Goal: Task Accomplishment & Management: Manage account settings

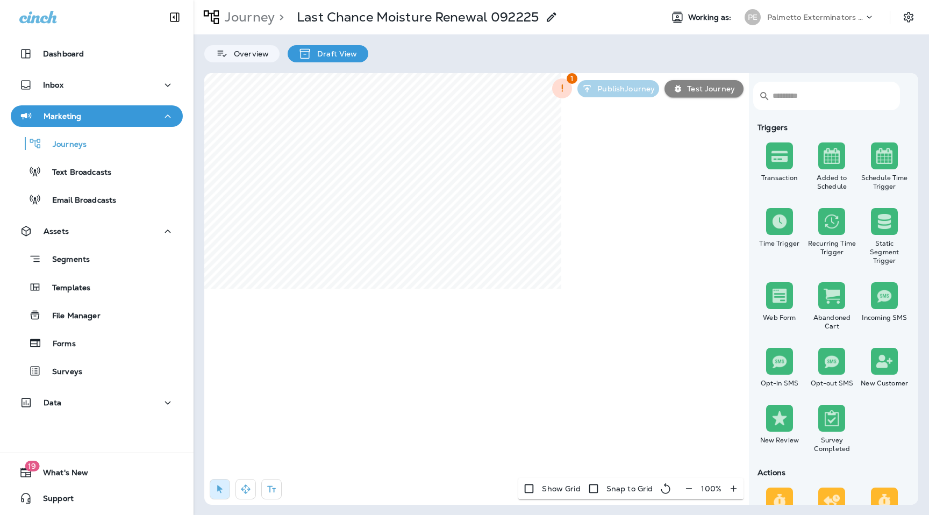
click at [508, 47] on div "Overview Draft View" at bounding box center [561, 48] width 735 height 28
click at [813, 15] on p "Palmetto Exterminators LLC" at bounding box center [815, 17] width 97 height 9
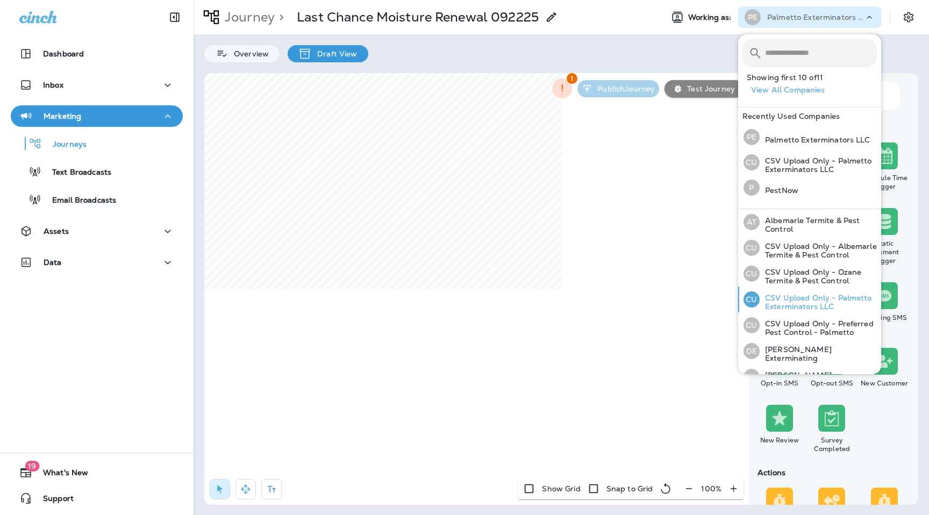
scroll to position [117, 0]
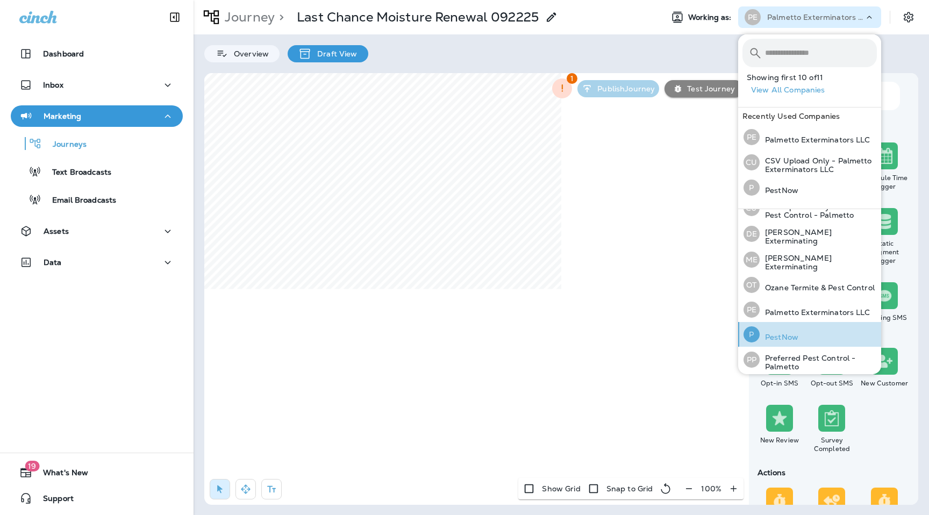
click at [779, 338] on p "PestNow" at bounding box center [779, 337] width 39 height 9
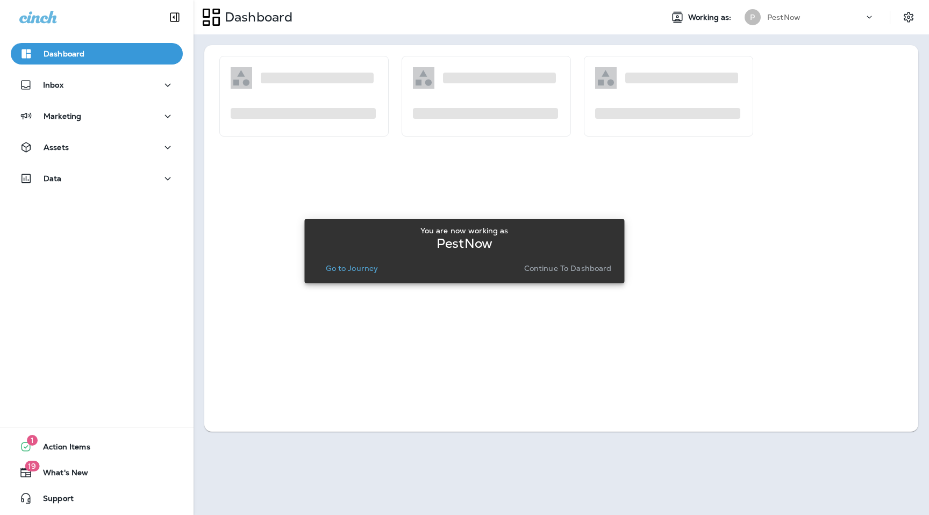
click at [558, 268] on p "Continue to Dashboard" at bounding box center [568, 268] width 88 height 9
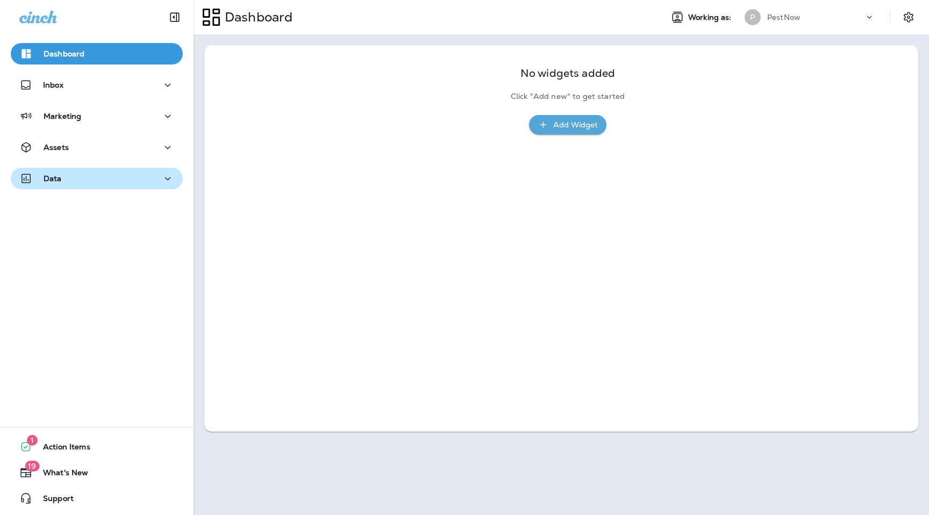
click at [124, 172] on div "Data" at bounding box center [96, 178] width 155 height 13
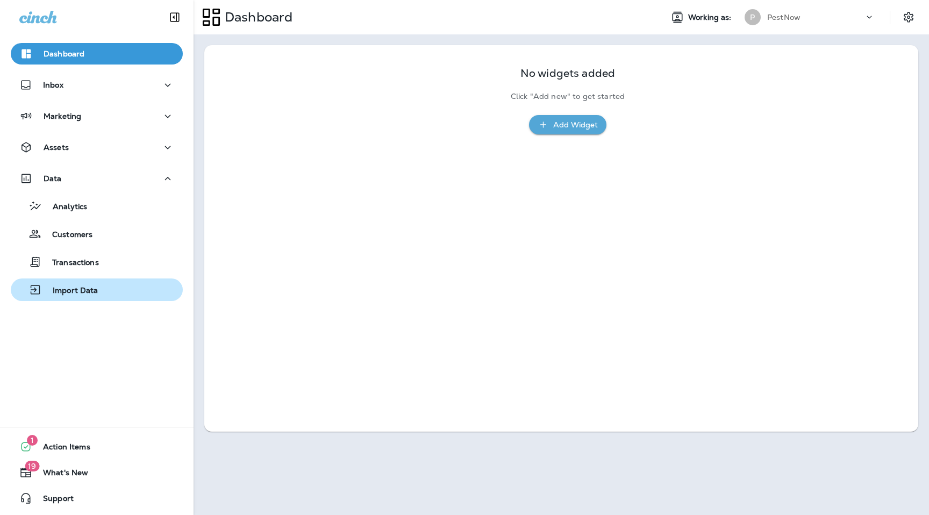
click at [113, 297] on div "Import Data" at bounding box center [96, 290] width 163 height 16
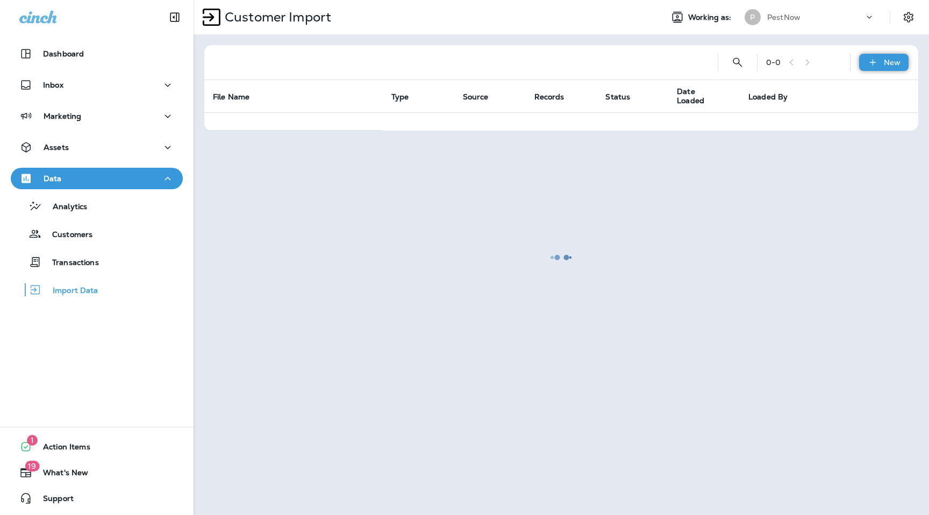
click at [893, 59] on p "New" at bounding box center [892, 62] width 17 height 9
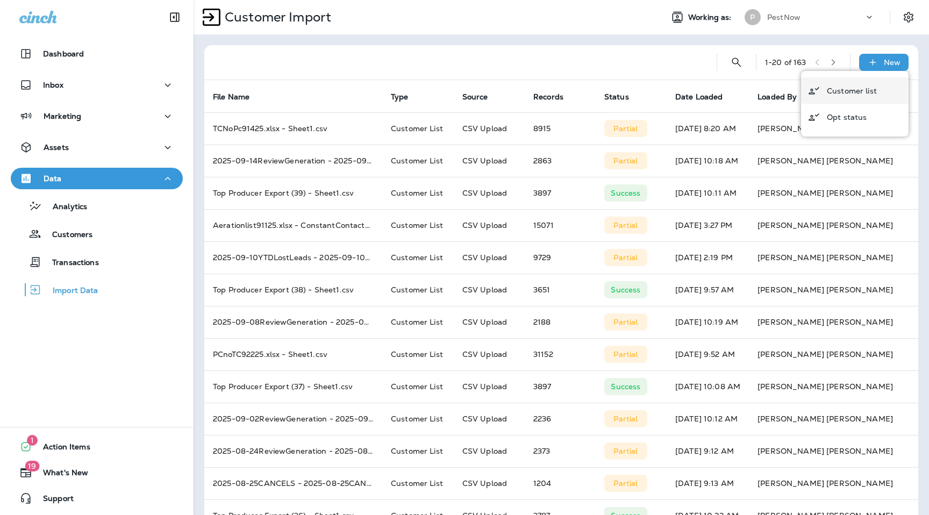
click at [849, 90] on p "Customer list" at bounding box center [852, 91] width 50 height 9
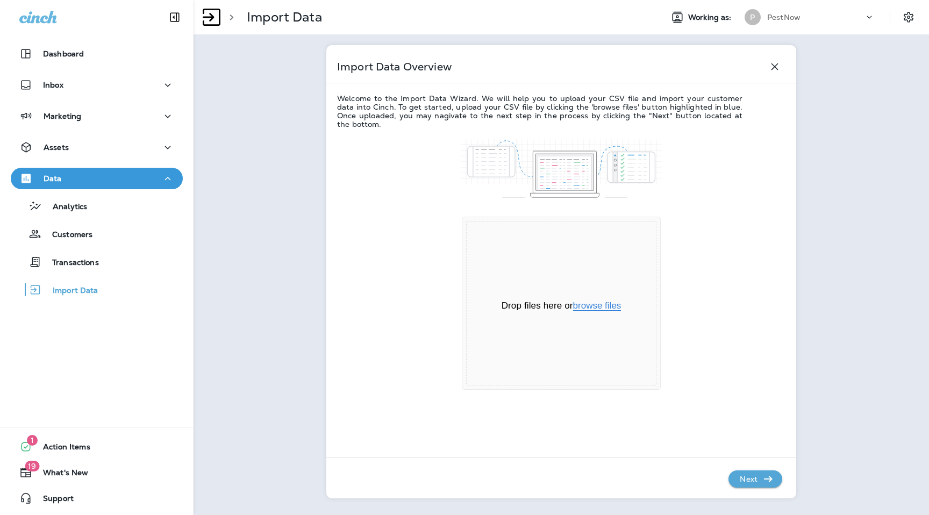
click at [599, 302] on button "browse files" at bounding box center [597, 306] width 48 height 10
click at [758, 476] on p "Next" at bounding box center [748, 478] width 26 height 17
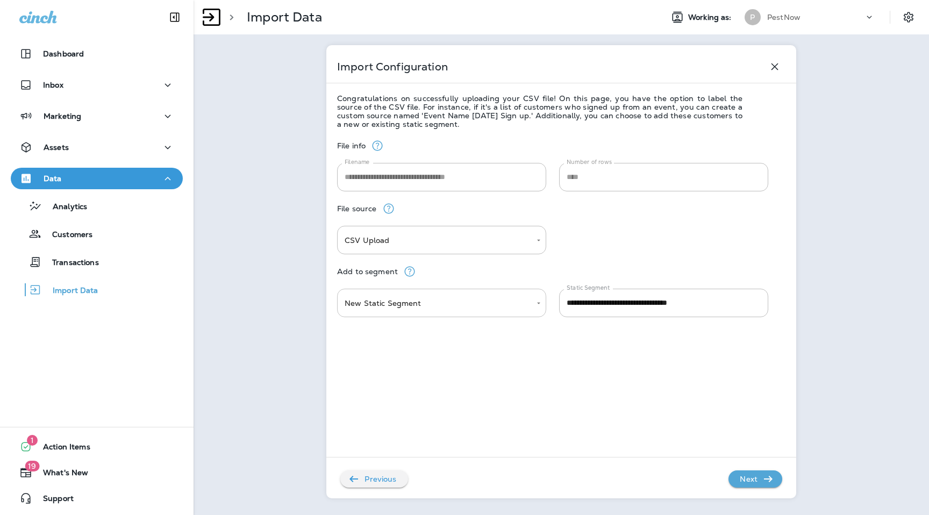
click at [519, 0] on body "**********" at bounding box center [464, 0] width 929 height 0
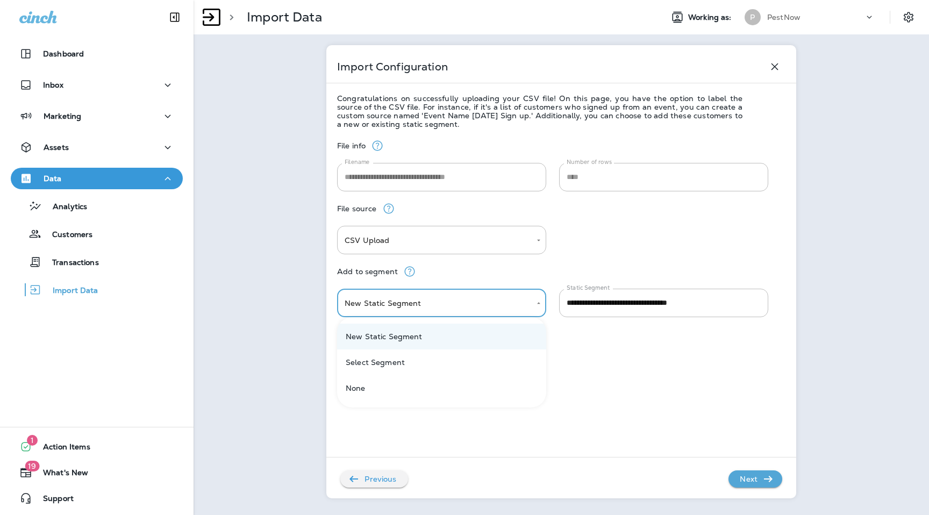
click at [491, 354] on li "Select Segment" at bounding box center [441, 362] width 209 height 26
type input "******"
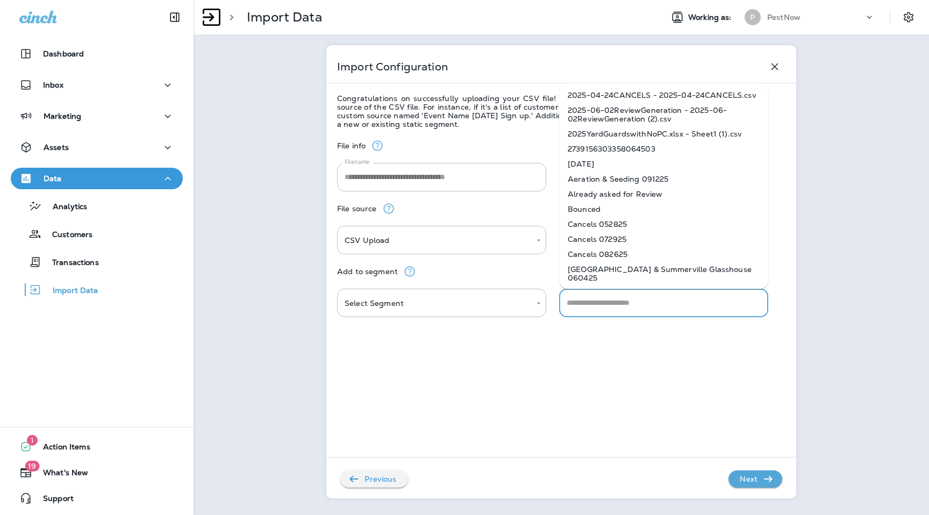
click at [618, 307] on input "text" at bounding box center [663, 303] width 199 height 19
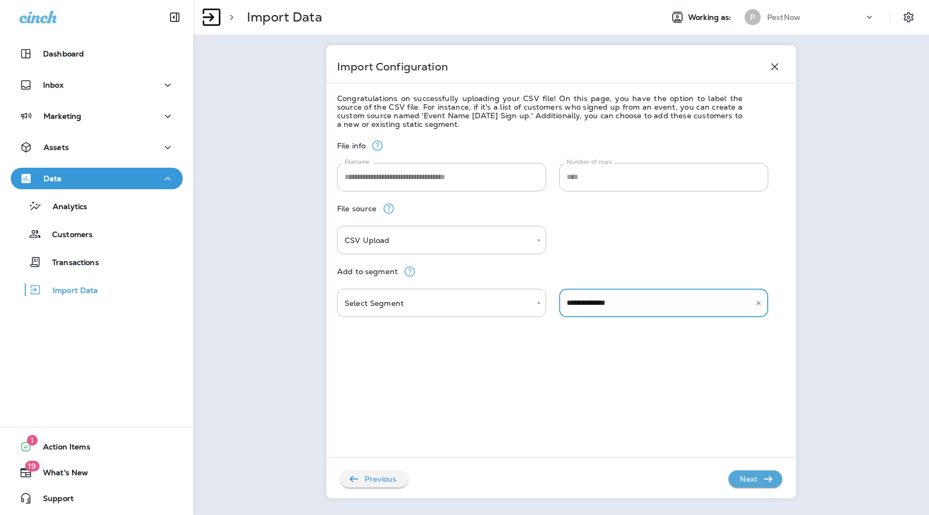
type input "**********"
click at [757, 480] on p "Next" at bounding box center [748, 478] width 26 height 17
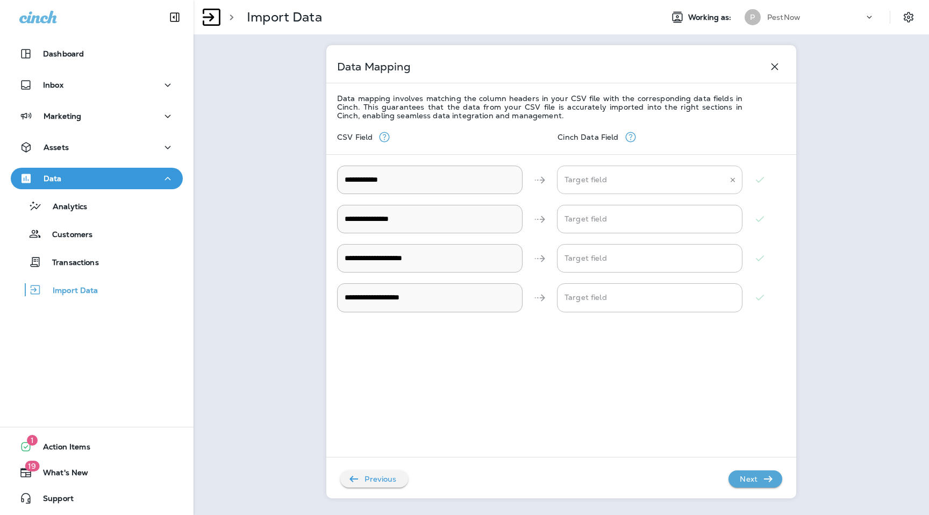
click at [630, 177] on Address "Target field" at bounding box center [642, 179] width 160 height 19
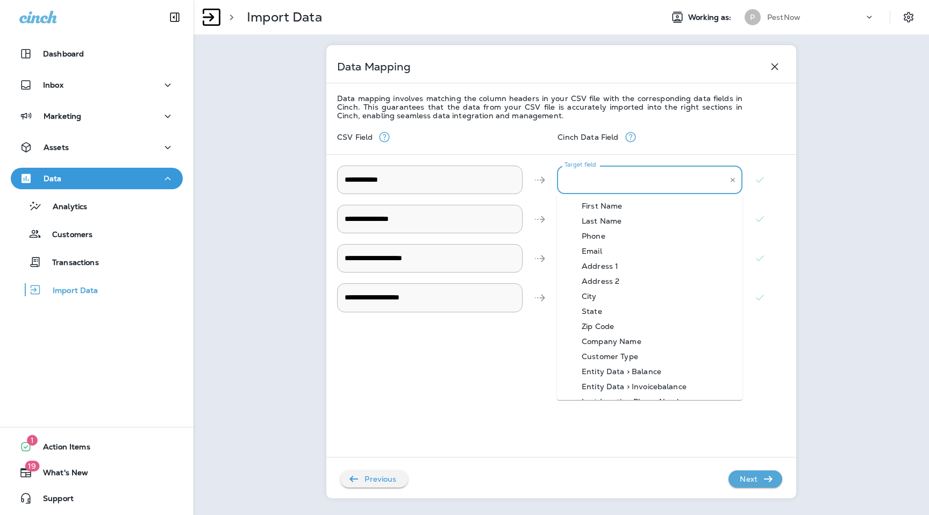
click at [600, 273] on Address-option-4 "Address 1" at bounding box center [649, 266] width 185 height 15
type Address "*********"
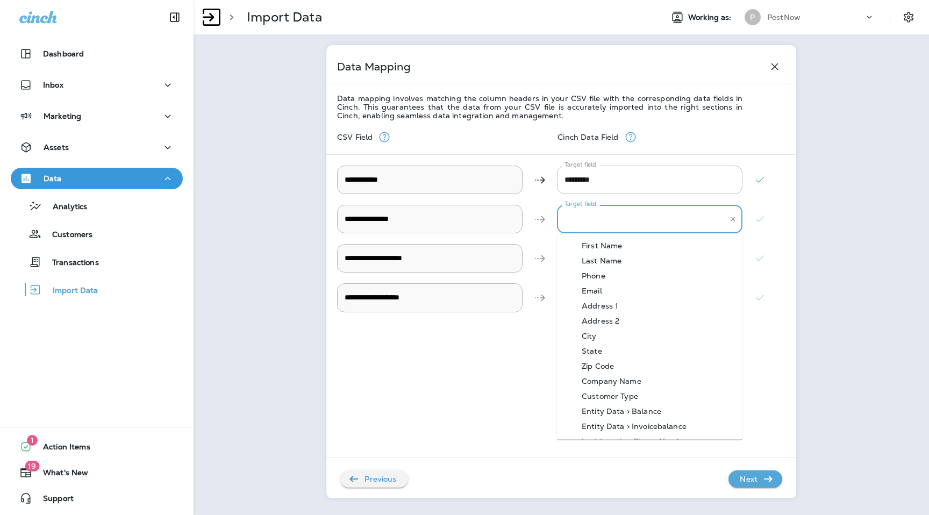
click at [600, 216] on Email "Target field" at bounding box center [642, 219] width 160 height 19
click at [605, 291] on div "Email" at bounding box center [592, 291] width 53 height 9
type Email "*****"
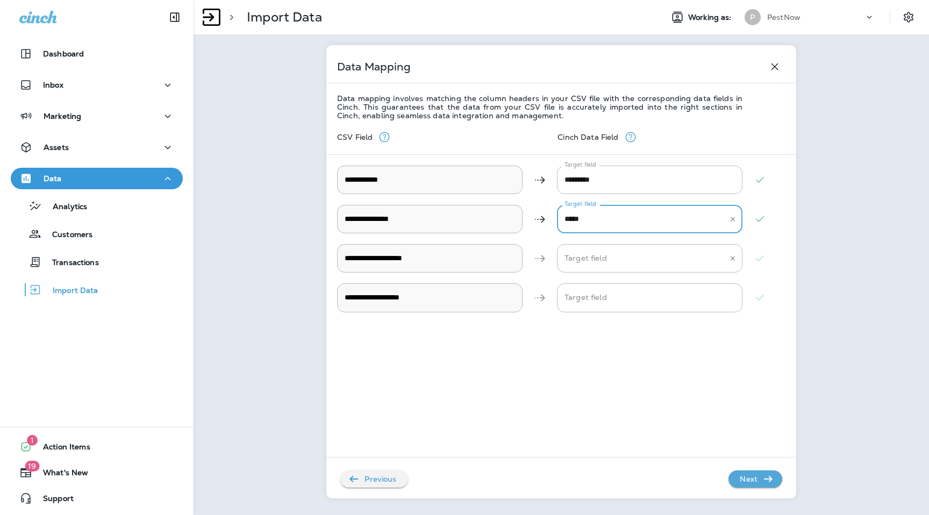
click at [605, 262] on Name "Target field" at bounding box center [642, 258] width 160 height 19
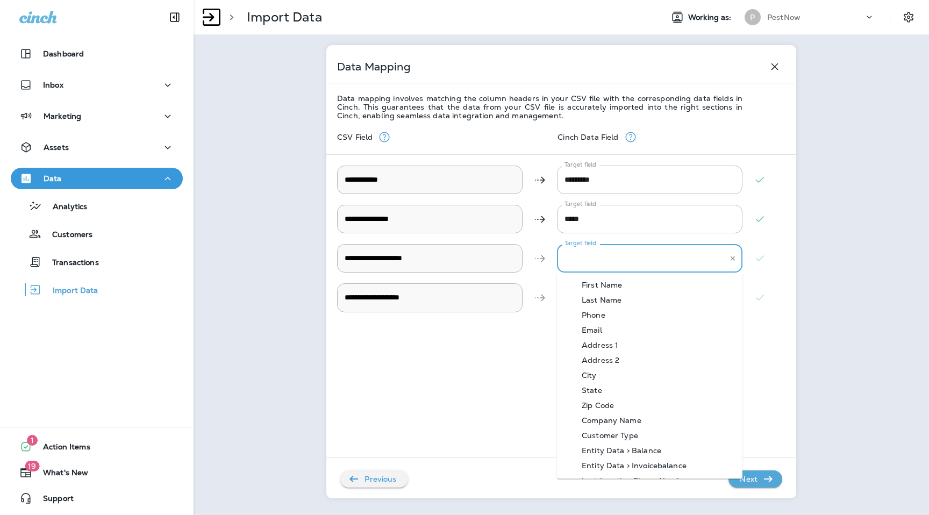
click at [605, 287] on div "First Name" at bounding box center [602, 285] width 73 height 9
type Name "**********"
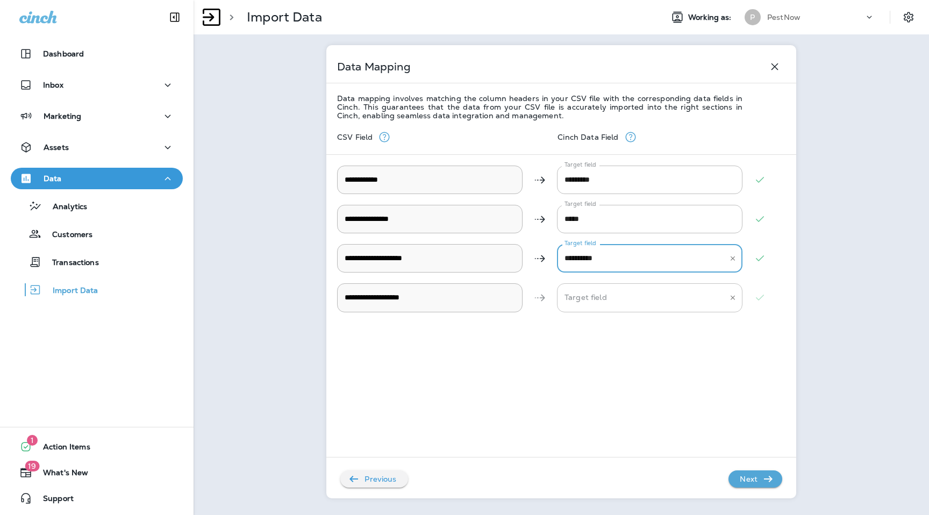
click at [605, 306] on Name "Target field" at bounding box center [642, 297] width 160 height 19
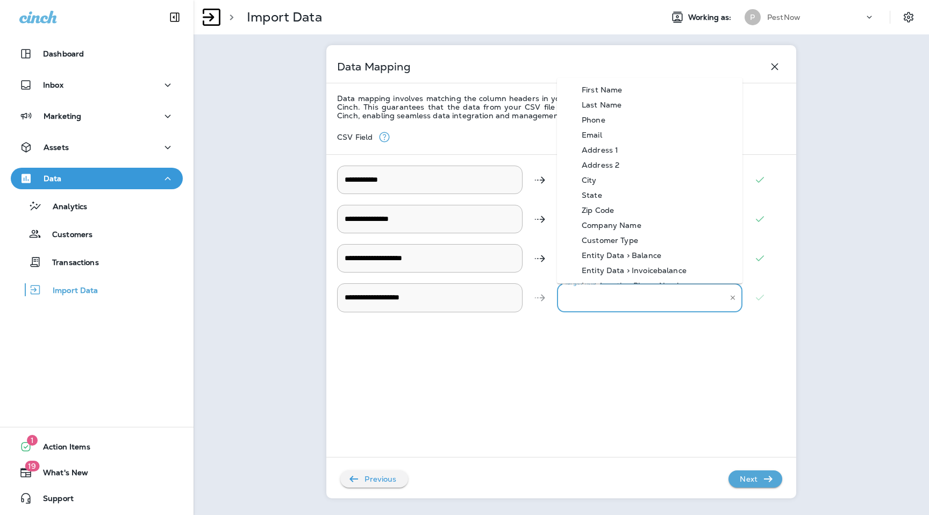
click at [613, 100] on div "Last Name" at bounding box center [602, 104] width 72 height 9
type Name "*********"
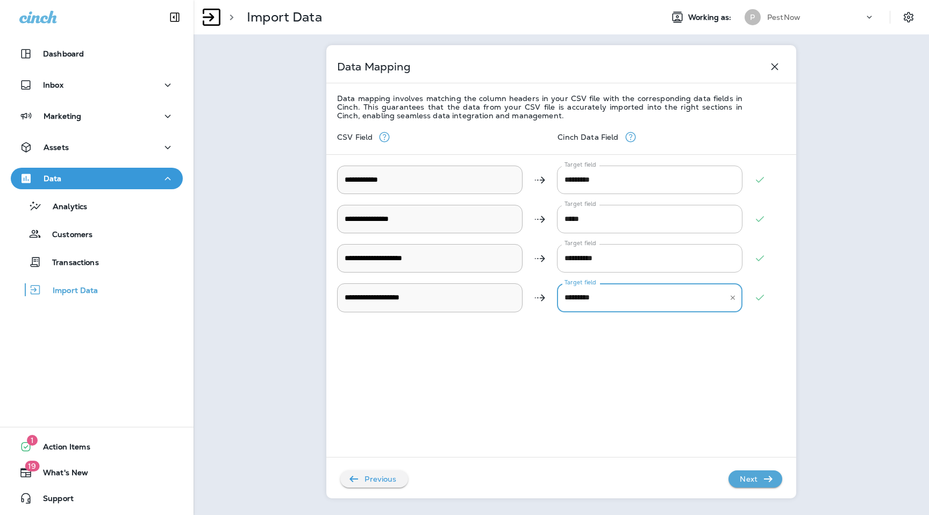
click at [762, 491] on div "**********" at bounding box center [561, 306] width 448 height 372
click at [762, 480] on icon "button" at bounding box center [768, 479] width 13 height 13
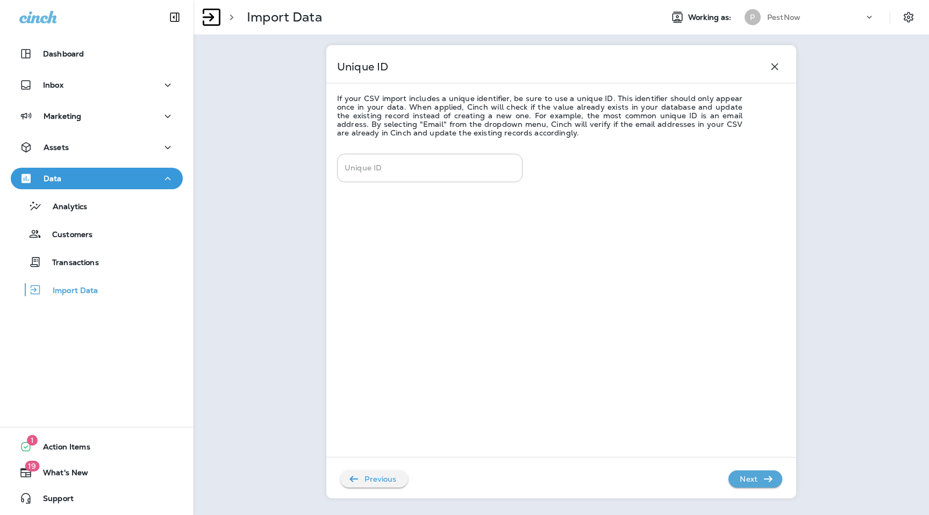
click at [762, 480] on icon "button" at bounding box center [768, 479] width 13 height 13
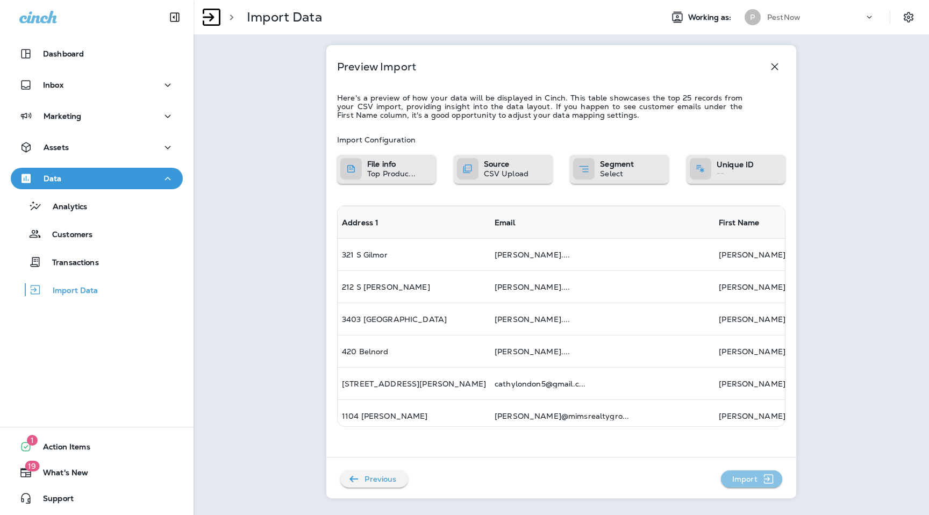
click at [762, 480] on icon "button" at bounding box center [768, 479] width 13 height 13
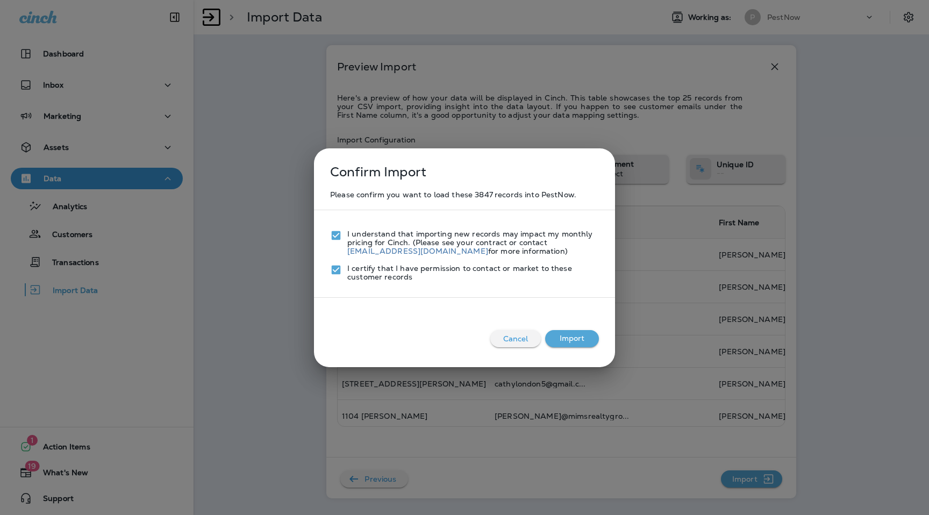
click at [583, 332] on button "Import" at bounding box center [572, 338] width 54 height 17
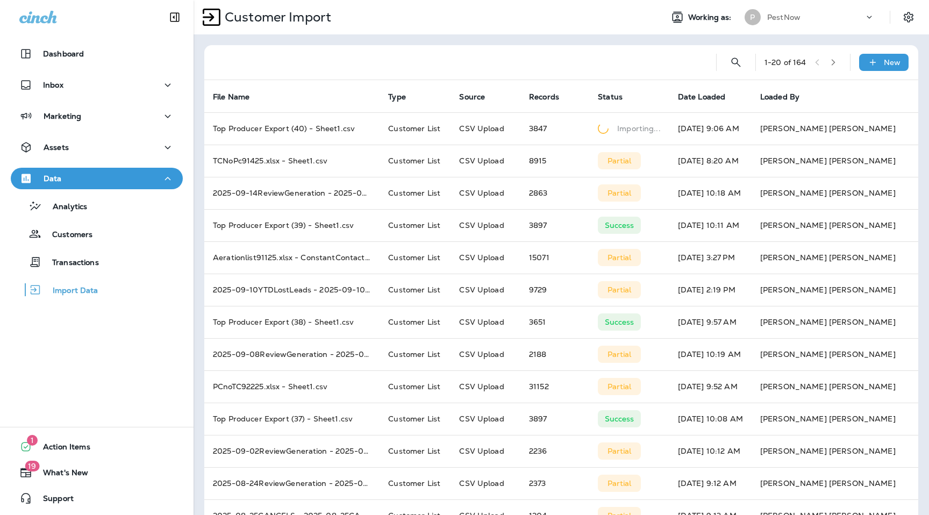
click at [847, 13] on div "PestNow" at bounding box center [815, 17] width 97 height 16
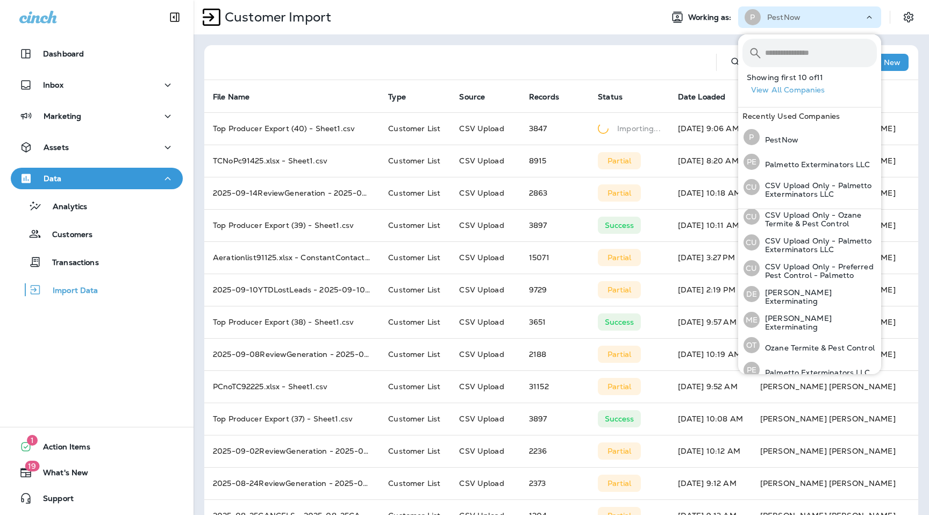
scroll to position [64, 0]
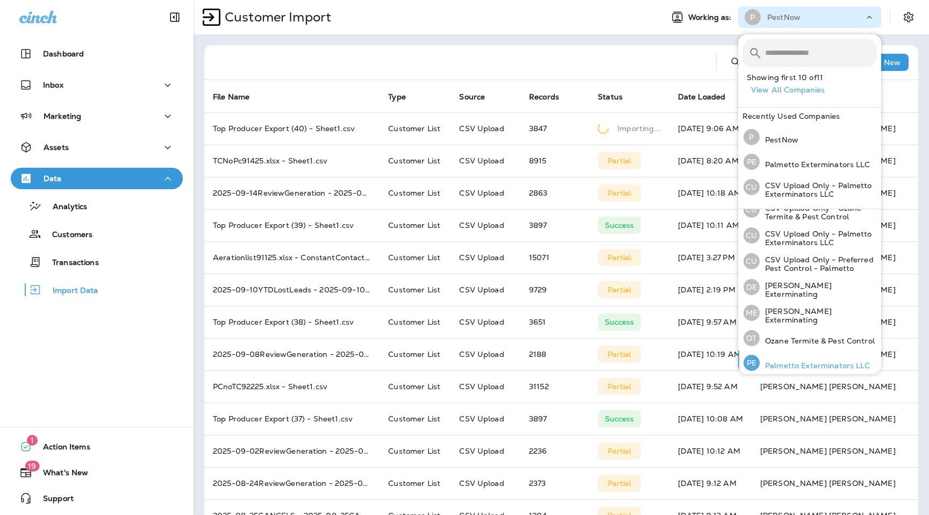
click at [810, 361] on p "Palmetto Exterminators LLC" at bounding box center [815, 365] width 111 height 9
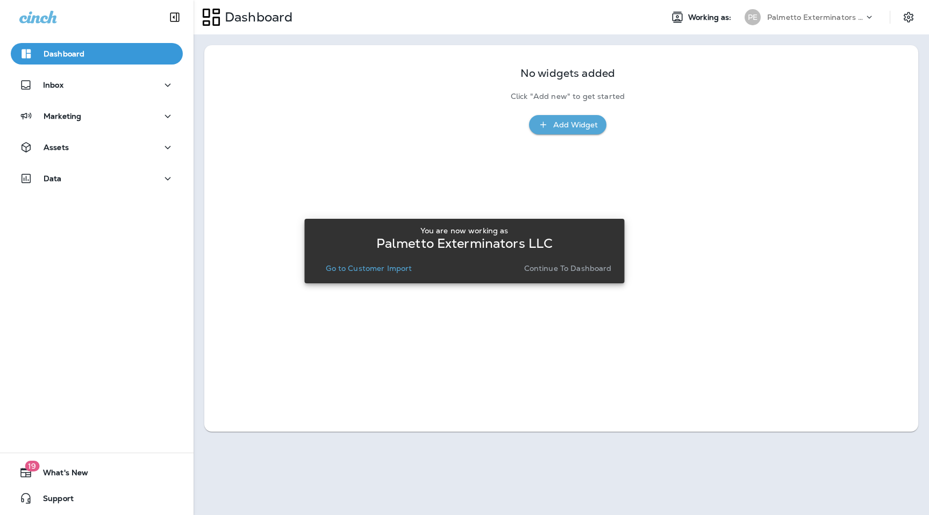
click at [580, 268] on p "Continue to Dashboard" at bounding box center [568, 268] width 88 height 9
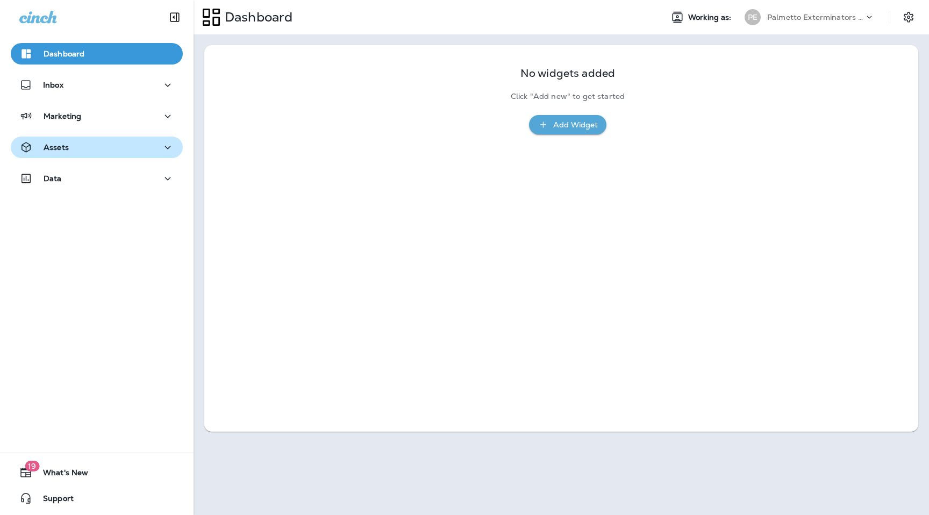
click at [89, 153] on div "Assets" at bounding box center [96, 147] width 155 height 13
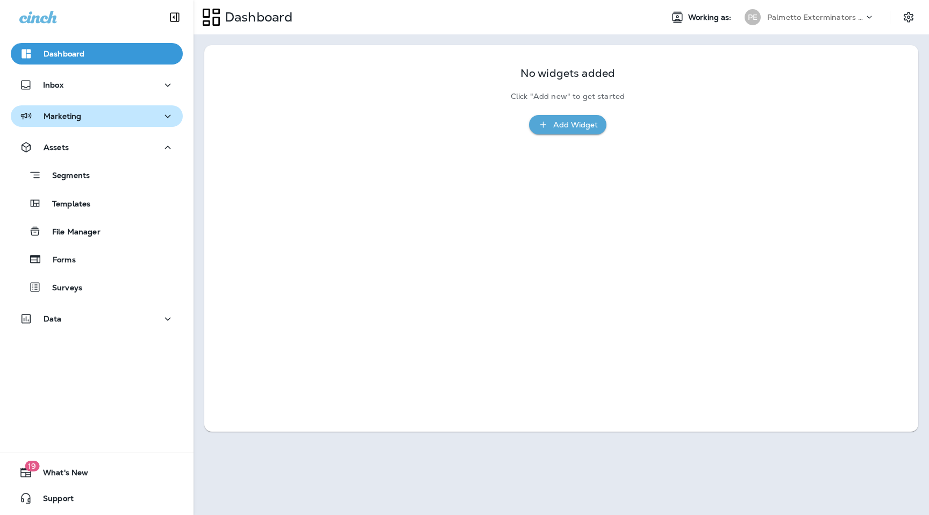
click at [111, 117] on div "Marketing" at bounding box center [96, 116] width 155 height 13
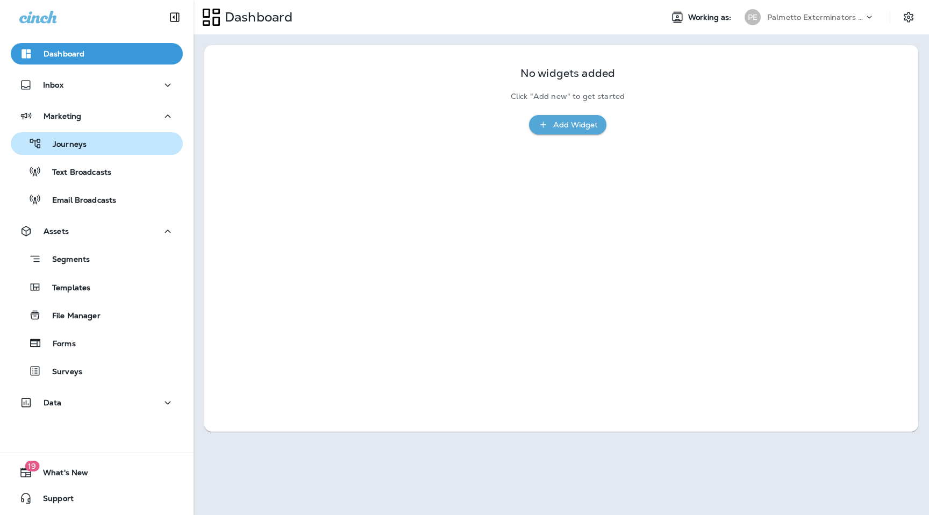
click at [98, 144] on div "Journeys" at bounding box center [96, 143] width 163 height 16
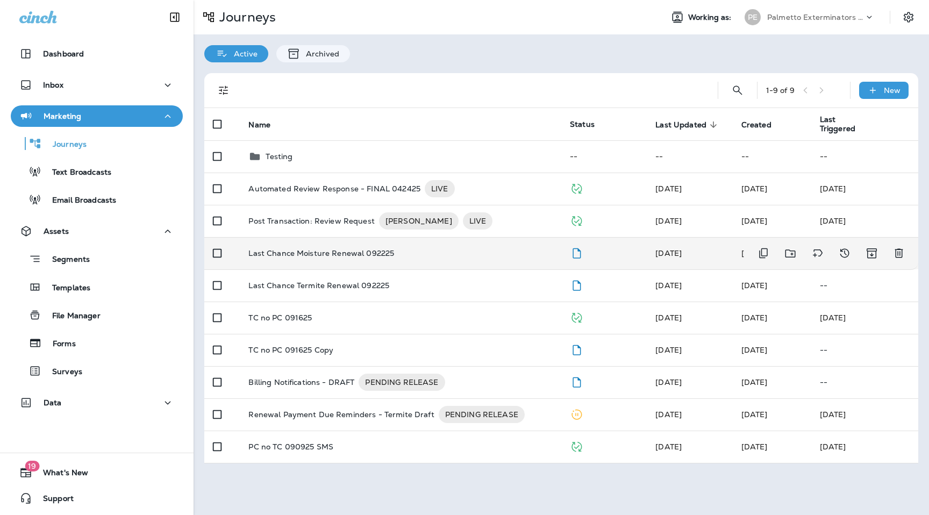
click at [353, 259] on td "Last Chance Moisture Renewal 092225" at bounding box center [400, 253] width 321 height 32
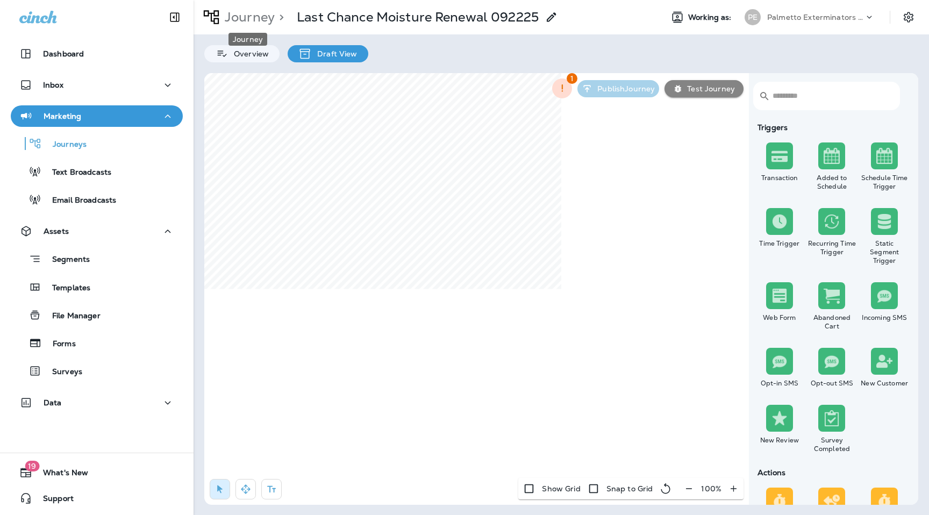
click at [252, 15] on p "Journey" at bounding box center [247, 17] width 54 height 16
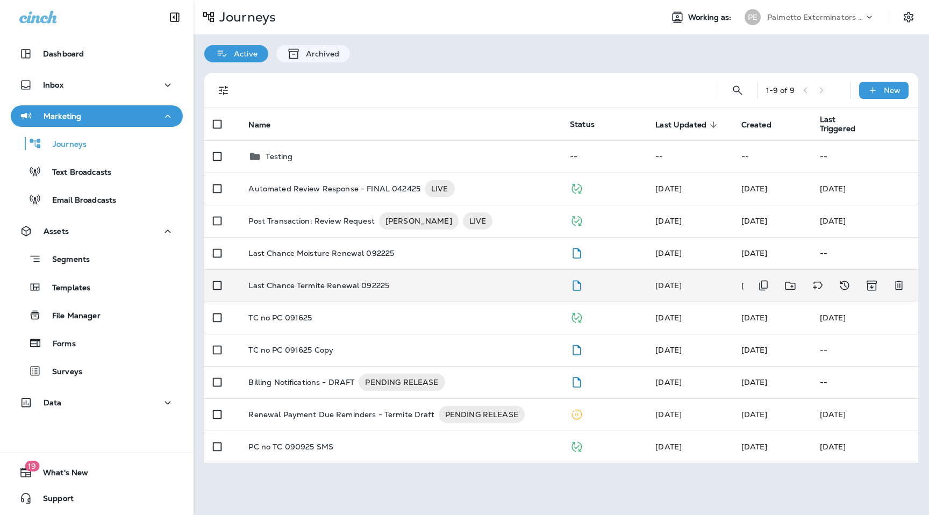
click at [332, 277] on td "Last Chance Termite Renewal 092225" at bounding box center [400, 285] width 321 height 32
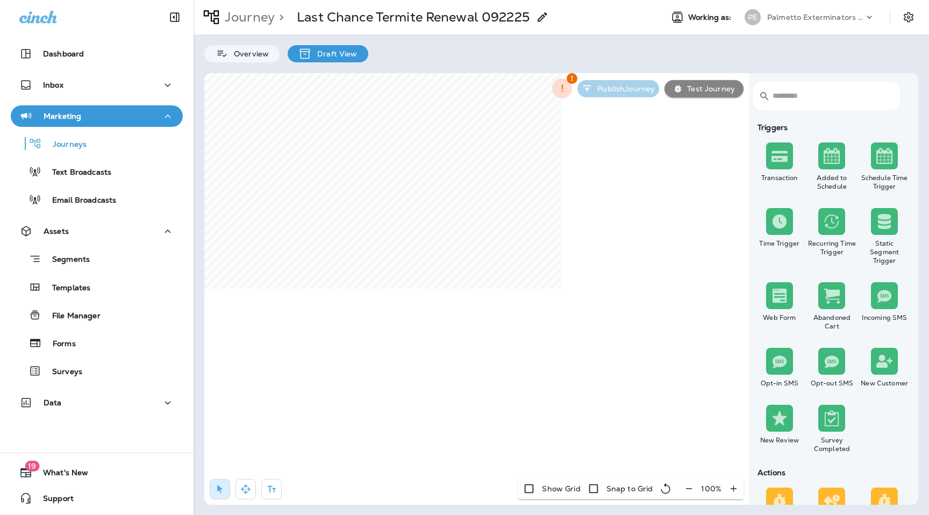
click at [814, 16] on p "Palmetto Exterminators LLC" at bounding box center [815, 17] width 97 height 9
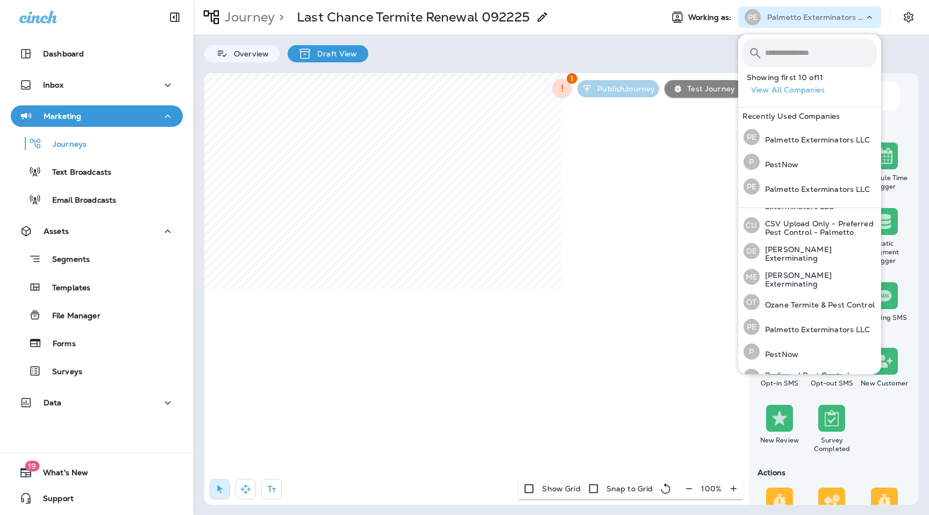
scroll to position [107, 0]
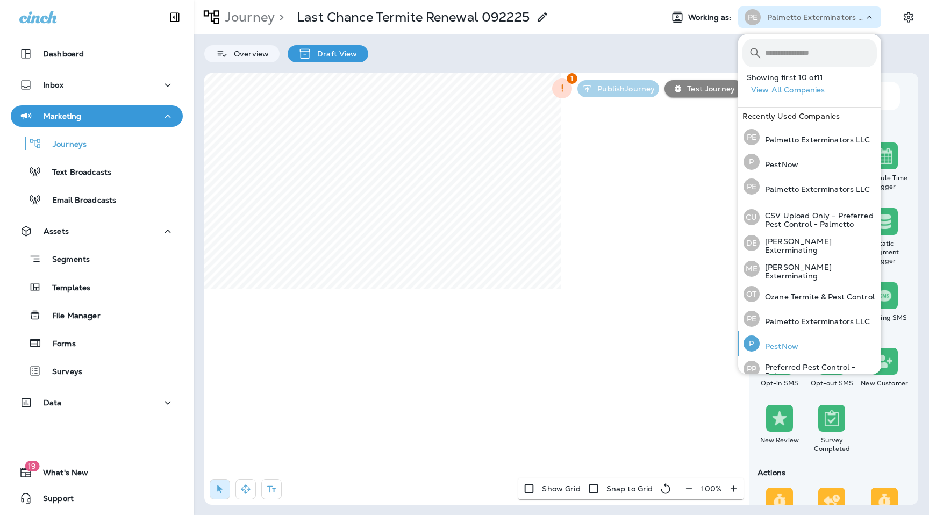
click at [766, 331] on div "P PestNow" at bounding box center [770, 343] width 63 height 25
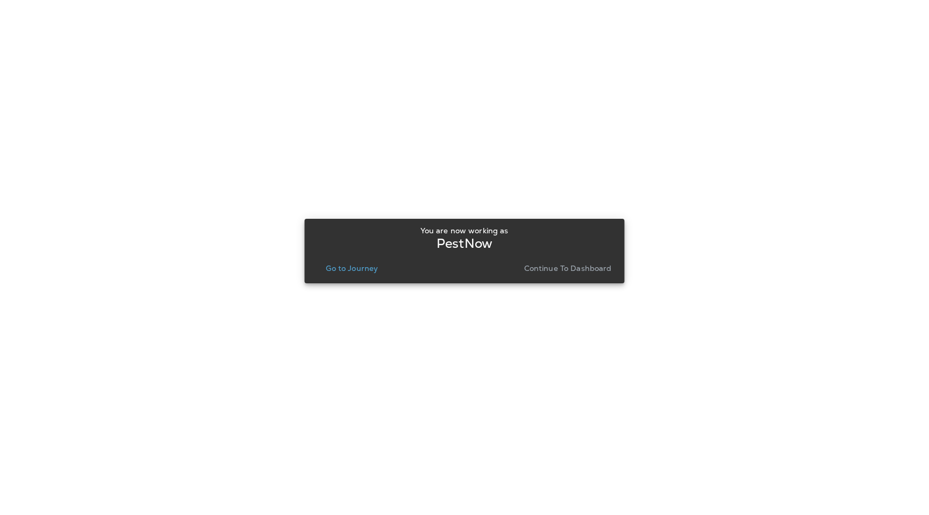
click at [347, 267] on p "Go to Journey" at bounding box center [352, 268] width 52 height 9
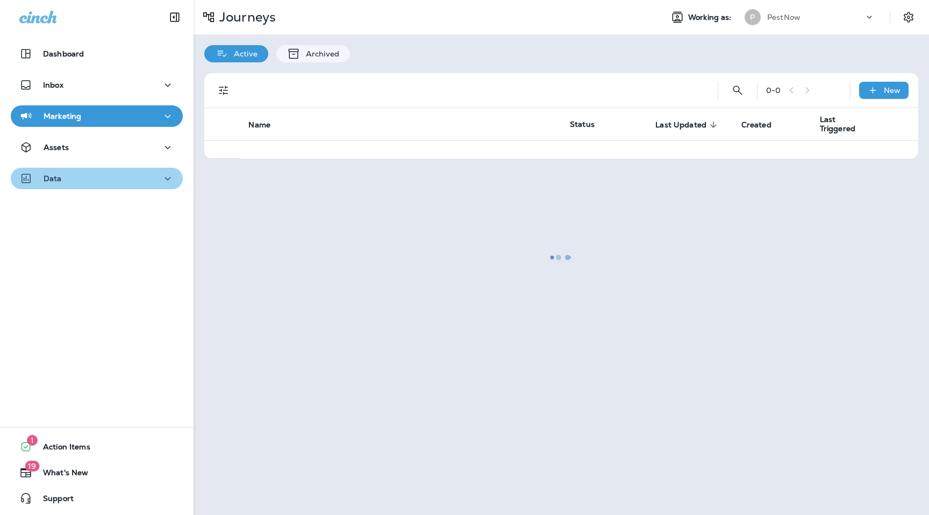
click at [112, 169] on button "Data" at bounding box center [97, 179] width 172 height 22
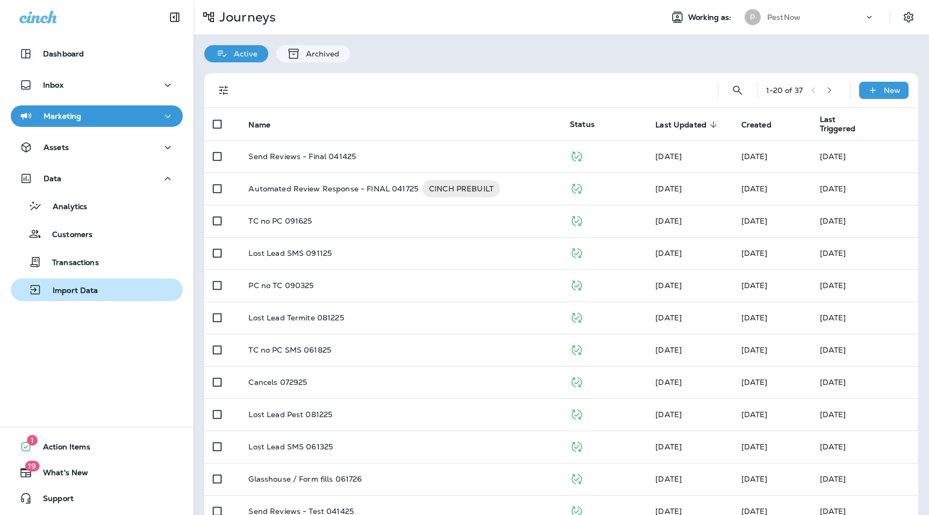
click at [90, 301] on button "Import Data" at bounding box center [97, 289] width 172 height 23
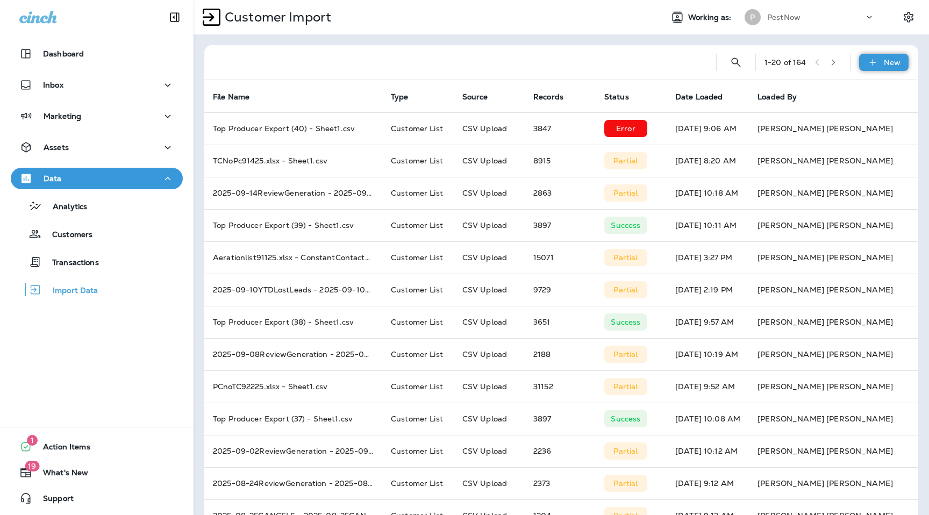
click at [880, 66] on div "New" at bounding box center [883, 62] width 49 height 17
click at [845, 87] on p "Customer list" at bounding box center [852, 91] width 50 height 9
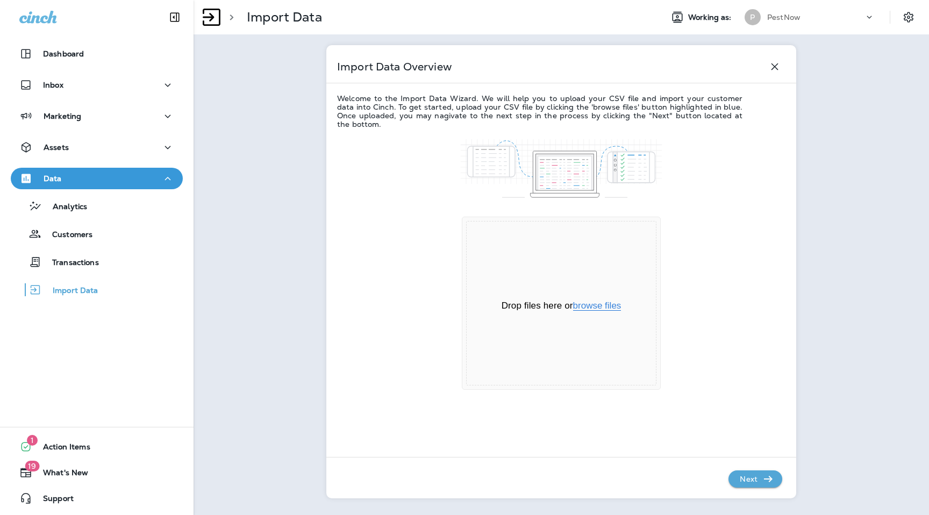
click at [604, 306] on button "browse files" at bounding box center [597, 306] width 48 height 10
click at [748, 476] on p "Next" at bounding box center [748, 478] width 26 height 17
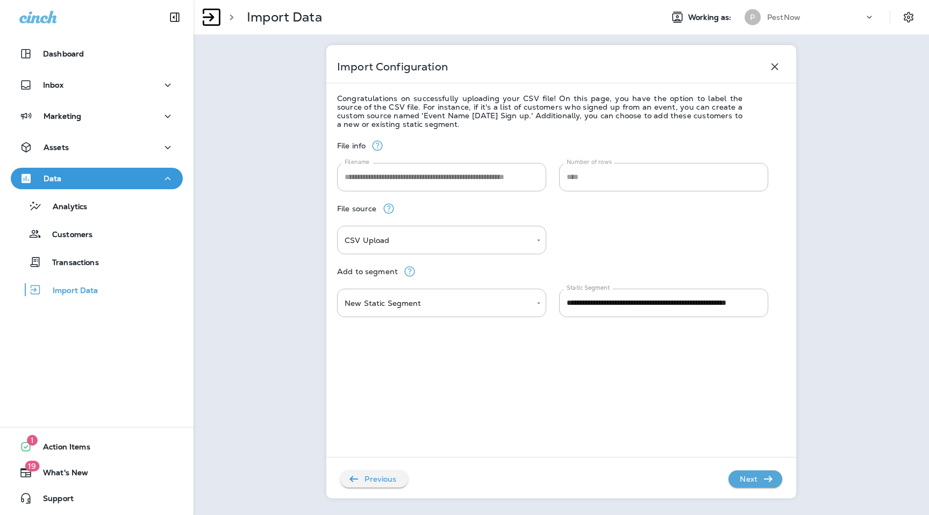
click at [460, 323] on div "**********" at bounding box center [561, 309] width 448 height 363
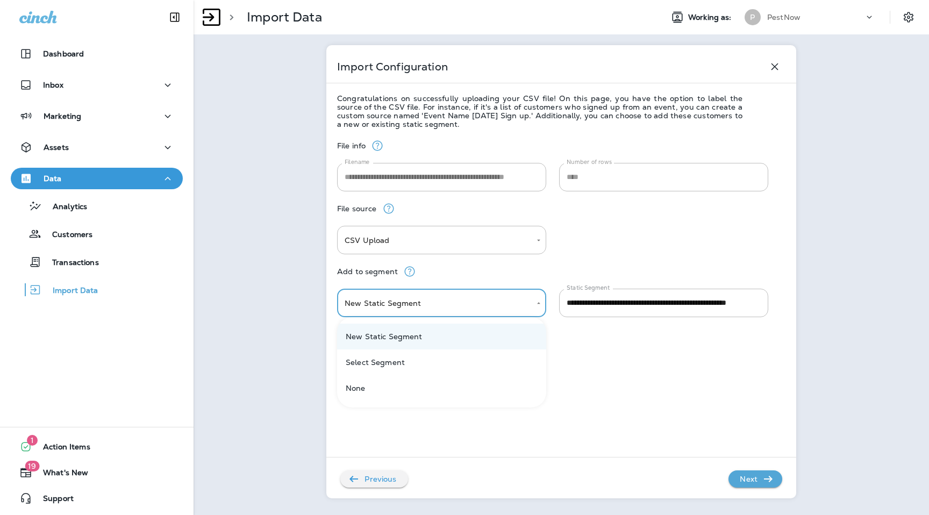
click at [460, 0] on body "**********" at bounding box center [464, 0] width 929 height 0
click at [463, 363] on li "Select Segment" at bounding box center [441, 362] width 209 height 26
type input "******"
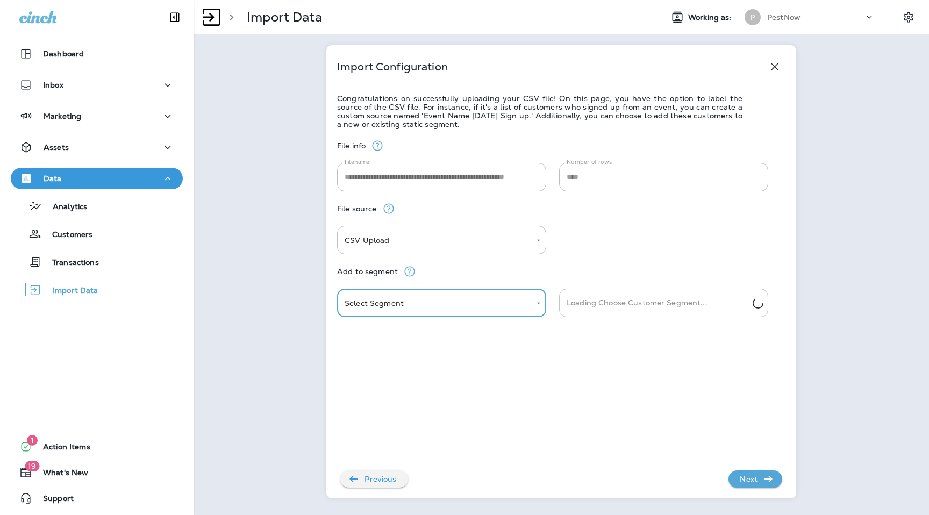
click at [630, 302] on input "Loading Choose Customer Segment..." at bounding box center [658, 303] width 189 height 19
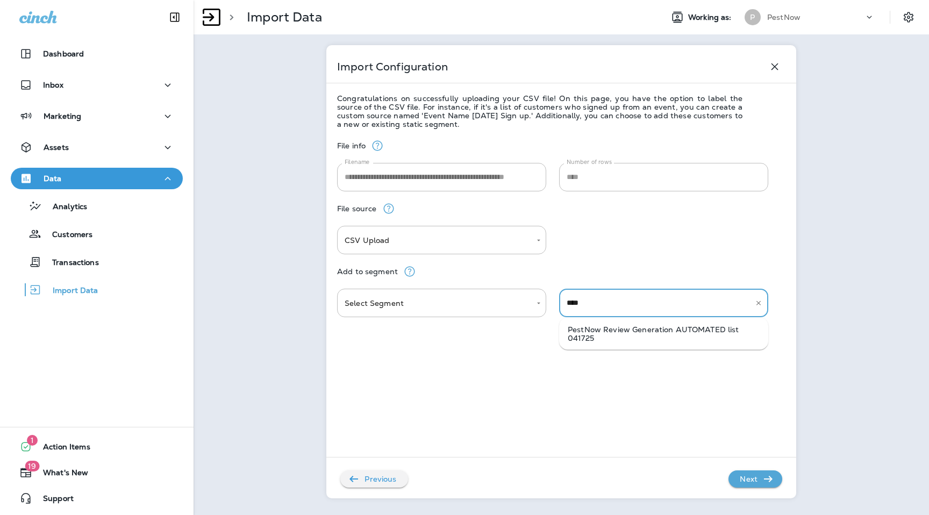
click at [633, 328] on li "PestNow Review Generation AUTOMATED list 041725" at bounding box center [663, 334] width 209 height 24
type input "**********"
click at [766, 481] on icon "button" at bounding box center [768, 479] width 13 height 13
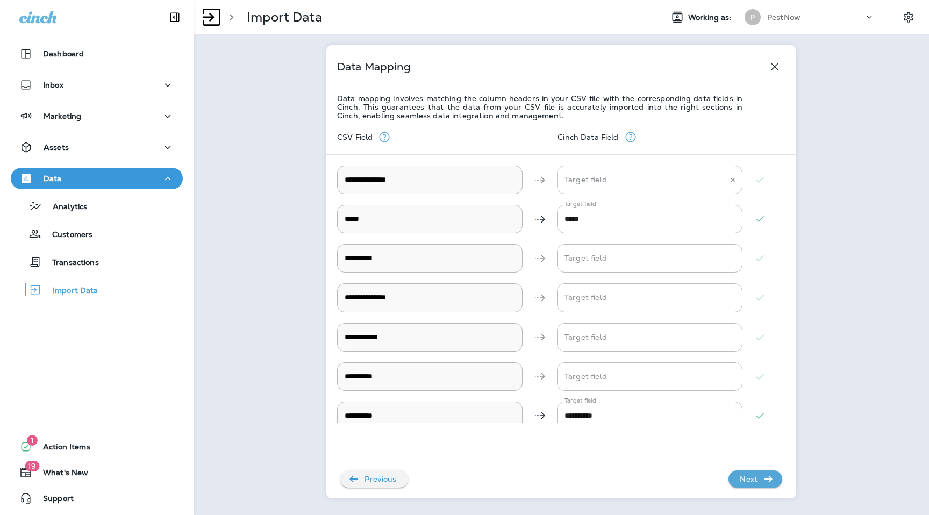
click at [607, 178] on input "Target field" at bounding box center [642, 179] width 160 height 19
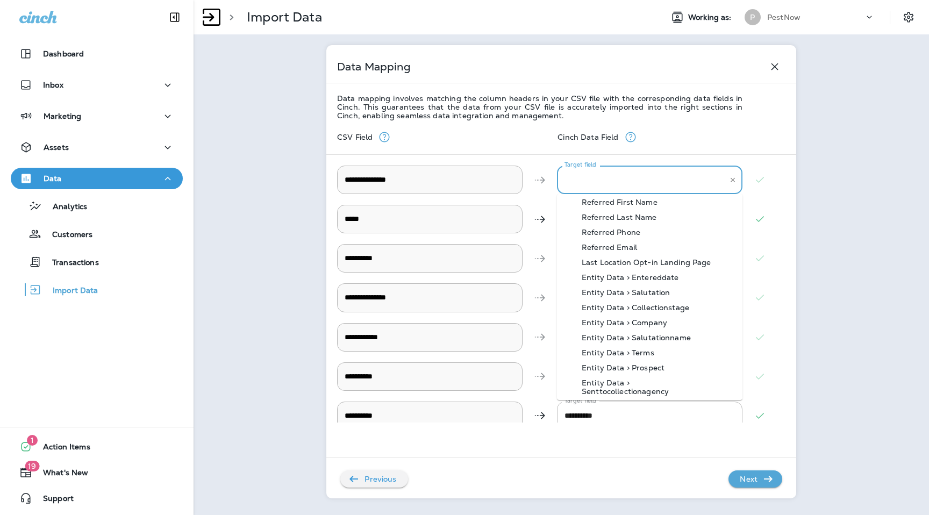
scroll to position [420, 0]
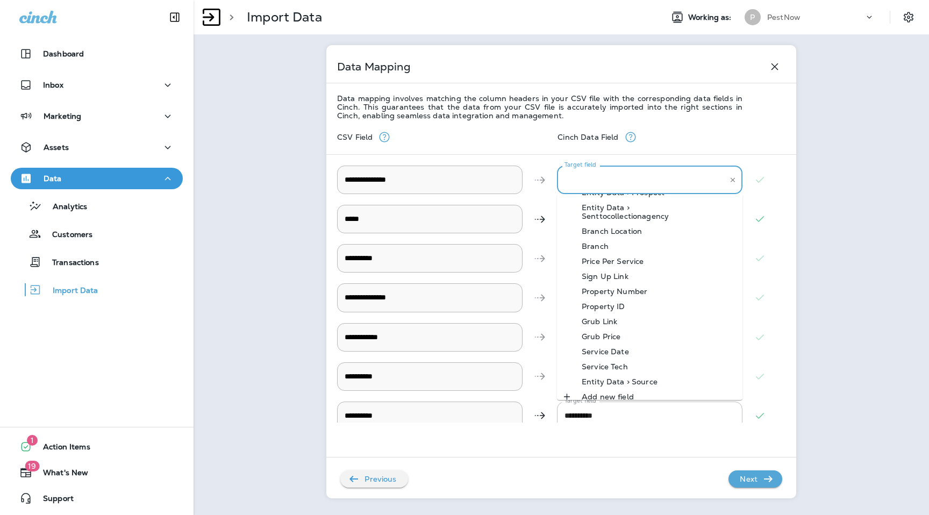
click at [618, 242] on div "Branch" at bounding box center [595, 246] width 59 height 9
type input "******"
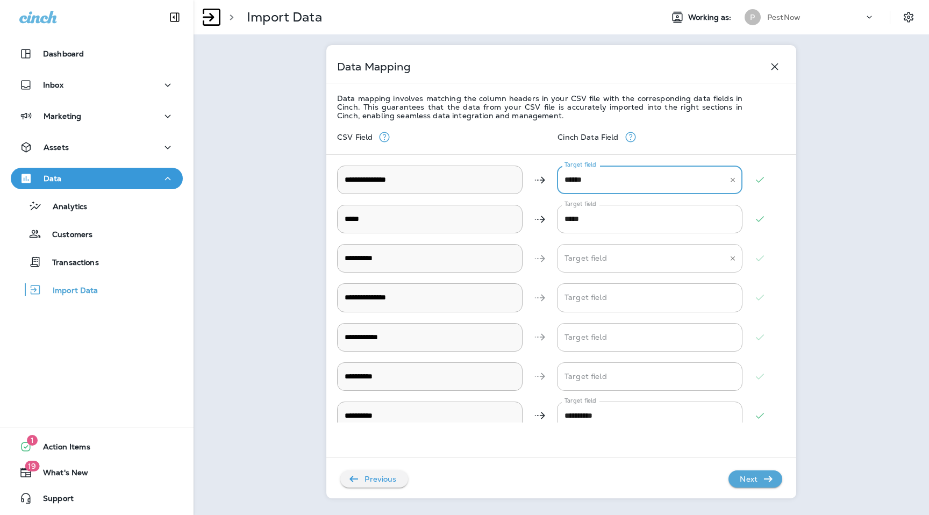
click at [609, 261] on input "Target field" at bounding box center [642, 258] width 160 height 19
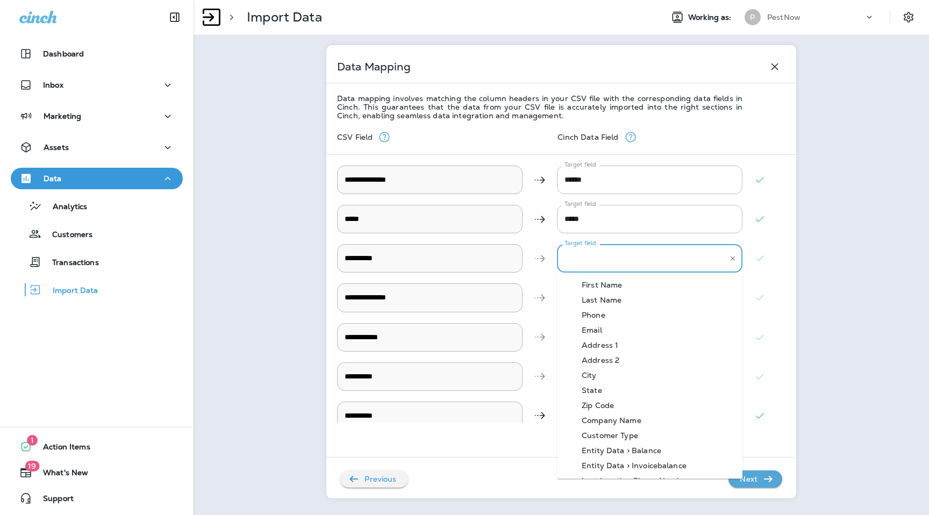
click at [603, 313] on div "Phone" at bounding box center [594, 315] width 56 height 9
type input "*****"
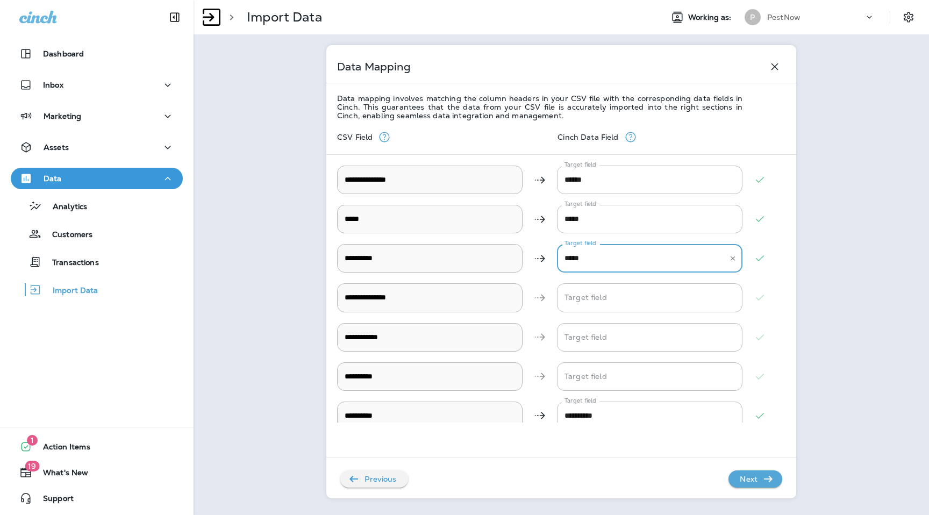
scroll to position [13, 0]
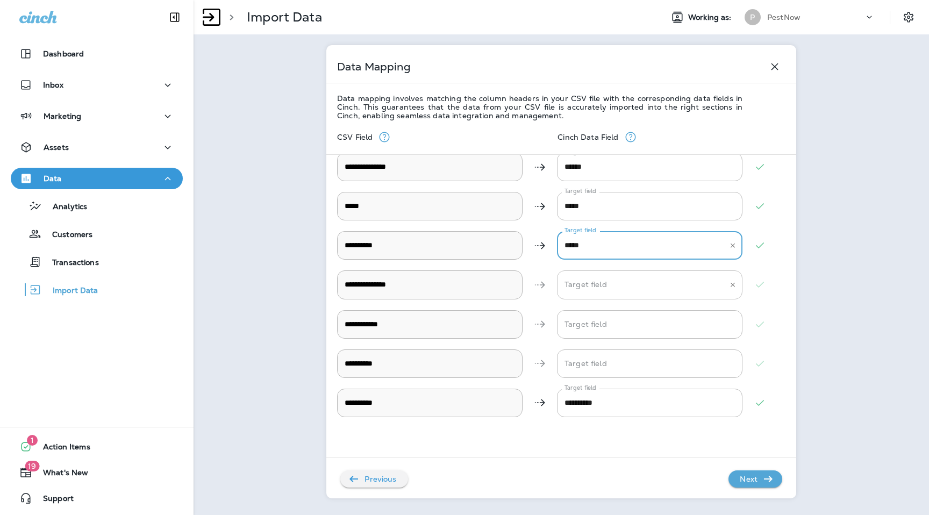
click at [609, 282] on input "Target field" at bounding box center [642, 284] width 160 height 19
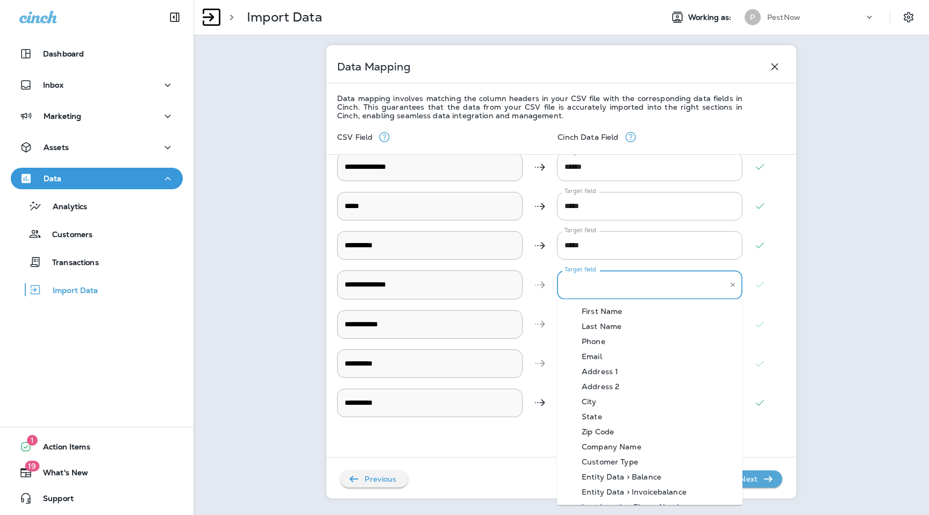
click at [607, 372] on div "Address 1" at bounding box center [600, 371] width 69 height 9
type input "*********"
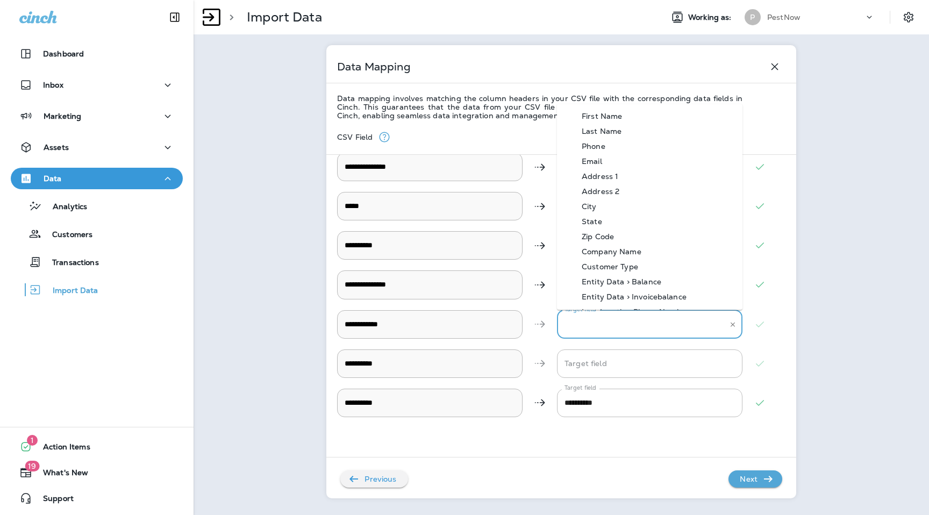
click at [607, 317] on input "Target field" at bounding box center [642, 324] width 160 height 19
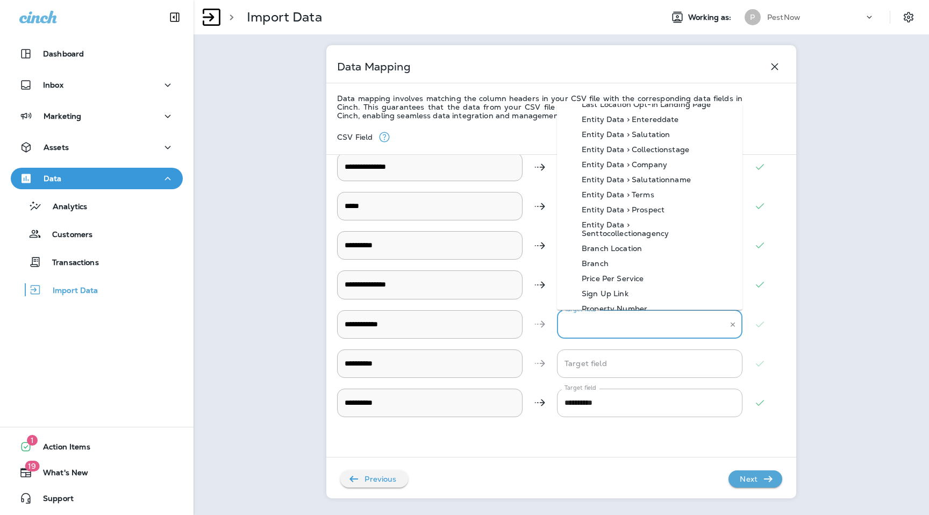
scroll to position [420, 0]
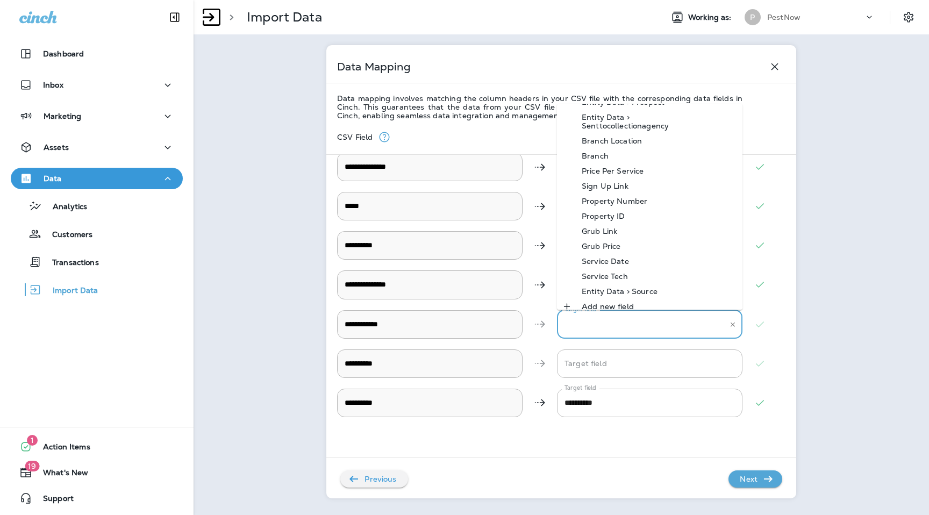
click at [618, 257] on div "Service Date" at bounding box center [606, 261] width 80 height 9
type input "**********"
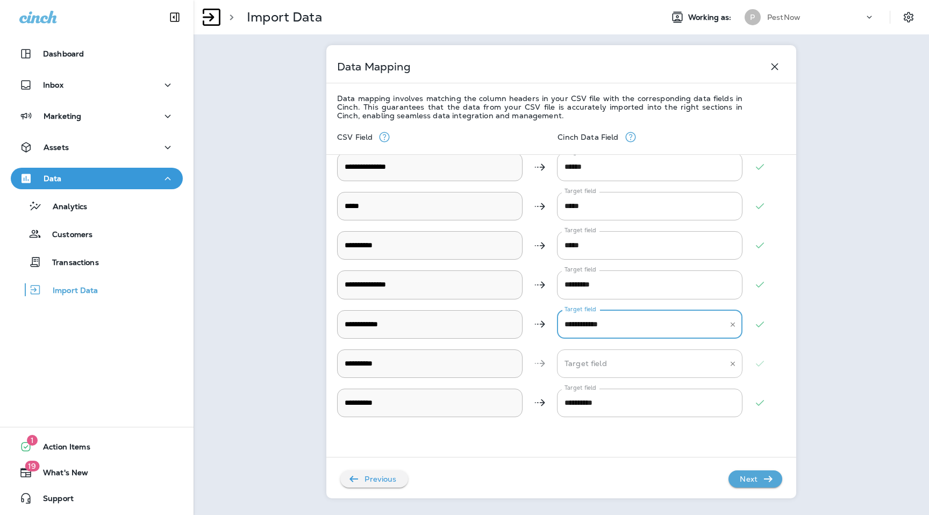
click at [617, 359] on input "Target field" at bounding box center [642, 363] width 160 height 19
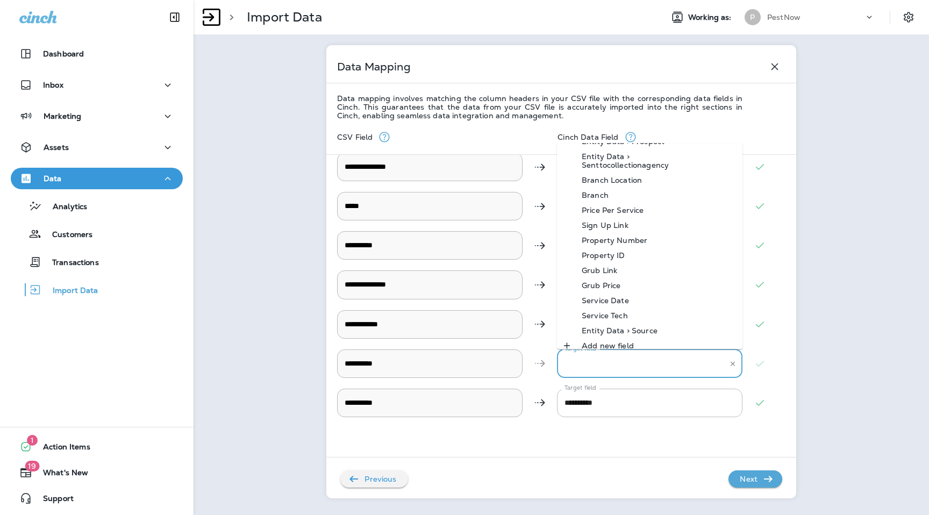
click at [624, 311] on div "Service Tech" at bounding box center [605, 315] width 78 height 9
type input "**********"
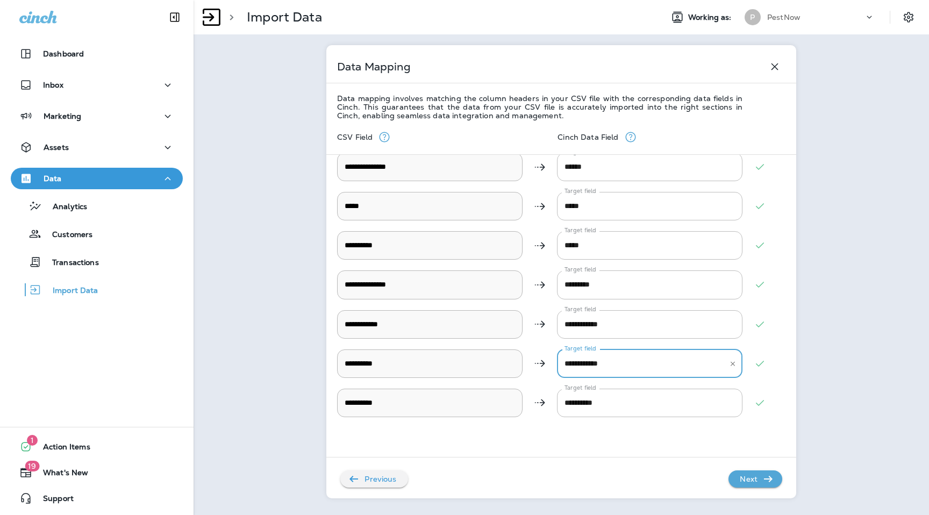
click at [760, 480] on p "Next" at bounding box center [748, 478] width 26 height 17
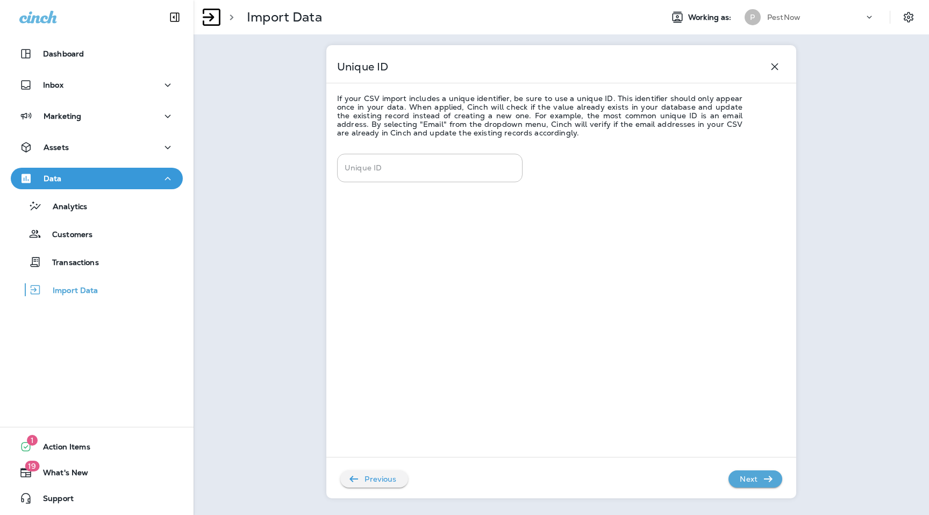
click at [760, 480] on p "Next" at bounding box center [748, 478] width 26 height 17
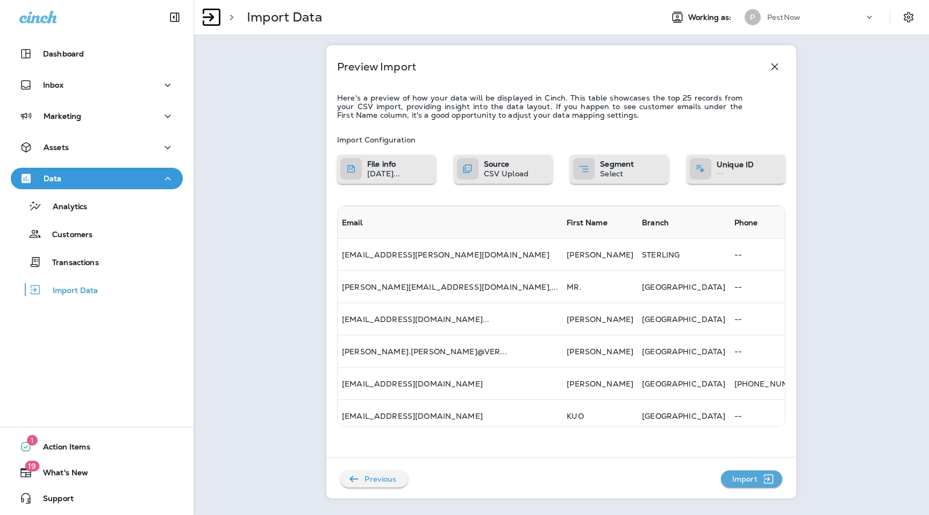
click at [760, 480] on p "Import" at bounding box center [745, 478] width 34 height 17
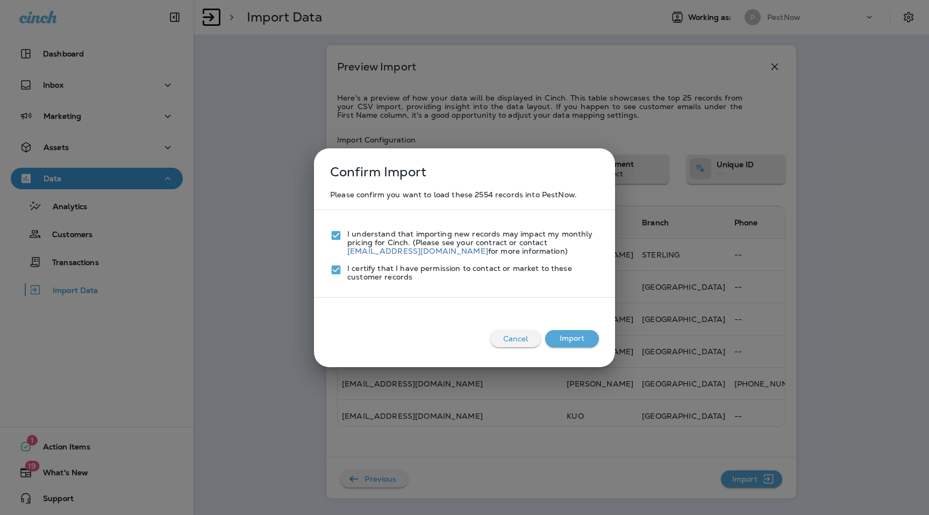
click at [570, 337] on button "Import" at bounding box center [572, 338] width 54 height 17
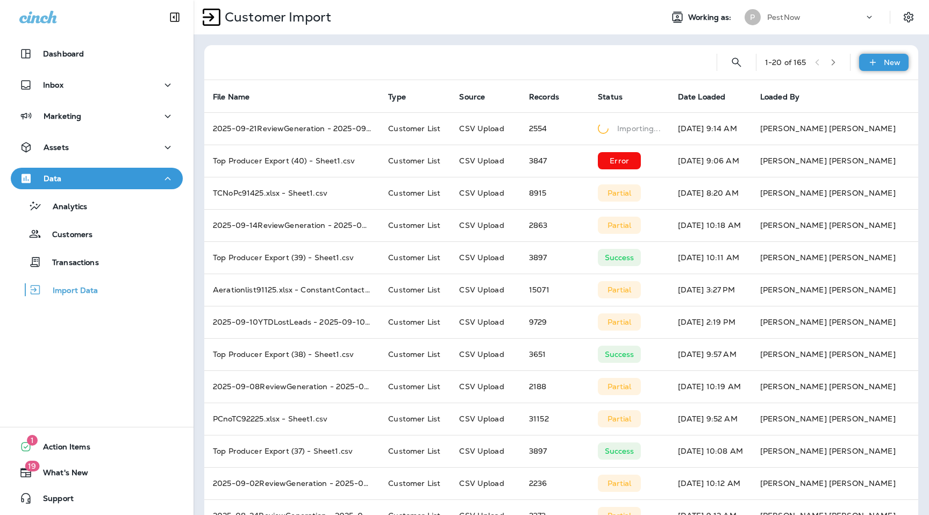
click at [879, 68] on div "New" at bounding box center [883, 62] width 49 height 17
click at [847, 97] on button "Customer list" at bounding box center [855, 90] width 108 height 26
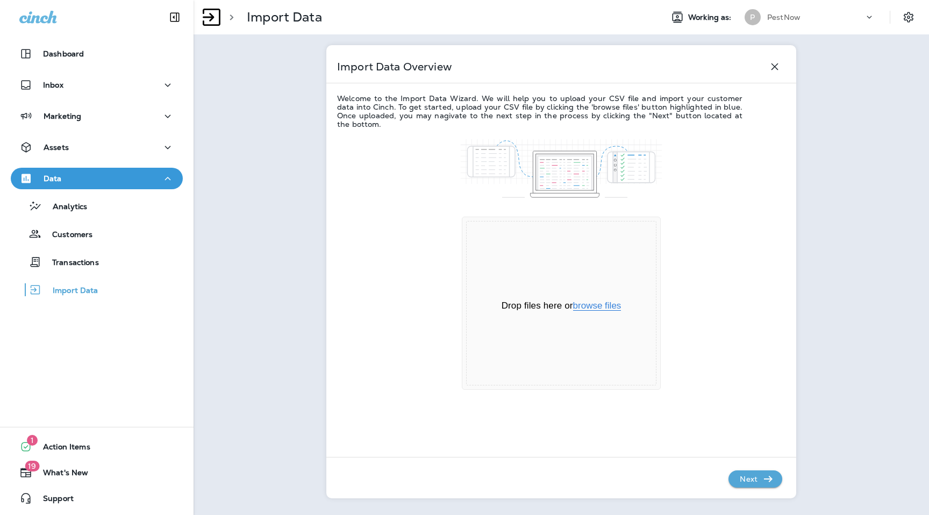
click at [599, 304] on button "browse files" at bounding box center [597, 306] width 48 height 10
click at [754, 470] on p "Next" at bounding box center [748, 478] width 26 height 17
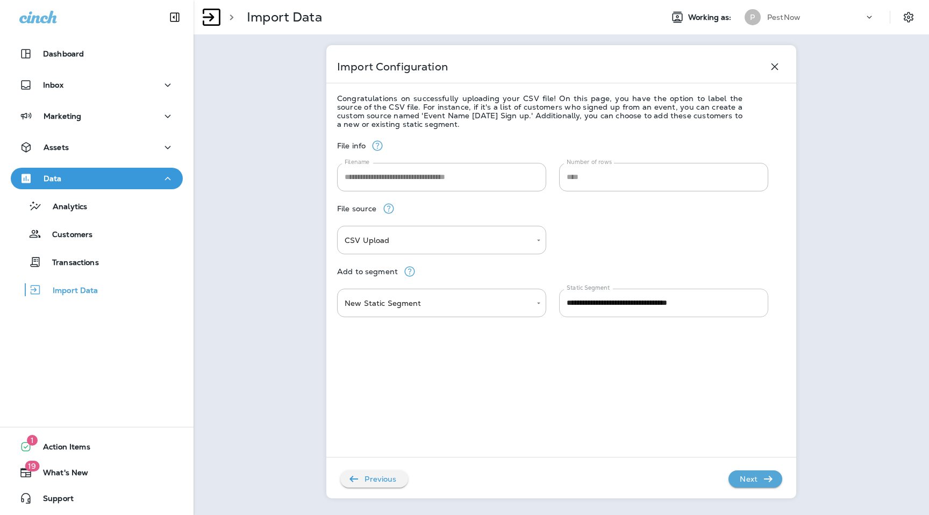
click at [650, 313] on input "**********" at bounding box center [663, 303] width 209 height 28
type input "**********"
click at [760, 468] on div "Previous Next" at bounding box center [554, 474] width 456 height 28
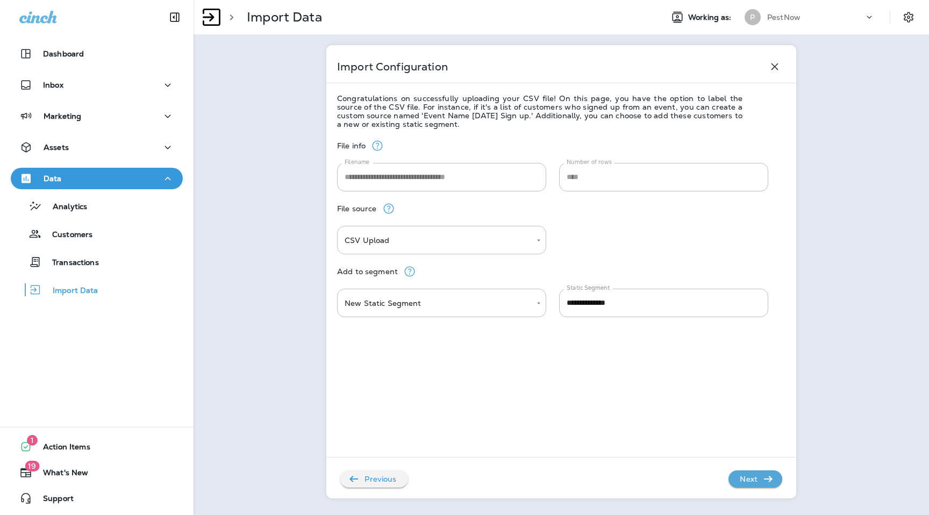
click at [760, 480] on p "Next" at bounding box center [748, 478] width 26 height 17
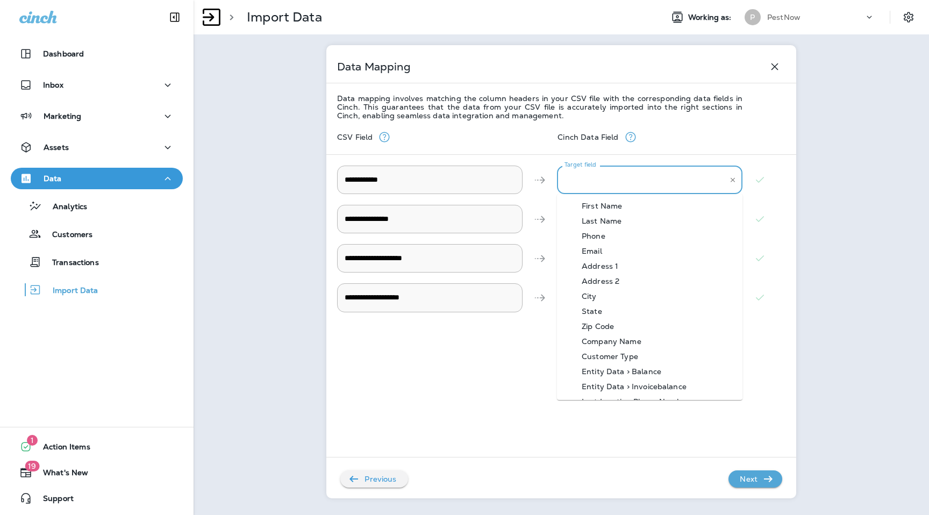
click at [612, 171] on Address "Target field" at bounding box center [642, 179] width 160 height 19
click at [607, 262] on div "Address 1" at bounding box center [600, 266] width 69 height 9
type Address "*********"
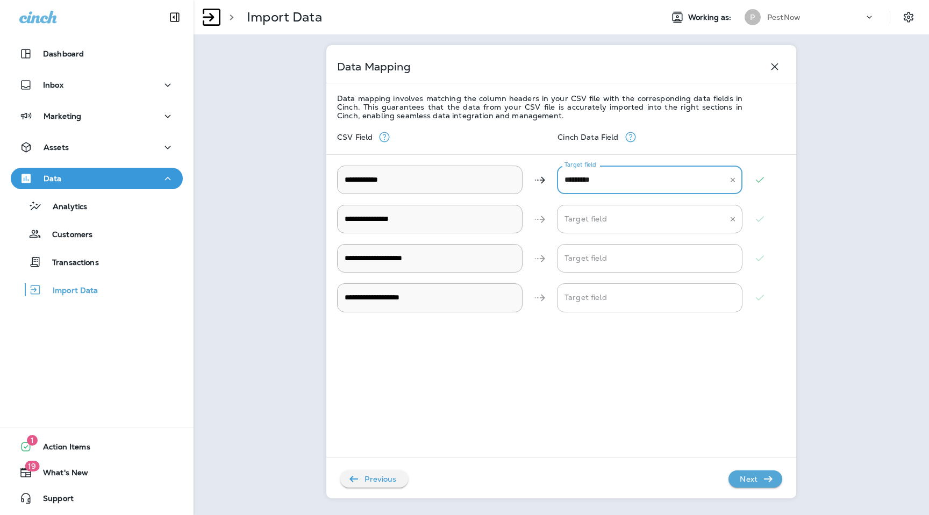
click at [606, 221] on Email "Target field" at bounding box center [642, 219] width 160 height 19
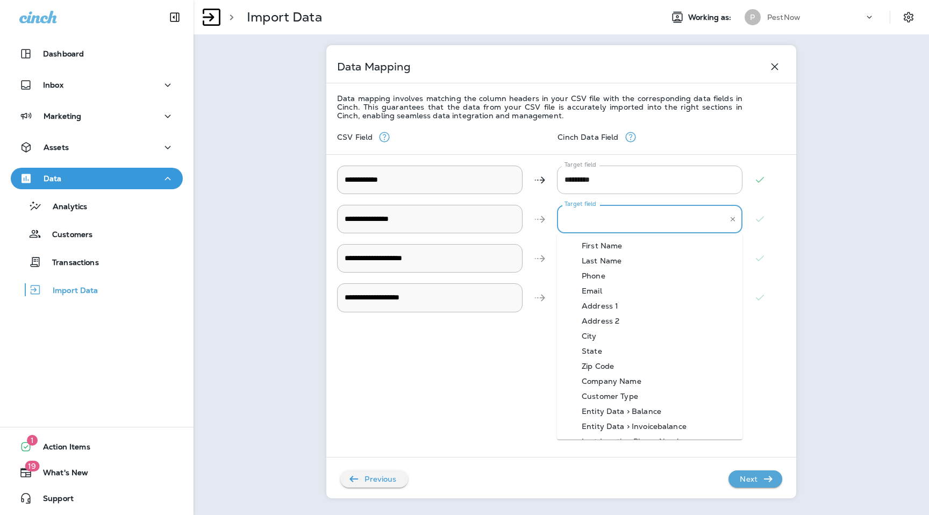
click at [609, 291] on div "Email" at bounding box center [592, 291] width 53 height 9
type Email "*****"
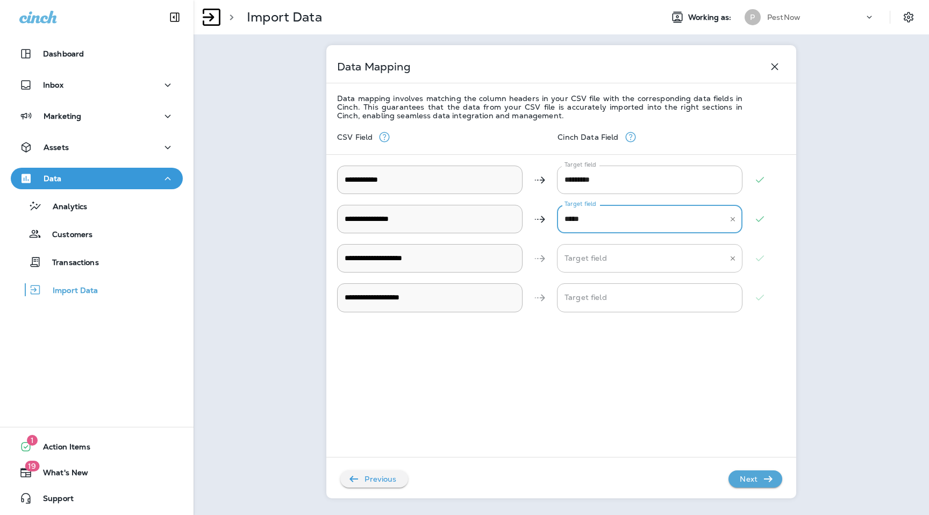
click at [609, 266] on Name "Target field" at bounding box center [642, 258] width 160 height 19
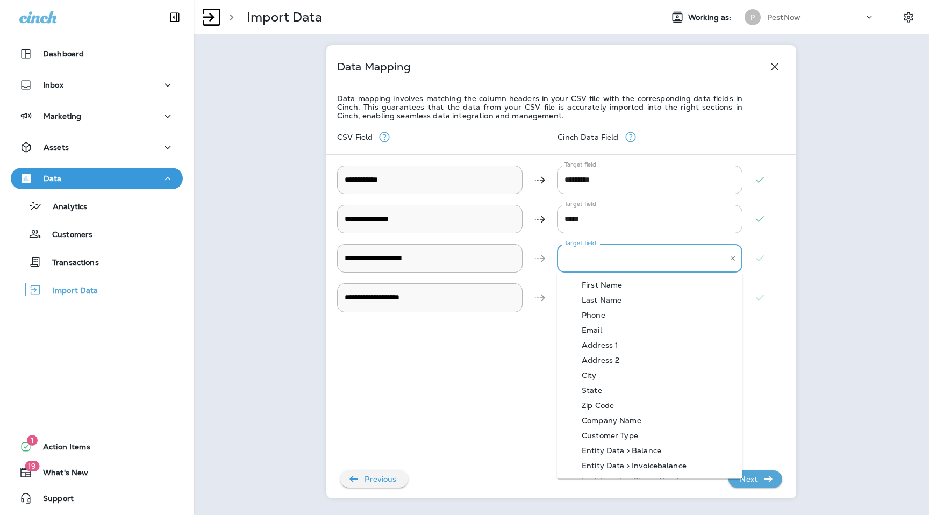
click at [611, 285] on div "First Name" at bounding box center [602, 285] width 73 height 9
type Name "**********"
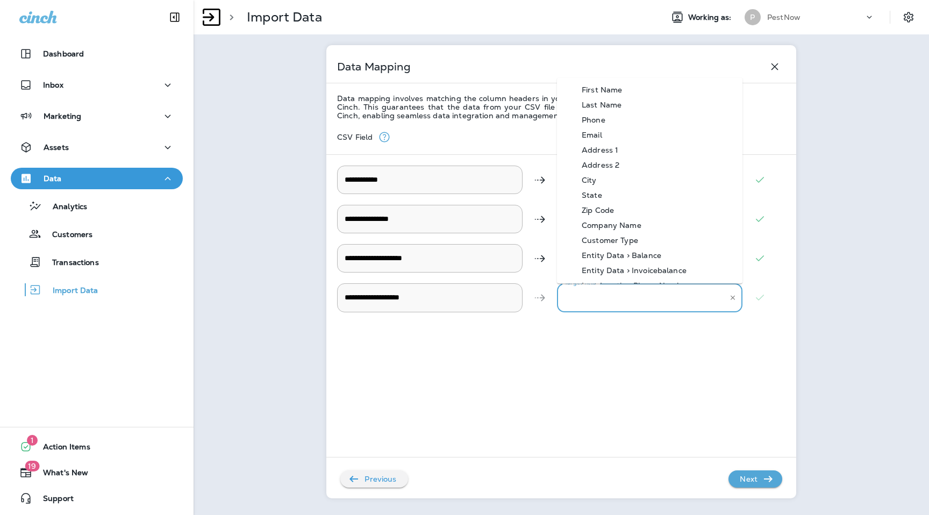
click at [611, 295] on Name "Target field" at bounding box center [642, 297] width 160 height 19
click at [618, 103] on div "Last Name" at bounding box center [602, 104] width 72 height 9
type Name "*********"
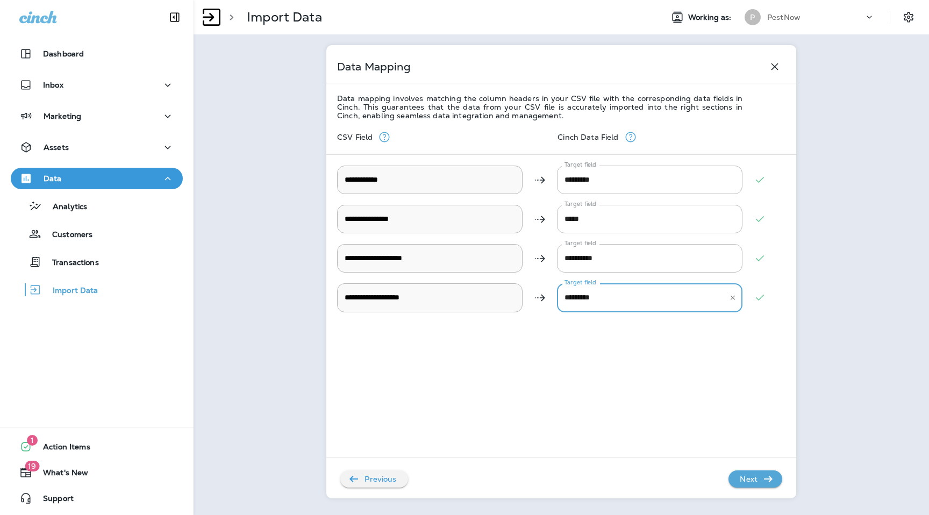
click at [749, 476] on p "Next" at bounding box center [748, 478] width 26 height 17
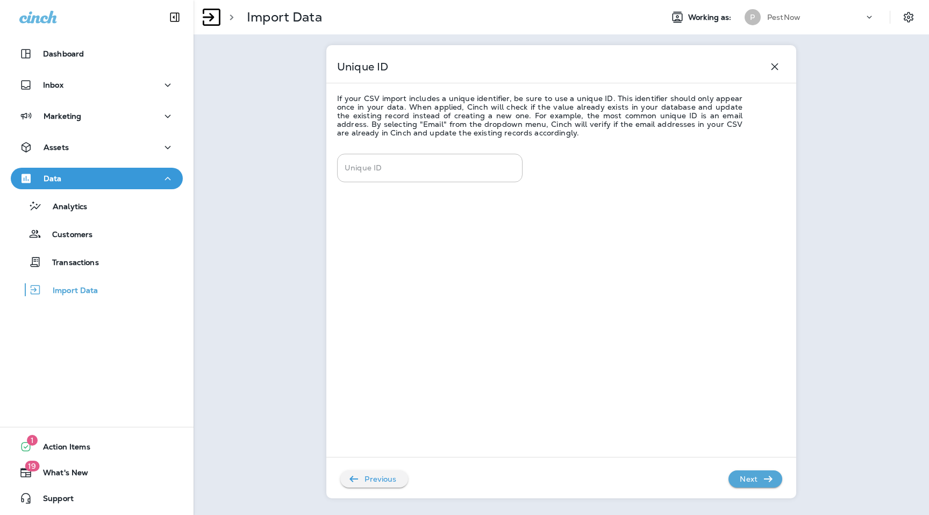
click at [749, 476] on p "Next" at bounding box center [748, 478] width 26 height 17
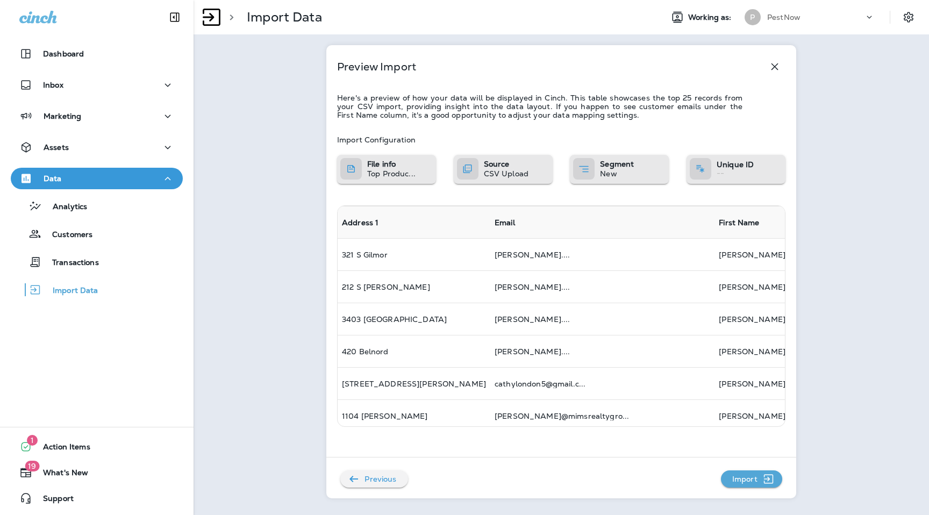
click at [749, 476] on p "Import" at bounding box center [745, 478] width 34 height 17
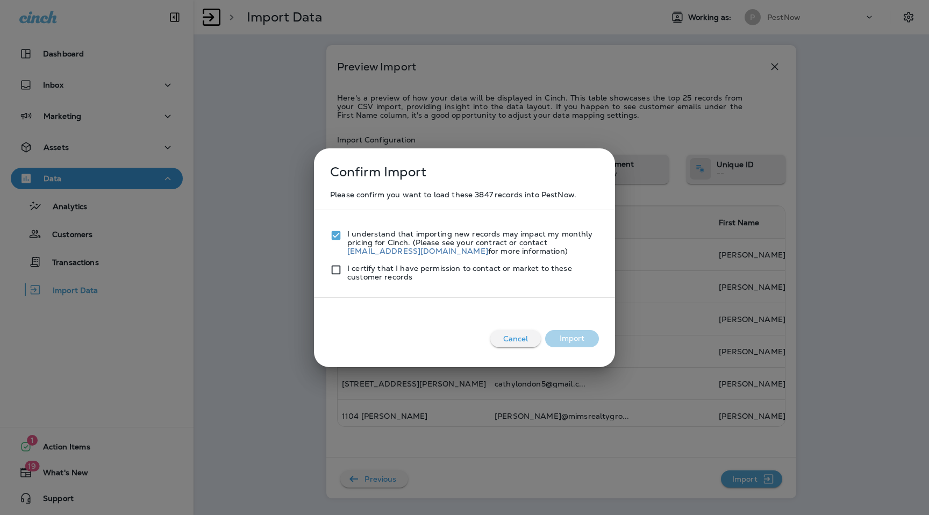
click at [338, 277] on div at bounding box center [338, 272] width 17 height 17
click at [560, 340] on button "Import" at bounding box center [572, 338] width 54 height 17
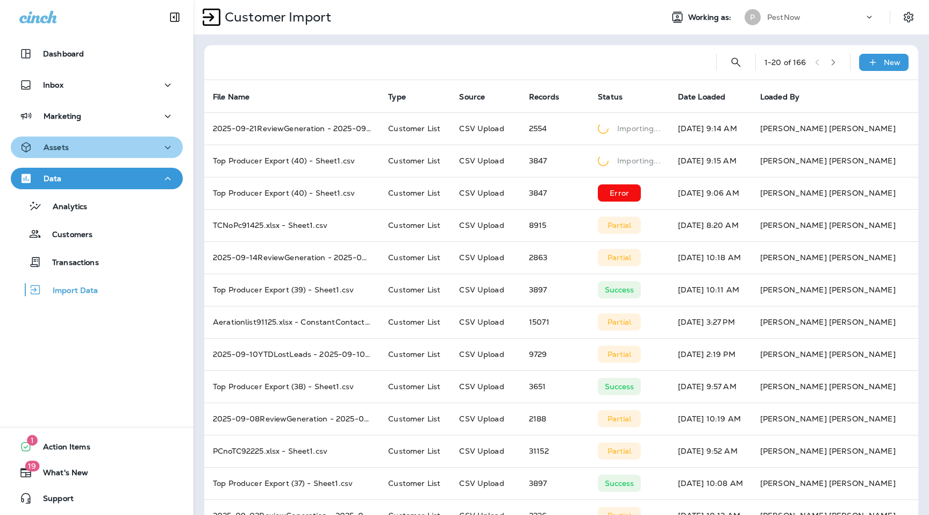
click at [141, 152] on div "Assets" at bounding box center [96, 147] width 155 height 13
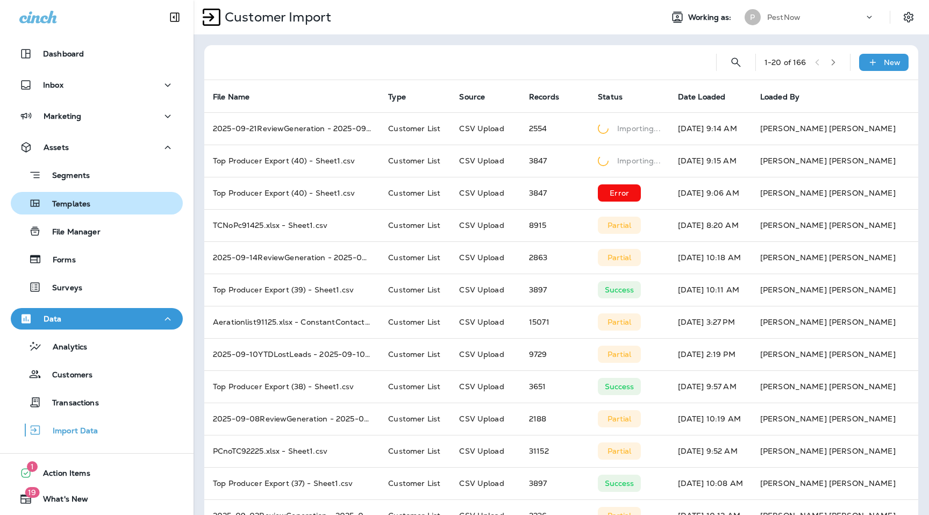
click at [101, 208] on div "Templates" at bounding box center [96, 203] width 163 height 16
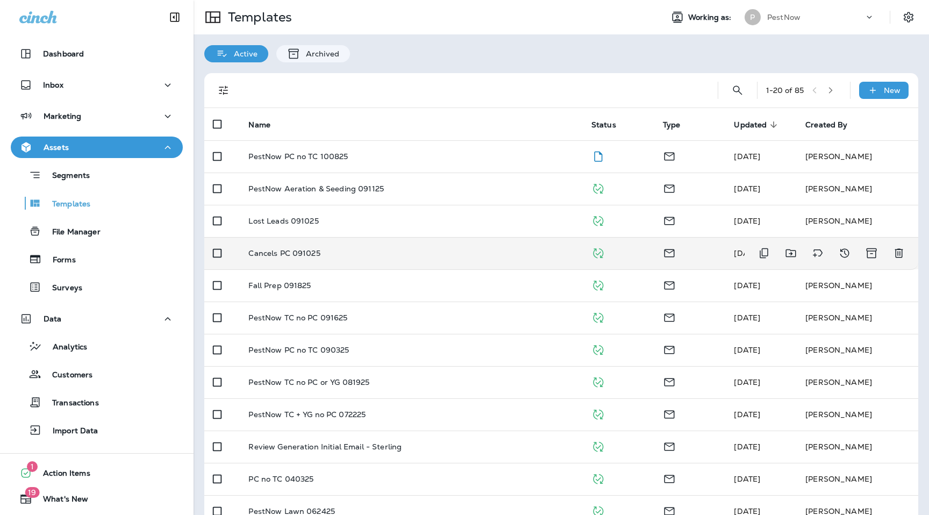
click at [304, 259] on td "Cancels PC 091025" at bounding box center [411, 253] width 342 height 32
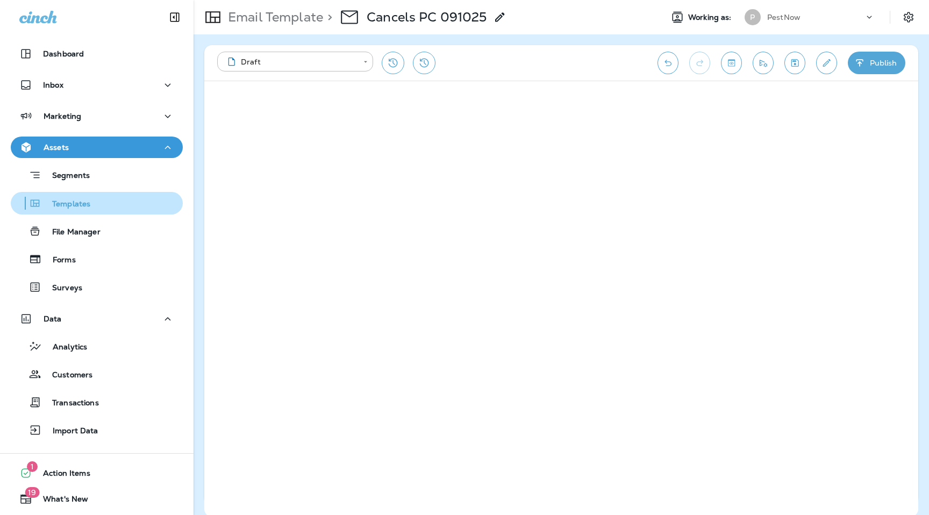
click at [71, 209] on p "Templates" at bounding box center [65, 204] width 49 height 10
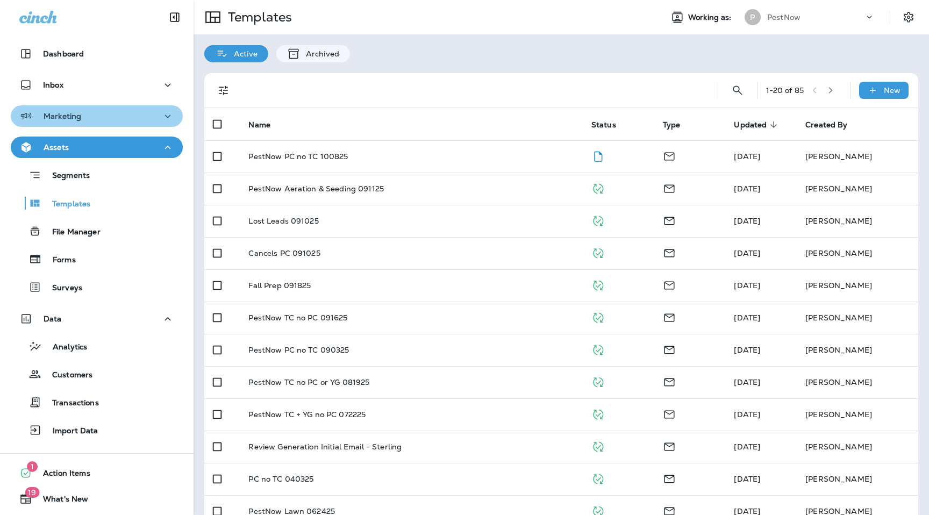
click at [125, 118] on div "Marketing" at bounding box center [96, 116] width 155 height 13
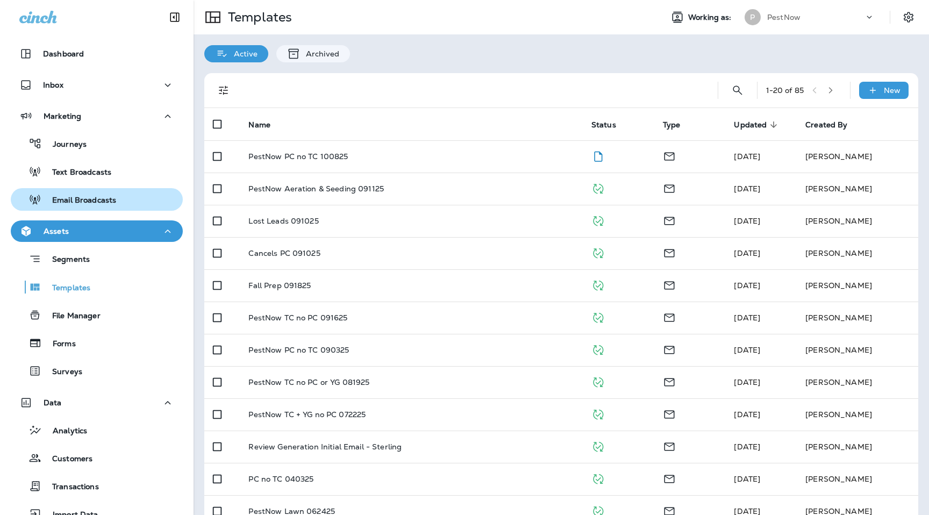
click at [104, 203] on p "Email Broadcasts" at bounding box center [78, 201] width 75 height 10
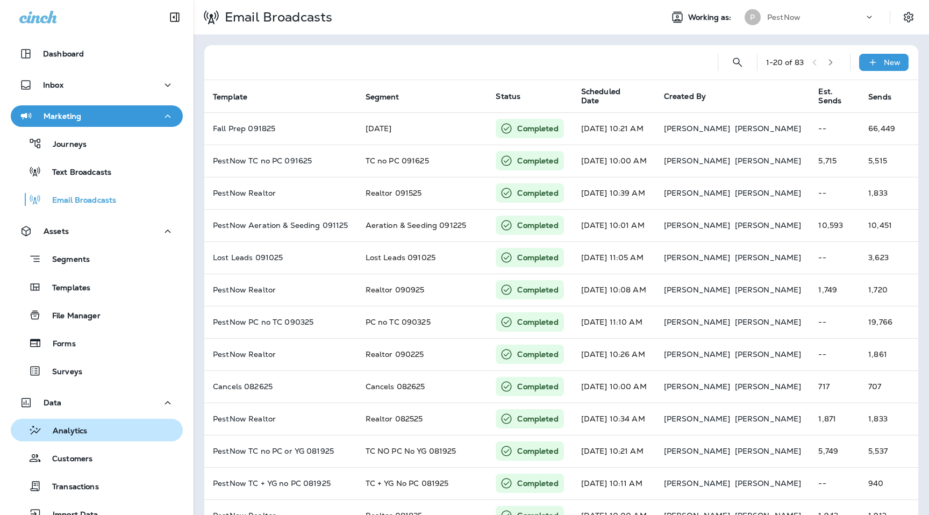
scroll to position [110, 0]
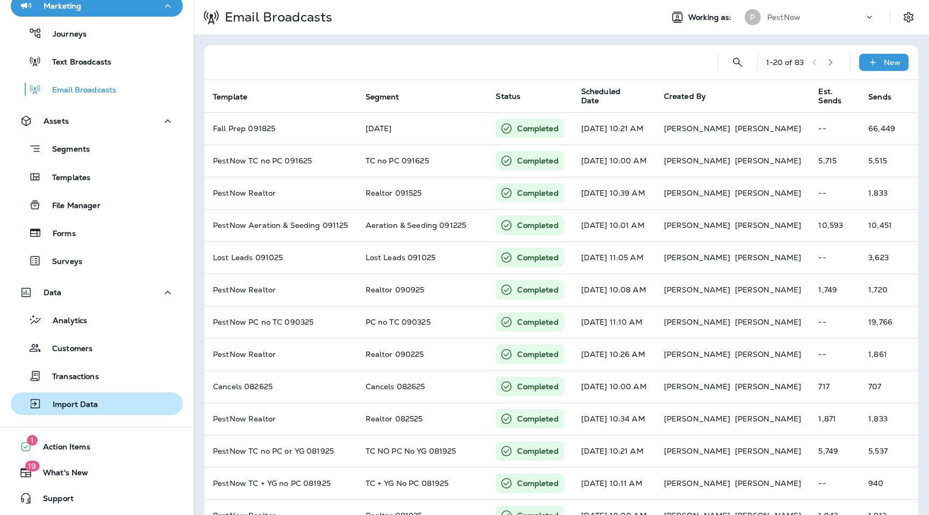
click at [88, 402] on p "Import Data" at bounding box center [70, 405] width 56 height 10
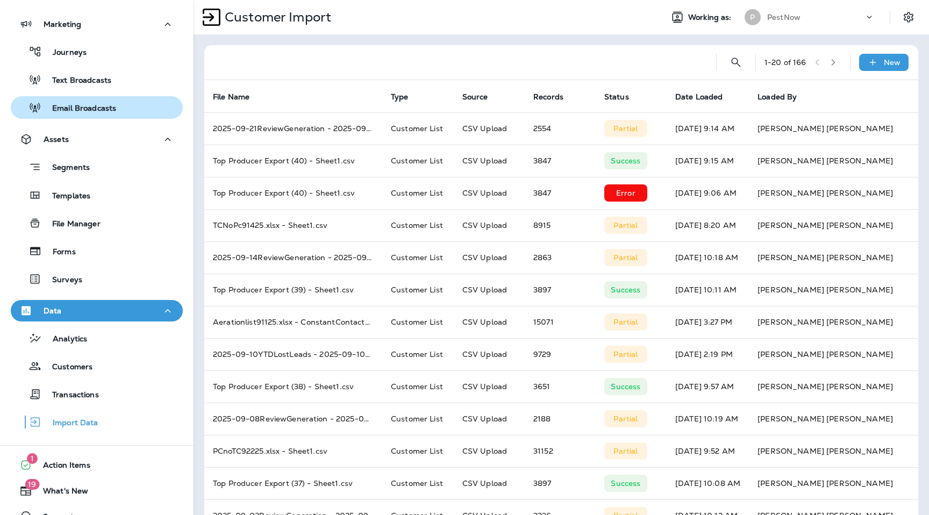
scroll to position [80, 0]
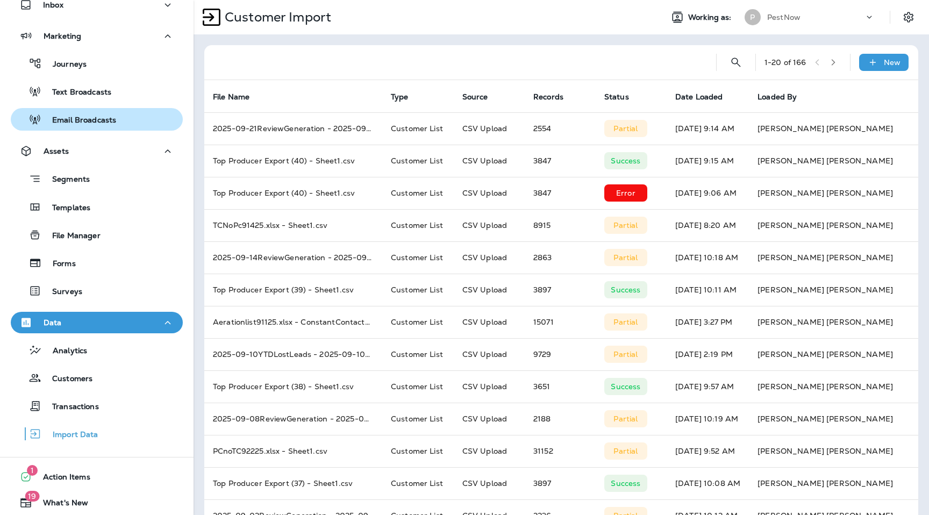
click at [101, 121] on p "Email Broadcasts" at bounding box center [78, 121] width 75 height 10
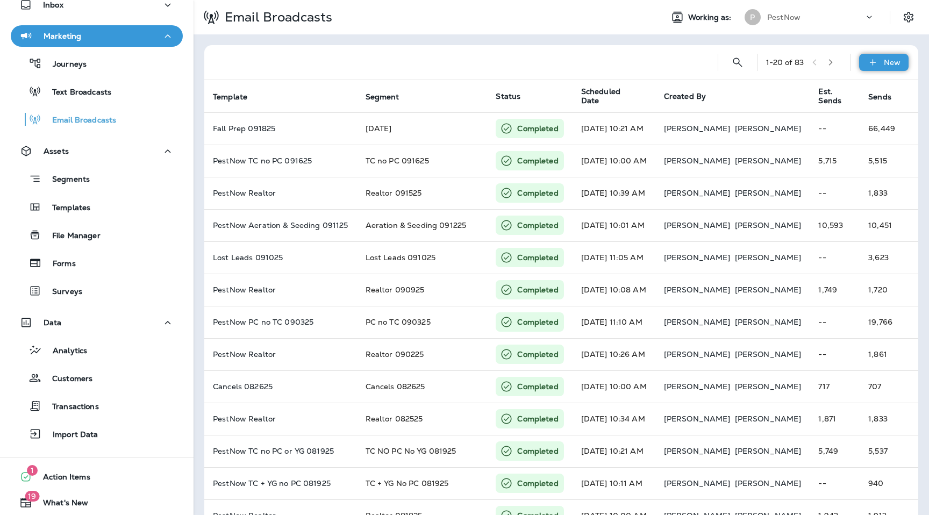
click at [891, 61] on p "New" at bounding box center [892, 62] width 17 height 9
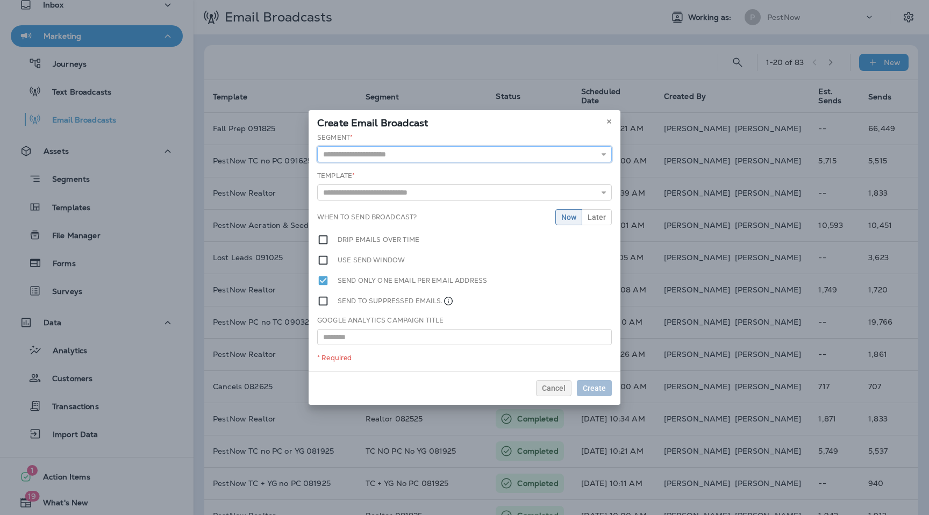
click at [492, 156] on input "text" at bounding box center [464, 154] width 295 height 16
type input "**********"
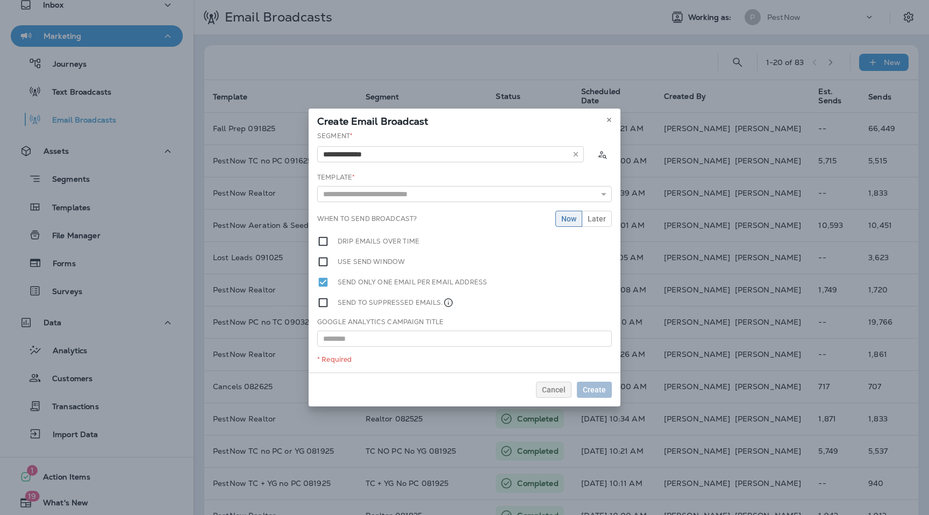
click at [367, 196] on div "**********" at bounding box center [465, 251] width 312 height 241
click at [384, 190] on input "text" at bounding box center [464, 194] width 295 height 16
type input "**********"
click at [359, 223] on div "**********" at bounding box center [465, 251] width 312 height 241
click at [595, 226] on button "Later" at bounding box center [597, 219] width 30 height 16
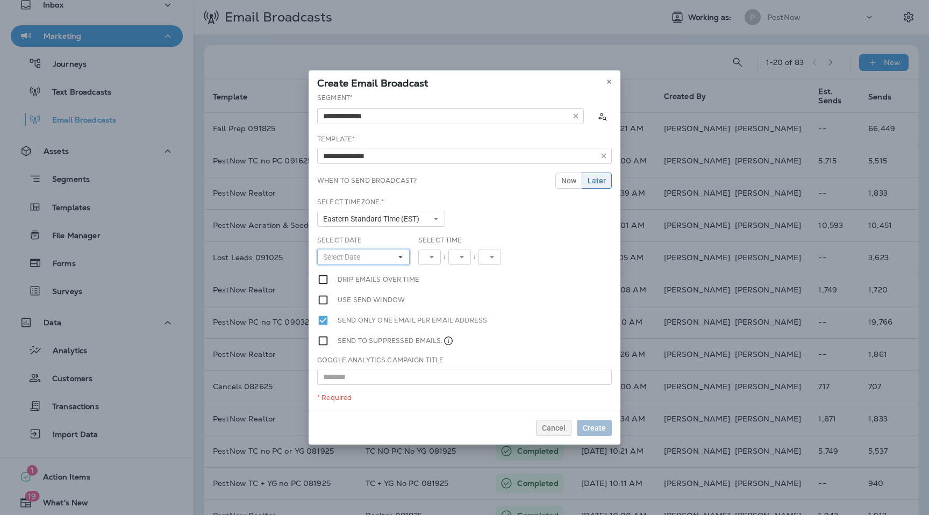
click at [360, 254] on span "Select Date" at bounding box center [343, 257] width 41 height 9
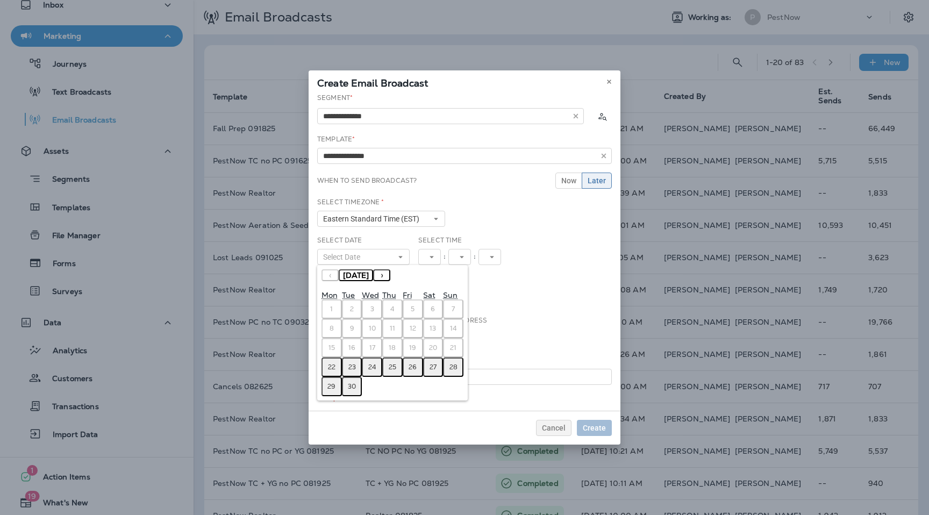
click at [331, 368] on abbr "22" at bounding box center [332, 367] width 8 height 9
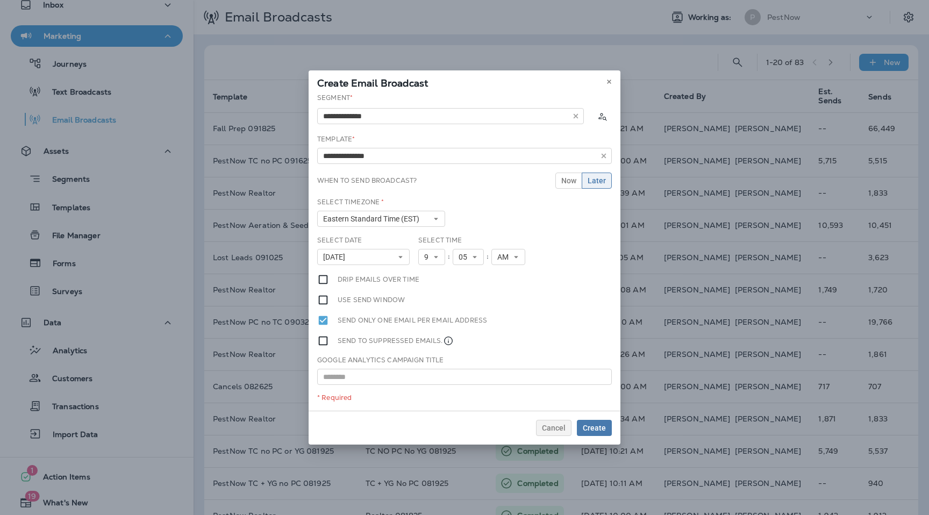
click at [439, 248] on div "Select Time 9 1 2 3 4 5 6 7 8 9 10 11 12 : 05 00 01 02 03 04 05 06 07 08 09 10 …" at bounding box center [474, 250] width 113 height 30
click at [439, 253] on button "9" at bounding box center [431, 257] width 27 height 16
click at [431, 390] on link "10" at bounding box center [431, 390] width 27 height 13
click at [476, 262] on button "05" at bounding box center [472, 257] width 31 height 16
click at [475, 277] on link "00" at bounding box center [472, 274] width 31 height 13
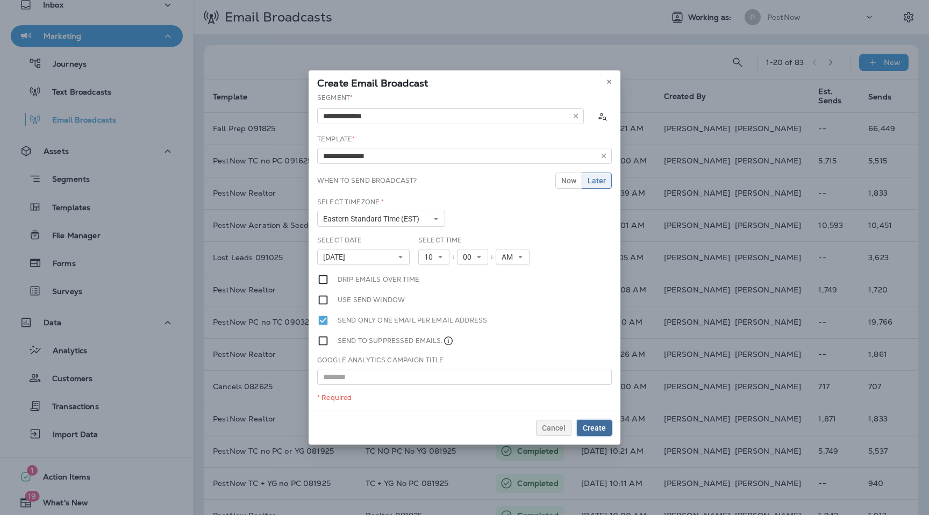
click at [603, 426] on span "Create" at bounding box center [594, 428] width 23 height 8
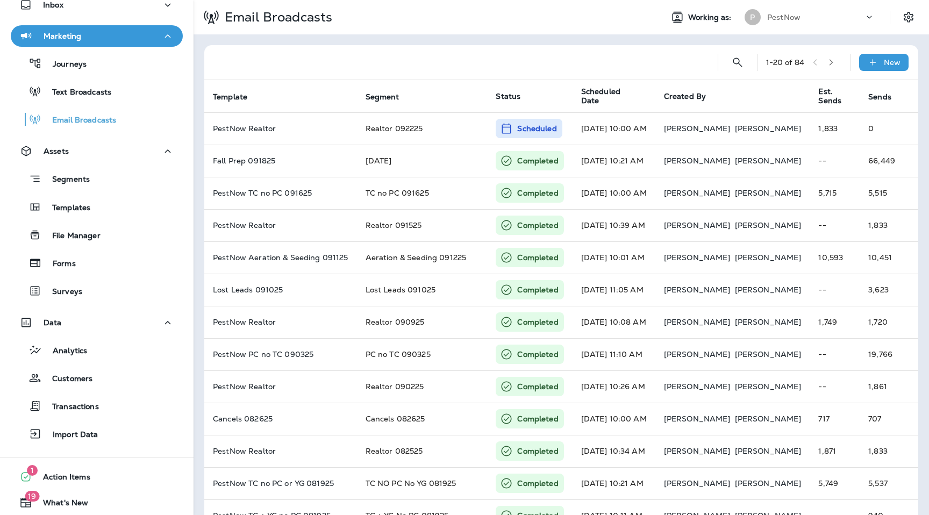
click at [805, 31] on div "Email Broadcasts Working as: P PestNow" at bounding box center [561, 17] width 735 height 34
click at [805, 19] on div "PestNow" at bounding box center [815, 17] width 97 height 16
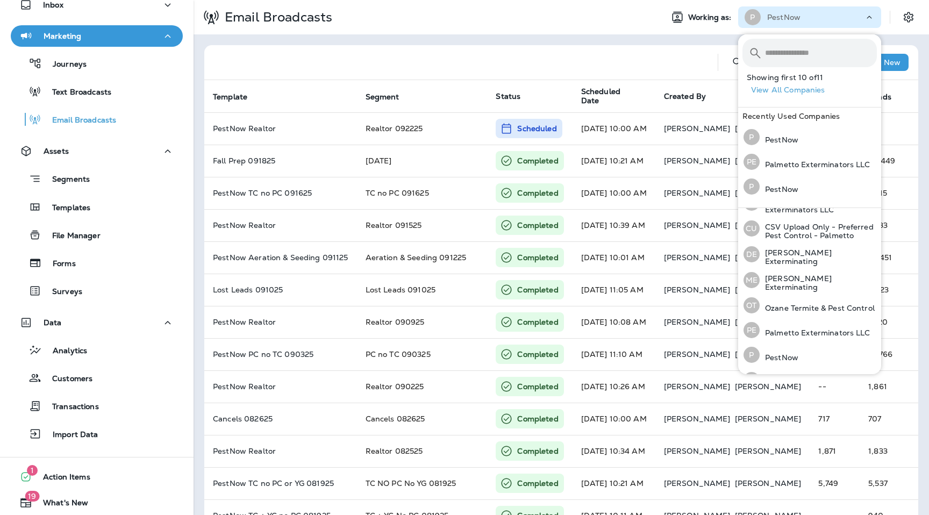
scroll to position [116, 0]
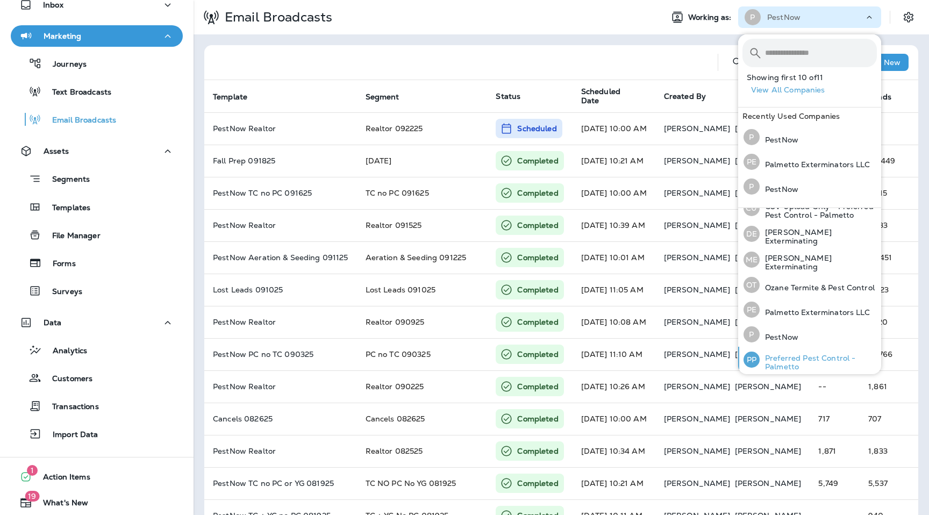
click at [804, 363] on p "Preferred Pest Control - Palmetto" at bounding box center [818, 362] width 117 height 17
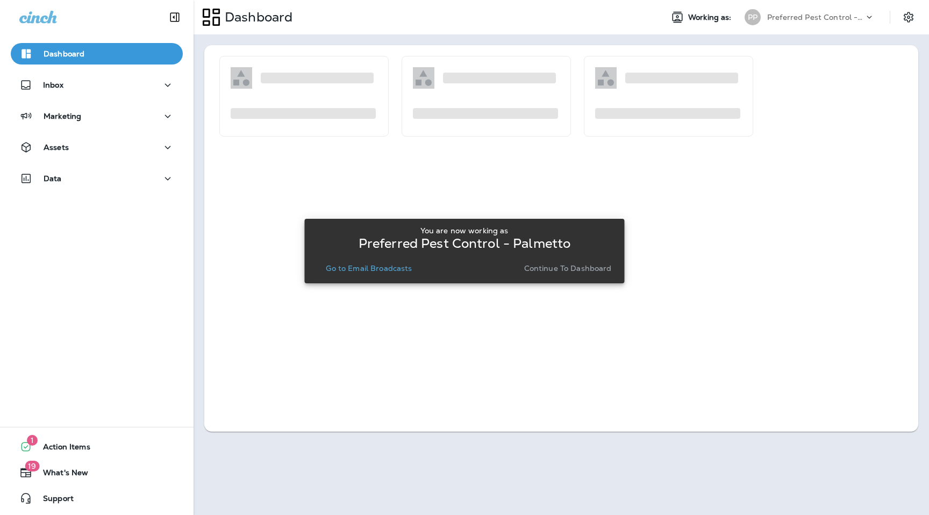
click at [363, 264] on p "Go to Email Broadcasts" at bounding box center [369, 268] width 86 height 9
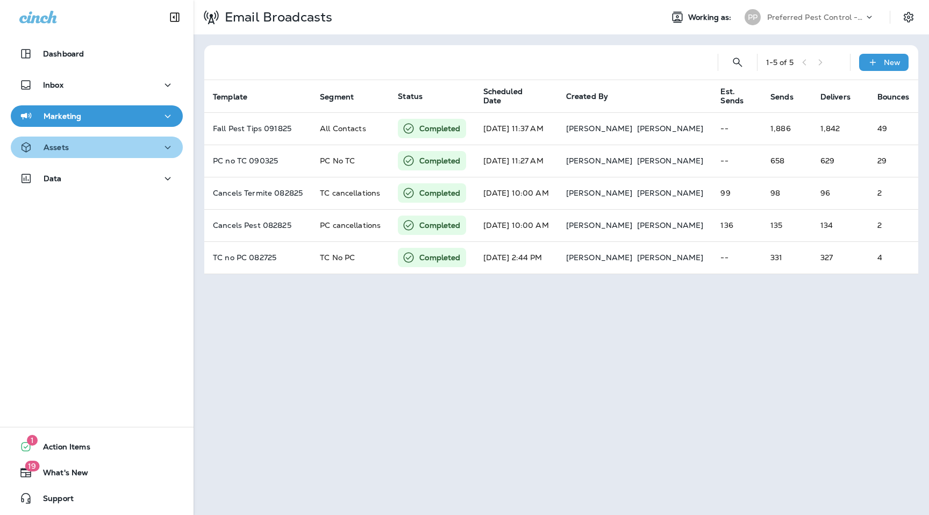
click at [95, 149] on div "Assets" at bounding box center [96, 147] width 155 height 13
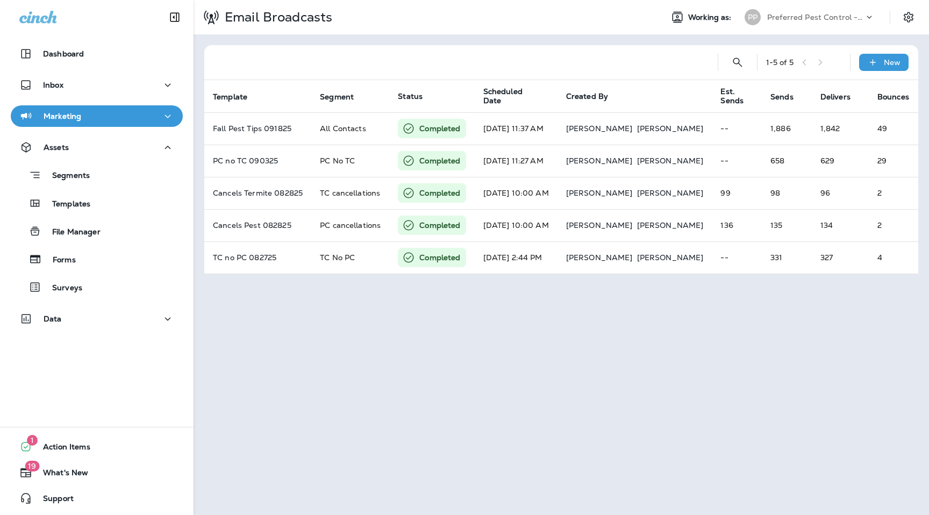
click at [91, 119] on div "Marketing" at bounding box center [96, 116] width 155 height 13
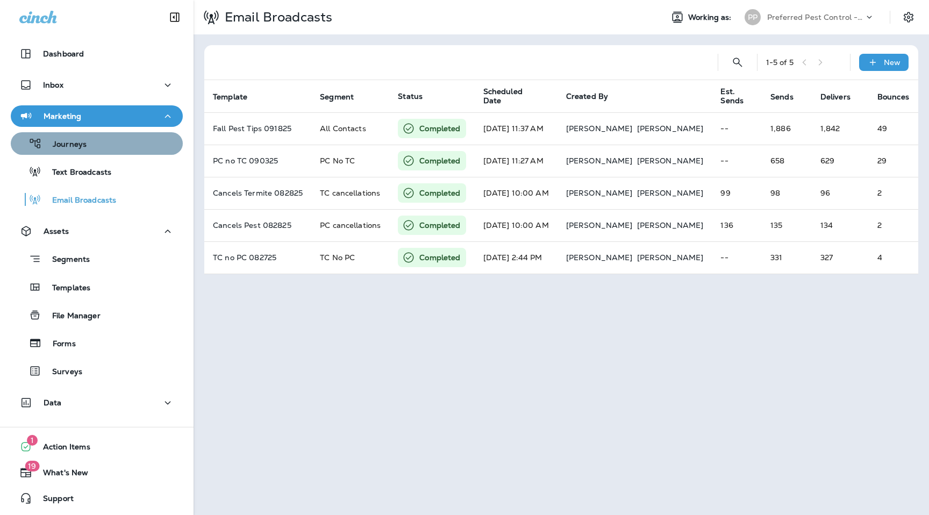
click at [91, 145] on div "Journeys" at bounding box center [96, 143] width 163 height 16
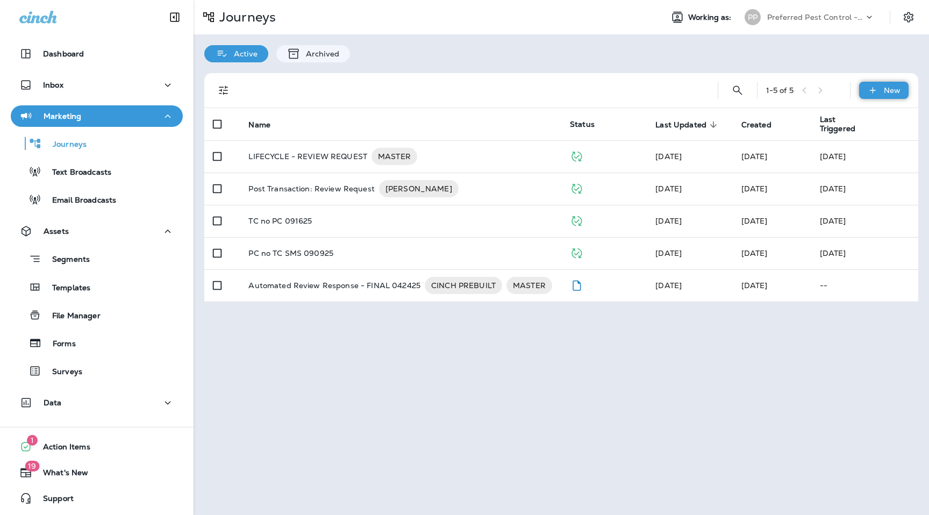
click at [886, 95] on p "New" at bounding box center [892, 90] width 17 height 9
click at [851, 120] on button "New Journey" at bounding box center [866, 116] width 84 height 26
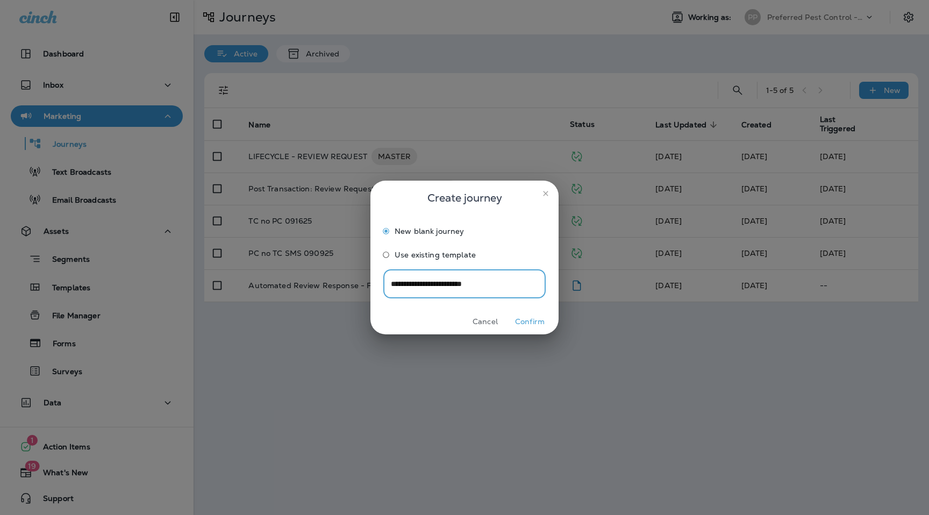
type input "**********"
click at [540, 326] on button "Confirm" at bounding box center [530, 321] width 40 height 17
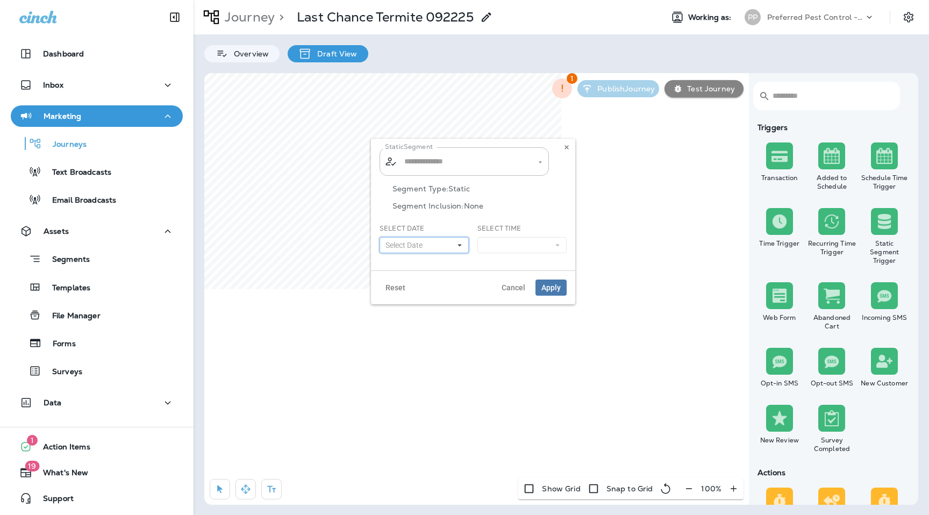
click at [448, 245] on button "Select Date" at bounding box center [424, 245] width 89 height 16
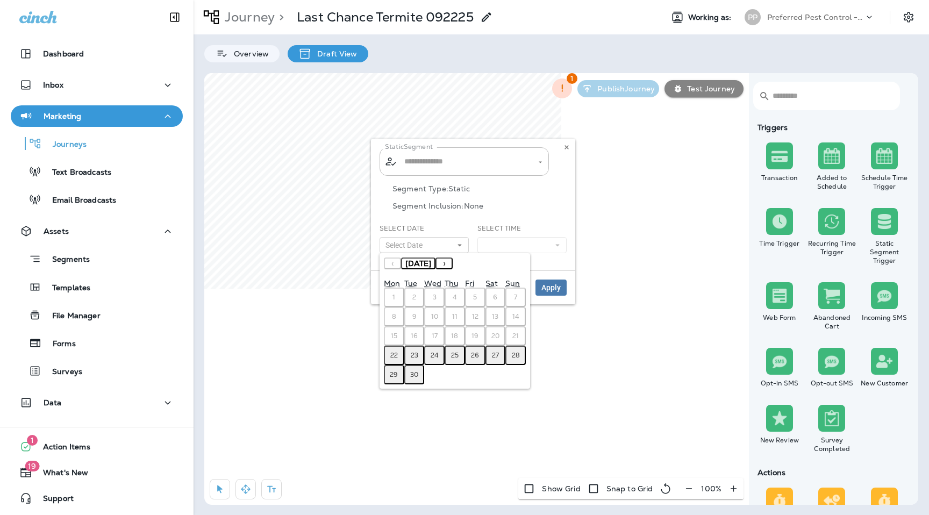
click at [395, 354] on abbr "22" at bounding box center [394, 355] width 8 height 9
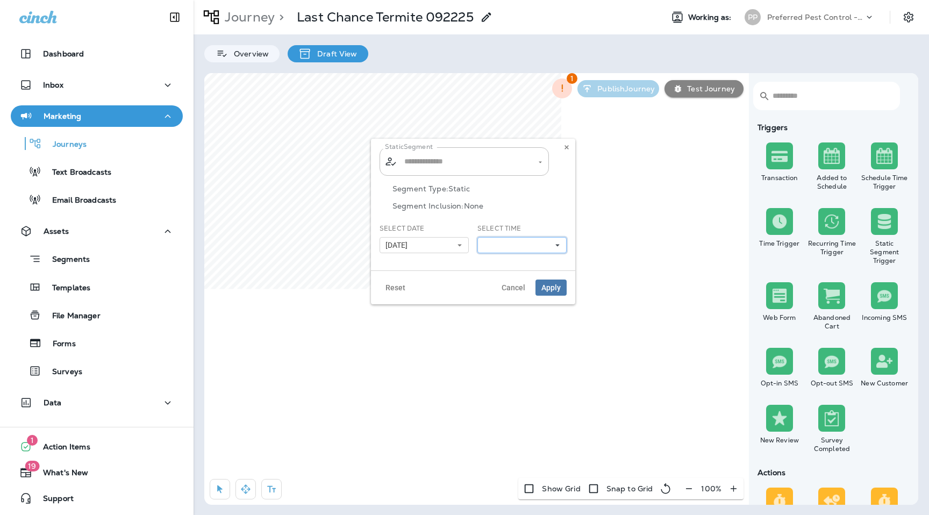
click at [504, 242] on button at bounding box center [521, 245] width 89 height 16
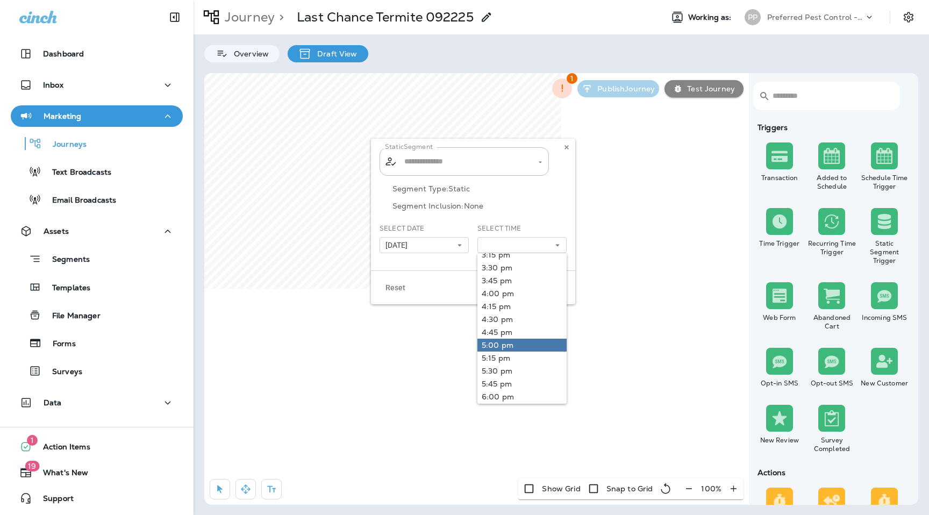
click at [503, 339] on link "5:00 pm" at bounding box center [521, 345] width 89 height 13
click at [557, 219] on div "Segment Type: Static Segment Inclusion: None" at bounding box center [473, 203] width 187 height 39
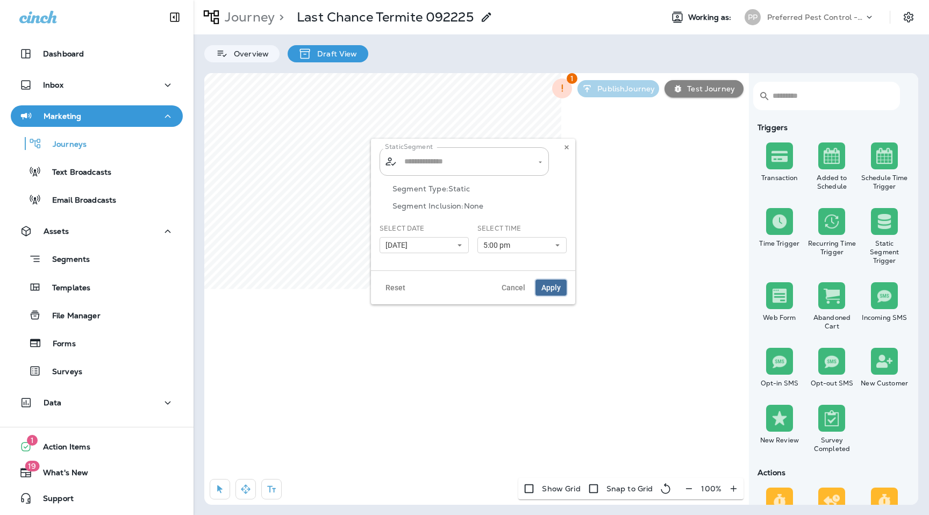
click at [559, 290] on span "Apply" at bounding box center [550, 288] width 19 height 8
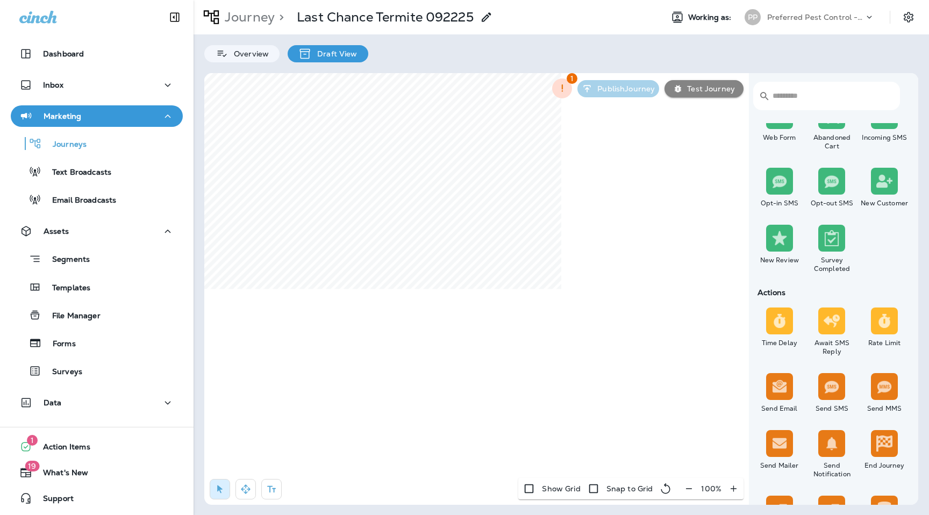
scroll to position [264, 0]
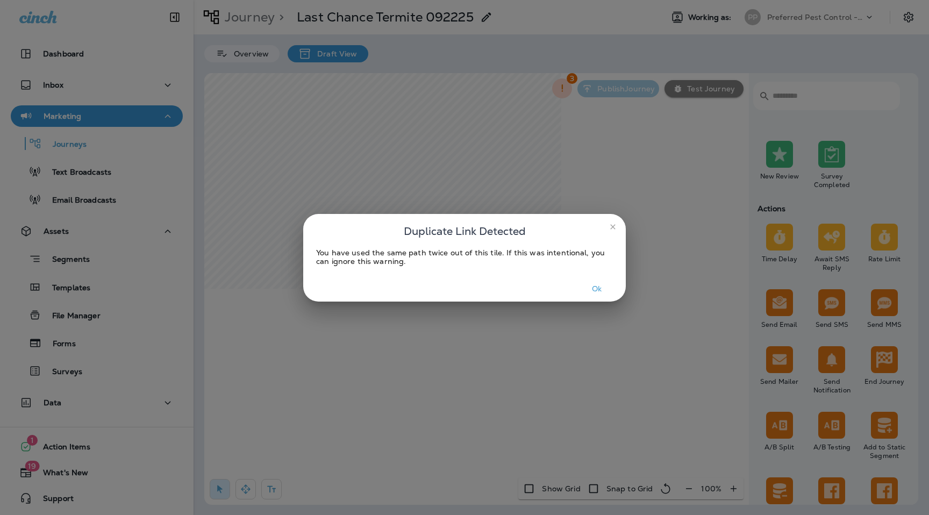
click at [598, 290] on button "Ok" at bounding box center [597, 289] width 40 height 17
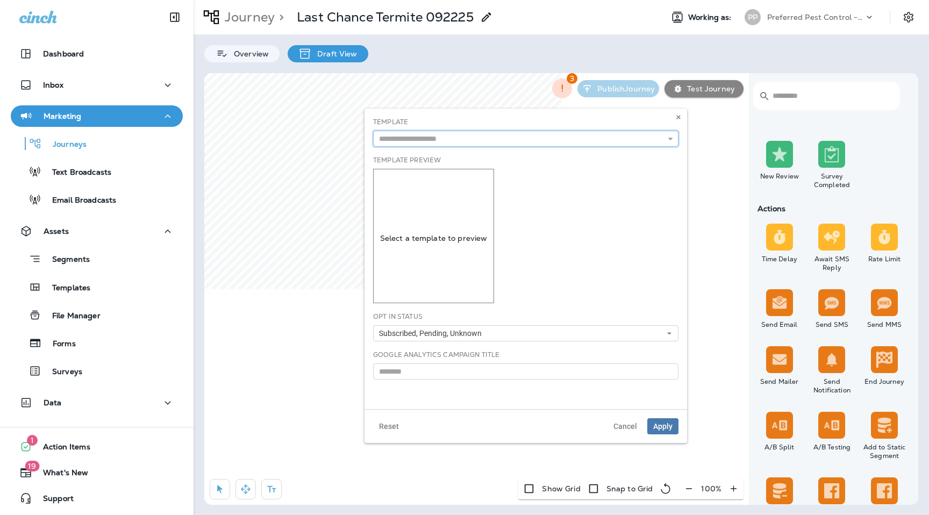
click at [483, 141] on input "text" at bounding box center [525, 139] width 305 height 16
type input "**********"
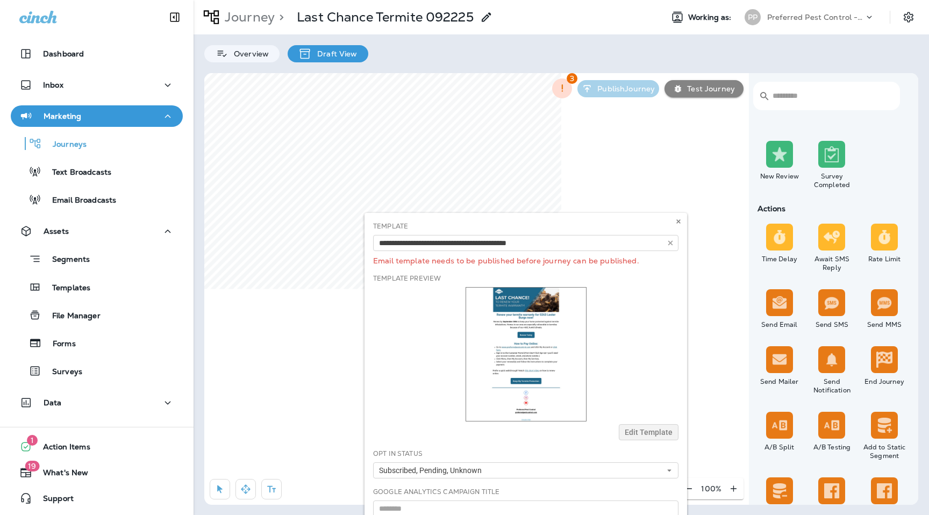
click at [507, 0] on body "Dashboard Inbox Marketing Journeys Text Broadcasts Email Broadcasts Assets Segm…" at bounding box center [464, 0] width 929 height 0
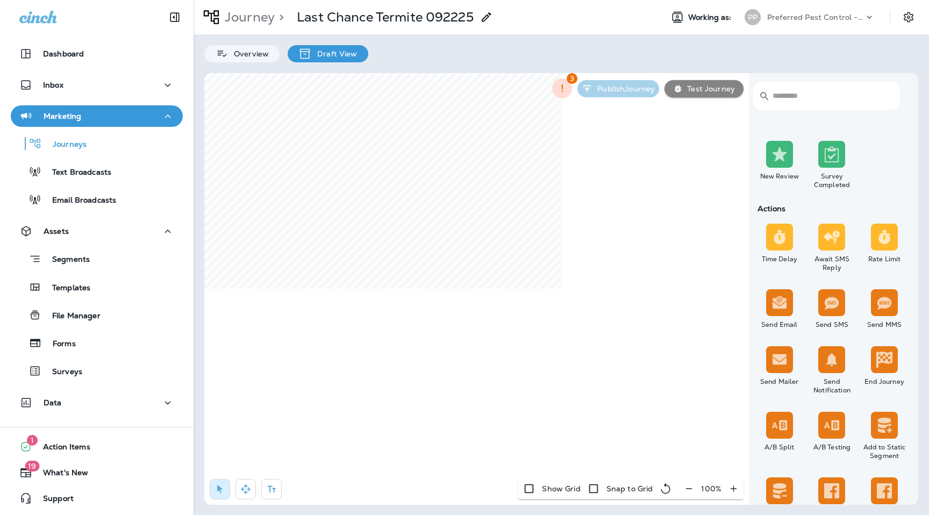
select select "***"
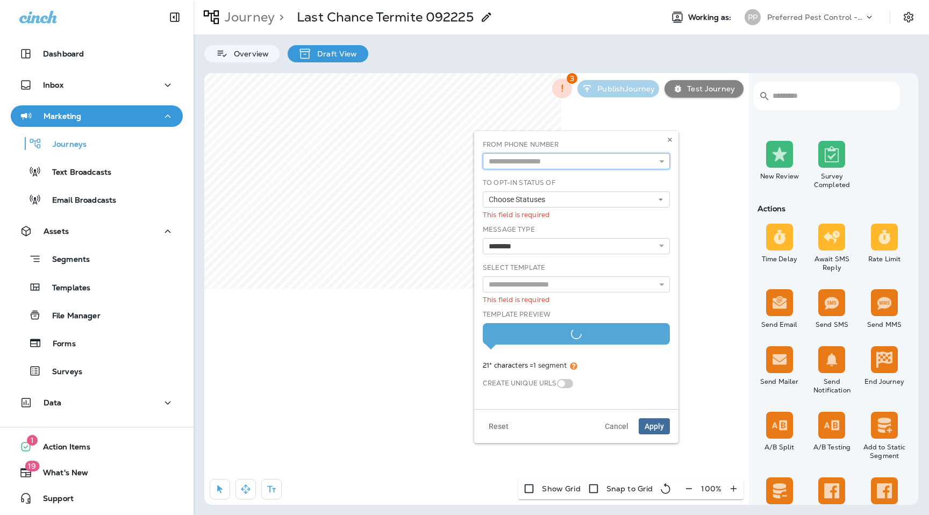
click at [563, 161] on input "text" at bounding box center [576, 161] width 187 height 16
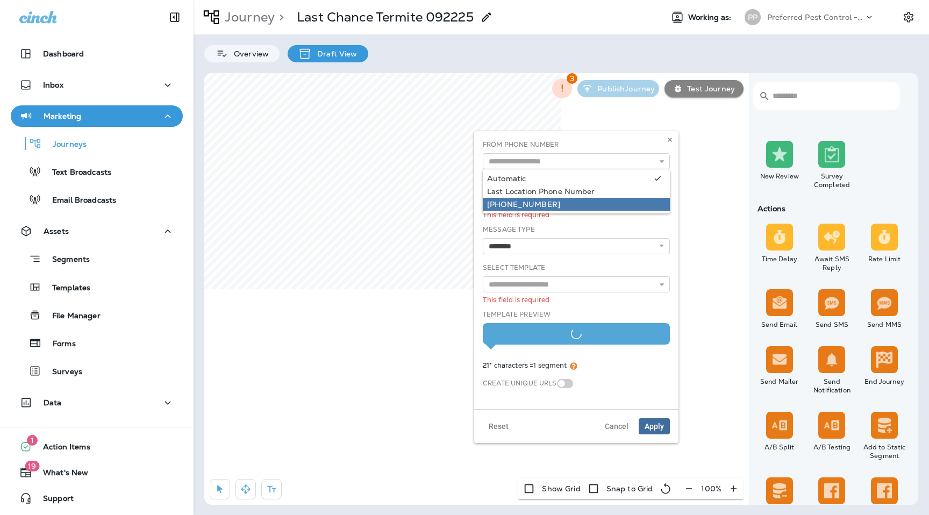
type input "**********"
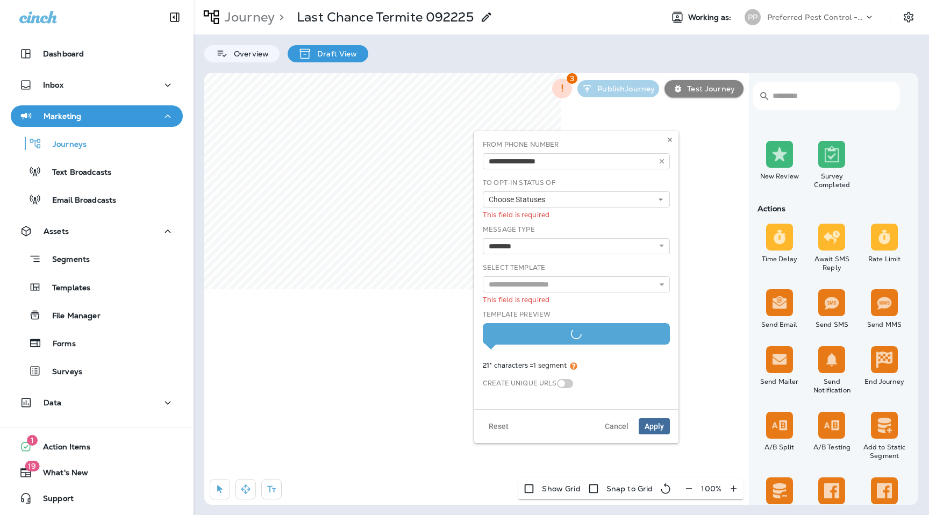
click at [555, 203] on div "**********" at bounding box center [576, 270] width 196 height 261
click at [556, 196] on button "Choose Statuses" at bounding box center [576, 199] width 187 height 16
click at [554, 218] on div "Opt In" at bounding box center [576, 216] width 178 height 9
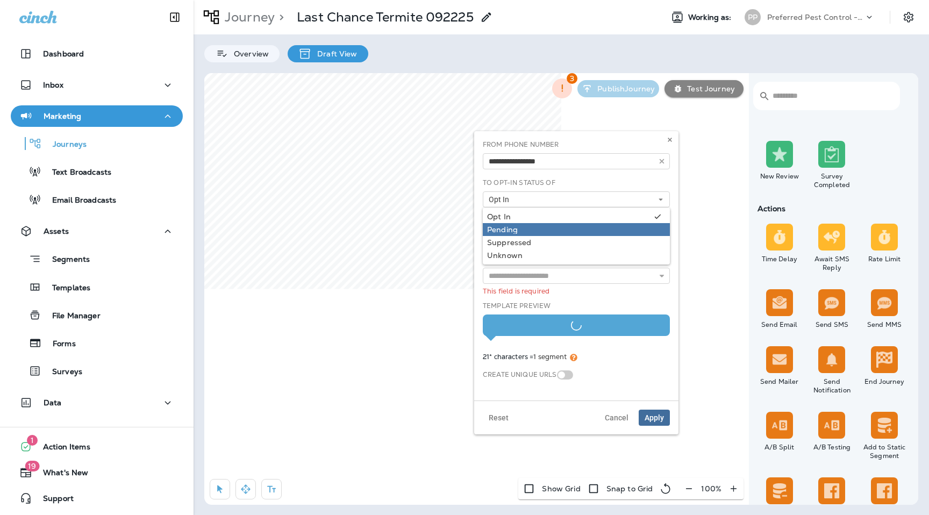
click at [552, 232] on div "Pending" at bounding box center [576, 229] width 178 height 9
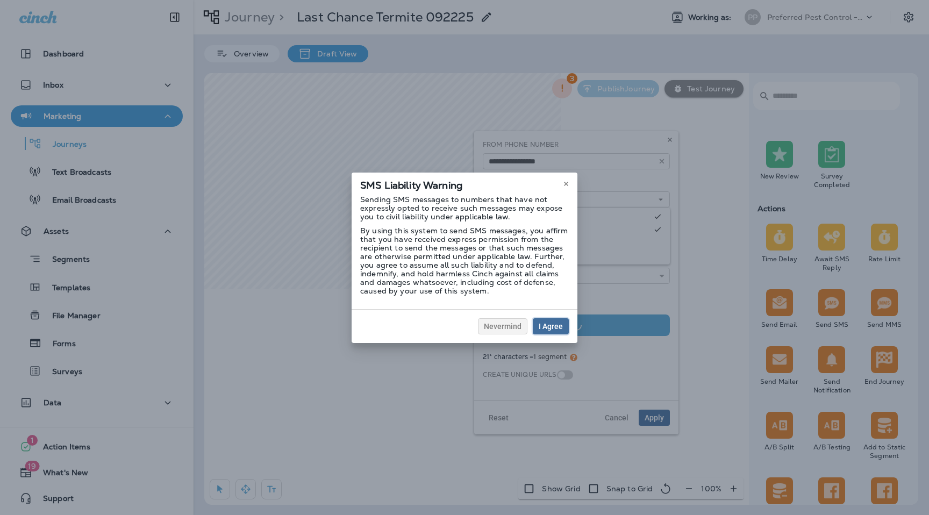
click at [554, 327] on span "I Agree" at bounding box center [551, 327] width 24 height 8
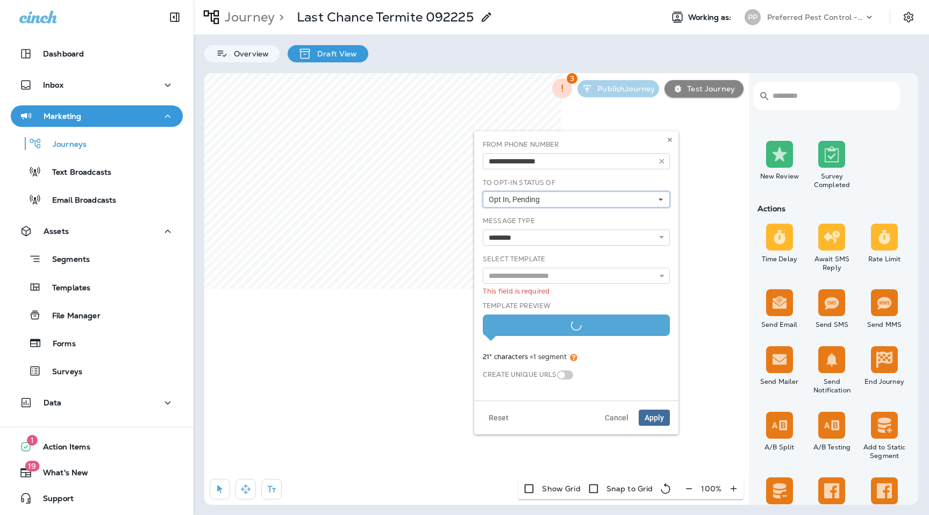
click at [557, 204] on button "Opt In, Pending" at bounding box center [576, 199] width 187 height 16
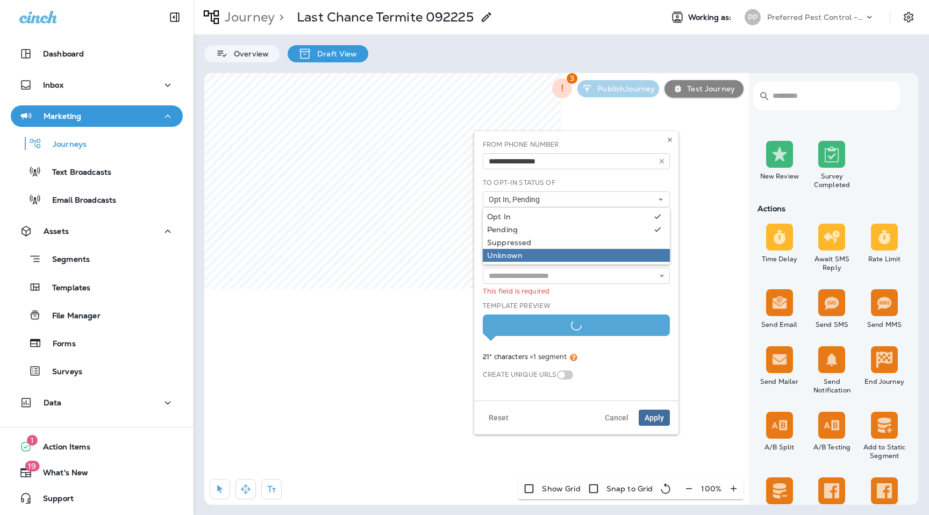
click at [548, 255] on div "Unknown" at bounding box center [576, 255] width 178 height 9
click at [662, 181] on div "To Opt-In Status Of Opt In, Pending, Unknown Opt In Pending Suppressed Unknown" at bounding box center [576, 193] width 187 height 30
click at [629, 273] on input "text" at bounding box center [576, 276] width 187 height 16
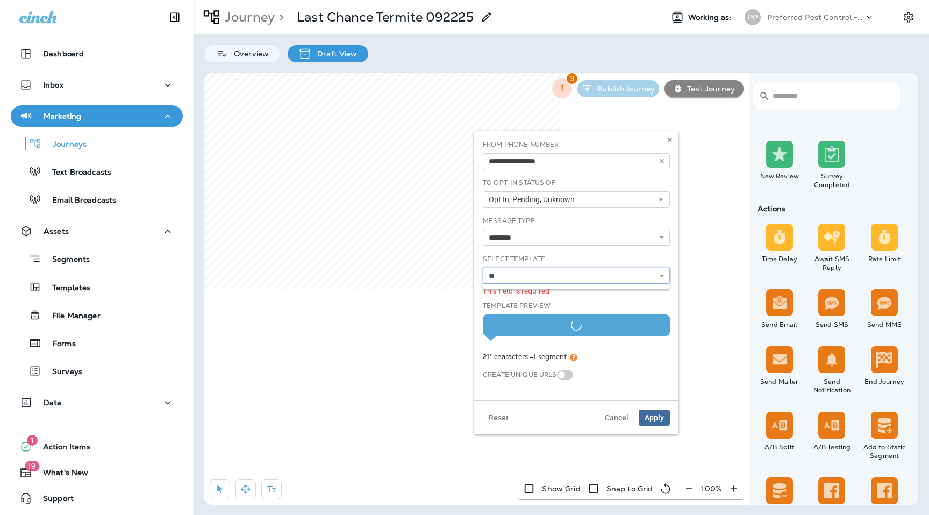
type input "*"
click at [607, 140] on div "**********" at bounding box center [576, 155] width 187 height 30
click at [667, 142] on icon at bounding box center [670, 140] width 6 height 6
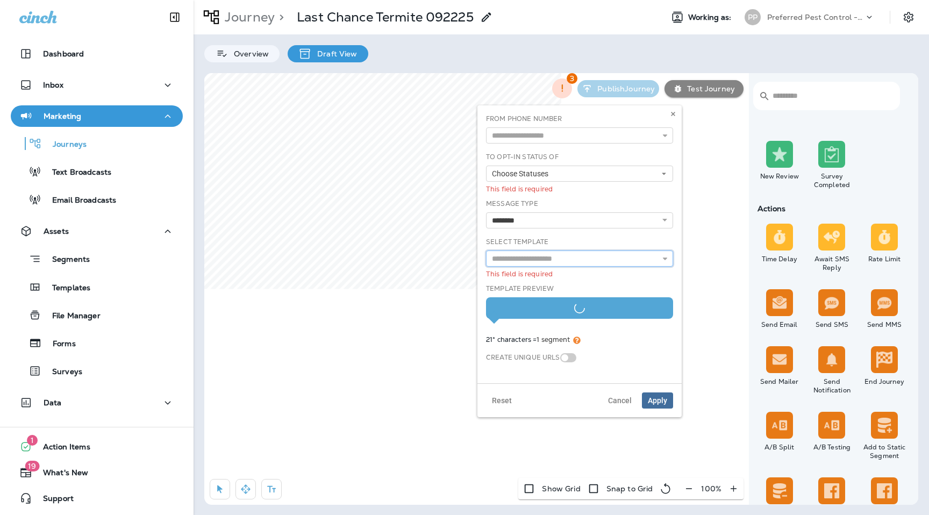
click at [617, 259] on input "text" at bounding box center [579, 259] width 187 height 16
click at [605, 227] on select "**********" at bounding box center [579, 220] width 187 height 16
select select "**"
click at [486, 212] on select "**********" at bounding box center [579, 220] width 187 height 16
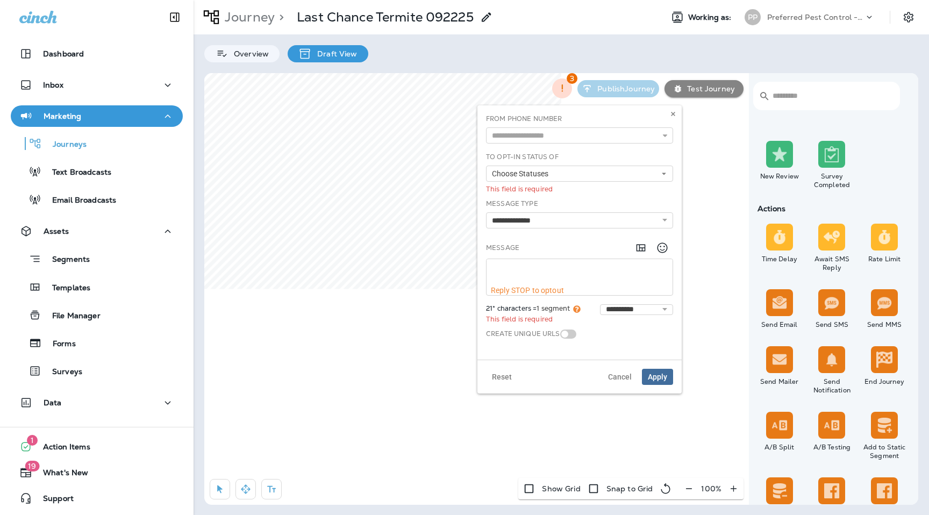
click at [561, 263] on textarea at bounding box center [580, 272] width 186 height 27
paste textarea "**********"
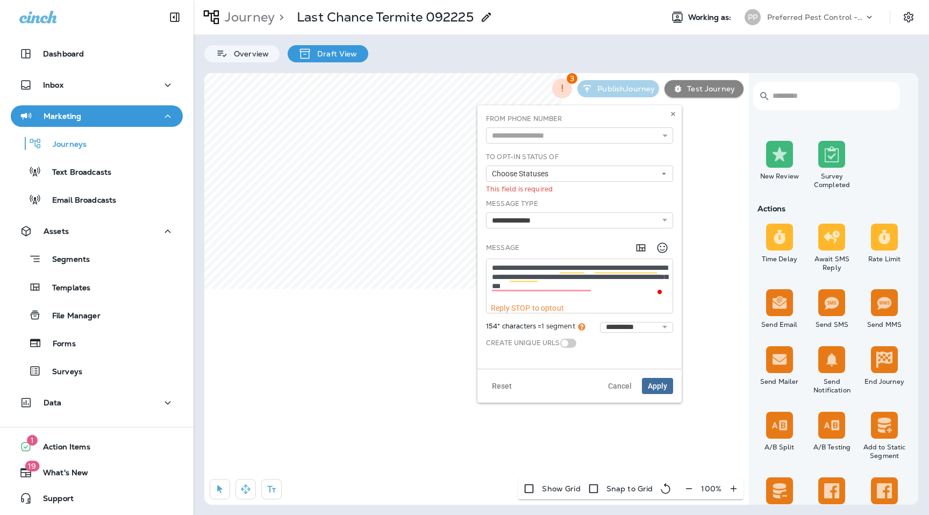
type textarea "**********"
click at [555, 134] on input "text" at bounding box center [579, 135] width 187 height 16
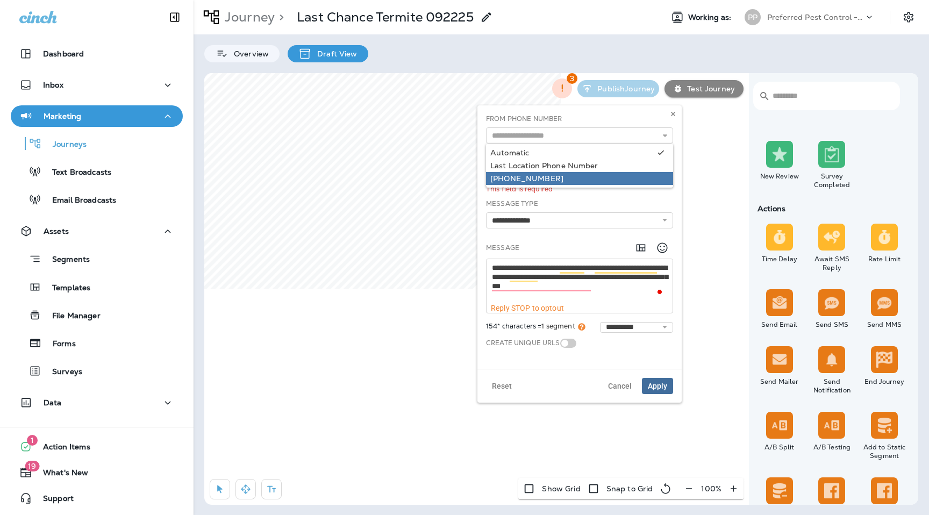
type input "**********"
click at [552, 184] on div "**********" at bounding box center [580, 237] width 196 height 246
click at [561, 174] on button "Choose Statuses" at bounding box center [579, 174] width 187 height 16
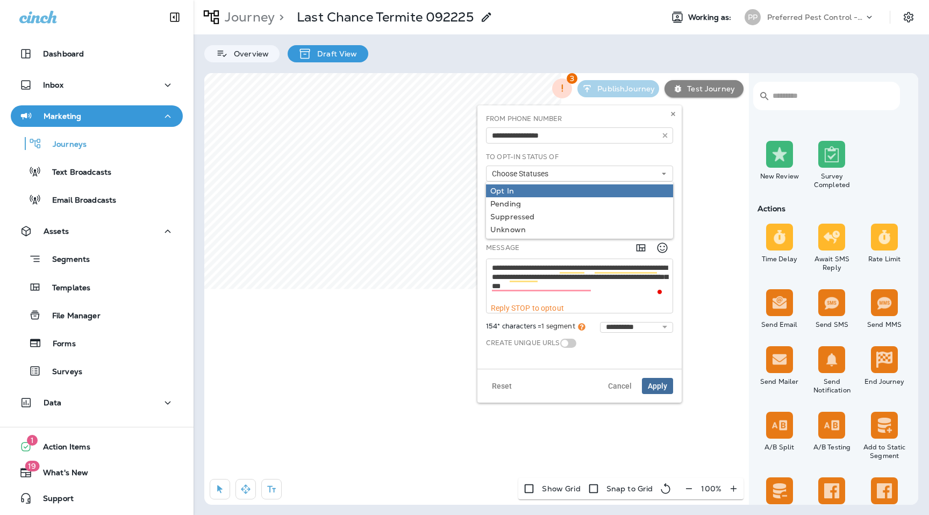
click at [554, 194] on div "Opt In" at bounding box center [579, 191] width 178 height 9
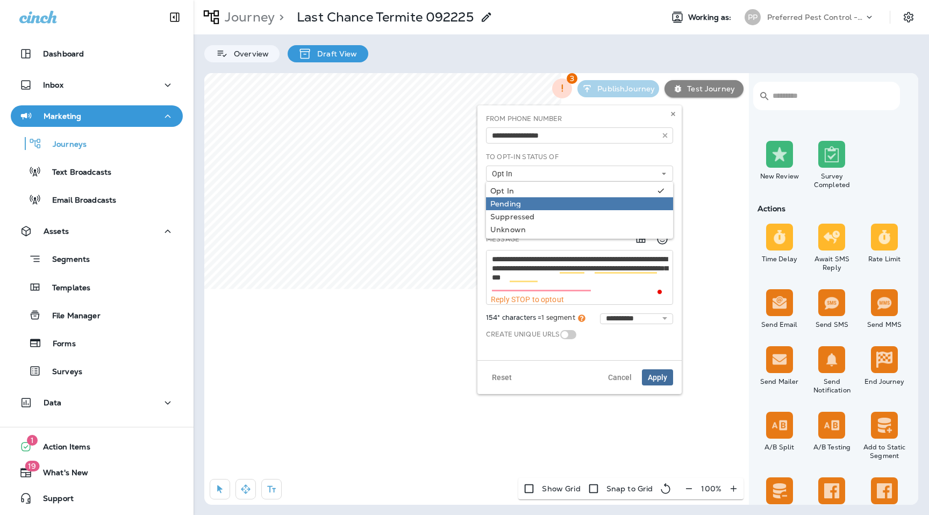
click at [554, 205] on div "Pending" at bounding box center [579, 203] width 178 height 9
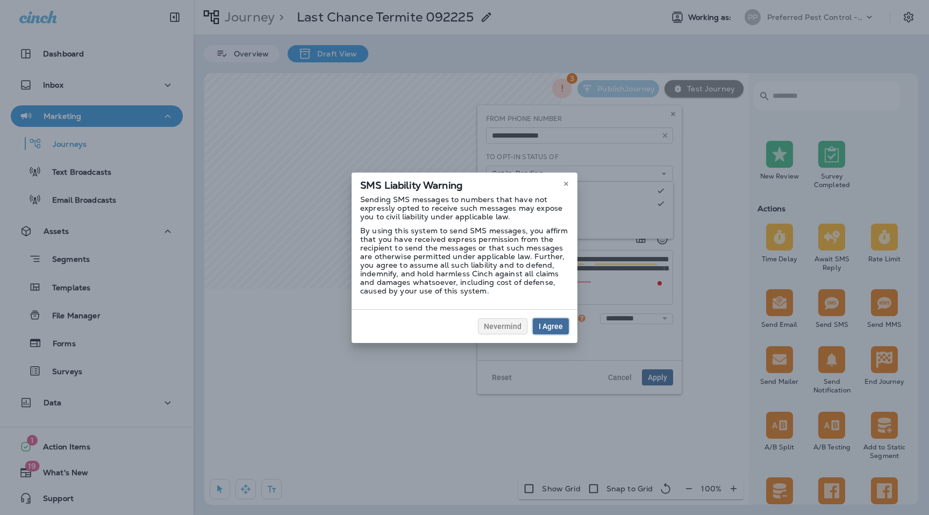
click at [561, 318] on button "I Agree" at bounding box center [551, 326] width 36 height 16
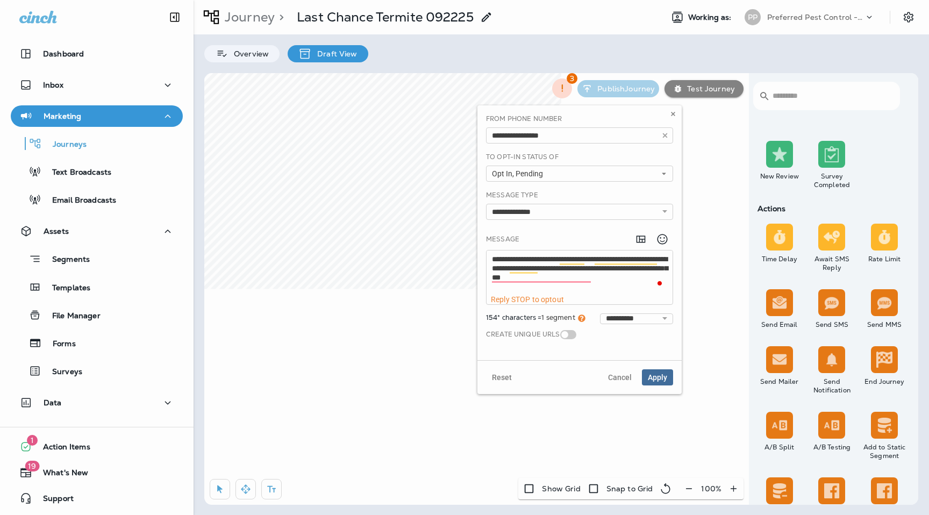
click at [595, 159] on div at bounding box center [464, 257] width 929 height 515
click at [595, 170] on button "Opt In, Pending" at bounding box center [579, 174] width 187 height 16
click at [571, 232] on div "Unknown" at bounding box center [579, 229] width 178 height 9
click at [641, 161] on div "To Opt-In Status Of Opt In, Pending, Unknown Opt In Pending Suppressed Unknown" at bounding box center [579, 167] width 187 height 30
click at [660, 374] on span "Apply" at bounding box center [657, 378] width 19 height 8
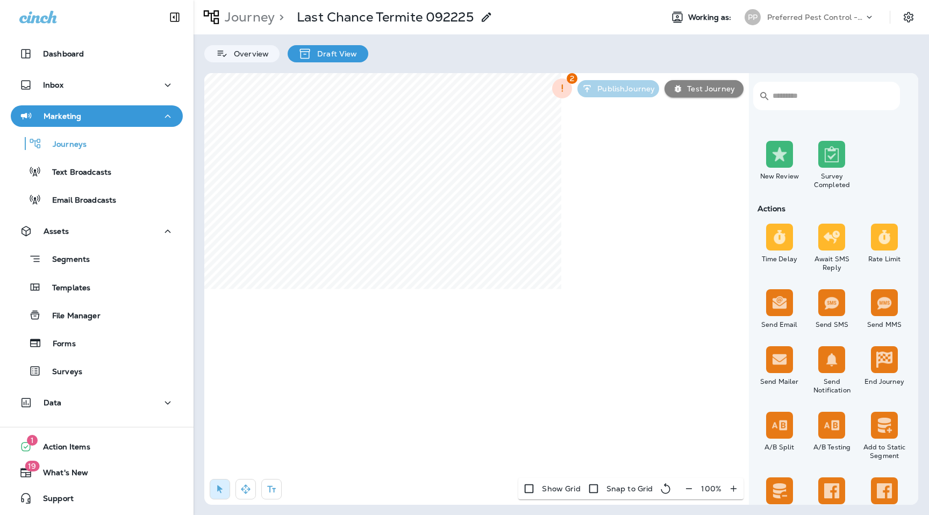
click at [800, 13] on p "Preferred Pest Control - Palmetto" at bounding box center [815, 17] width 97 height 9
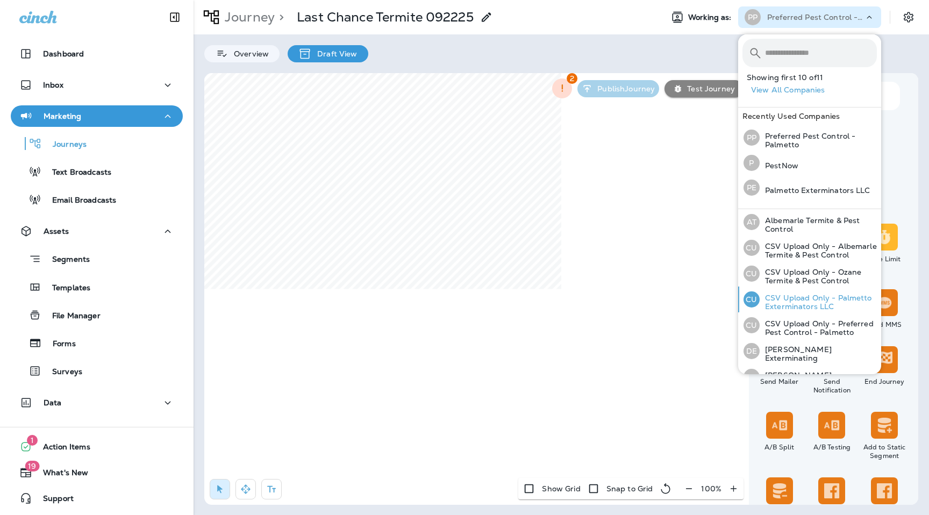
scroll to position [117, 0]
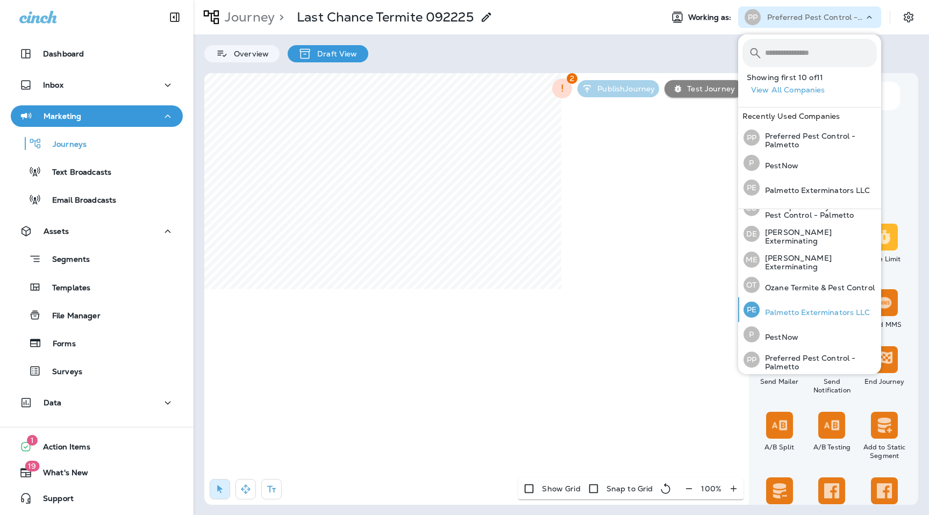
click at [785, 302] on div "PE Palmetto Exterminators LLC" at bounding box center [806, 309] width 135 height 25
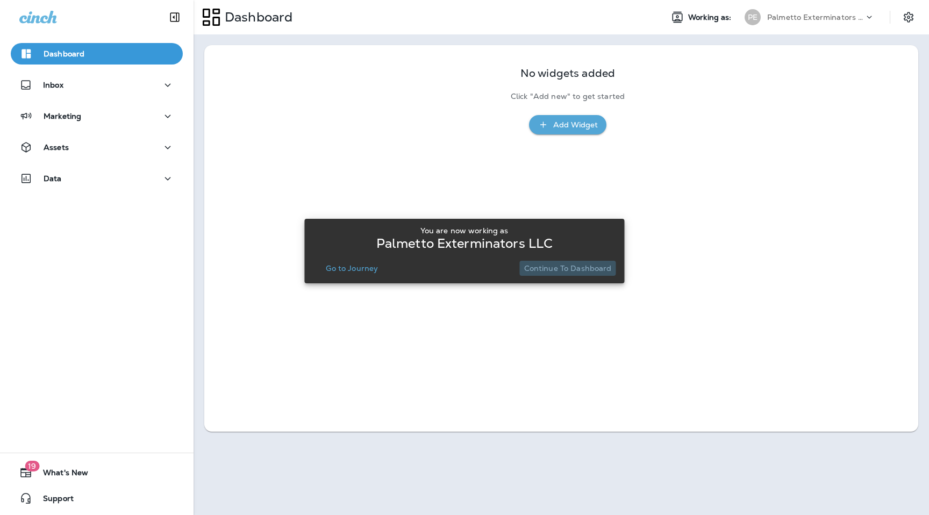
click at [588, 271] on p "Continue to Dashboard" at bounding box center [568, 268] width 88 height 9
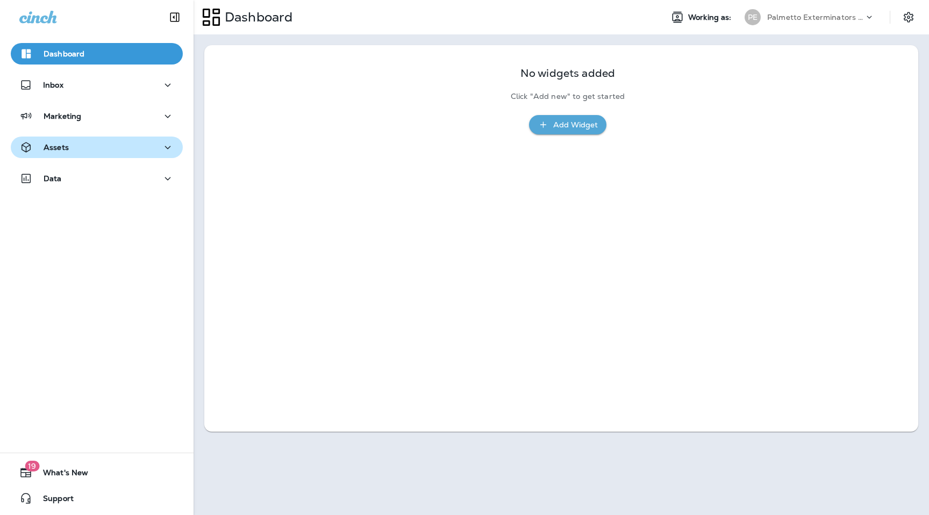
click at [83, 144] on div "Assets" at bounding box center [96, 147] width 155 height 13
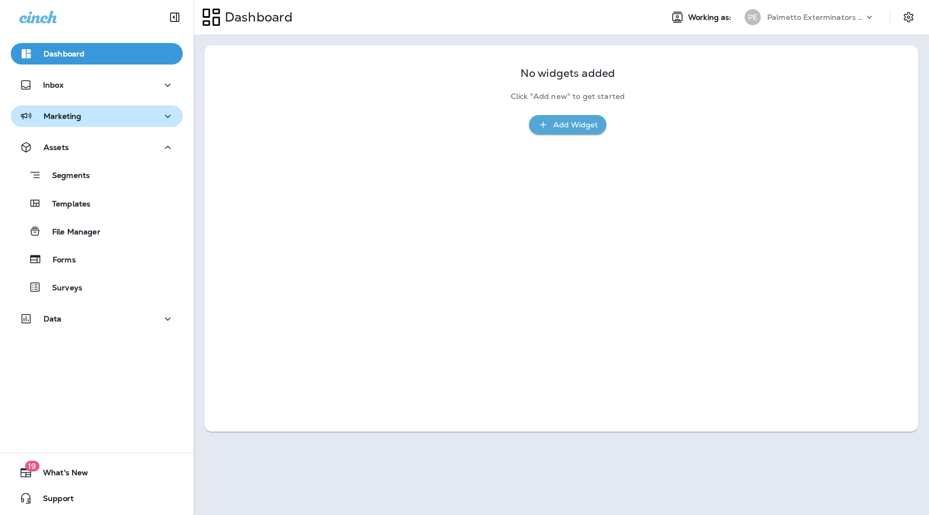
click at [78, 106] on button "Marketing" at bounding box center [97, 116] width 172 height 22
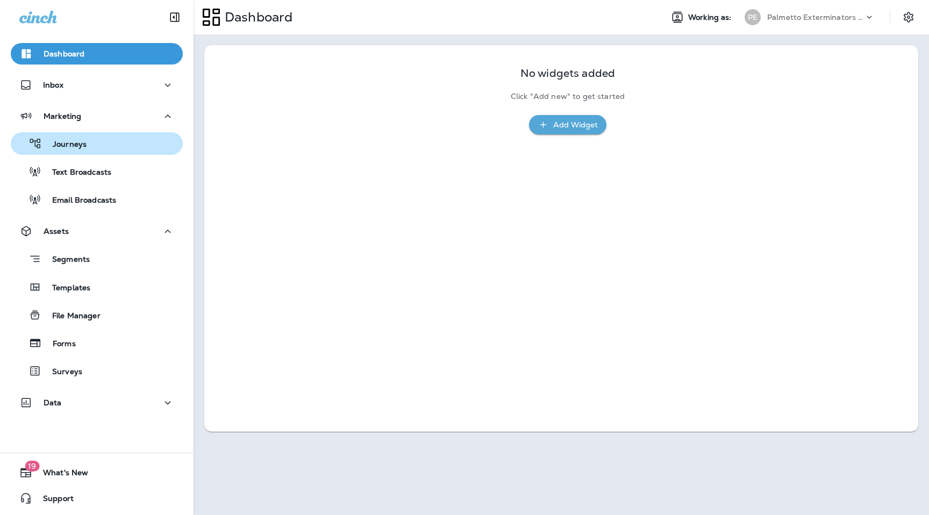
click at [79, 140] on p "Journeys" at bounding box center [64, 145] width 45 height 10
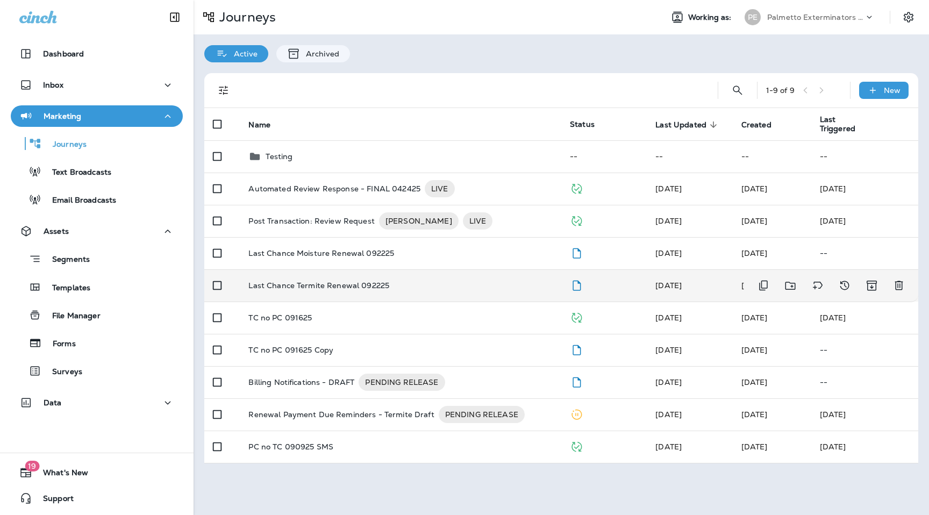
click at [321, 283] on p "Last Chance Termite Renewal 092225" at bounding box center [318, 285] width 141 height 9
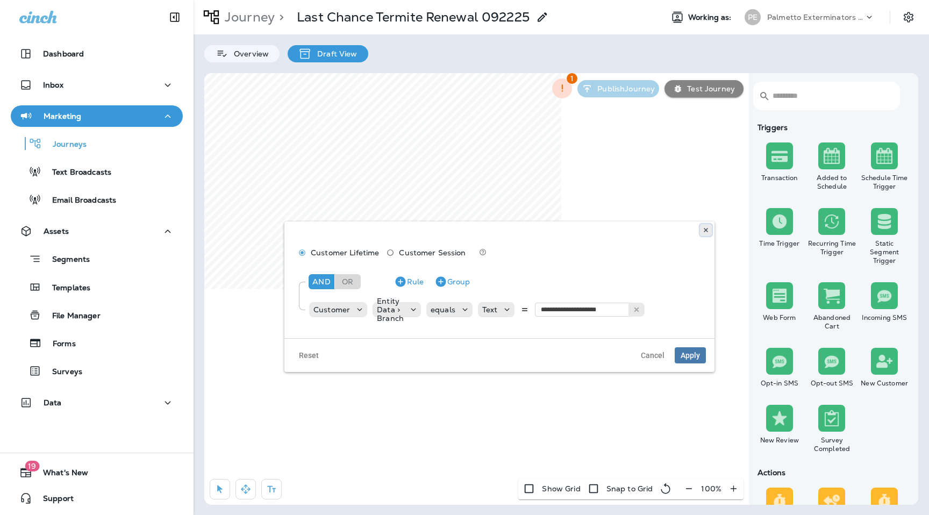
click at [709, 231] on button at bounding box center [706, 230] width 12 height 12
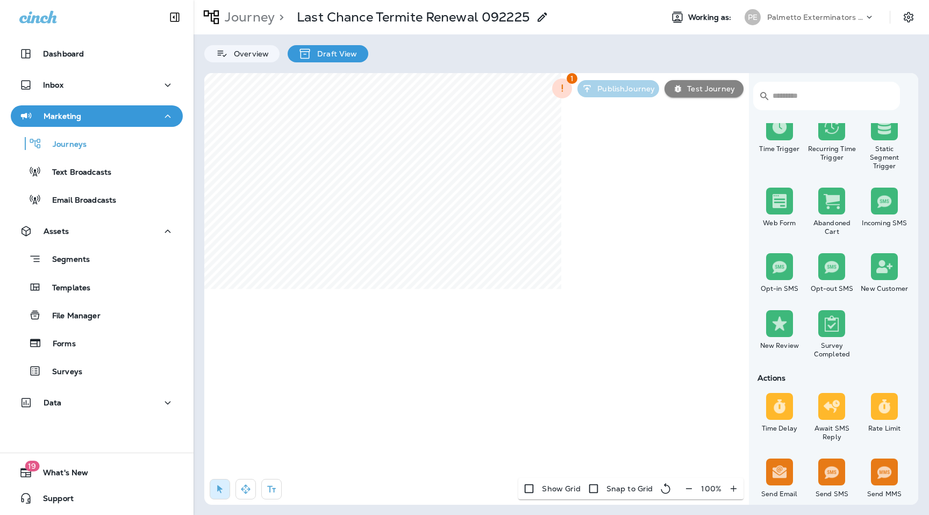
scroll to position [55, 0]
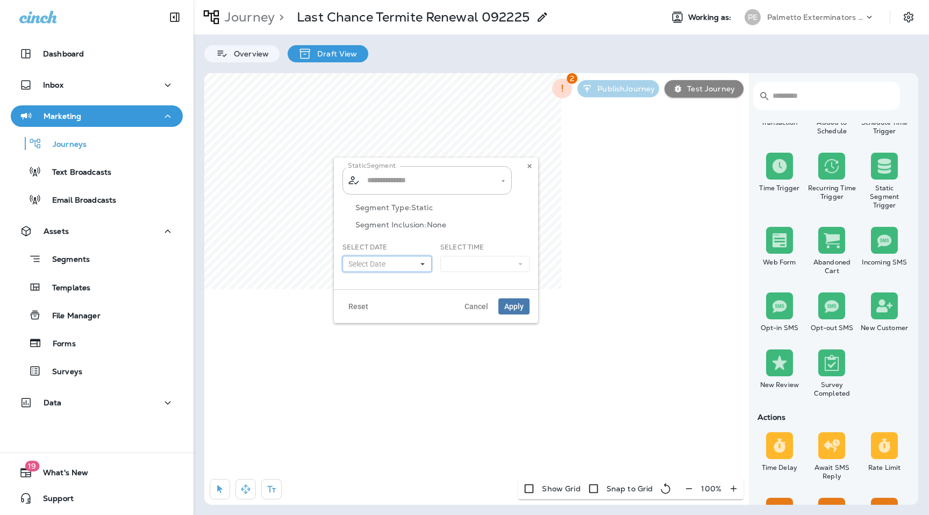
click at [413, 259] on button "Select Date" at bounding box center [386, 264] width 89 height 16
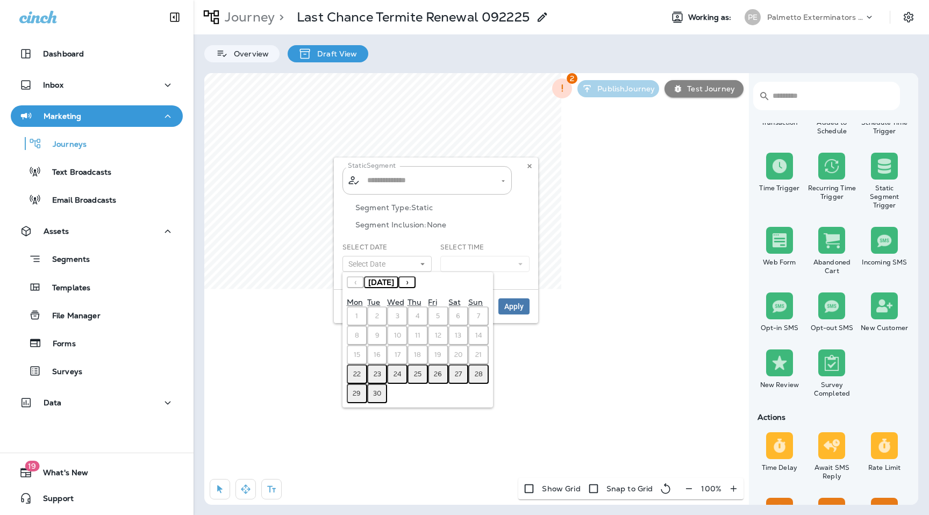
click at [375, 372] on abbr "23" at bounding box center [378, 374] width 8 height 9
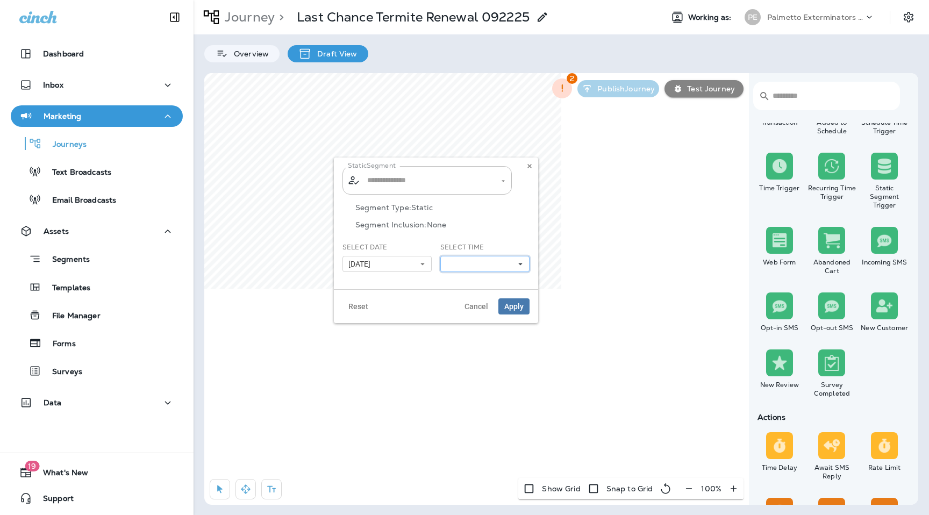
click at [476, 263] on button at bounding box center [484, 264] width 89 height 16
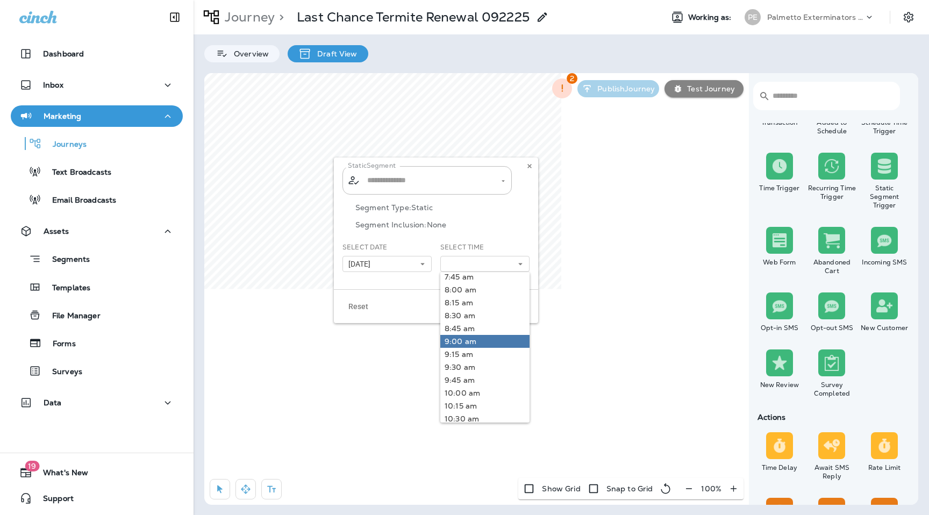
click at [469, 343] on link "9:00 am" at bounding box center [484, 341] width 89 height 13
click at [503, 227] on p "Segment Inclusion: None" at bounding box center [442, 224] width 174 height 9
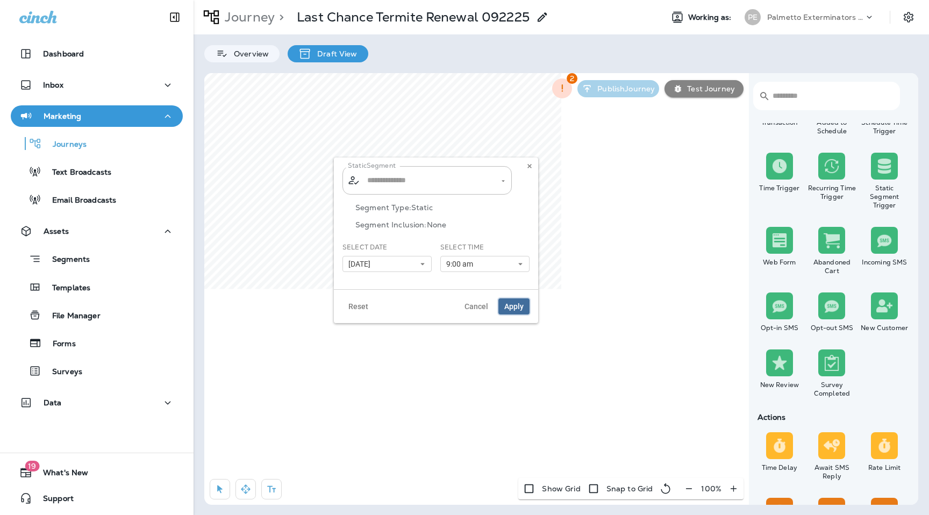
click at [516, 306] on span "Apply" at bounding box center [513, 307] width 19 height 8
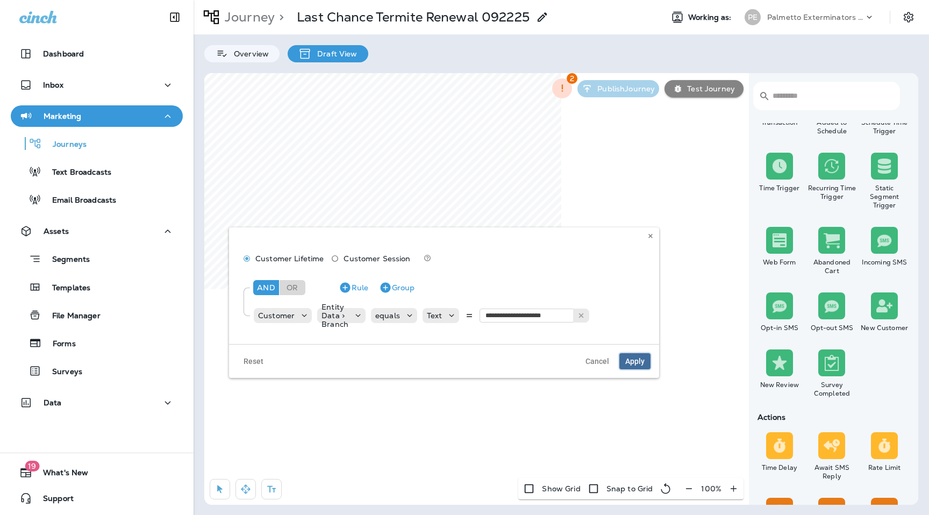
click at [633, 359] on span "Apply" at bounding box center [634, 361] width 19 height 8
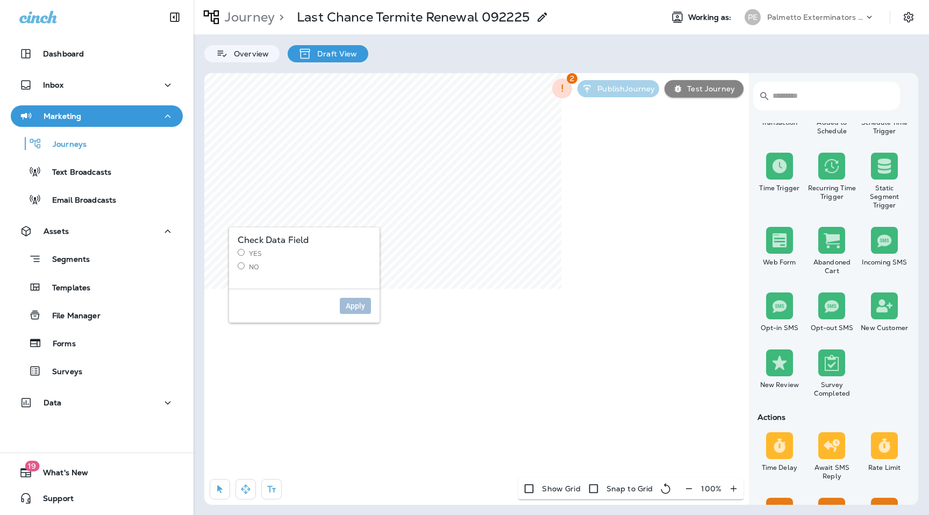
click at [238, 256] on label "Yes" at bounding box center [304, 253] width 133 height 9
click at [364, 305] on span "Apply" at bounding box center [355, 306] width 19 height 8
click at [241, 257] on label "Yes" at bounding box center [304, 253] width 133 height 9
click at [359, 308] on span "Apply" at bounding box center [355, 306] width 19 height 8
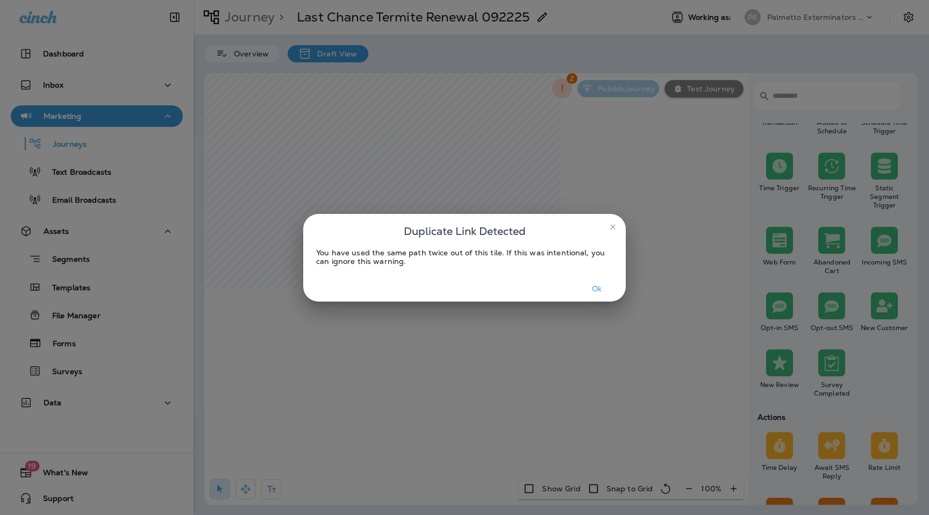
click at [592, 287] on button "Ok" at bounding box center [597, 289] width 40 height 17
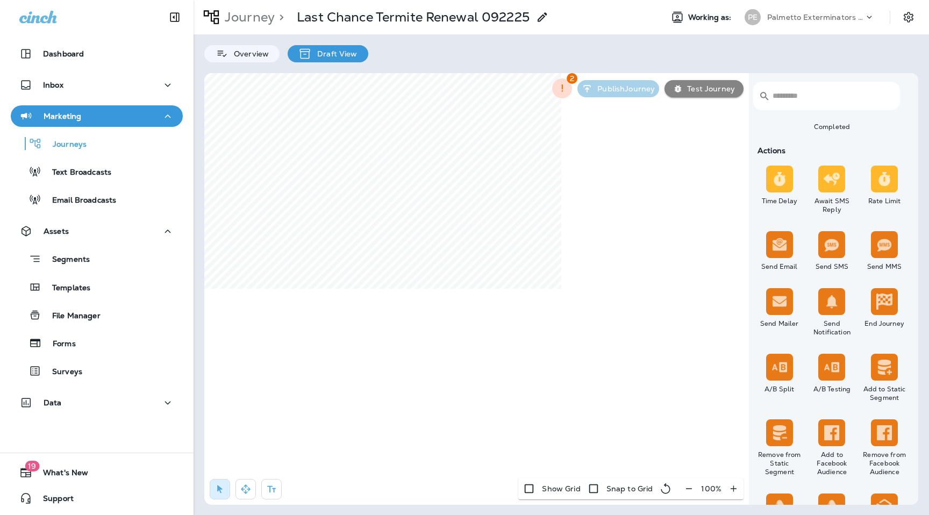
scroll to position [350, 0]
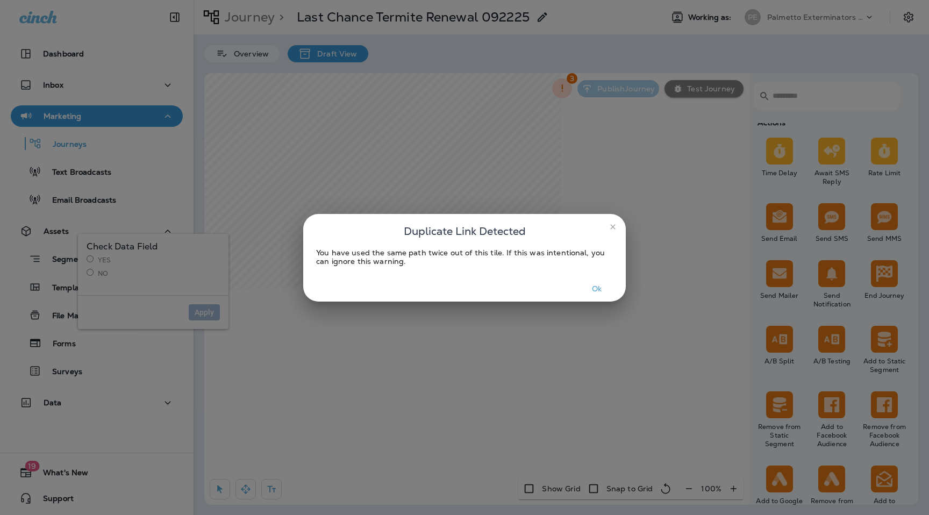
click at [595, 285] on button "Ok" at bounding box center [597, 289] width 40 height 17
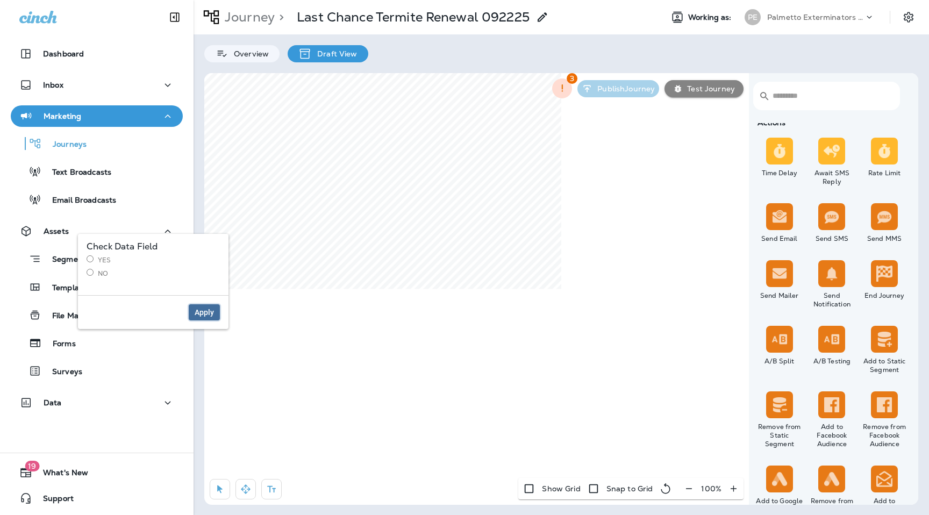
click at [204, 309] on span "Apply" at bounding box center [204, 313] width 19 height 8
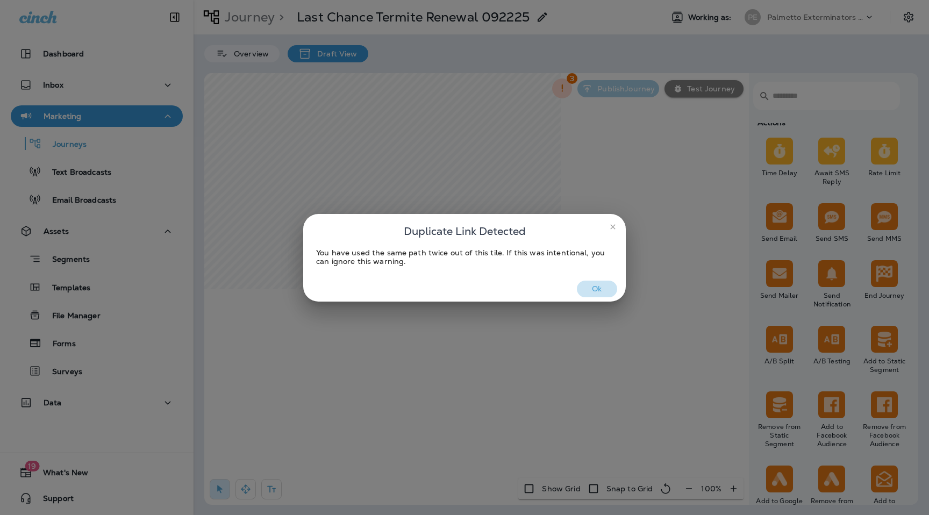
click at [604, 287] on button "Ok" at bounding box center [597, 289] width 40 height 17
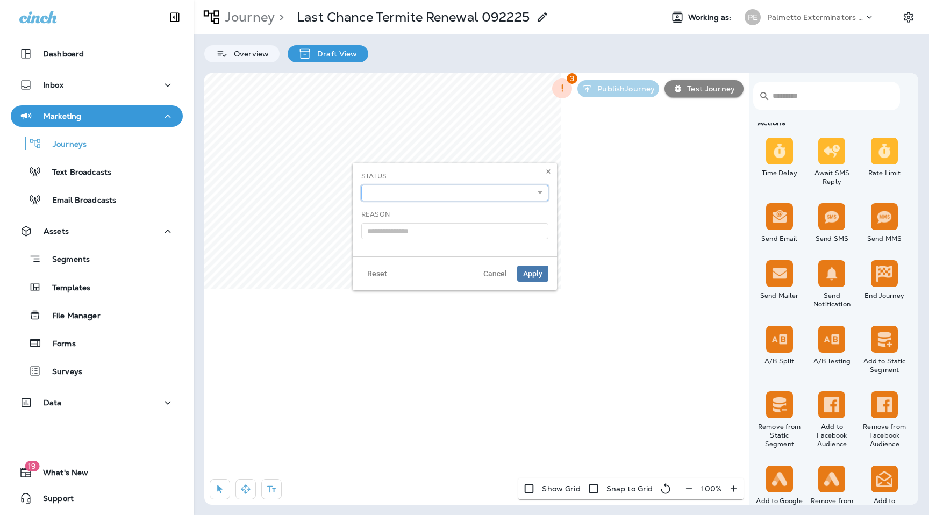
click at [503, 194] on select "**********" at bounding box center [454, 193] width 187 height 16
select select "**********"
click at [361, 185] on select "**********" at bounding box center [454, 193] width 187 height 16
click at [548, 283] on div "Reset Cancel Apply" at bounding box center [455, 273] width 204 height 34
click at [540, 276] on span "Apply" at bounding box center [532, 274] width 19 height 8
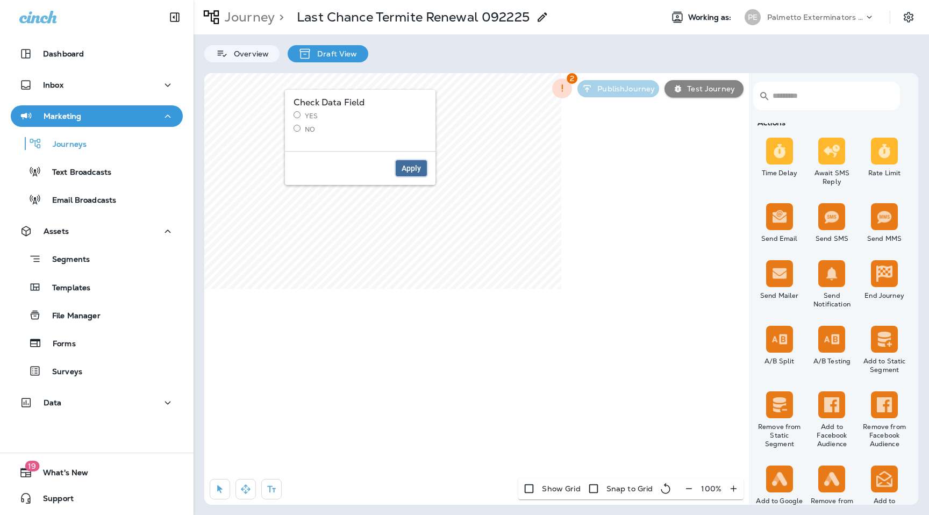
click at [410, 169] on span "Apply" at bounding box center [411, 168] width 19 height 8
select select "**********"
click at [455, 249] on icon at bounding box center [457, 251] width 6 height 6
click at [817, 18] on p "Palmetto Exterminators LLC" at bounding box center [815, 17] width 97 height 9
select select "***"
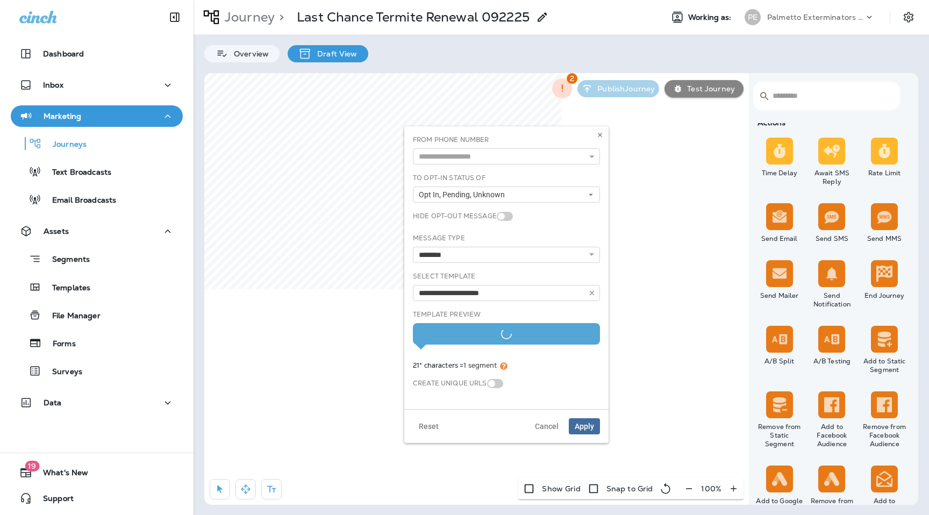
type input "**********"
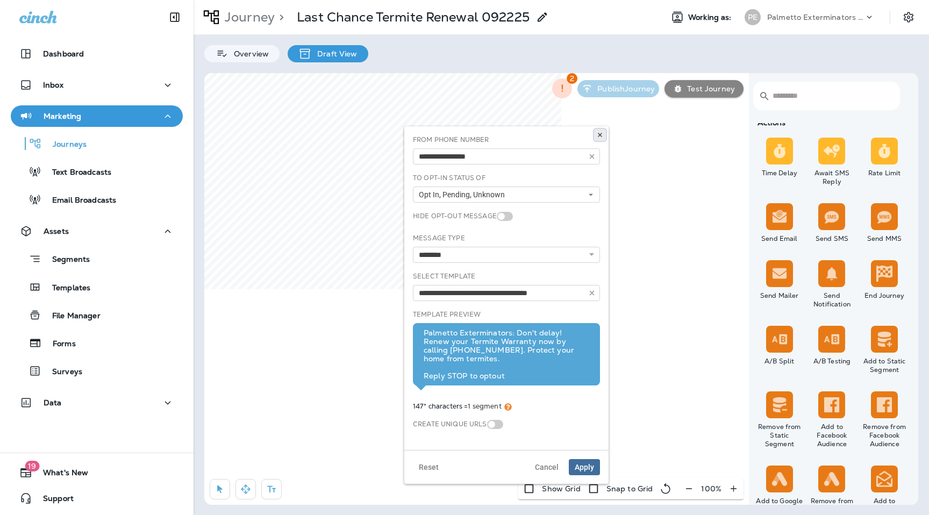
click at [600, 135] on use at bounding box center [600, 135] width 4 height 4
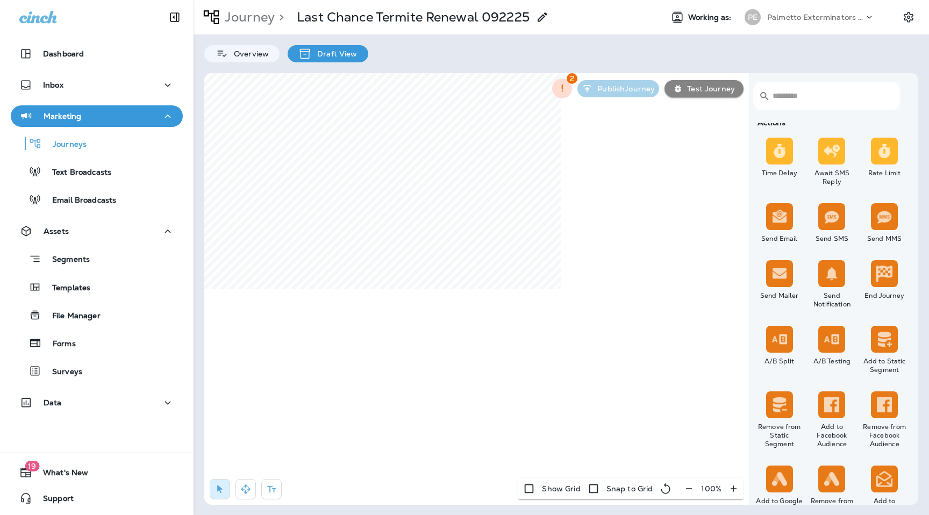
select select "***"
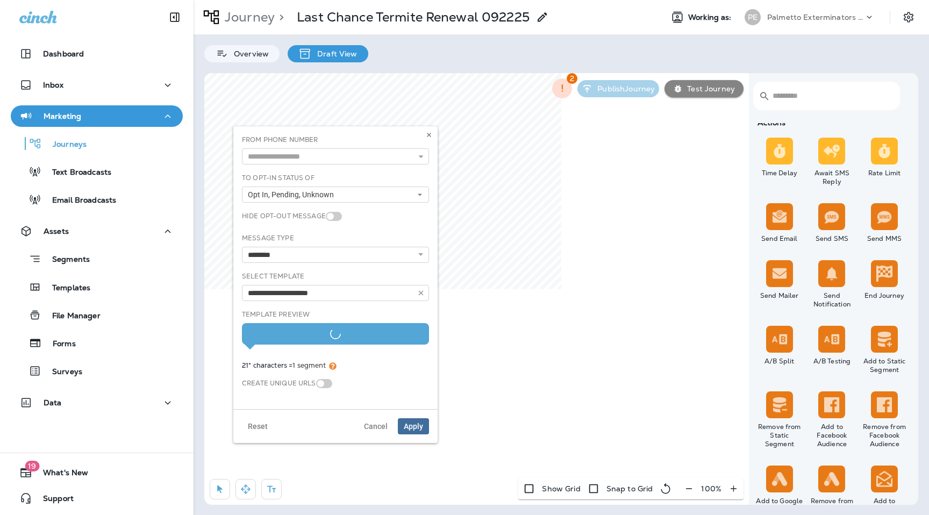
type input "**********"
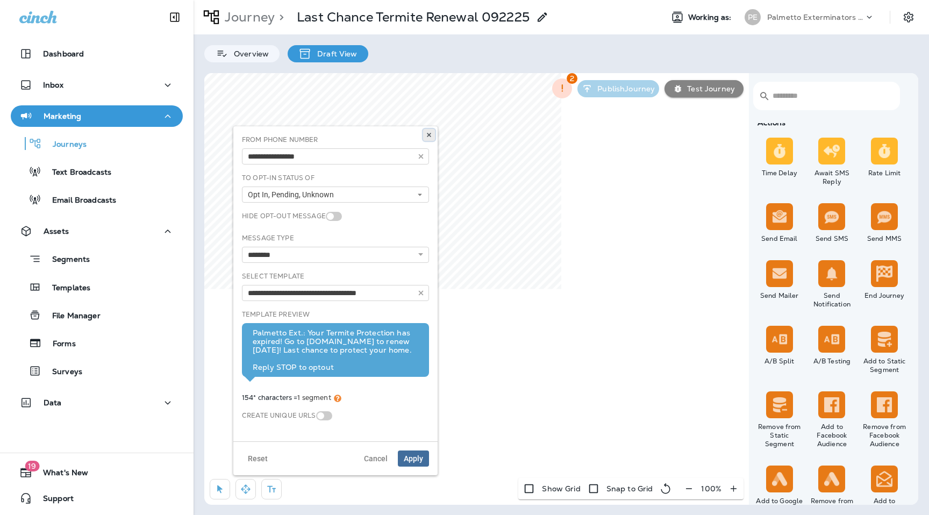
click at [427, 132] on icon at bounding box center [429, 135] width 6 height 6
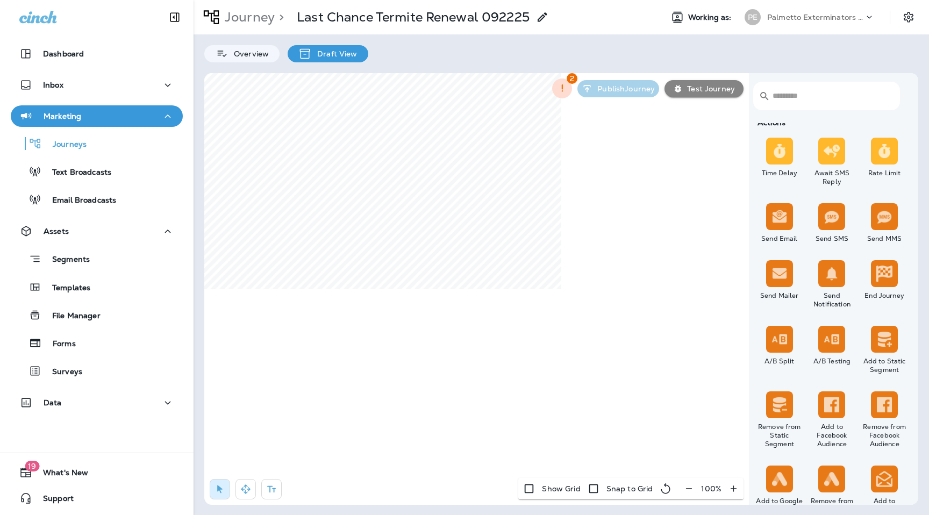
click at [806, 44] on div "Overview Draft View" at bounding box center [561, 48] width 735 height 28
click at [820, 10] on div "Palmetto Exterminators LLC" at bounding box center [815, 17] width 97 height 16
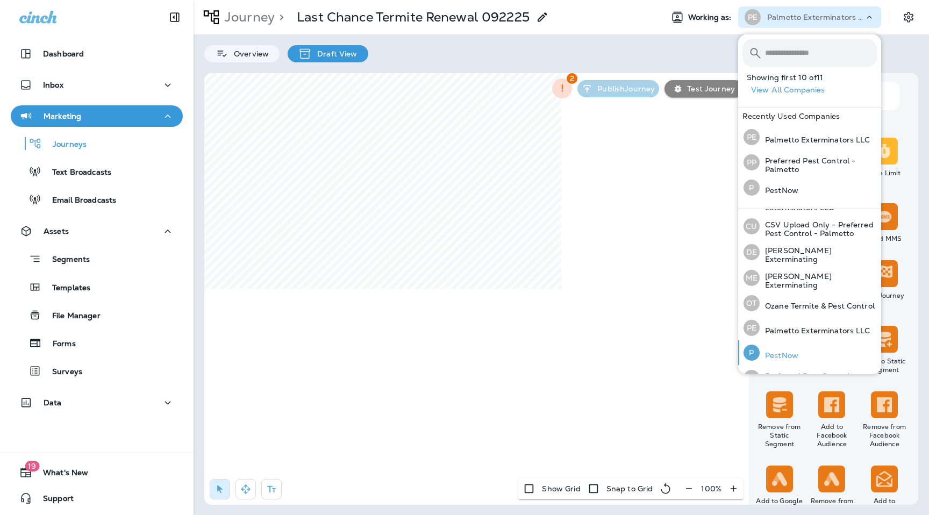
scroll to position [93, 0]
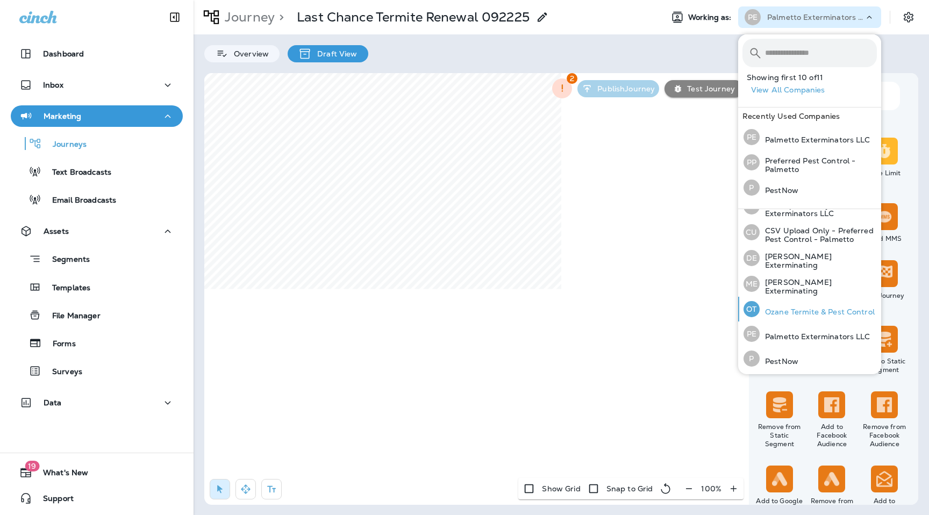
click at [794, 304] on div "OT Ozane Termite & Pest Control" at bounding box center [809, 309] width 140 height 25
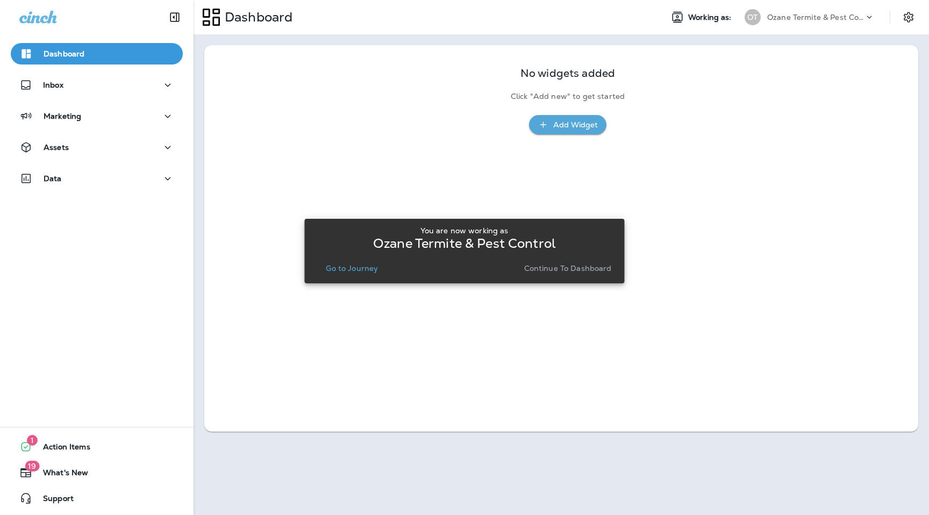
click at [553, 265] on p "Continue to Dashboard" at bounding box center [568, 268] width 88 height 9
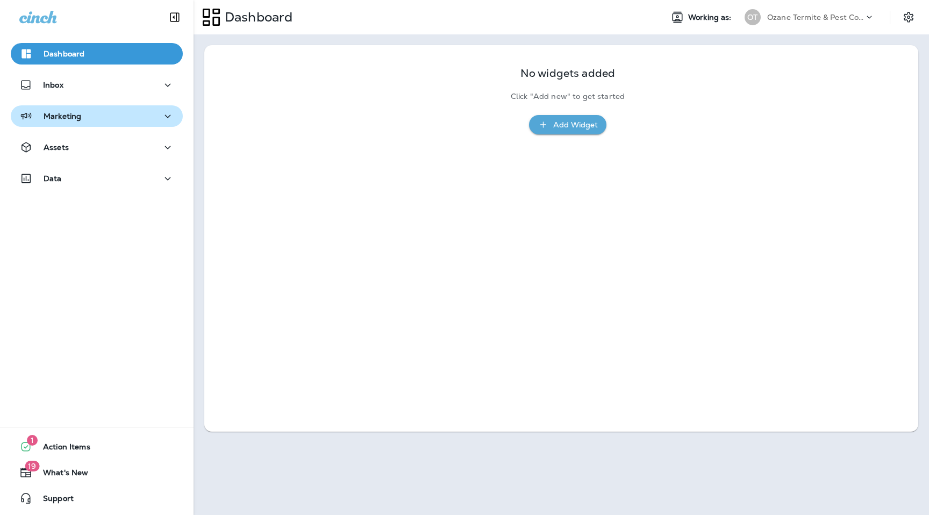
click at [142, 121] on div "Marketing" at bounding box center [96, 116] width 155 height 13
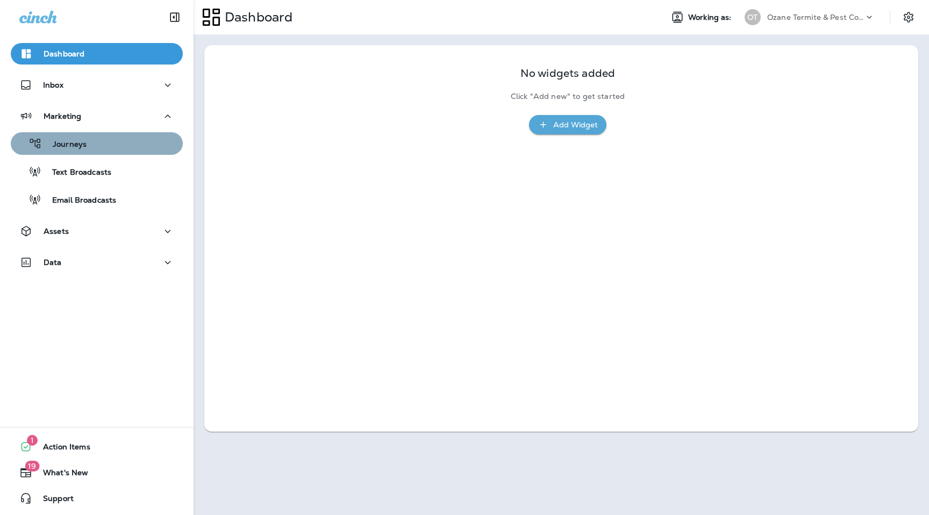
click at [103, 149] on div "Journeys" at bounding box center [96, 143] width 163 height 16
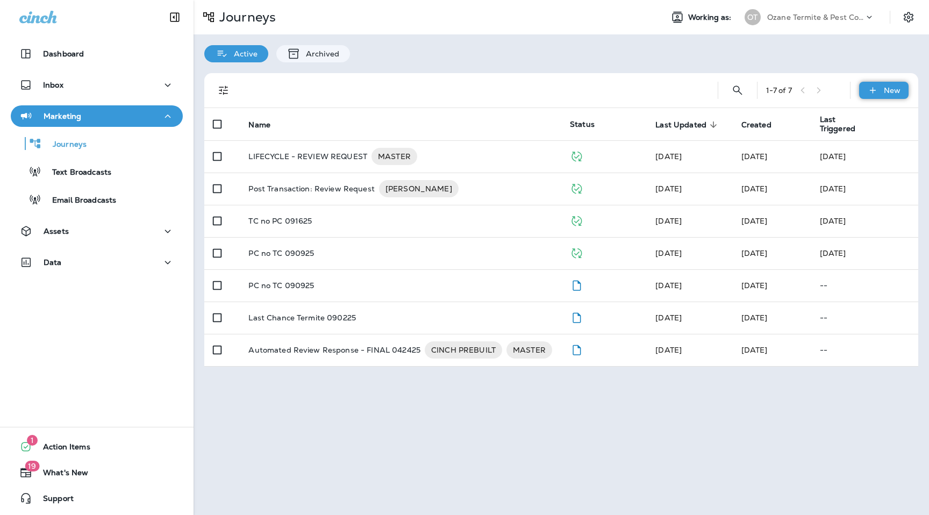
click at [876, 90] on icon at bounding box center [872, 90] width 11 height 11
click at [869, 119] on p "New Journey" at bounding box center [873, 116] width 54 height 9
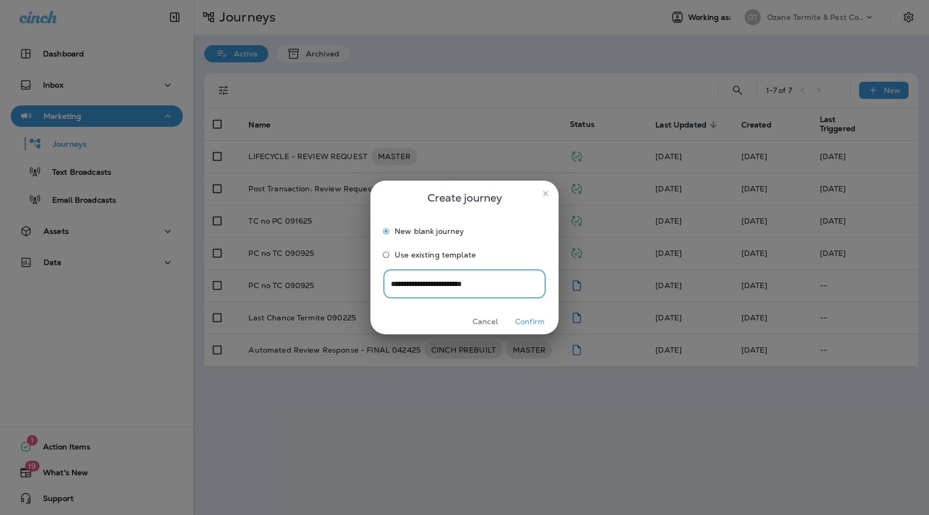
type input "**********"
click at [533, 323] on button "Confirm" at bounding box center [530, 321] width 40 height 17
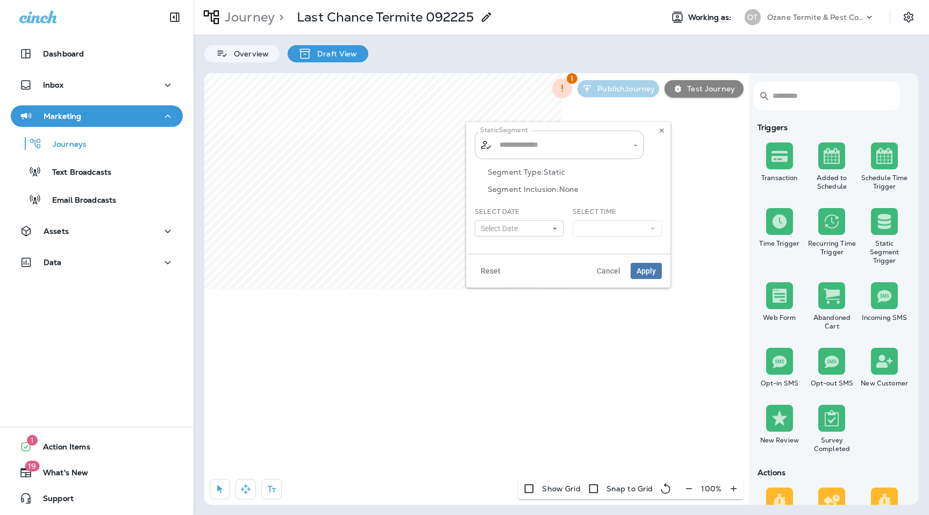
click at [561, 154] on div "​ ​" at bounding box center [559, 145] width 169 height 28
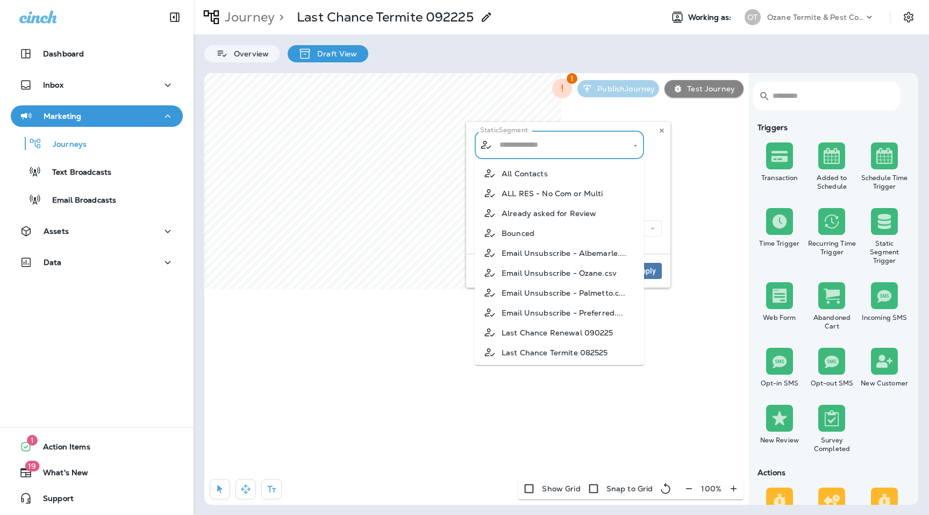
click at [662, 140] on div "Static Segment ​ ​ Segment Type: Static Segment Inclusion: None Select Date Sel…" at bounding box center [568, 188] width 204 height 132
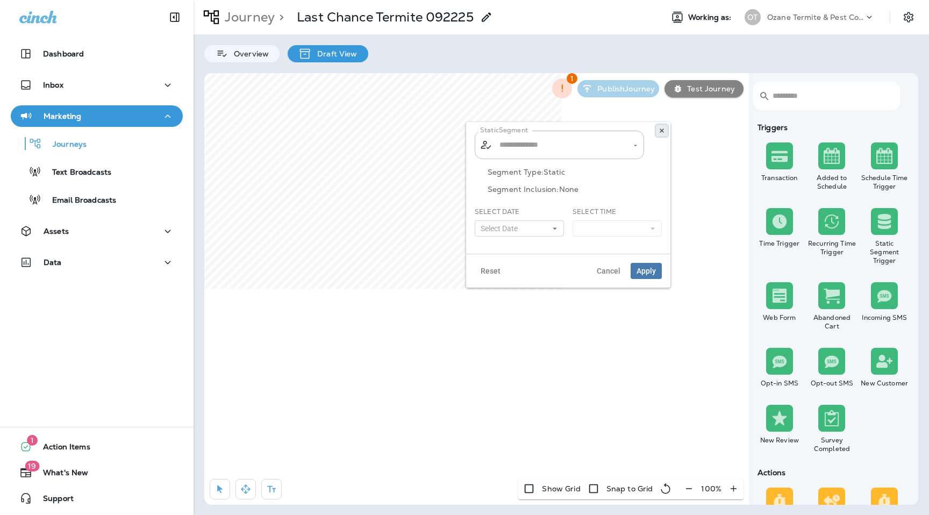
click at [663, 133] on icon at bounding box center [662, 130] width 6 height 6
click at [830, 23] on div "Ozane Termite & Pest Control" at bounding box center [815, 17] width 97 height 16
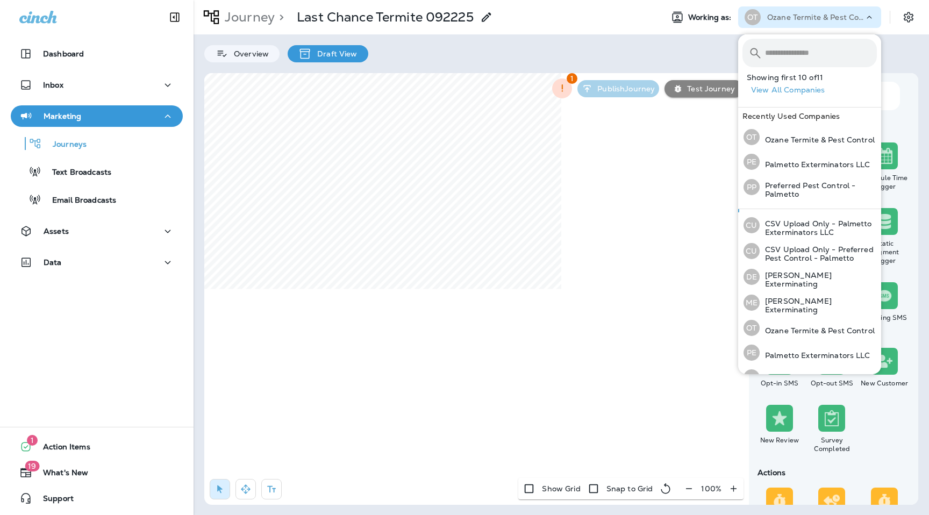
scroll to position [117, 0]
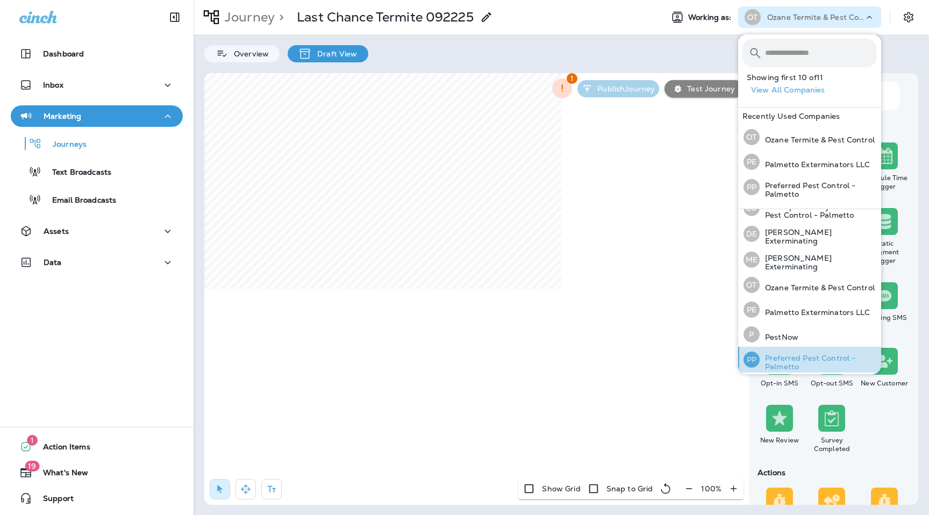
click at [796, 359] on p "Preferred Pest Control - Palmetto" at bounding box center [818, 362] width 117 height 17
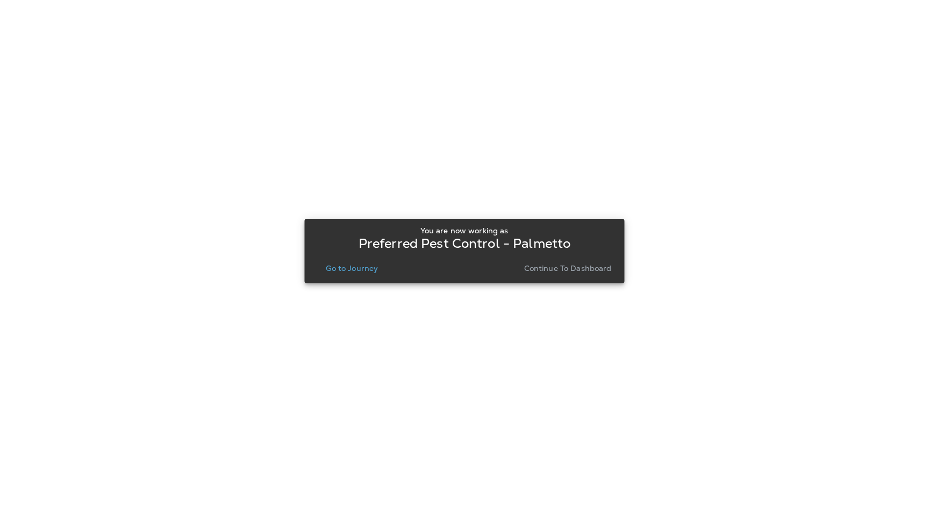
click at [357, 272] on p "Go to Journey" at bounding box center [352, 268] width 52 height 9
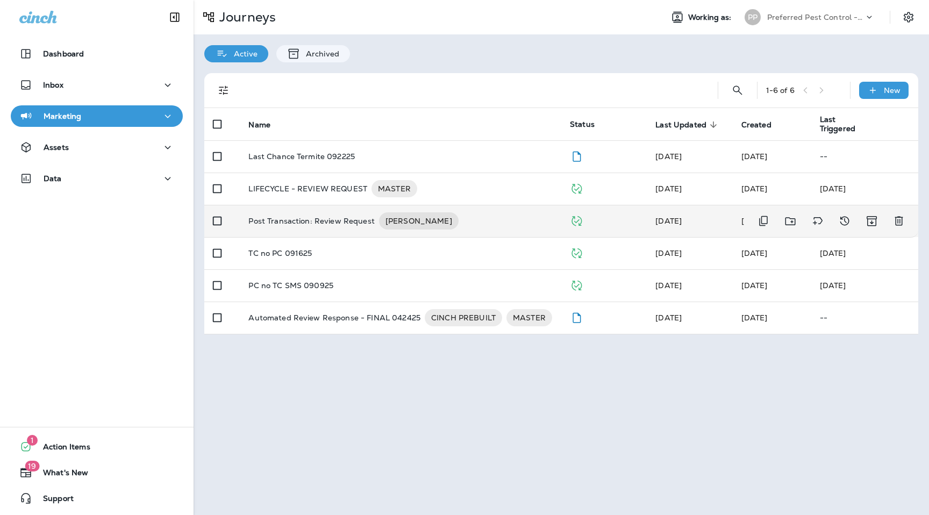
click at [332, 226] on p "Post Transaction: Review Request" at bounding box center [311, 220] width 126 height 17
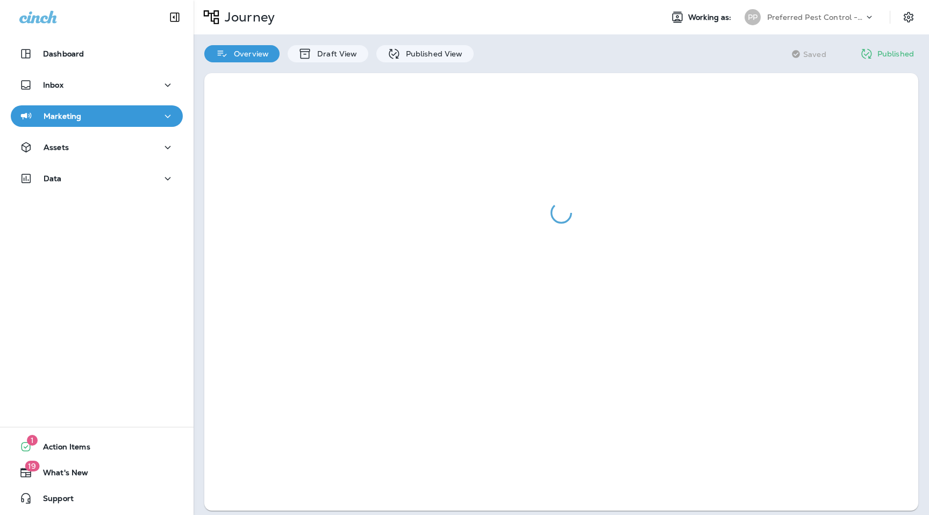
click at [256, 16] on p "Journey" at bounding box center [247, 17] width 54 height 16
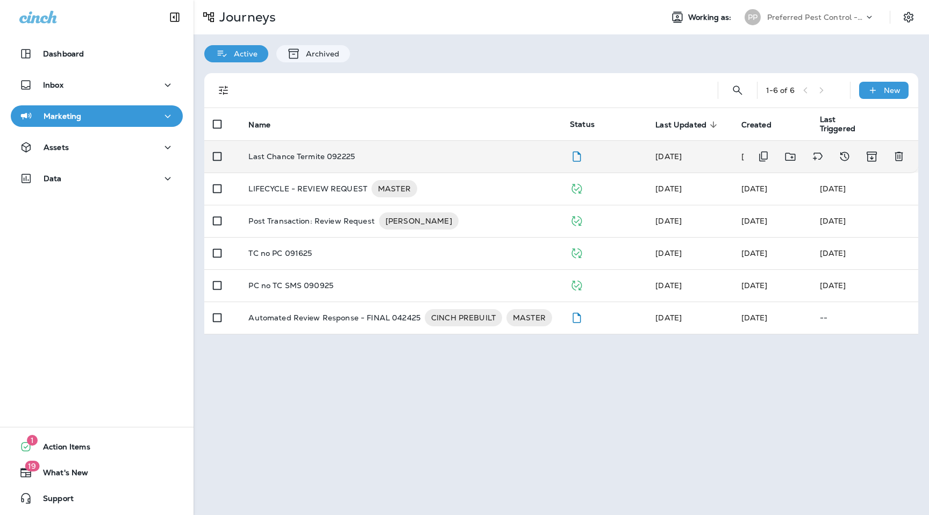
click at [307, 156] on p "Last Chance Termite 092225" at bounding box center [301, 156] width 106 height 9
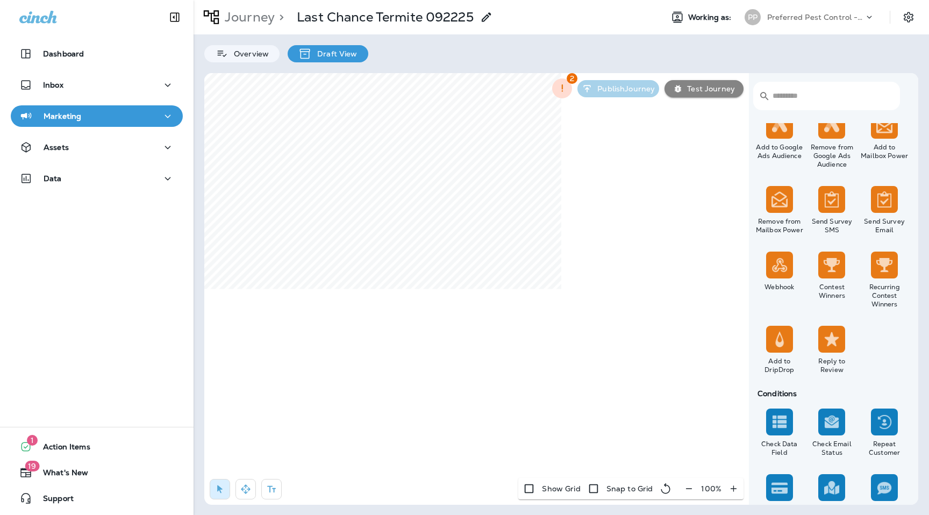
scroll to position [719, 0]
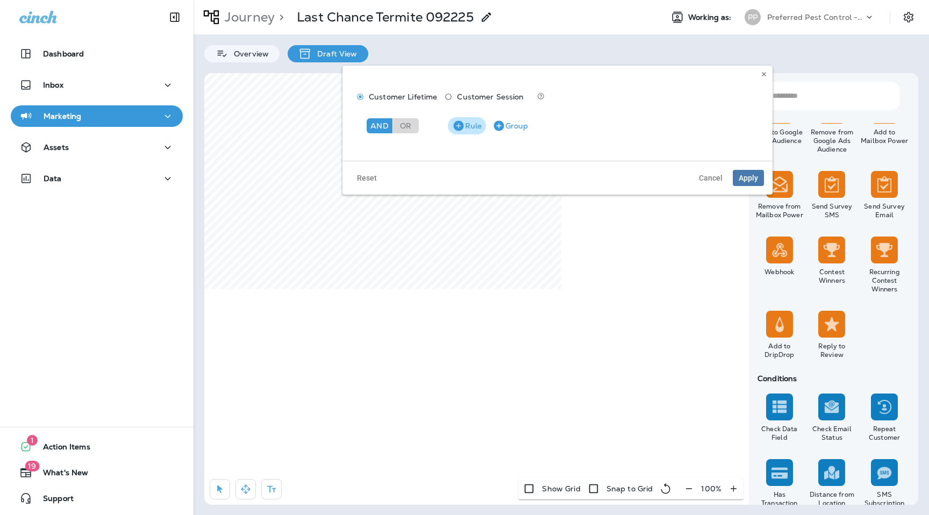
click at [454, 123] on icon "button" at bounding box center [458, 125] width 13 height 13
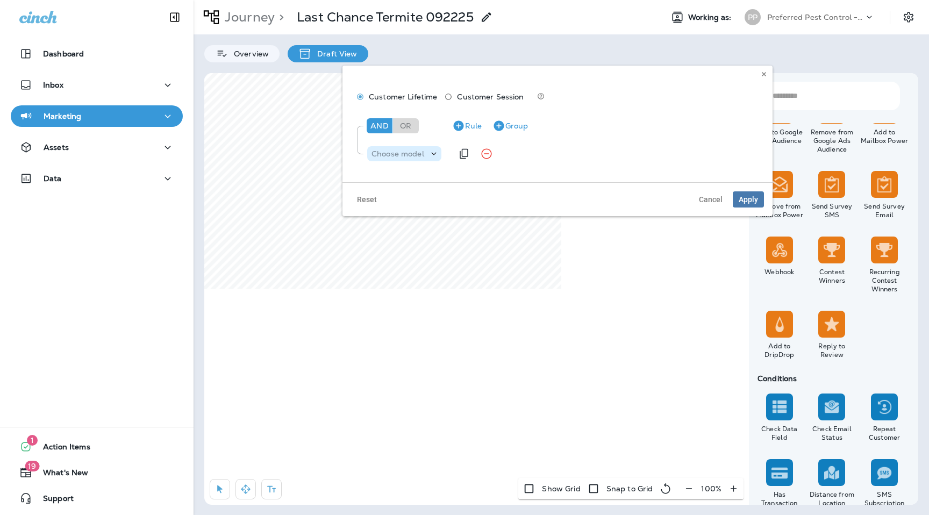
click at [406, 149] on p "Choose model" at bounding box center [397, 153] width 53 height 9
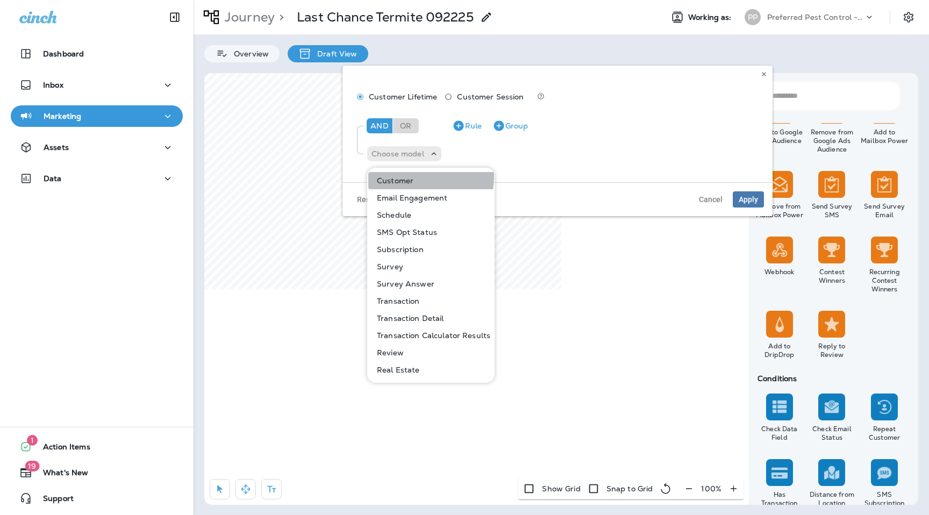
click at [414, 177] on button "Customer" at bounding box center [431, 180] width 126 height 17
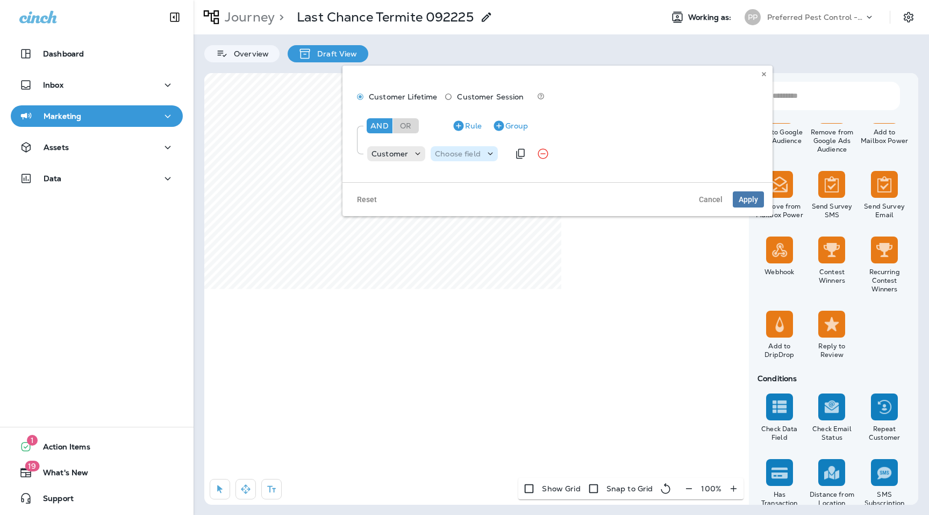
click at [478, 159] on div "Choose field" at bounding box center [464, 153] width 67 height 15
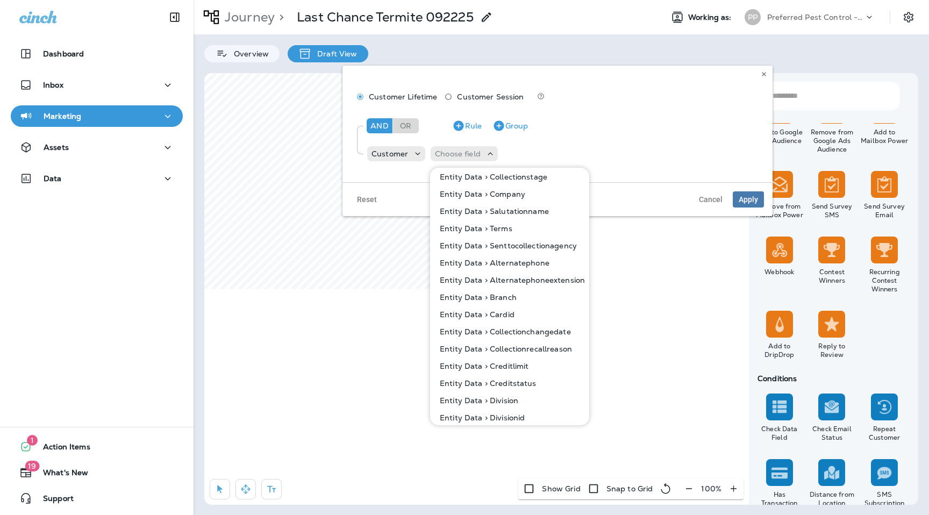
scroll to position [521, 0]
click at [497, 312] on p "Entity Data > Branch" at bounding box center [475, 313] width 81 height 9
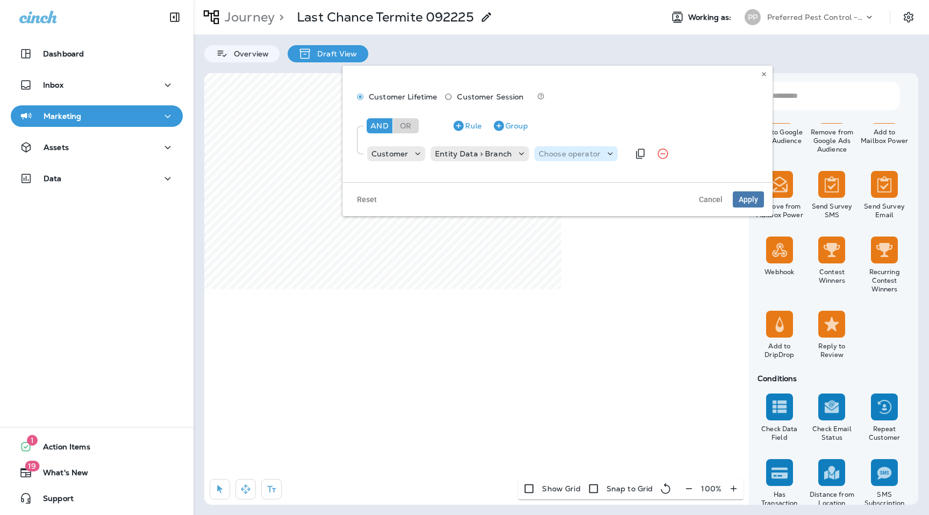
click at [567, 158] on p "Choose operator" at bounding box center [570, 153] width 62 height 9
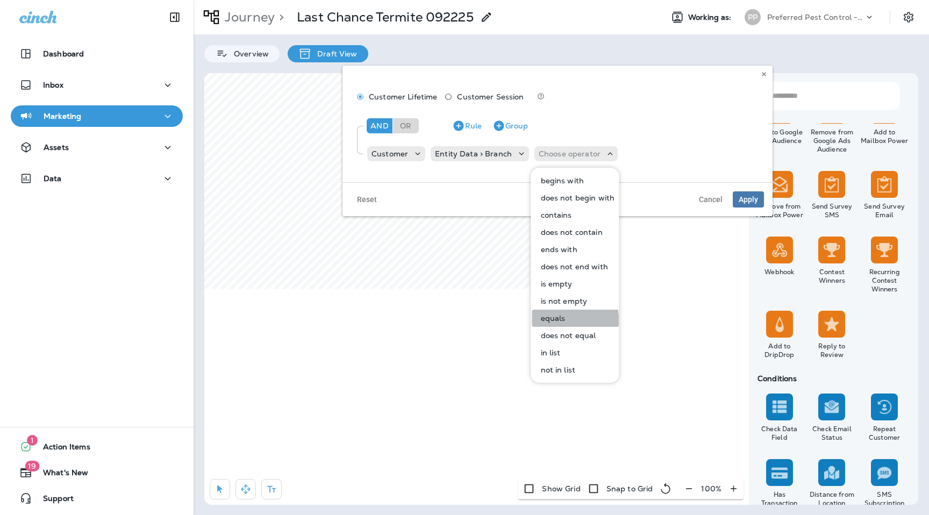
click at [563, 320] on p "equals" at bounding box center [550, 318] width 29 height 9
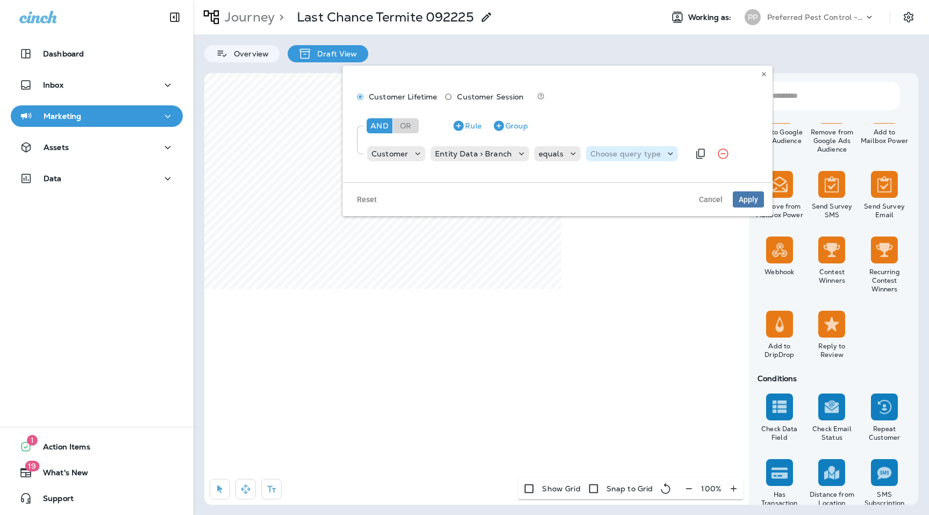
click at [665, 155] on icon at bounding box center [670, 153] width 11 height 11
click at [619, 177] on button "Text" at bounding box center [614, 180] width 62 height 17
click at [674, 155] on input "text" at bounding box center [647, 154] width 108 height 14
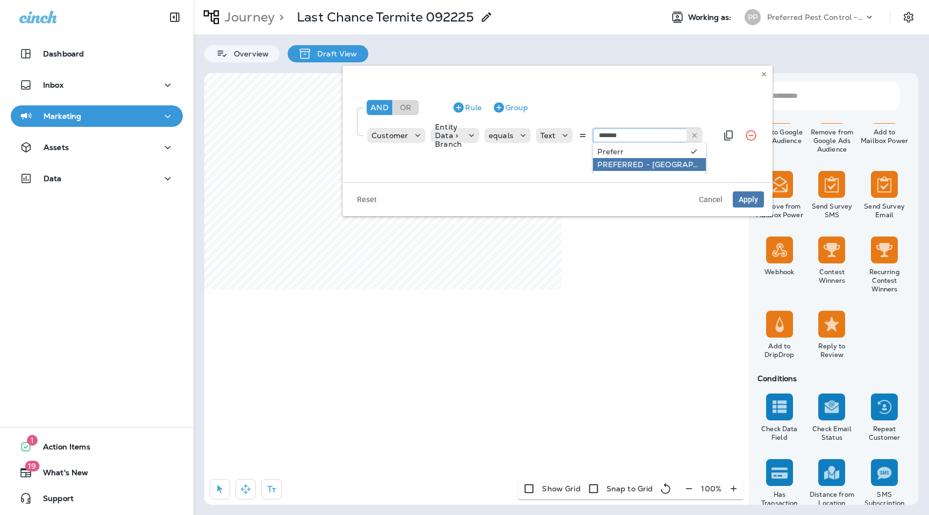
type input "**********"
click at [663, 151] on div "**********" at bounding box center [557, 120] width 412 height 60
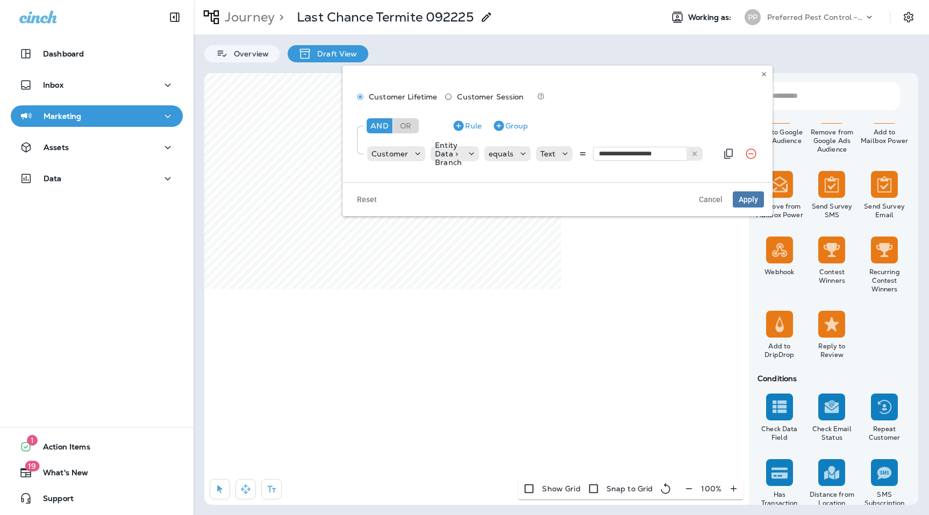
scroll to position [0, 0]
click at [750, 200] on span "Apply" at bounding box center [748, 200] width 19 height 8
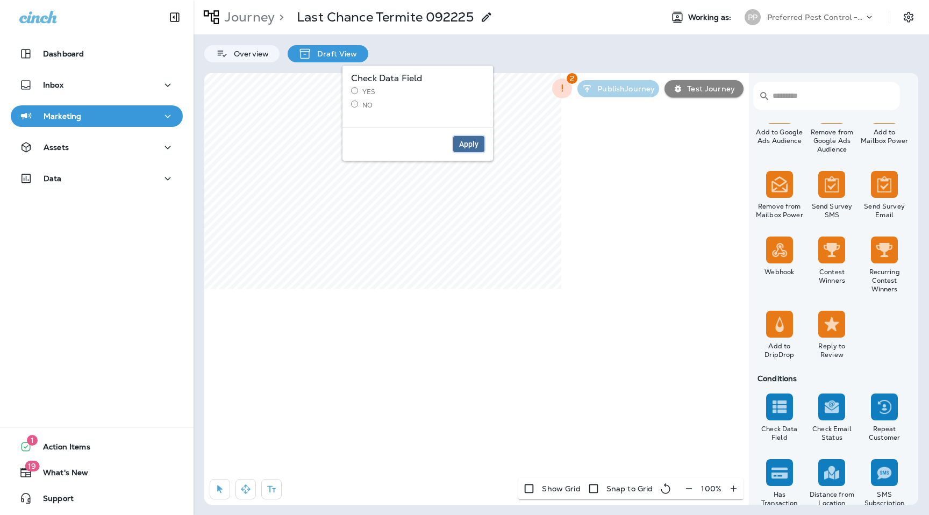
click at [464, 141] on span "Apply" at bounding box center [468, 144] width 19 height 8
click at [356, 95] on label "Yes" at bounding box center [417, 91] width 133 height 9
click at [473, 145] on span "Apply" at bounding box center [468, 144] width 19 height 8
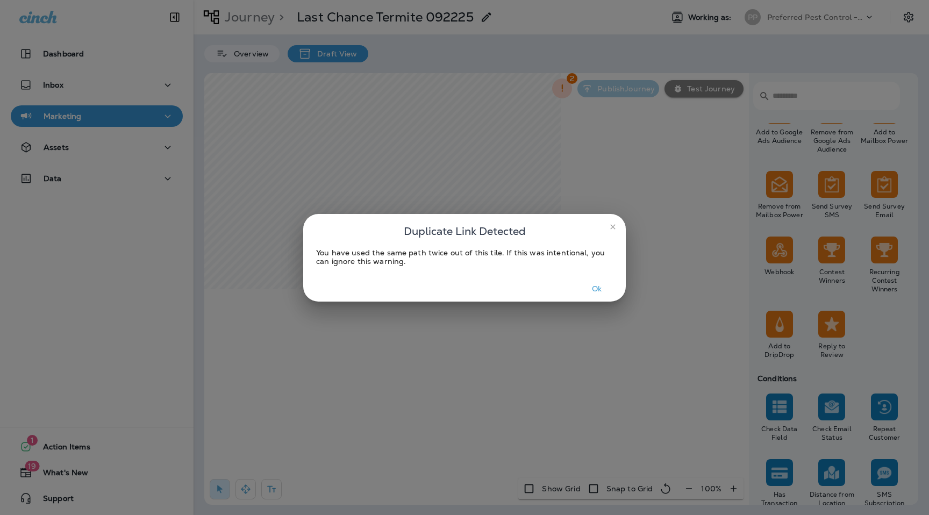
click at [605, 278] on div "Ok" at bounding box center [464, 288] width 323 height 25
click at [602, 284] on button "Ok" at bounding box center [597, 289] width 40 height 17
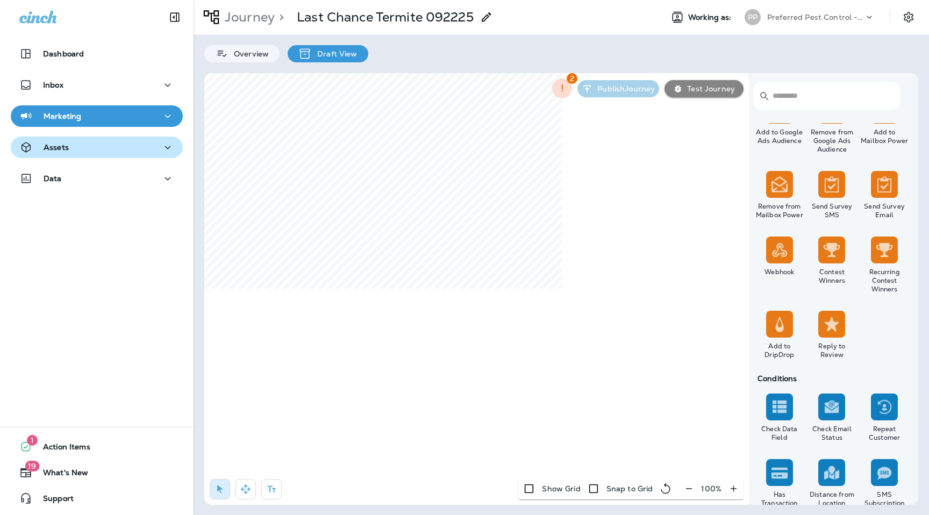
click at [88, 143] on div "Assets" at bounding box center [96, 147] width 155 height 13
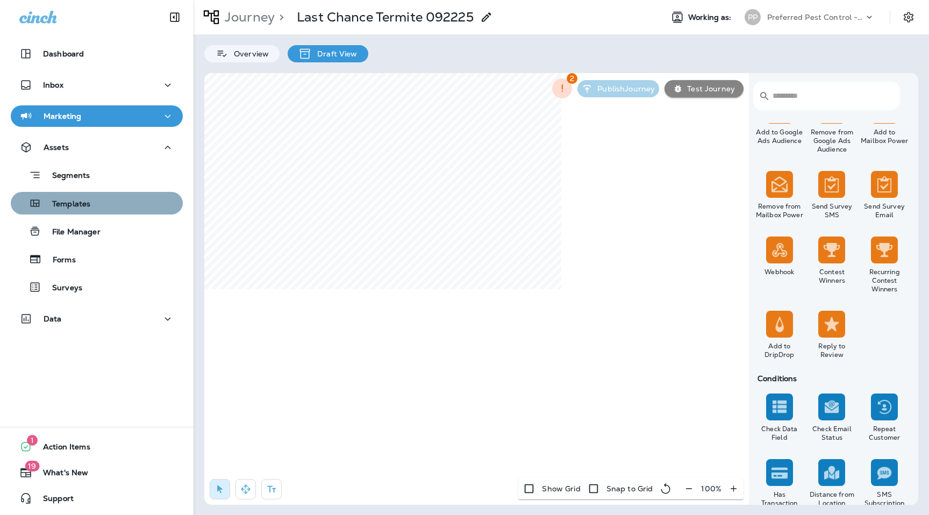
click at [90, 203] on div "Templates" at bounding box center [96, 203] width 163 height 16
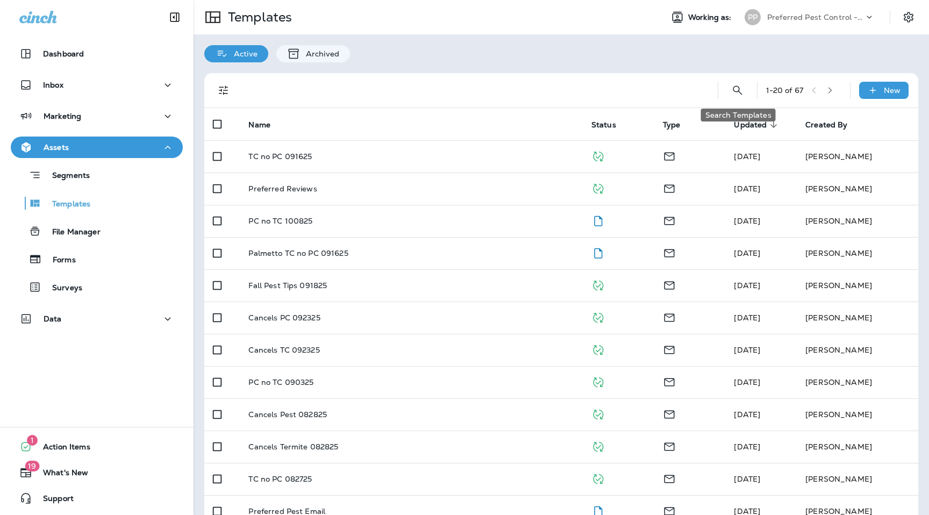
click at [738, 89] on icon "Search Templates" at bounding box center [737, 89] width 9 height 9
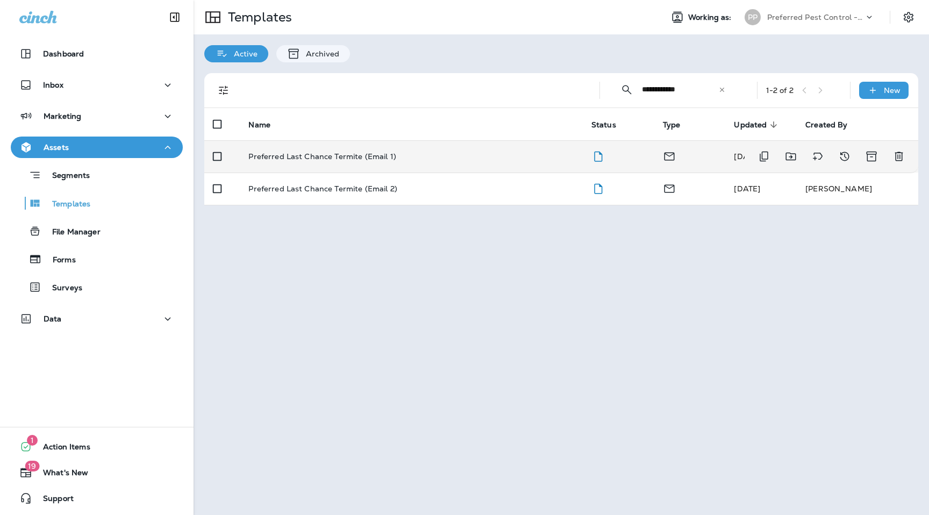
type input "**********"
click at [380, 159] on p "Preferred Last Chance Termite (Email 1)" at bounding box center [321, 156] width 147 height 9
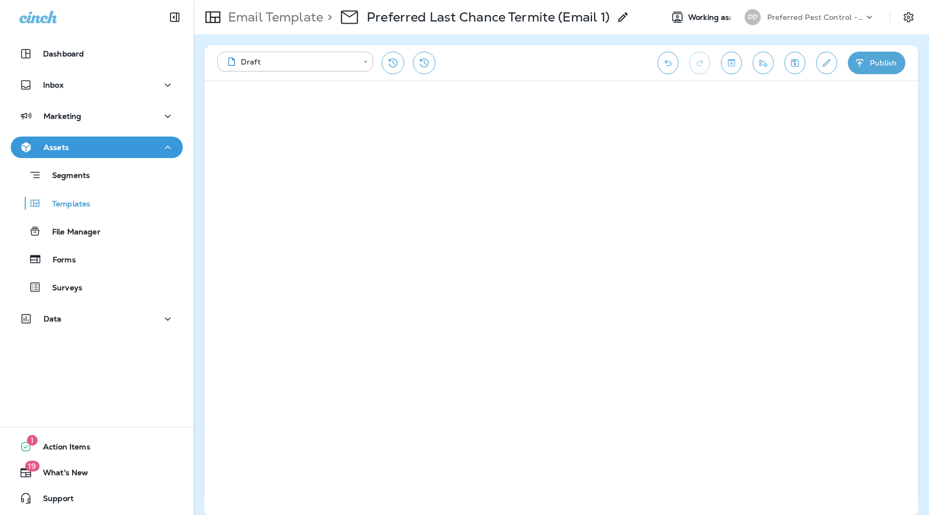
click at [872, 66] on button "Publish" at bounding box center [877, 63] width 58 height 23
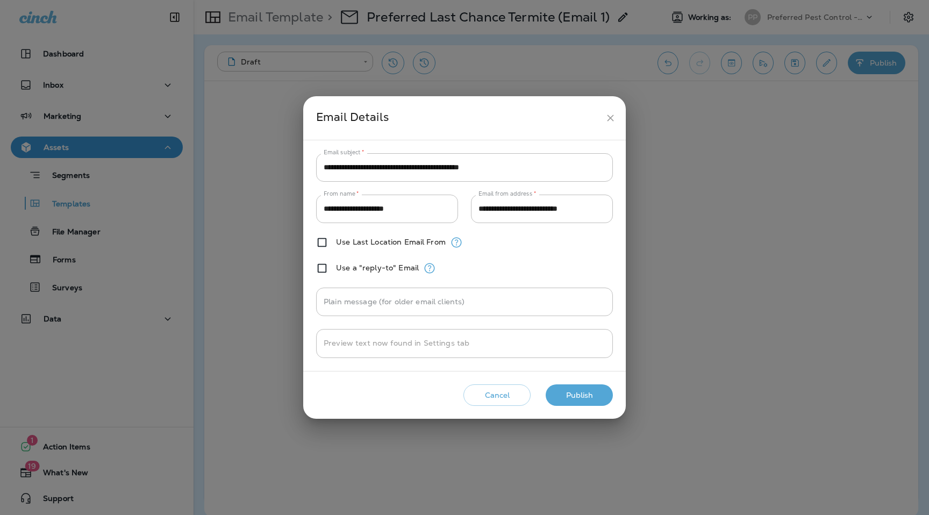
click at [604, 399] on button "Publish" at bounding box center [579, 395] width 67 height 22
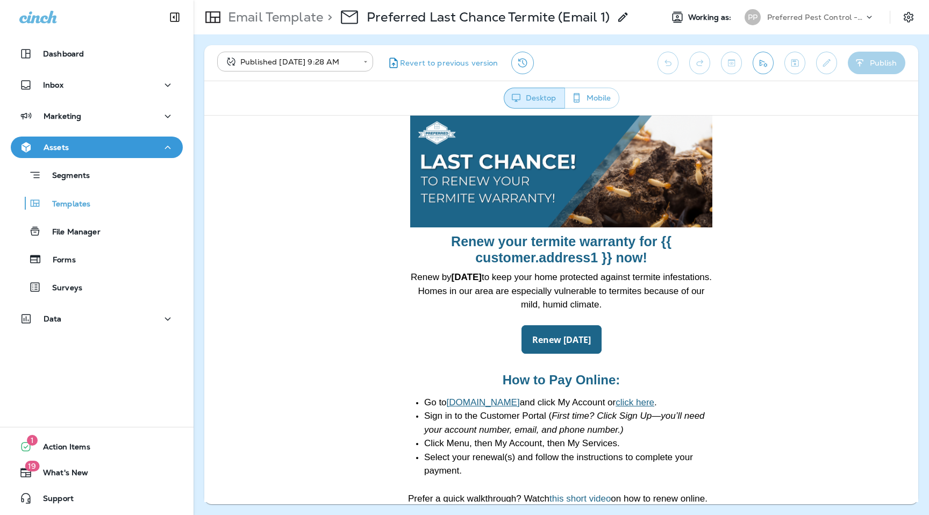
click at [849, 24] on div "Preferred Pest Control - Palmetto" at bounding box center [815, 17] width 97 height 16
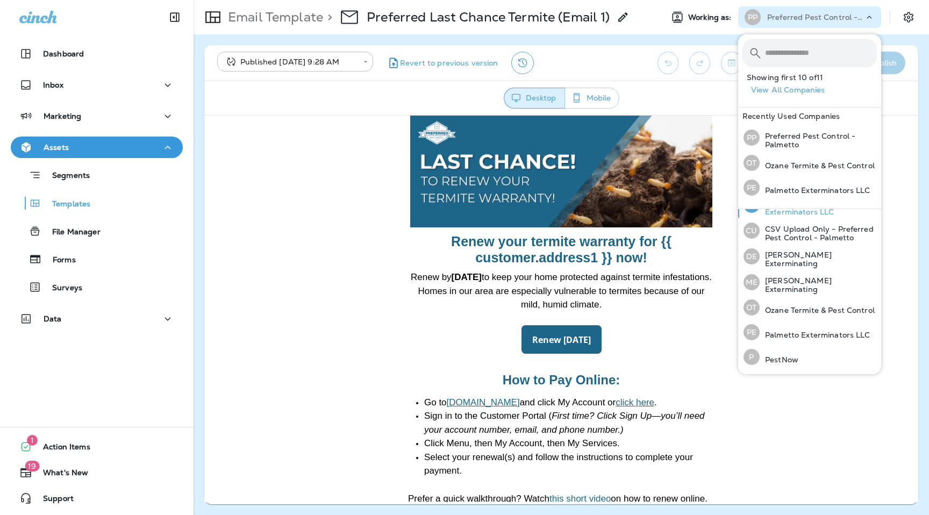
scroll to position [92, 0]
click at [788, 310] on p "Ozane Termite & Pest Control" at bounding box center [817, 312] width 115 height 9
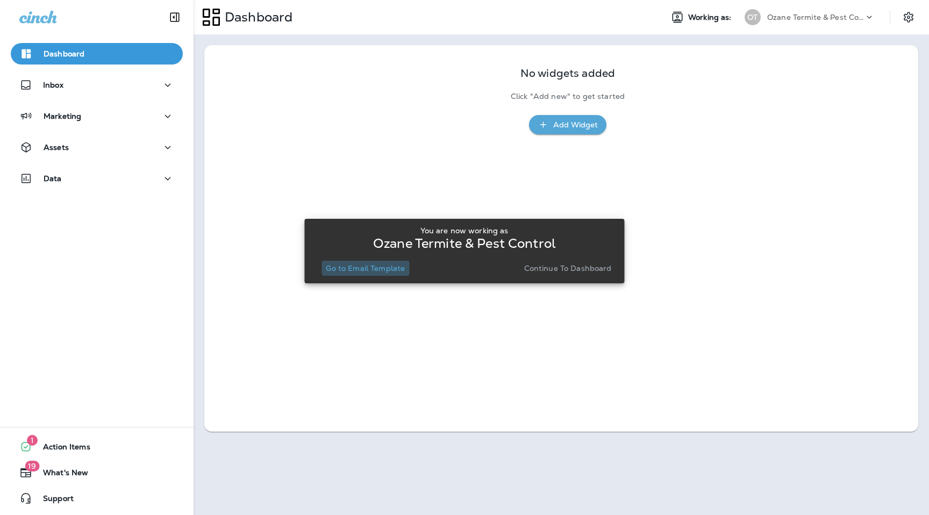
click at [361, 268] on p "Go to Email Template" at bounding box center [365, 268] width 79 height 9
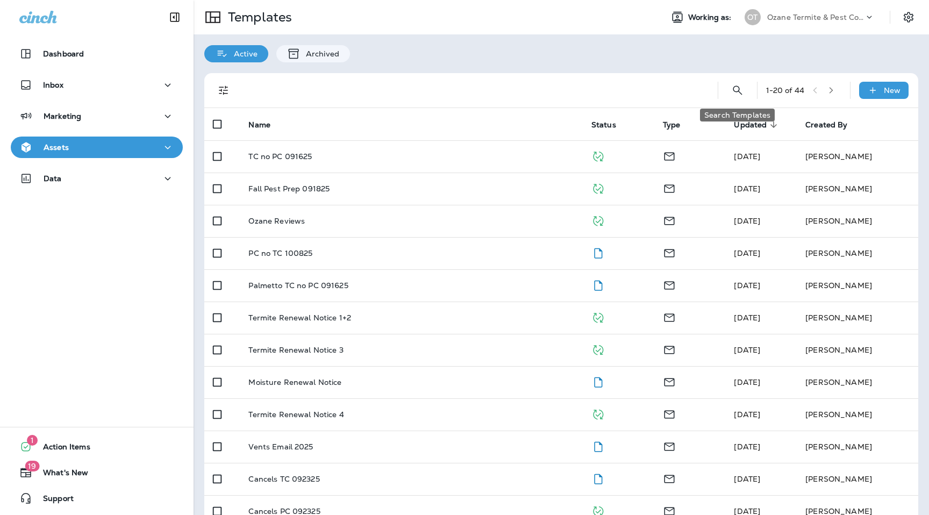
click at [743, 92] on button "Search Templates" at bounding box center [738, 91] width 22 height 22
type input "**********"
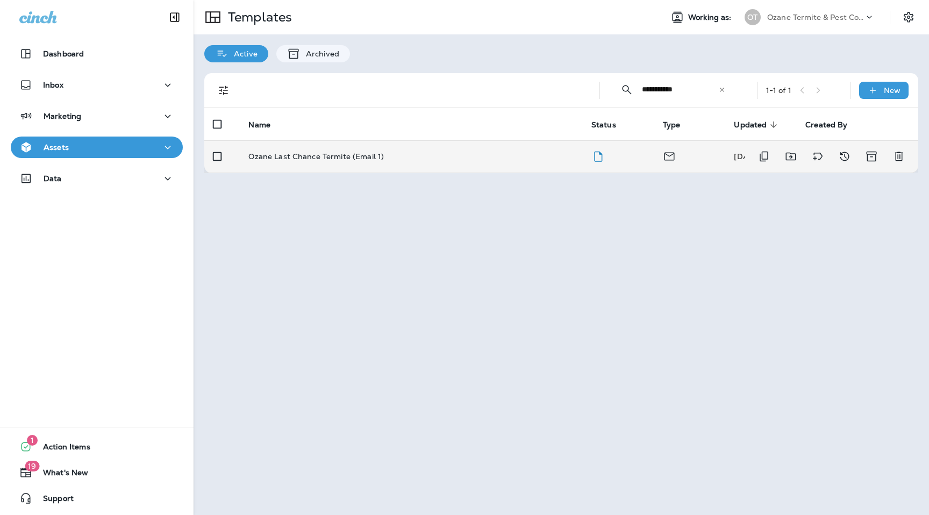
click at [351, 163] on td "Ozane Last Chance Termite (Email 1)" at bounding box center [411, 156] width 342 height 32
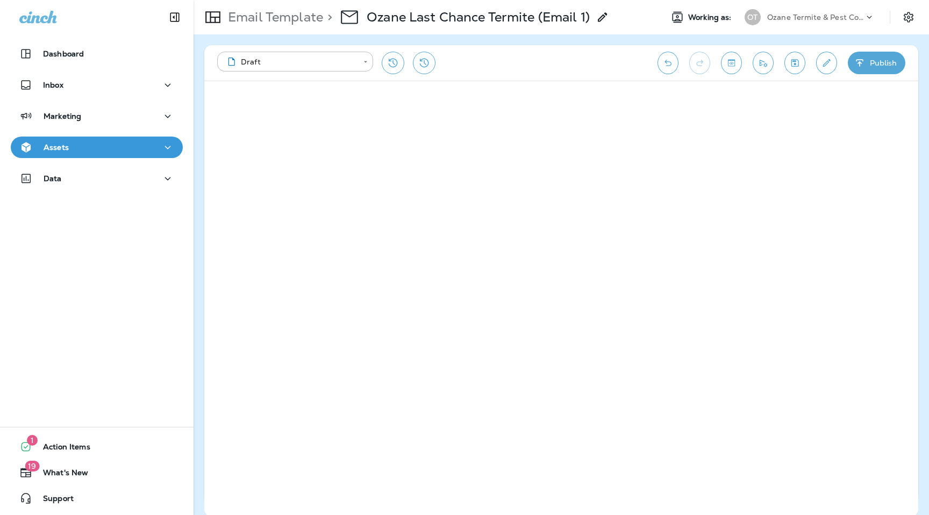
click at [881, 56] on button "Publish" at bounding box center [877, 63] width 58 height 23
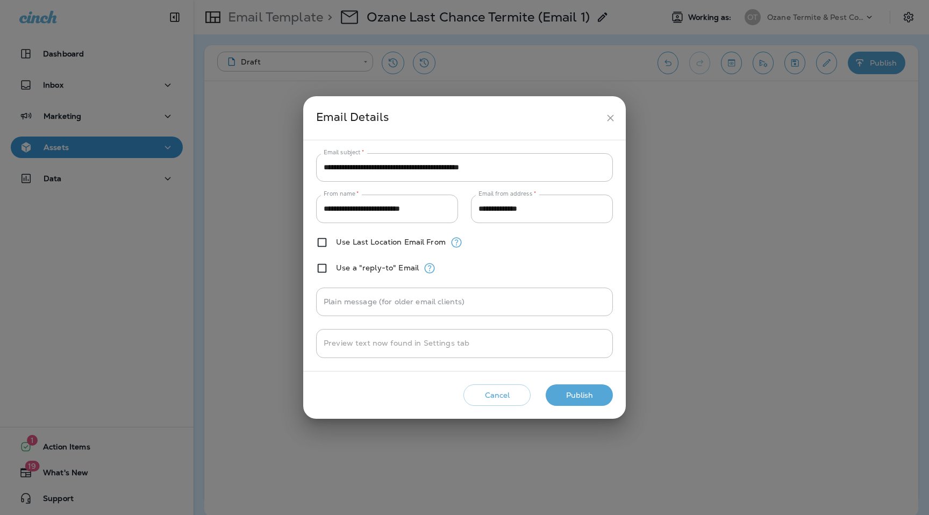
click at [581, 394] on button "Publish" at bounding box center [579, 395] width 67 height 22
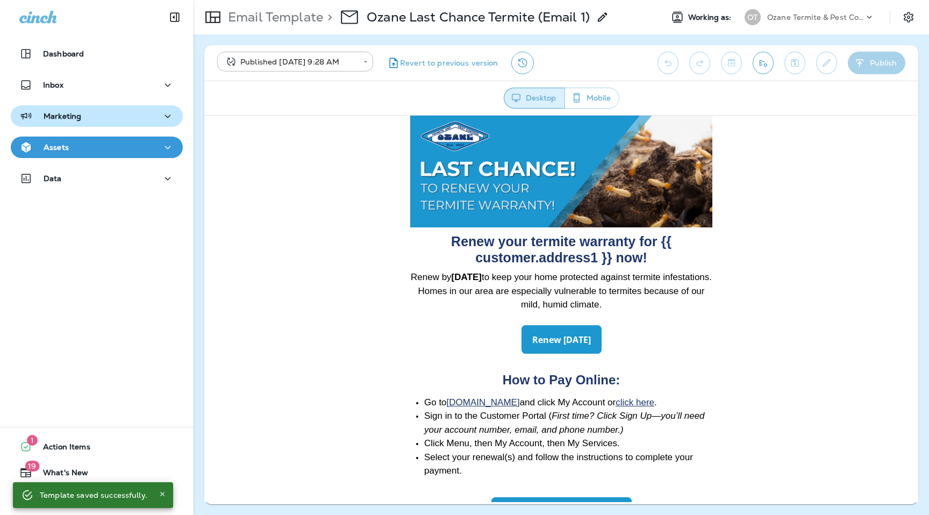
click at [40, 112] on div "Marketing" at bounding box center [50, 116] width 62 height 13
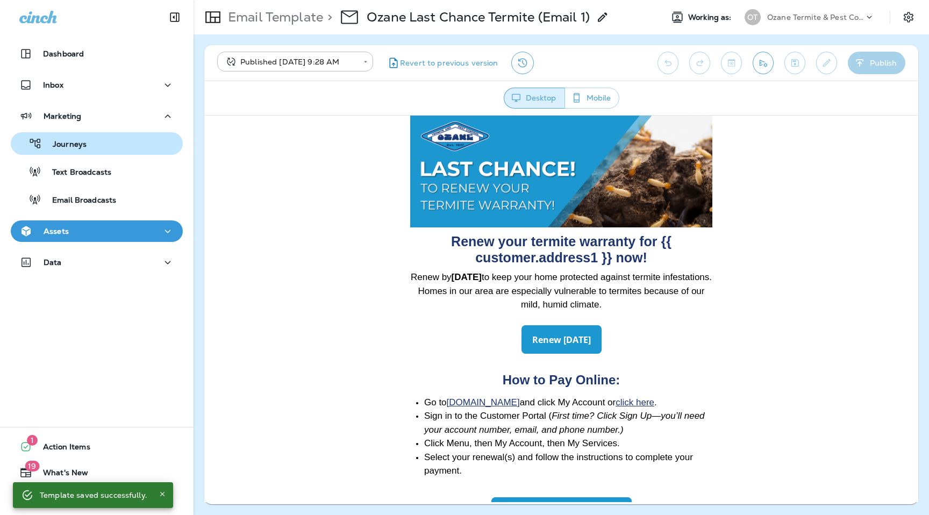
click at [70, 136] on div "Journeys" at bounding box center [50, 143] width 71 height 16
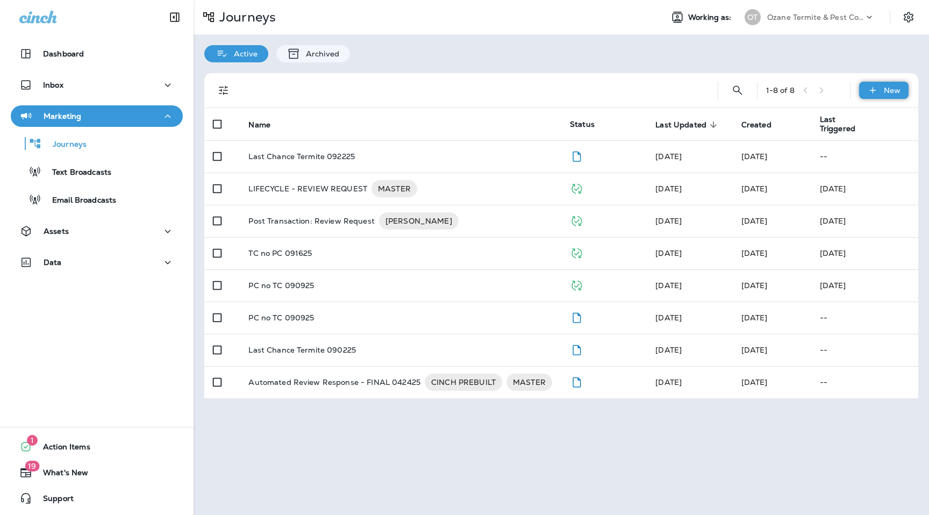
click at [881, 95] on div "New" at bounding box center [883, 90] width 49 height 17
click at [488, 87] on div at bounding box center [471, 90] width 457 height 34
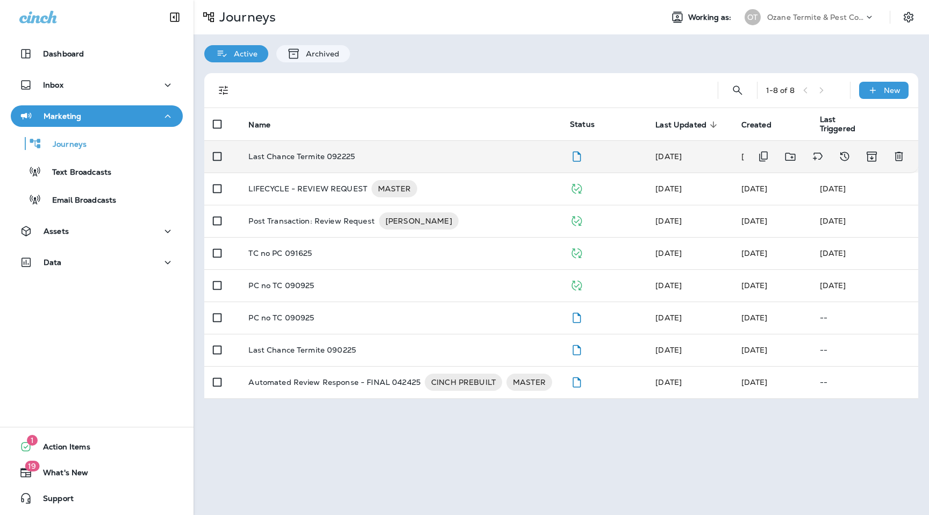
click at [327, 152] on p "Last Chance Termite 092225" at bounding box center [301, 156] width 106 height 9
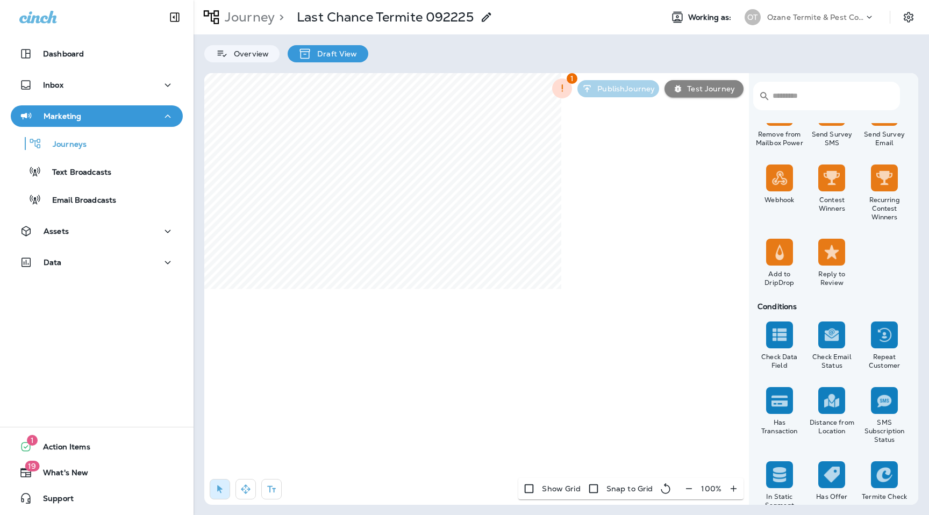
scroll to position [792, 0]
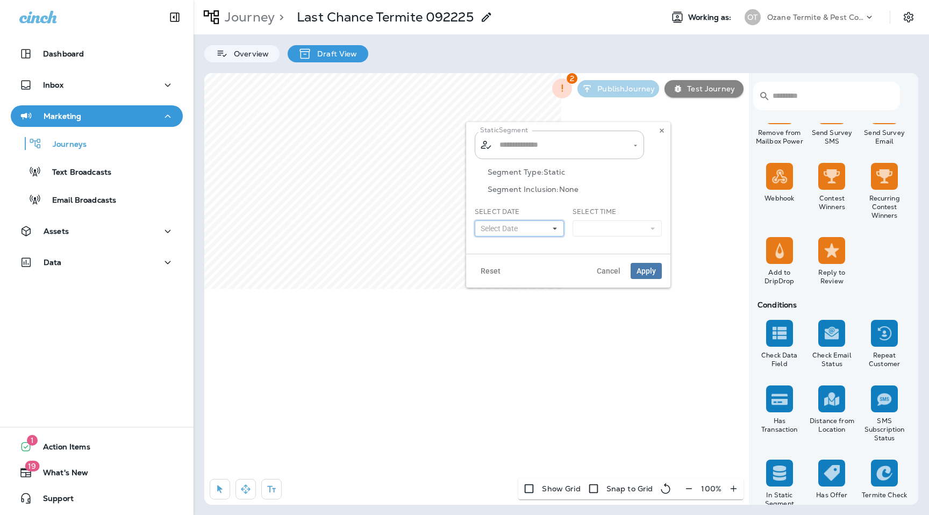
click at [532, 231] on button "Select Date" at bounding box center [519, 228] width 89 height 16
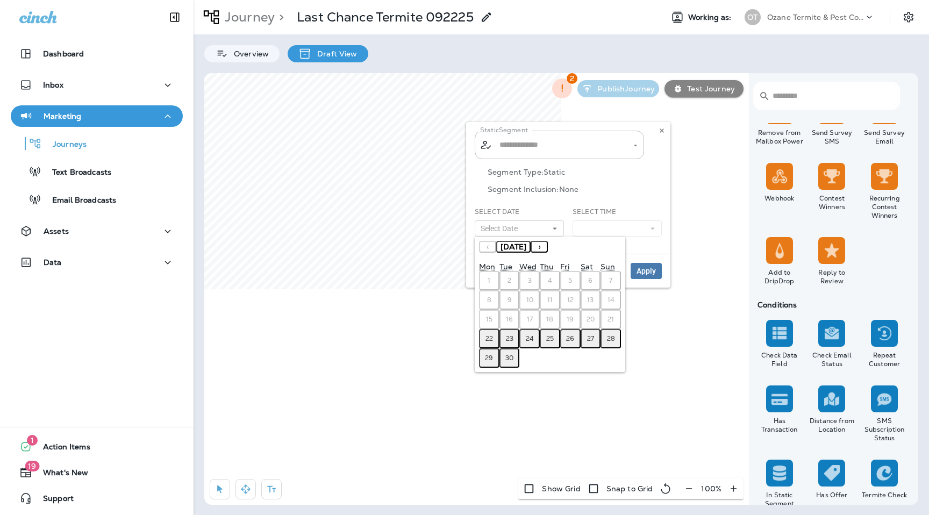
click at [493, 338] on button "22" at bounding box center [489, 338] width 20 height 19
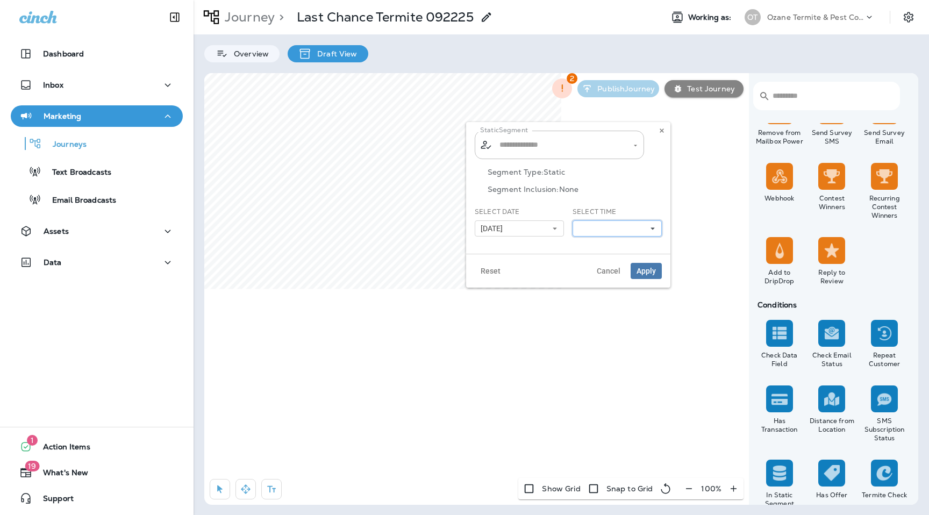
click at [638, 220] on button at bounding box center [617, 228] width 89 height 16
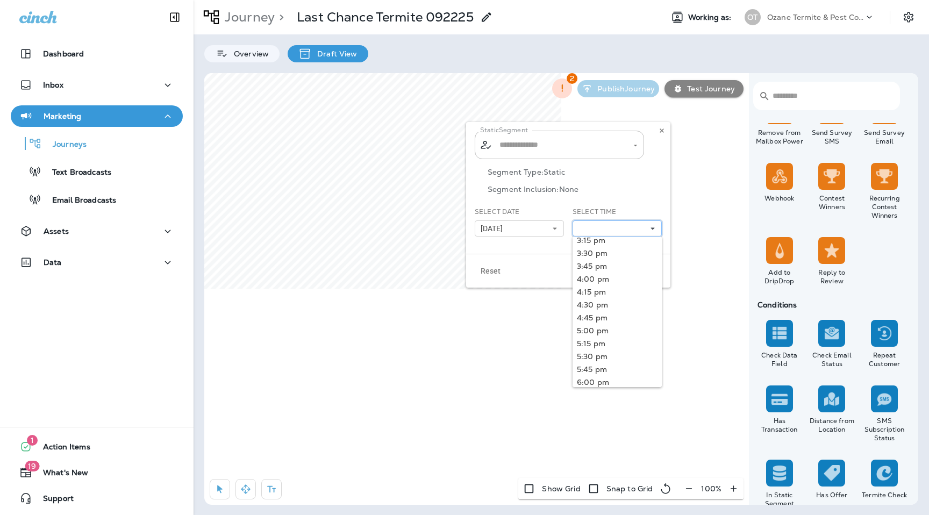
scroll to position [303, 0]
click at [606, 332] on link "5:00 pm" at bounding box center [617, 329] width 89 height 13
click at [656, 181] on div "Segment Type: Static Segment Inclusion: None" at bounding box center [568, 187] width 187 height 39
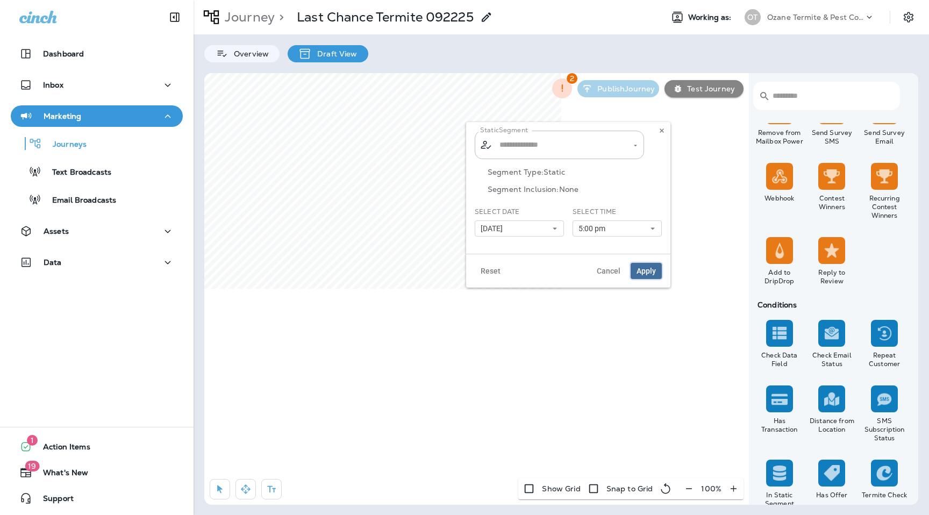
click at [651, 272] on span "Apply" at bounding box center [645, 271] width 19 height 8
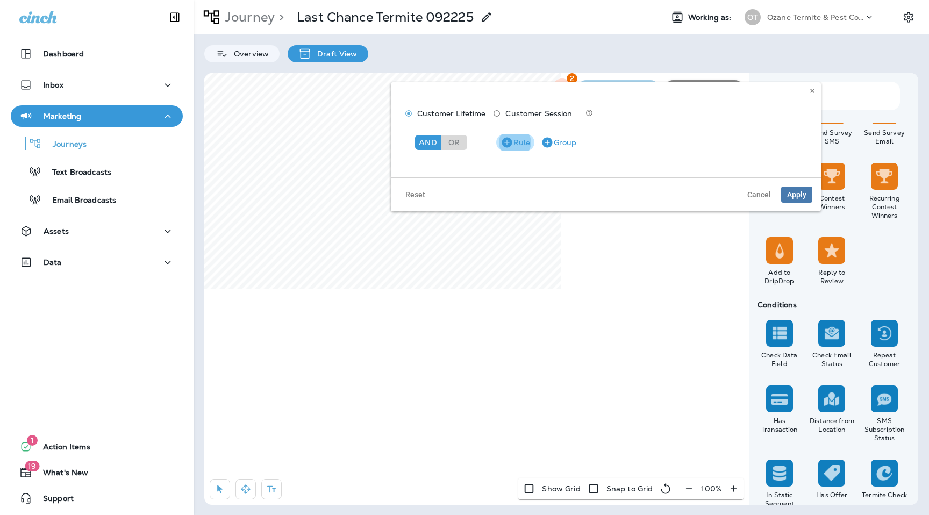
click at [508, 143] on icon "button" at bounding box center [507, 142] width 10 height 10
click at [458, 163] on div "Choose model" at bounding box center [453, 170] width 74 height 15
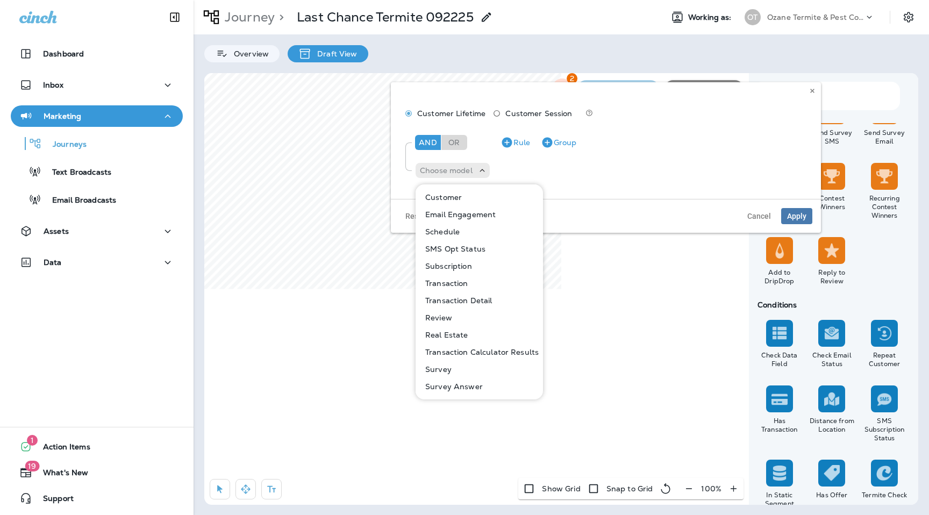
click at [453, 195] on p "Customer" at bounding box center [441, 197] width 41 height 9
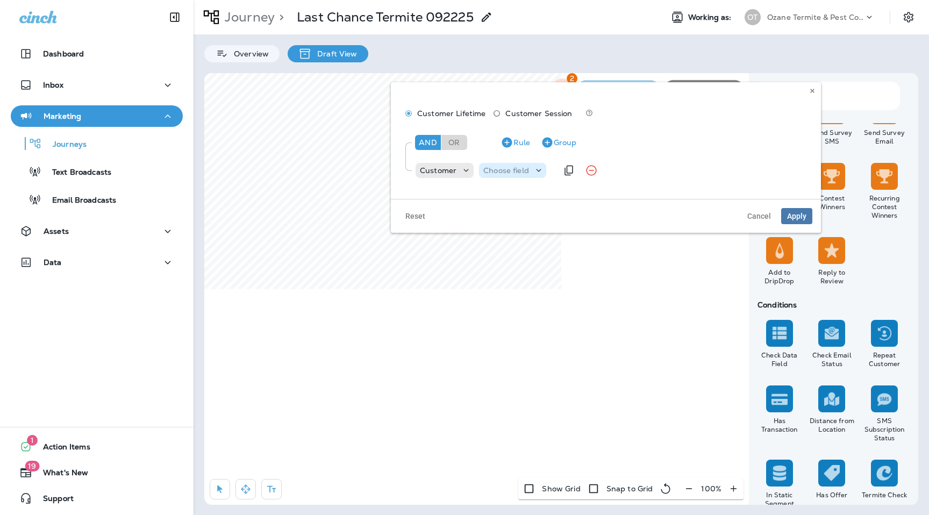
click at [517, 173] on p "Choose field" at bounding box center [506, 170] width 46 height 9
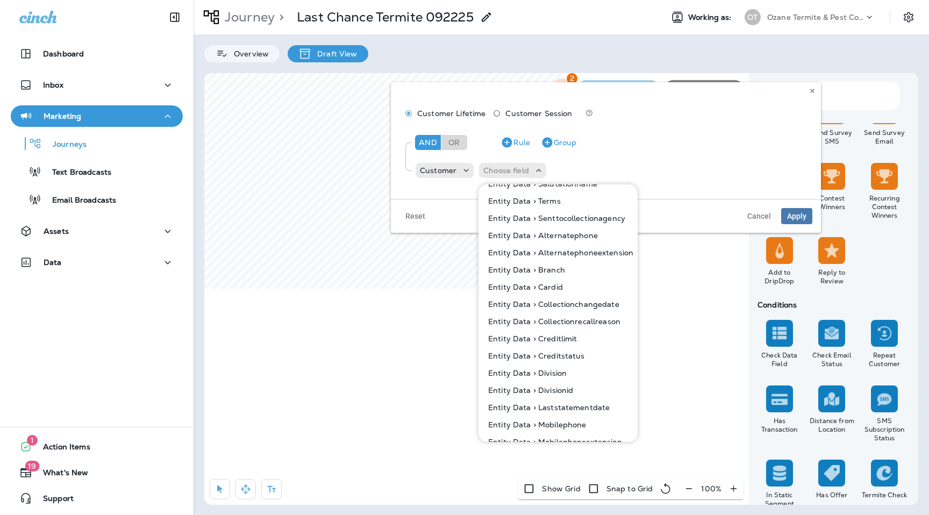
scroll to position [571, 0]
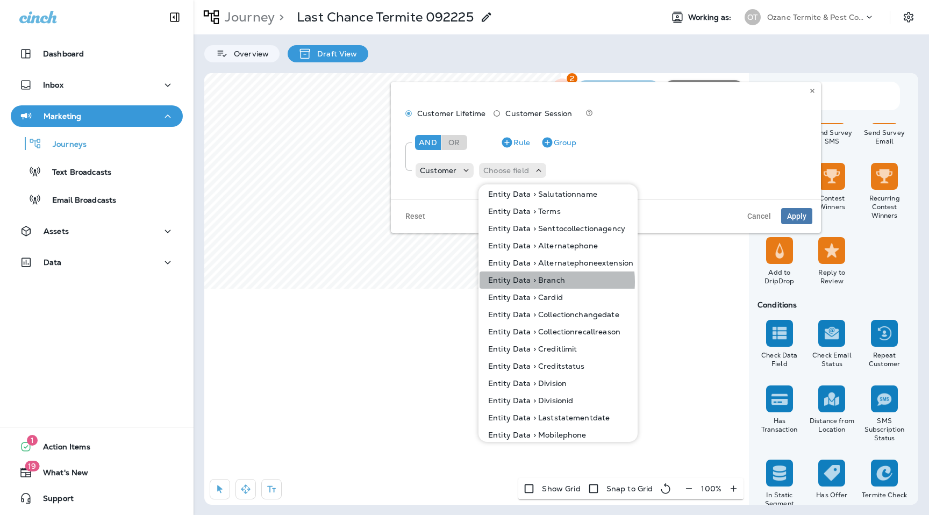
click at [543, 282] on p "Entity Data > Branch" at bounding box center [524, 280] width 81 height 9
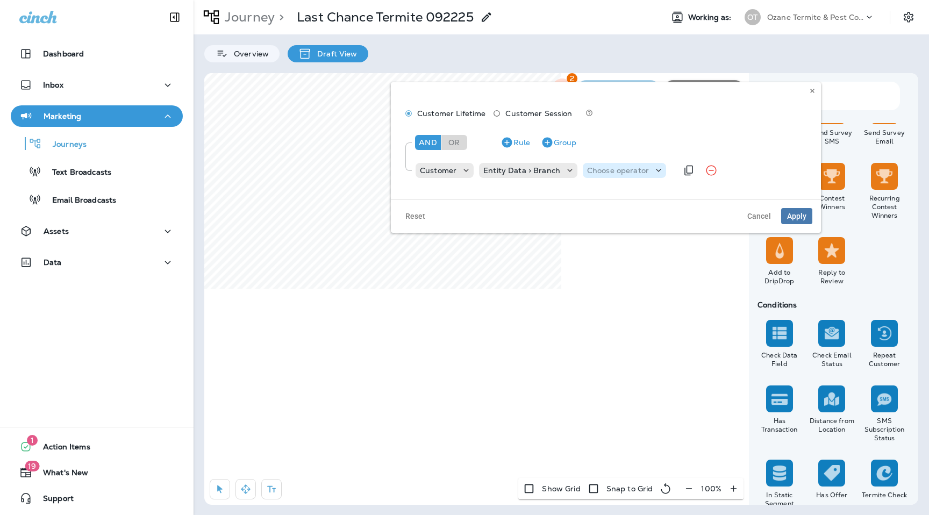
click at [614, 177] on div "Choose operator" at bounding box center [624, 170] width 83 height 15
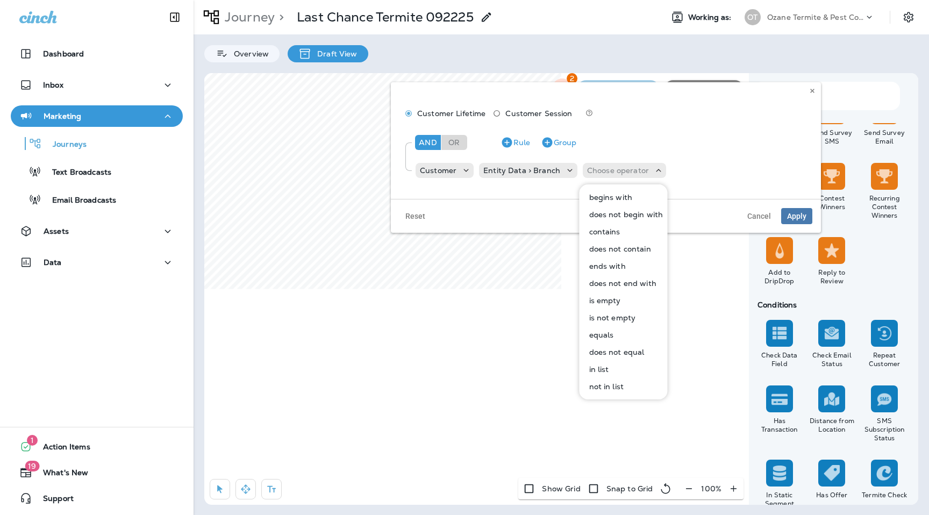
click at [610, 331] on p "equals" at bounding box center [599, 335] width 29 height 9
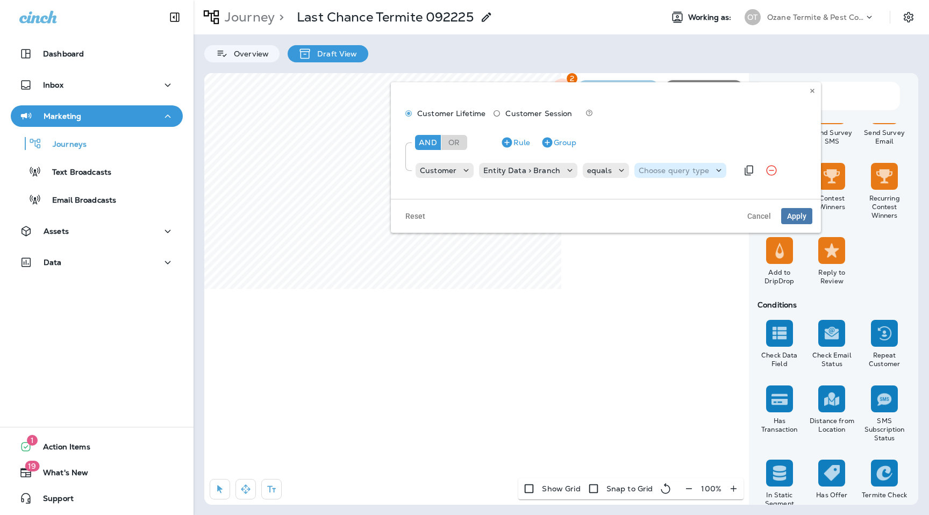
click at [713, 170] on icon at bounding box center [718, 170] width 11 height 11
click at [663, 187] on div "Text Related Field" at bounding box center [662, 205] width 63 height 43
click at [660, 197] on button "Text" at bounding box center [663, 197] width 62 height 17
click at [712, 168] on input "text" at bounding box center [695, 170] width 108 height 14
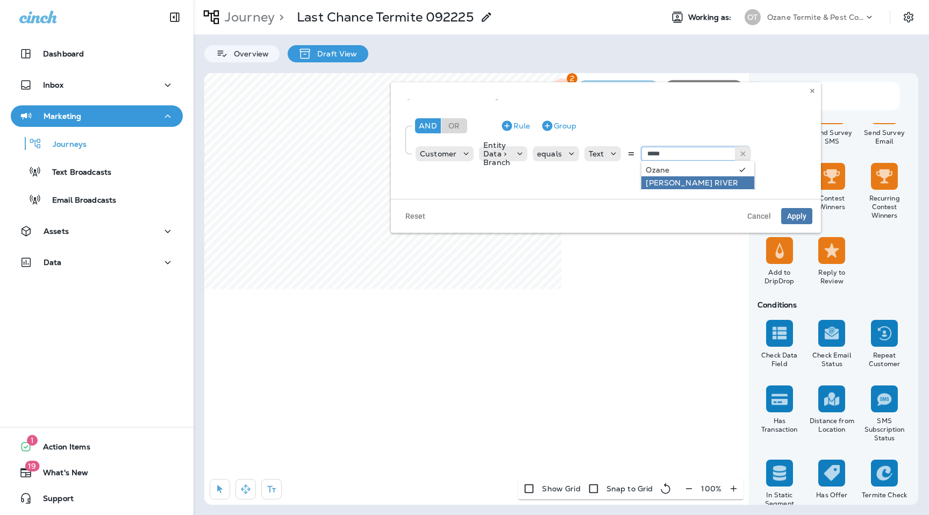
type input "**********"
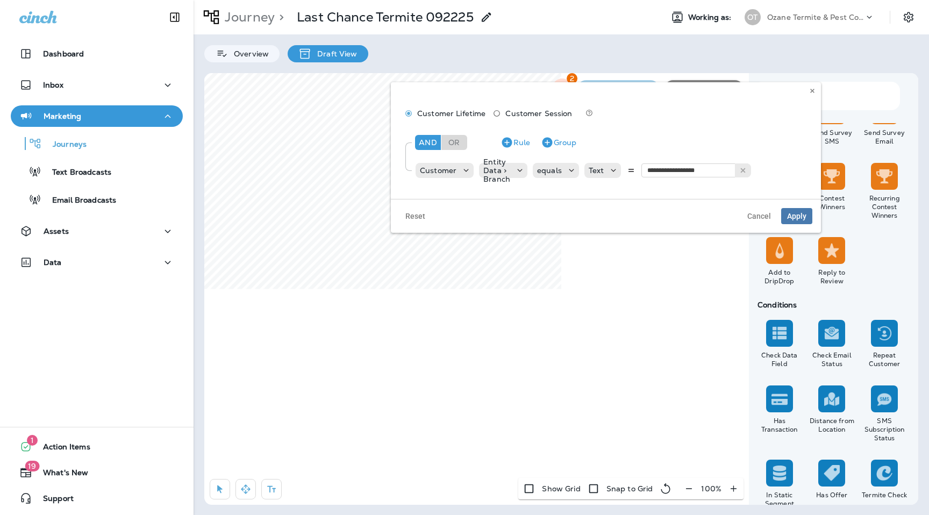
click at [692, 184] on div "**********" at bounding box center [605, 155] width 412 height 60
click at [806, 214] on button "Apply" at bounding box center [796, 216] width 31 height 16
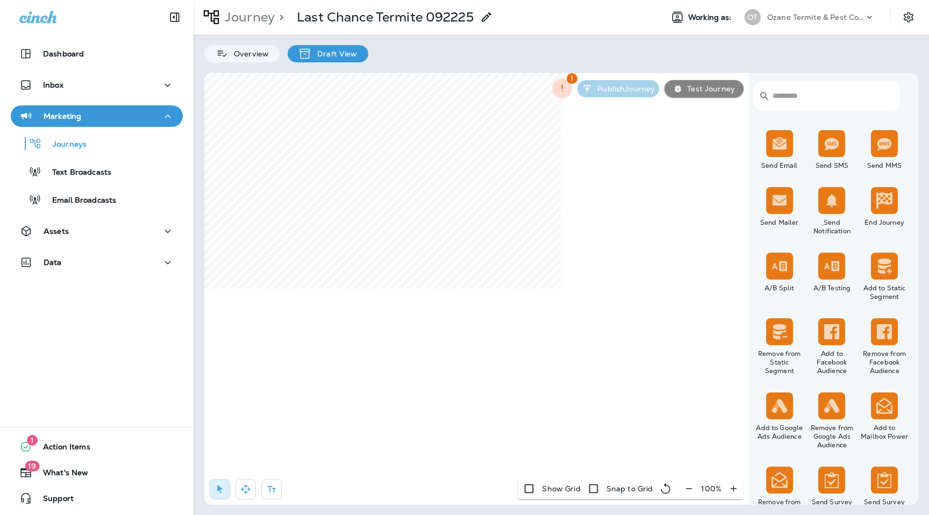
scroll to position [420, 0]
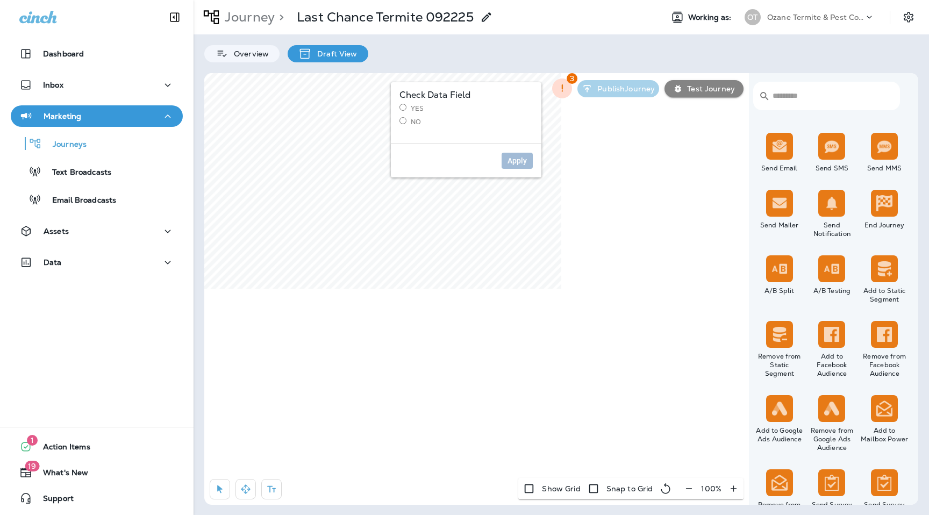
click at [411, 104] on label "Yes" at bounding box center [465, 108] width 133 height 9
click at [510, 153] on button "Apply" at bounding box center [517, 161] width 31 height 16
click at [519, 168] on button "Apply" at bounding box center [517, 161] width 31 height 16
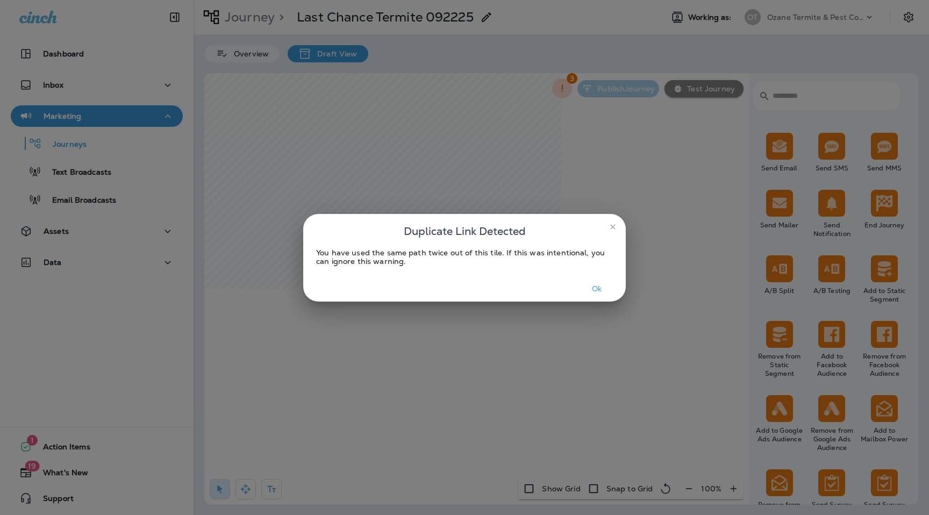
click at [610, 288] on button "Ok" at bounding box center [597, 289] width 40 height 17
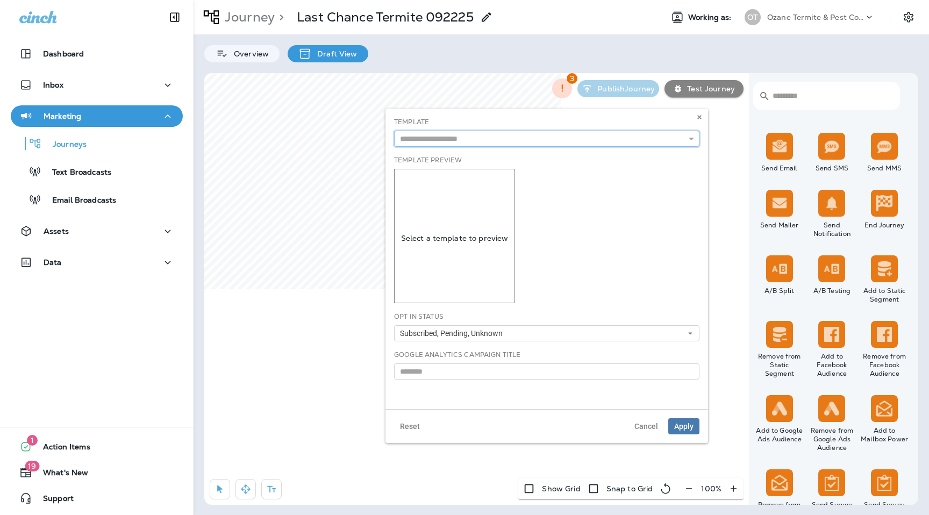
click at [488, 131] on input "text" at bounding box center [546, 139] width 305 height 16
type input "**********"
click at [500, 147] on div "**********" at bounding box center [546, 139] width 305 height 16
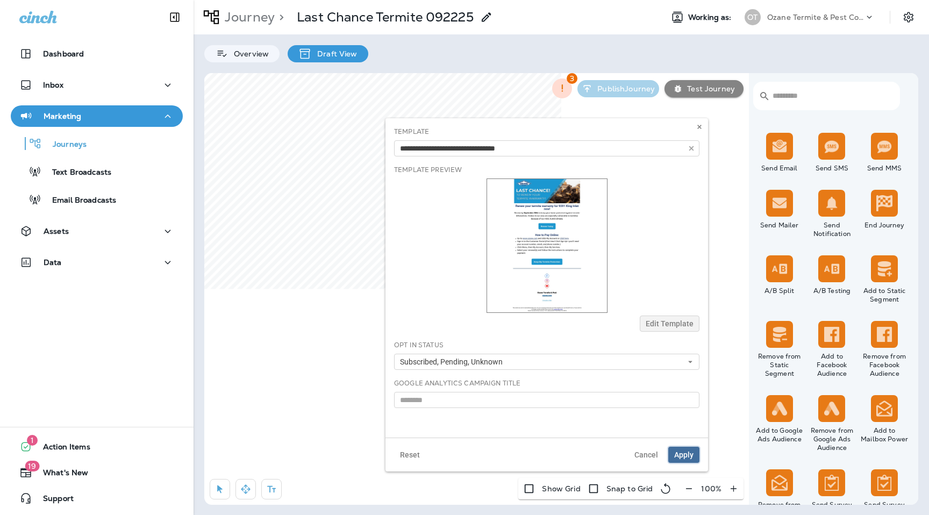
click at [685, 461] on button "Apply" at bounding box center [683, 455] width 31 height 16
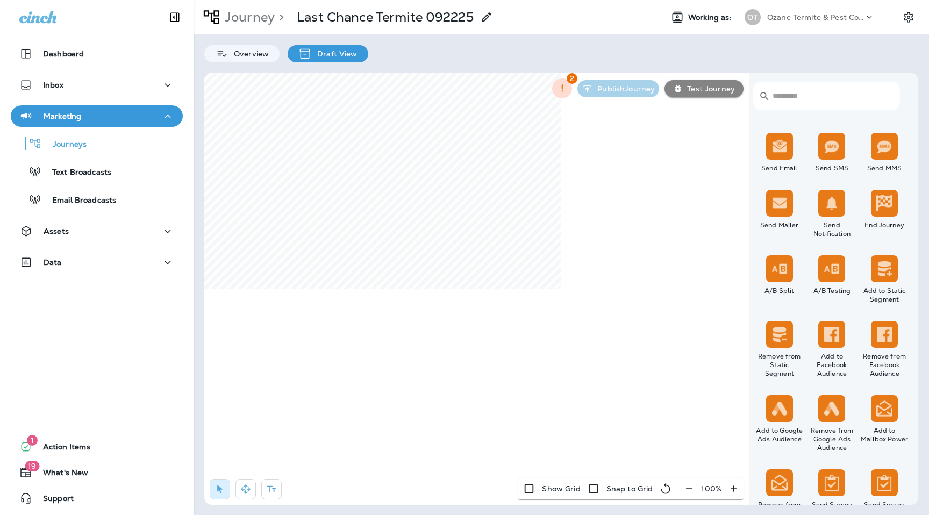
select select "***"
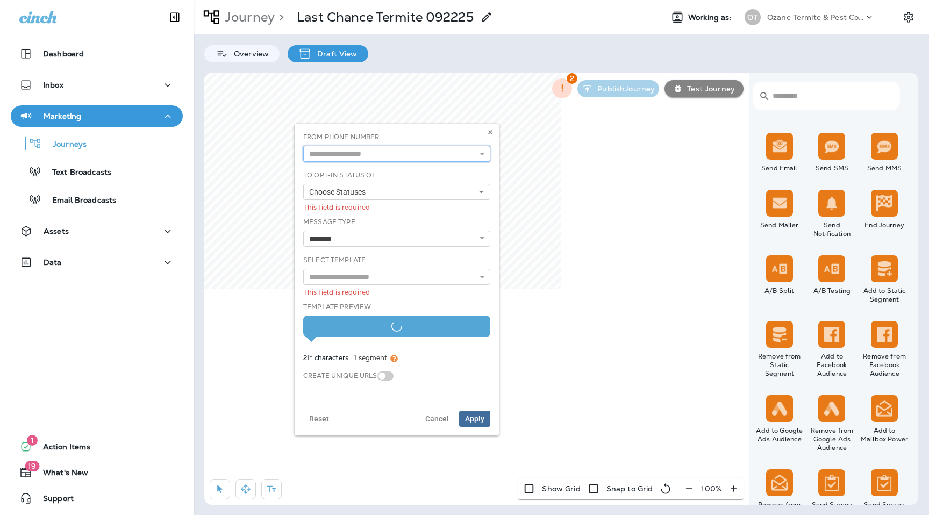
click at [426, 152] on input "text" at bounding box center [396, 154] width 187 height 16
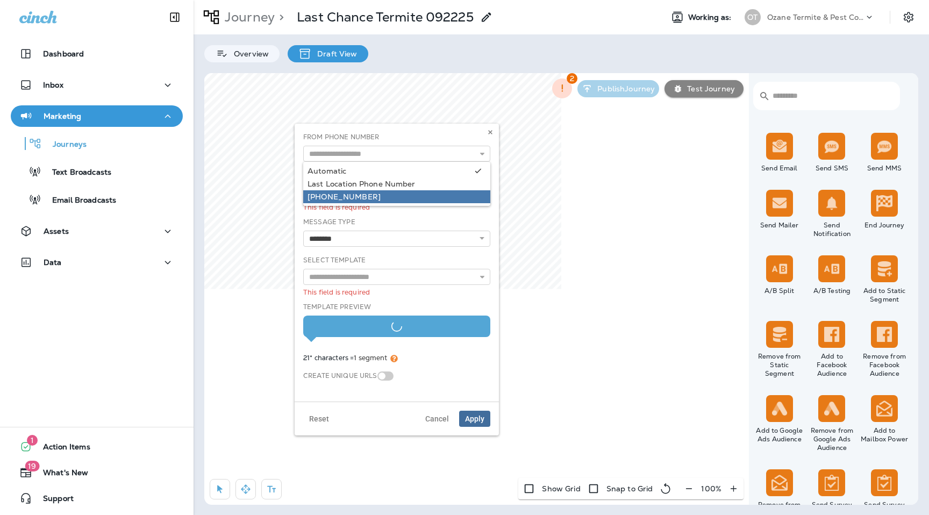
type input "**********"
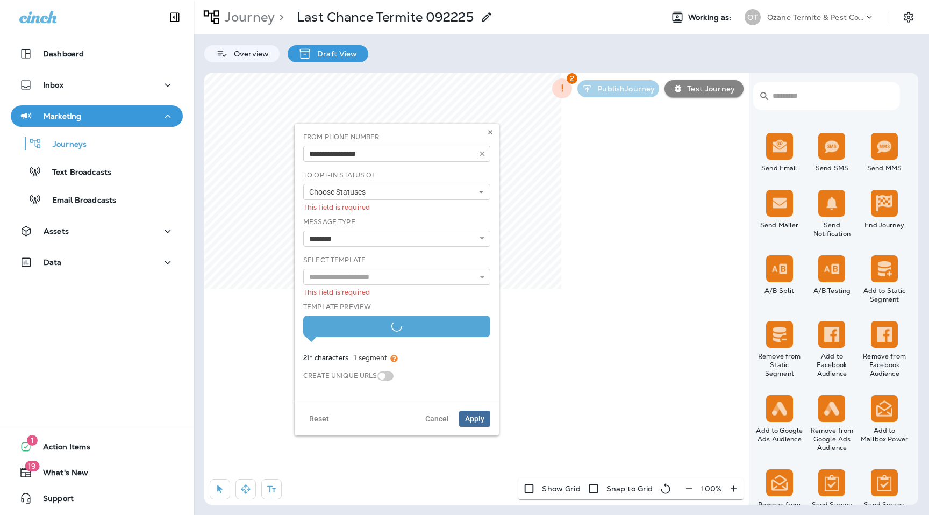
click at [396, 195] on div "**********" at bounding box center [397, 262] width 196 height 261
click at [386, 195] on button "Choose Statuses" at bounding box center [396, 192] width 187 height 16
click at [377, 210] on div "Opt In" at bounding box center [396, 209] width 178 height 9
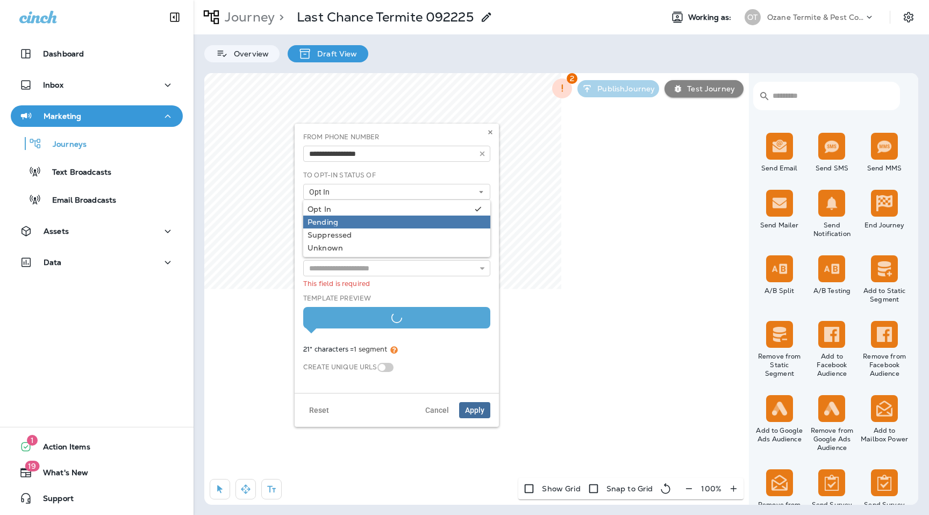
click at [376, 224] on div "Pending" at bounding box center [396, 222] width 178 height 9
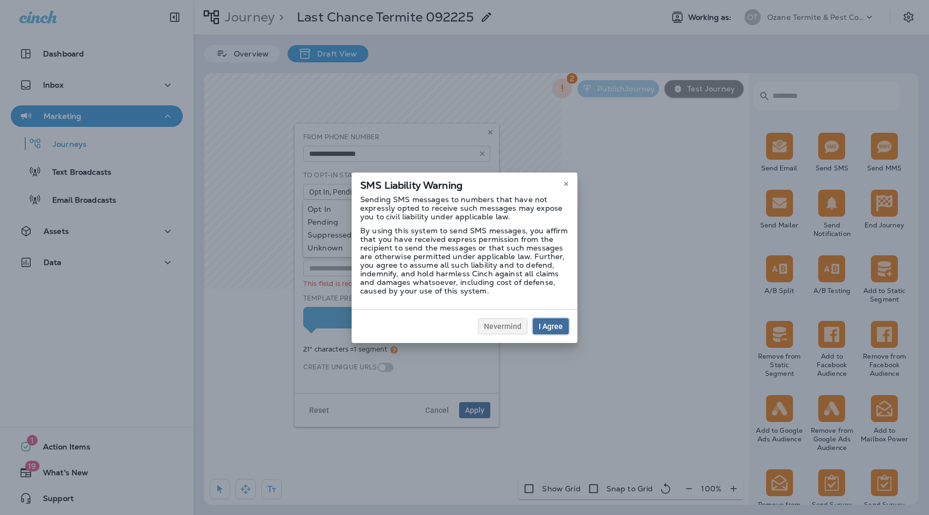
click at [543, 320] on button "I Agree" at bounding box center [551, 326] width 36 height 16
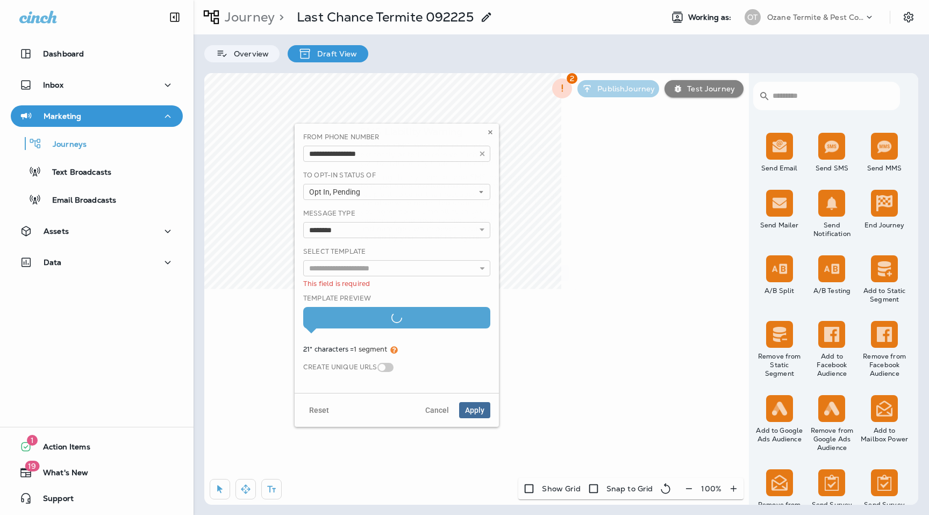
click at [391, 189] on div at bounding box center [464, 257] width 929 height 515
click at [390, 192] on button "Opt In, Pending" at bounding box center [396, 192] width 187 height 16
click at [369, 249] on div "Unknown" at bounding box center [396, 248] width 178 height 9
click at [454, 176] on div "To Opt-In Status Of Opt In, Pending, Unknown Opt In Pending Suppressed Unknown" at bounding box center [396, 185] width 187 height 30
click at [418, 226] on select "**********" at bounding box center [396, 230] width 187 height 16
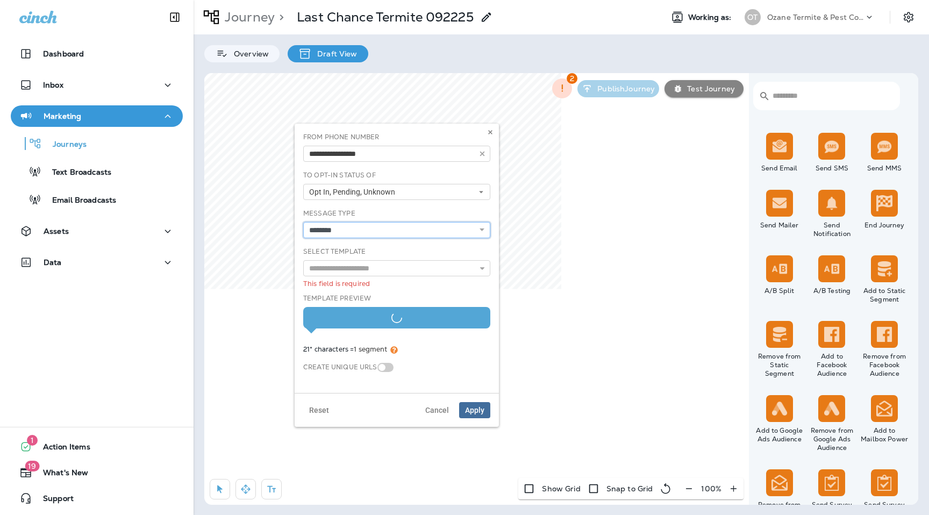
select select "**"
click at [303, 222] on select "**********" at bounding box center [396, 230] width 187 height 16
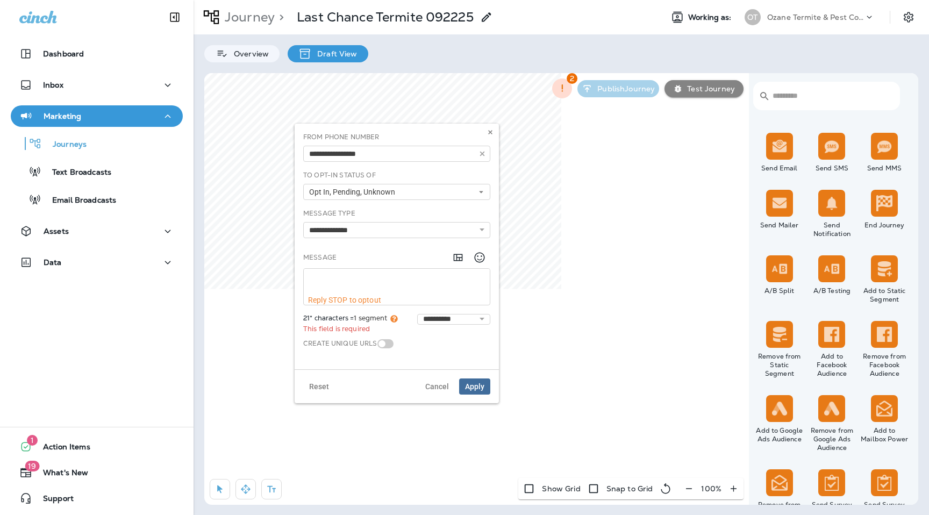
click at [369, 252] on div "Message" at bounding box center [396, 258] width 187 height 22
click at [359, 292] on textarea at bounding box center [397, 282] width 186 height 27
paste textarea "**********"
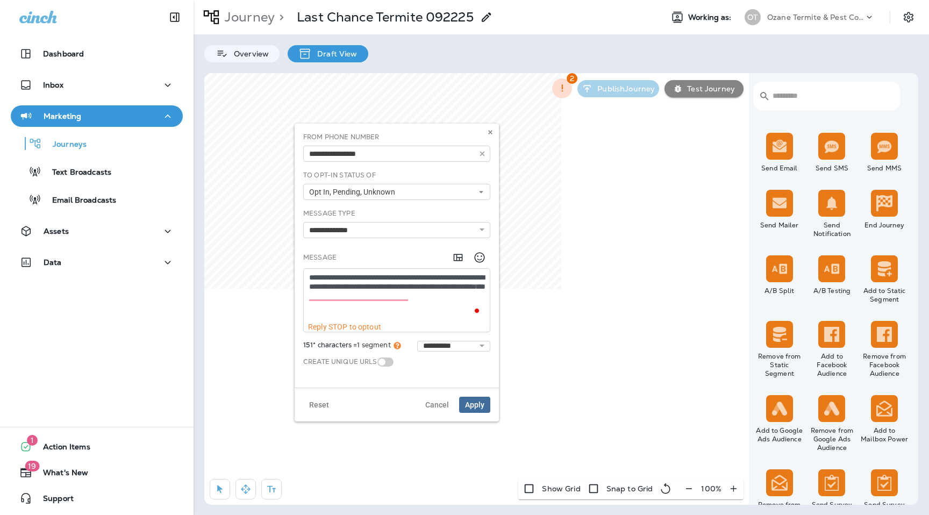
type textarea "**********"
click at [470, 402] on span "Apply" at bounding box center [474, 405] width 19 height 8
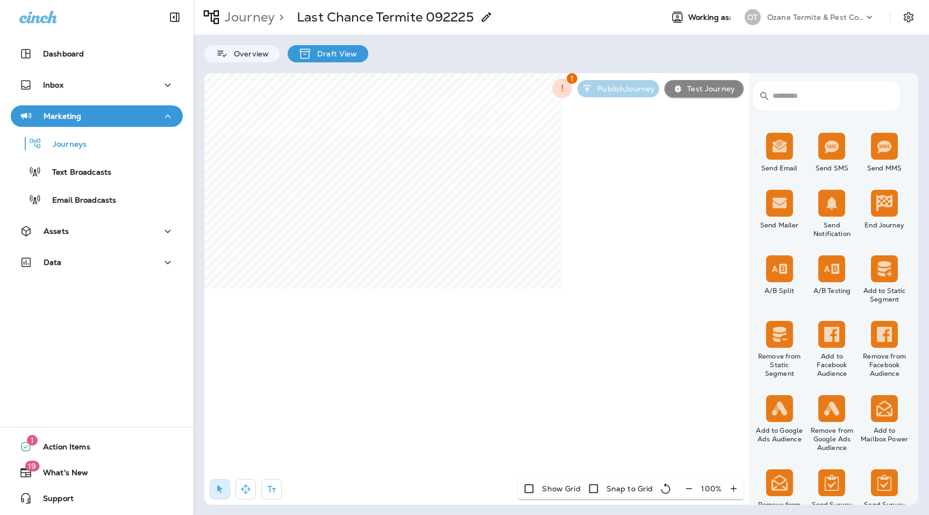
click at [593, 34] on div "Journey > Last Chance Termite 092225 Working as: OT Ozane Termite & Pest Control" at bounding box center [561, 17] width 735 height 34
click at [814, 23] on div "Ozane Termite & Pest Control" at bounding box center [815, 17] width 97 height 16
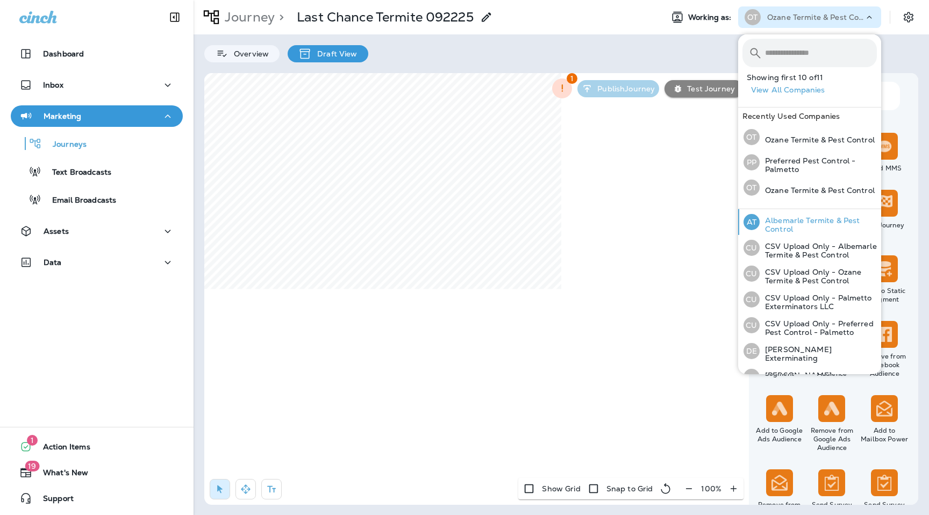
click at [805, 220] on p "Albemarle Termite & Pest Control" at bounding box center [818, 224] width 117 height 17
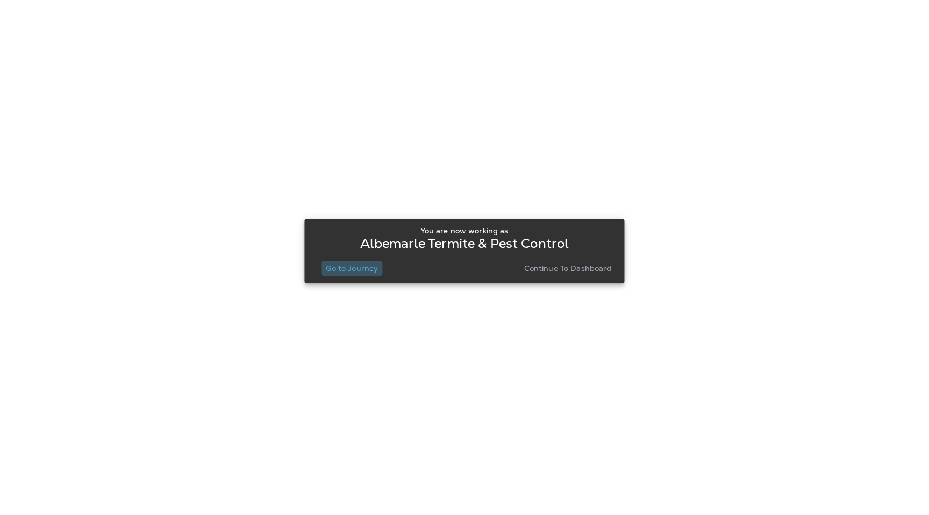
click at [360, 269] on p "Go to Journey" at bounding box center [352, 268] width 52 height 9
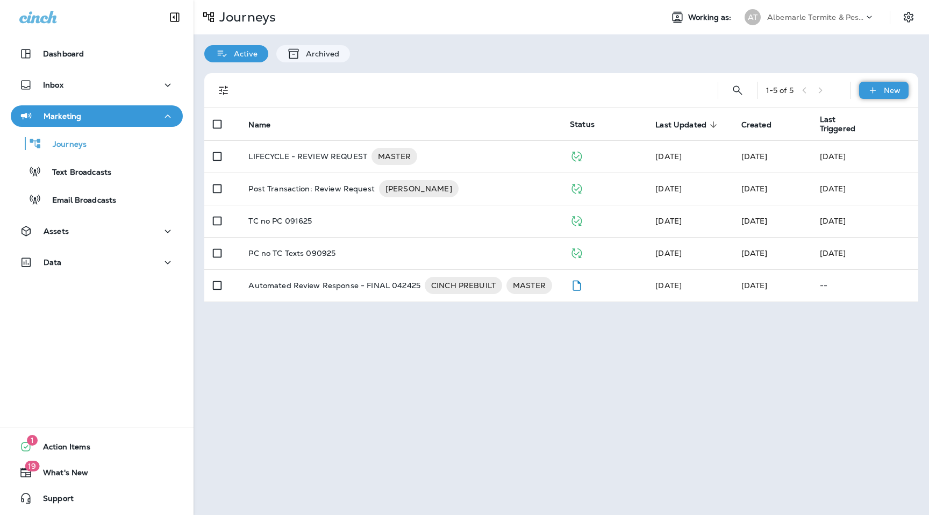
click at [882, 95] on div "New" at bounding box center [883, 90] width 49 height 17
click at [876, 117] on p "New Journey" at bounding box center [873, 116] width 54 height 9
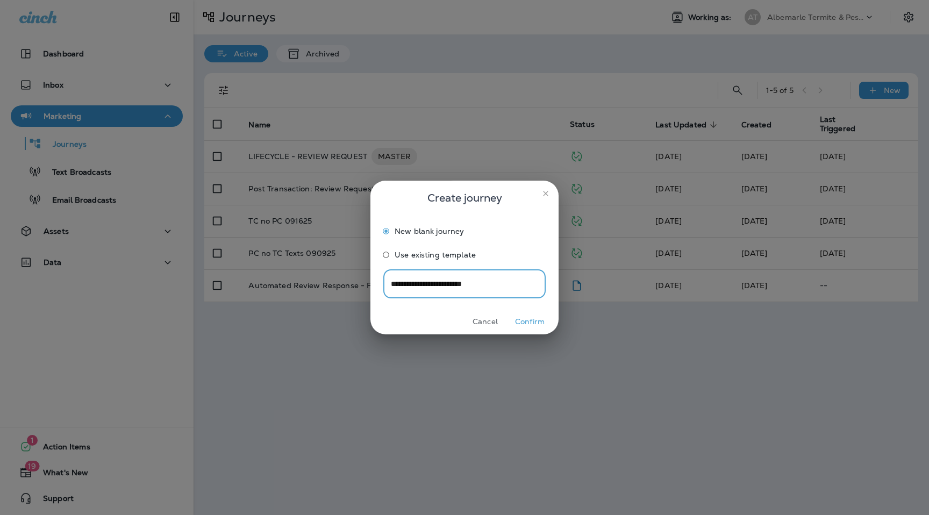
type input "**********"
click at [536, 320] on button "Confirm" at bounding box center [530, 321] width 40 height 17
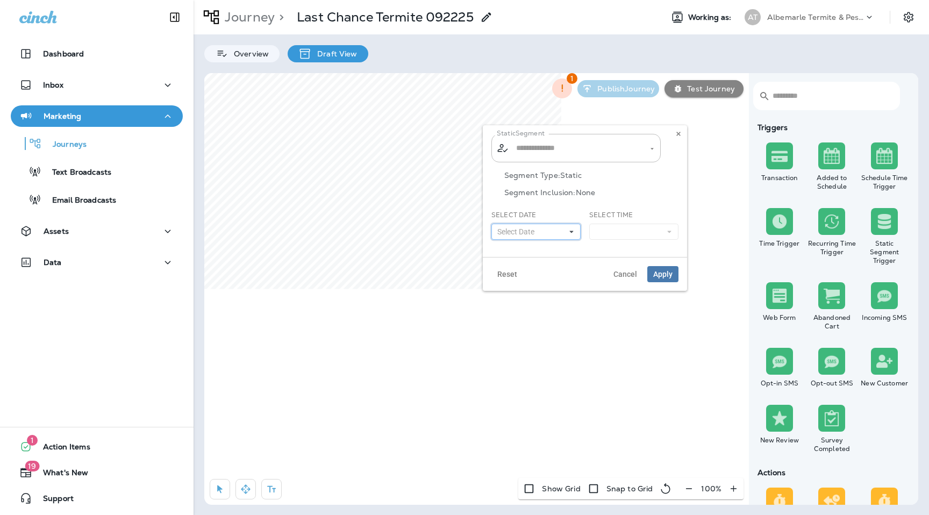
click at [566, 232] on button "Select Date" at bounding box center [535, 232] width 89 height 16
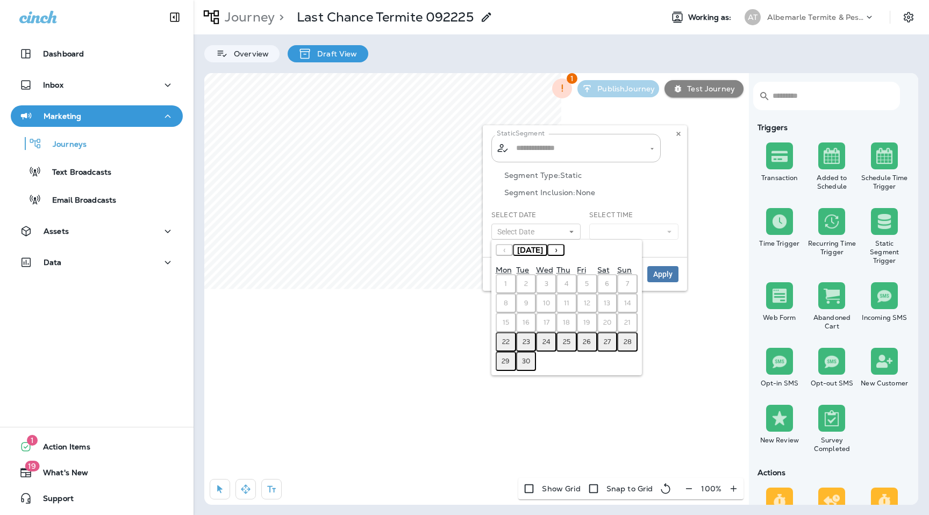
click at [510, 340] on button "22" at bounding box center [506, 341] width 20 height 19
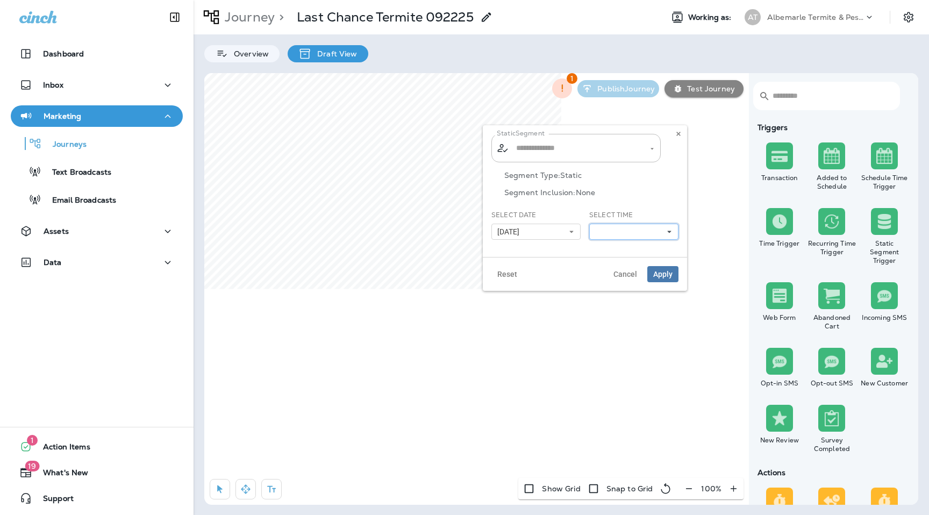
click at [644, 230] on button at bounding box center [633, 232] width 89 height 16
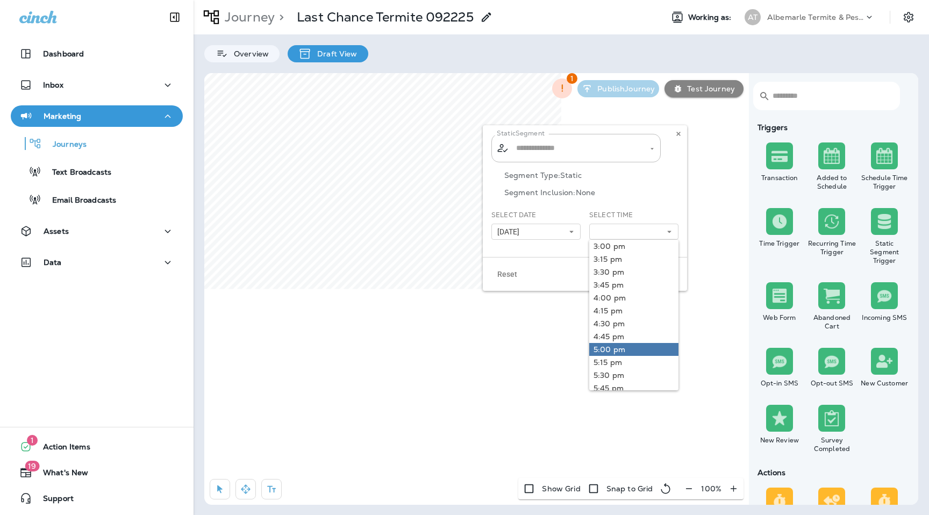
click at [625, 352] on link "5:00 pm" at bounding box center [633, 349] width 89 height 13
click at [652, 189] on p "Segment Inclusion: None" at bounding box center [591, 192] width 174 height 9
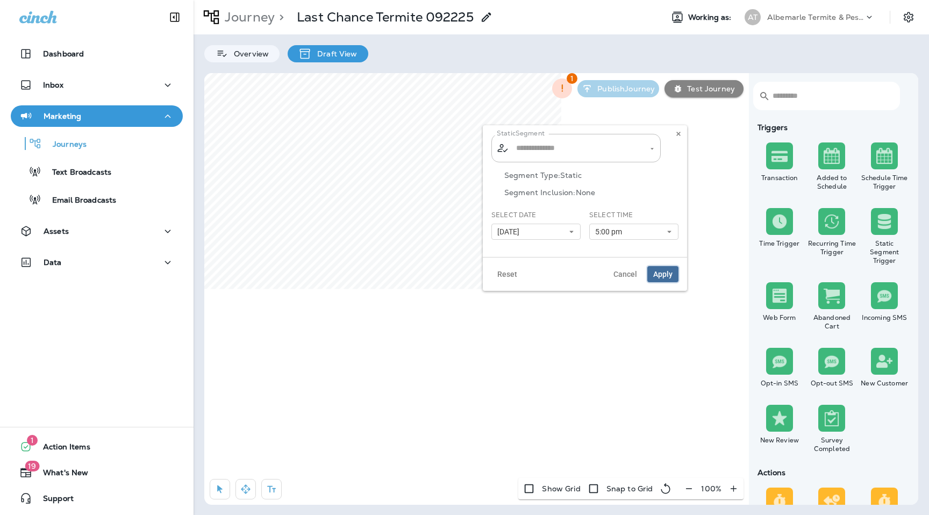
click at [662, 273] on span "Apply" at bounding box center [662, 274] width 19 height 8
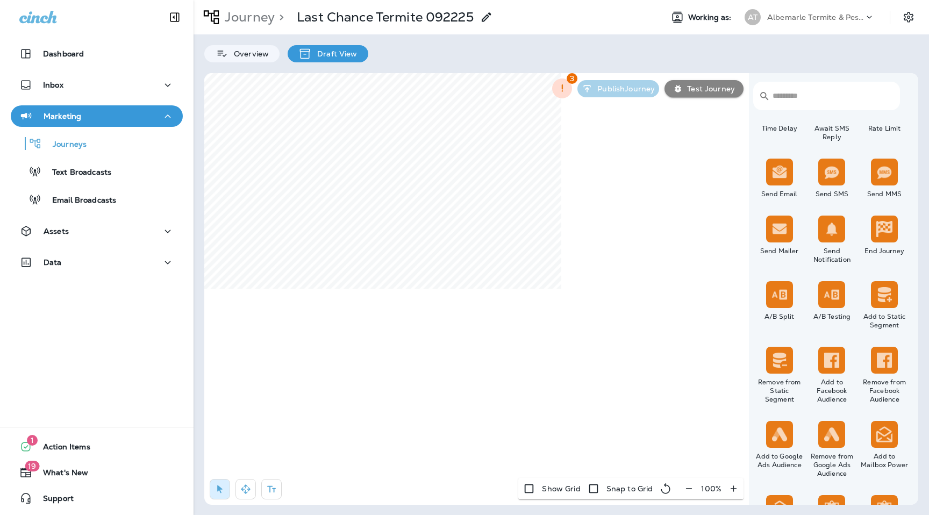
scroll to position [400, 0]
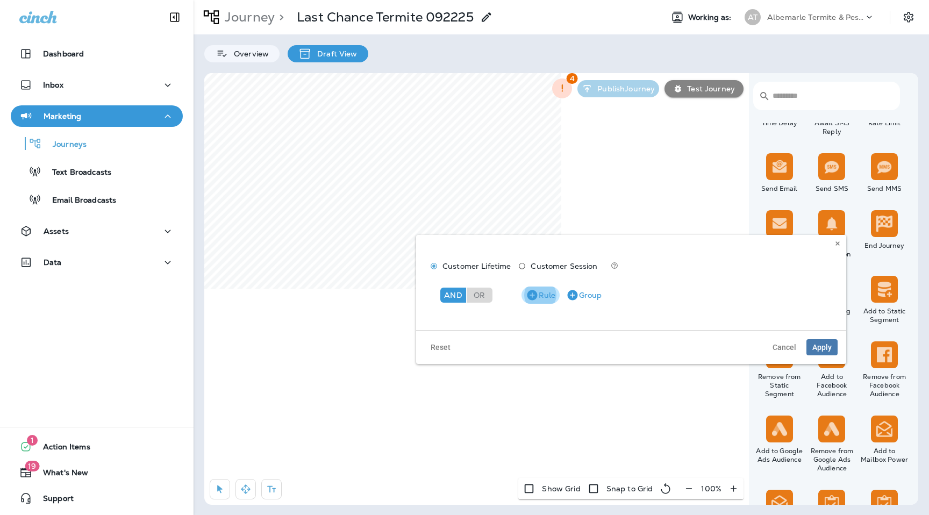
click at [535, 296] on icon "button" at bounding box center [532, 295] width 10 height 10
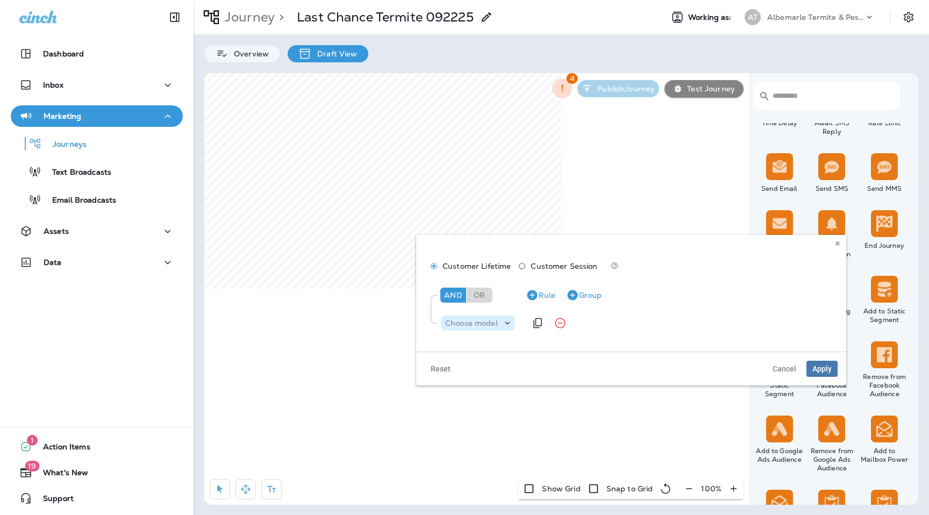
click at [479, 326] on p "Choose model" at bounding box center [471, 323] width 53 height 9
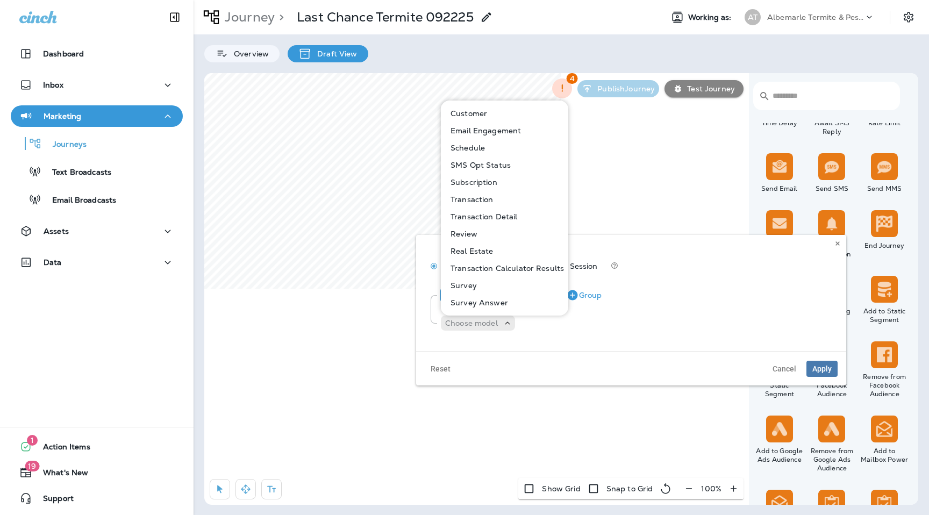
click at [488, 116] on button "Customer" at bounding box center [505, 113] width 126 height 17
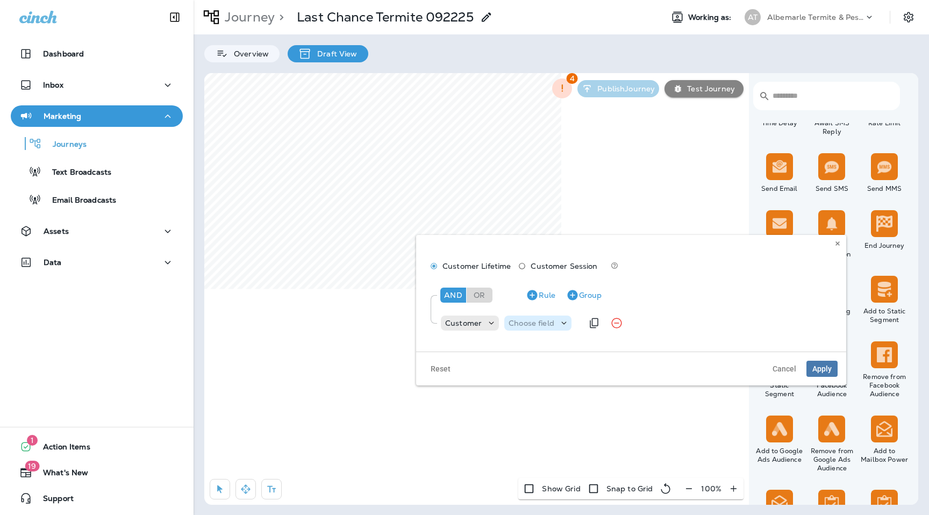
click at [549, 323] on p "Choose field" at bounding box center [532, 323] width 46 height 9
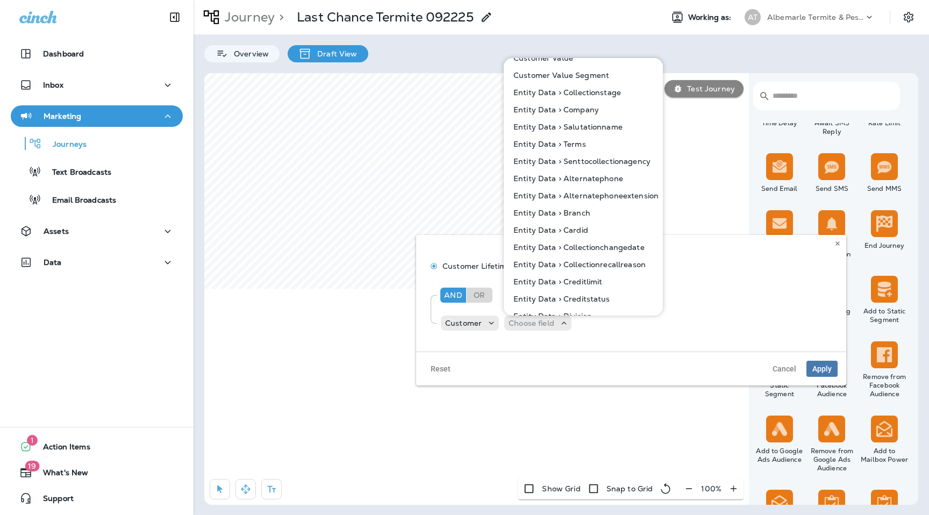
scroll to position [514, 0]
click at [570, 212] on p "Entity Data > Branch" at bounding box center [549, 210] width 81 height 9
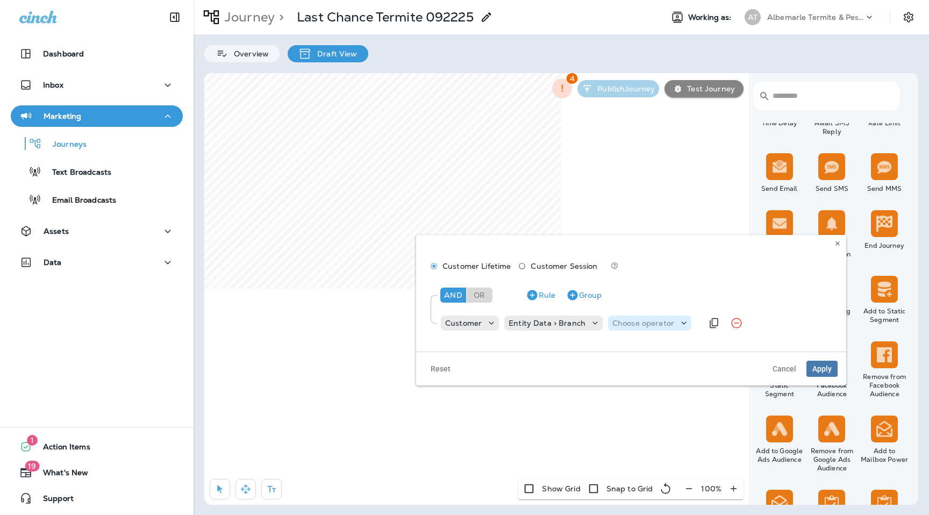
click at [625, 316] on div "Choose operator" at bounding box center [649, 323] width 83 height 15
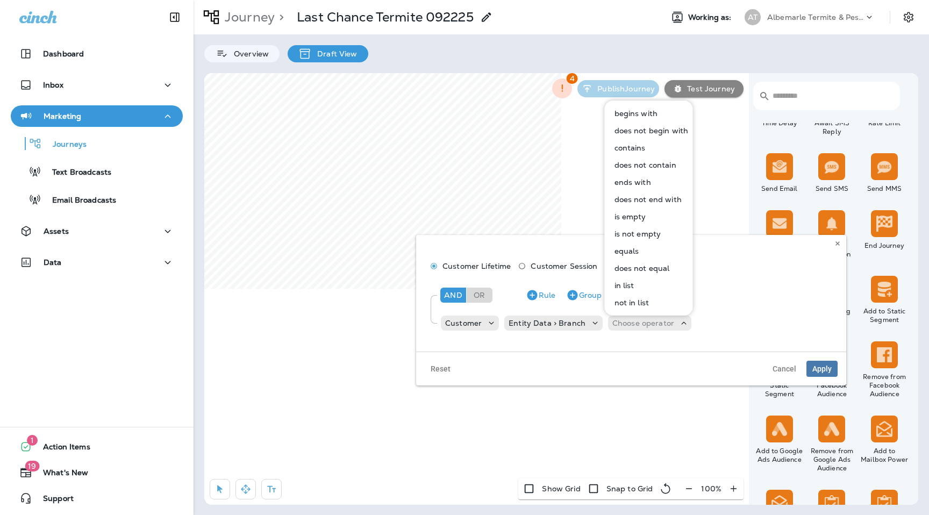
click at [629, 254] on p "equals" at bounding box center [624, 251] width 29 height 9
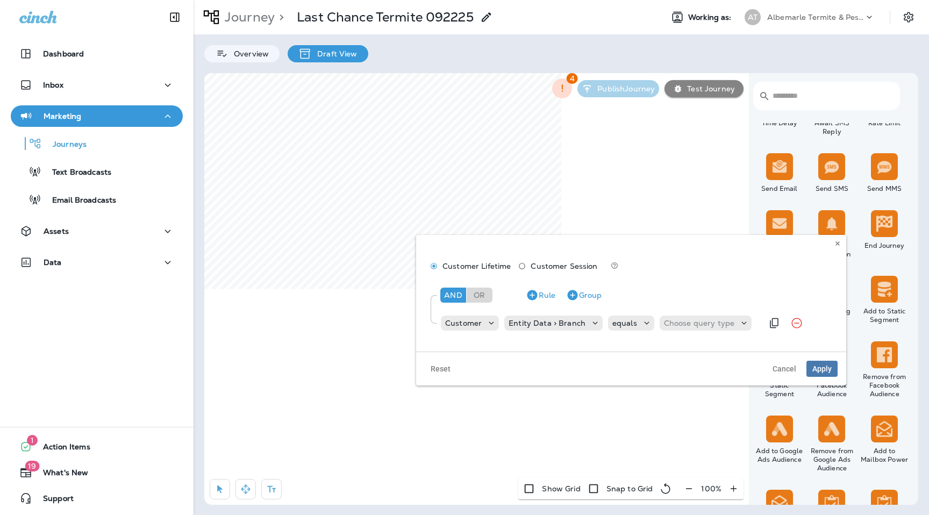
click at [707, 314] on div "Customer Entity Data > Branch equals Choose query type" at bounding box center [601, 323] width 323 height 22
click at [707, 321] on p "Choose query type" at bounding box center [699, 323] width 70 height 9
click at [686, 341] on button "Text" at bounding box center [688, 349] width 62 height 17
click at [710, 323] on input "text" at bounding box center [721, 323] width 108 height 14
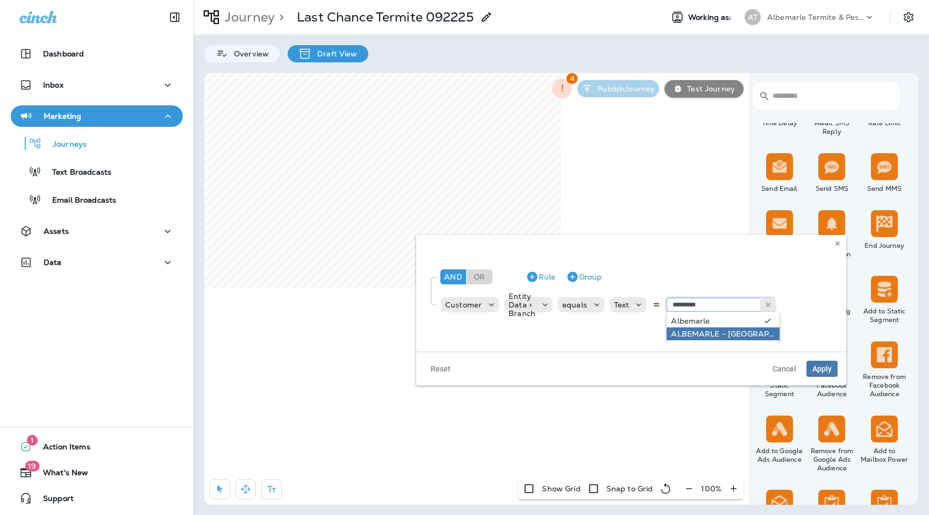
type input "**********"
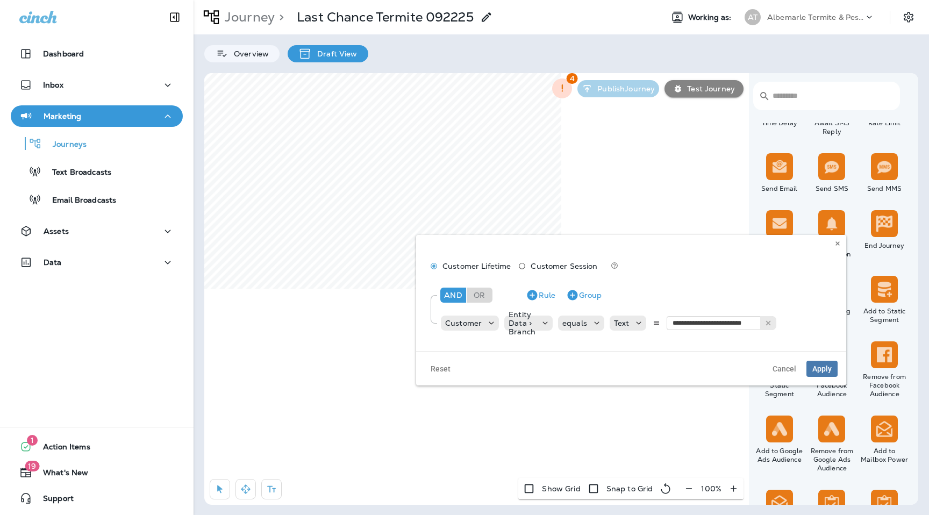
scroll to position [0, 0]
click at [723, 334] on div "**********" at bounding box center [631, 308] width 412 height 60
click at [828, 369] on span "Apply" at bounding box center [821, 369] width 19 height 8
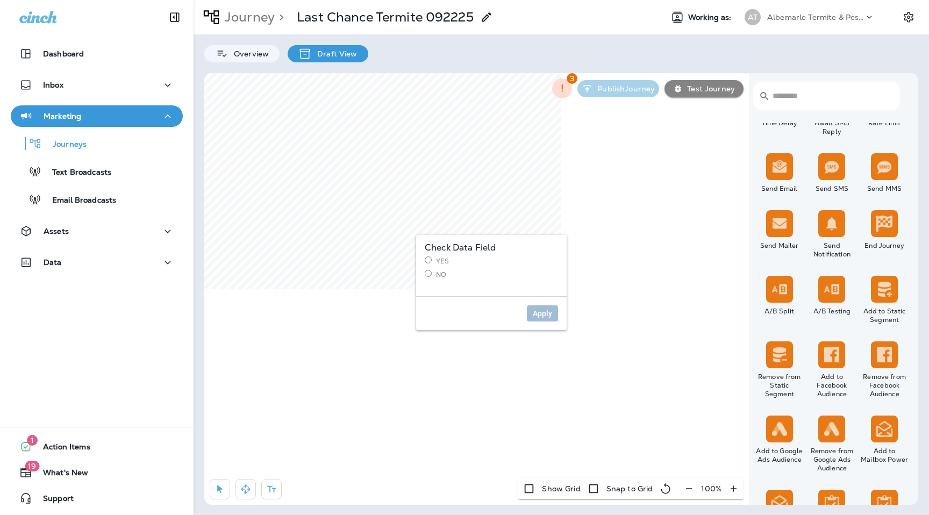
click at [435, 259] on label "Yes" at bounding box center [491, 260] width 133 height 9
click at [549, 318] on button "Apply" at bounding box center [542, 313] width 31 height 16
click at [550, 310] on span "Apply" at bounding box center [542, 314] width 19 height 8
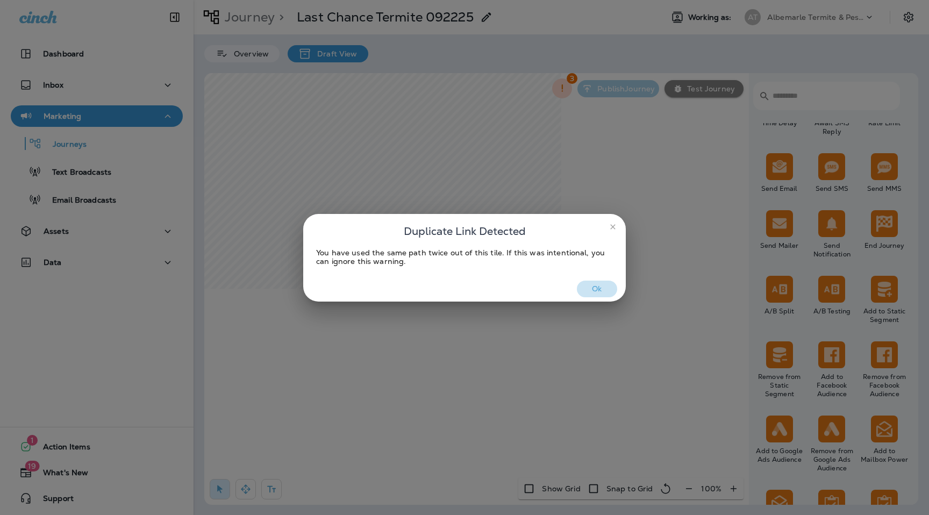
click at [595, 292] on button "Ok" at bounding box center [597, 289] width 40 height 17
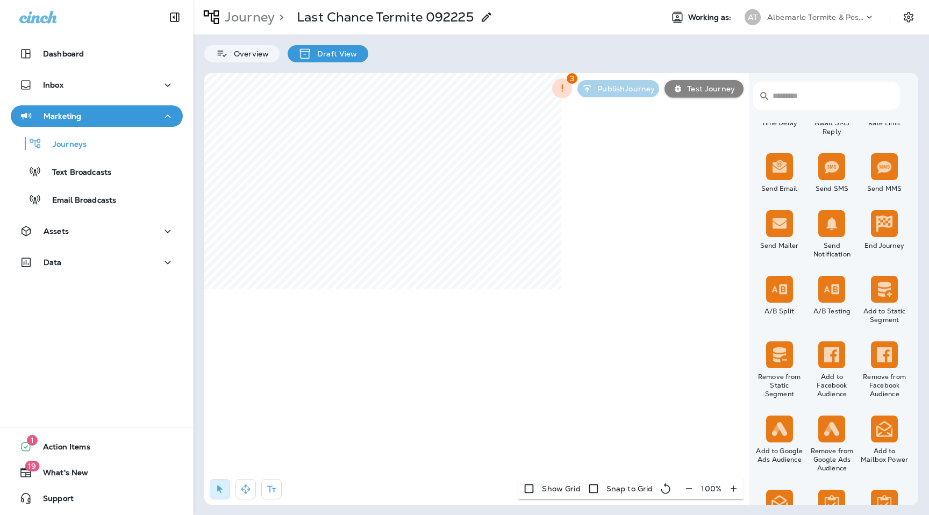
select select "***"
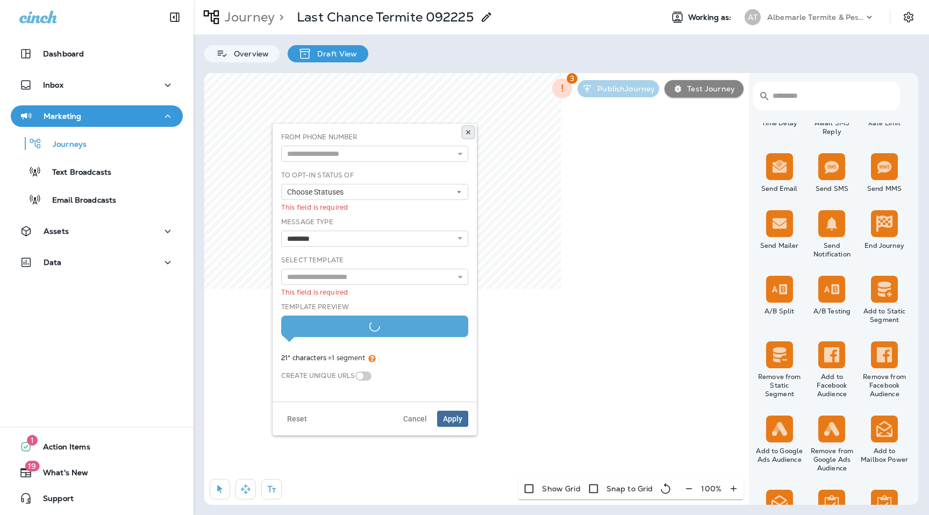
click at [466, 132] on icon at bounding box center [468, 132] width 6 height 6
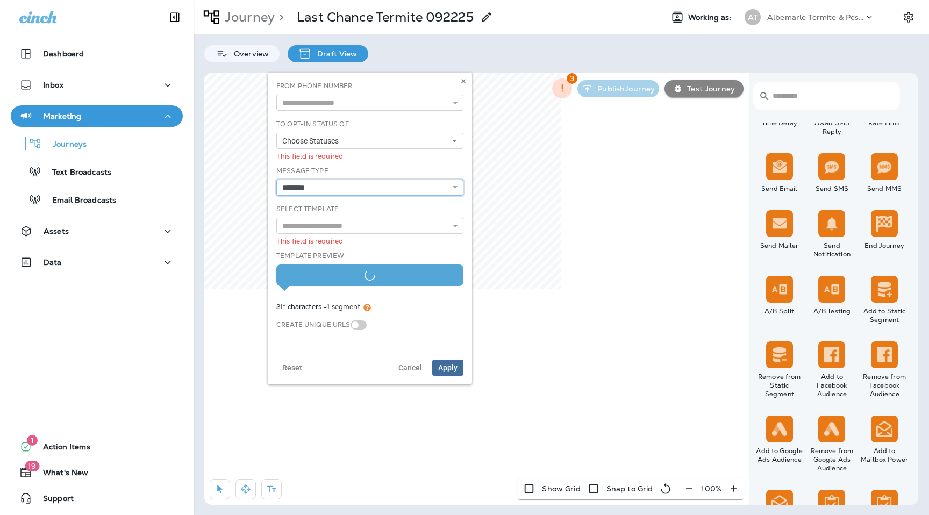
click at [373, 188] on select "**********" at bounding box center [369, 188] width 187 height 16
select select "**"
click at [276, 180] on select "**********" at bounding box center [369, 188] width 187 height 16
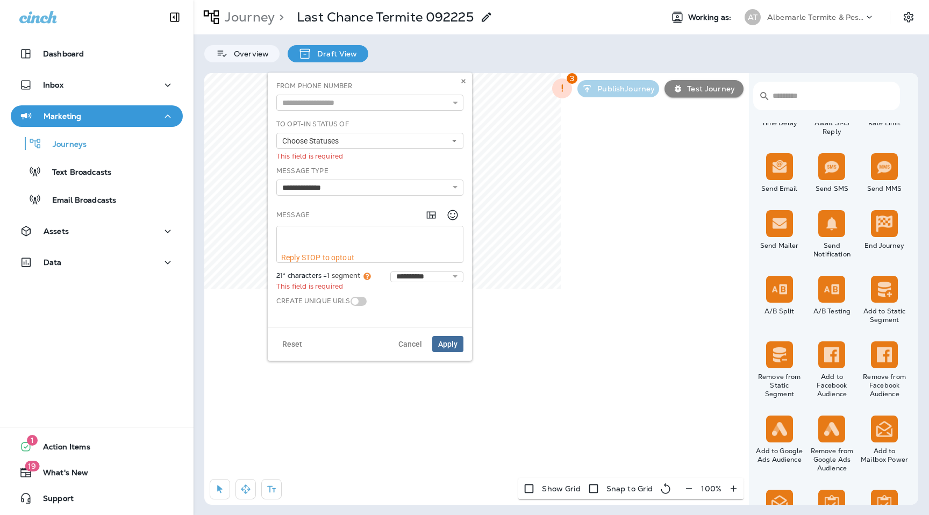
click at [322, 232] on textarea at bounding box center [370, 239] width 186 height 27
paste textarea "**********"
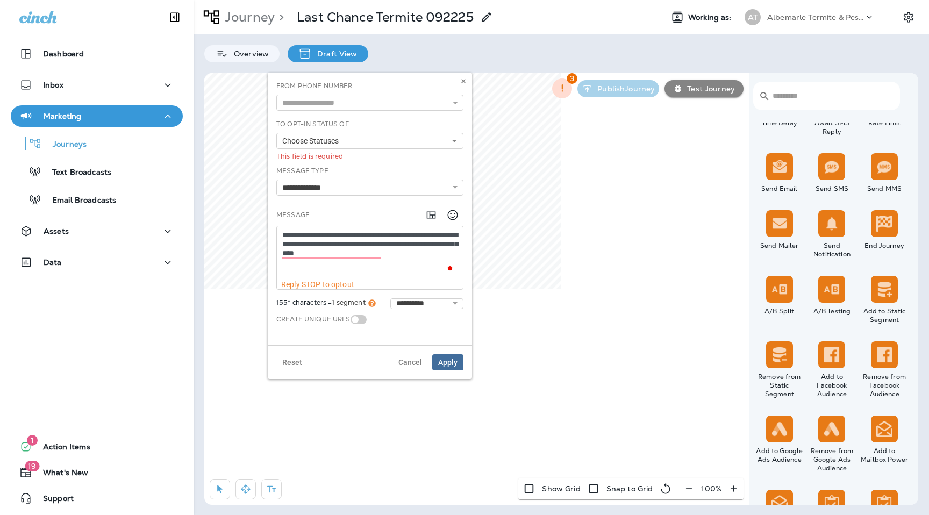
type textarea "**********"
click at [337, 139] on span "Choose Statuses" at bounding box center [312, 141] width 61 height 9
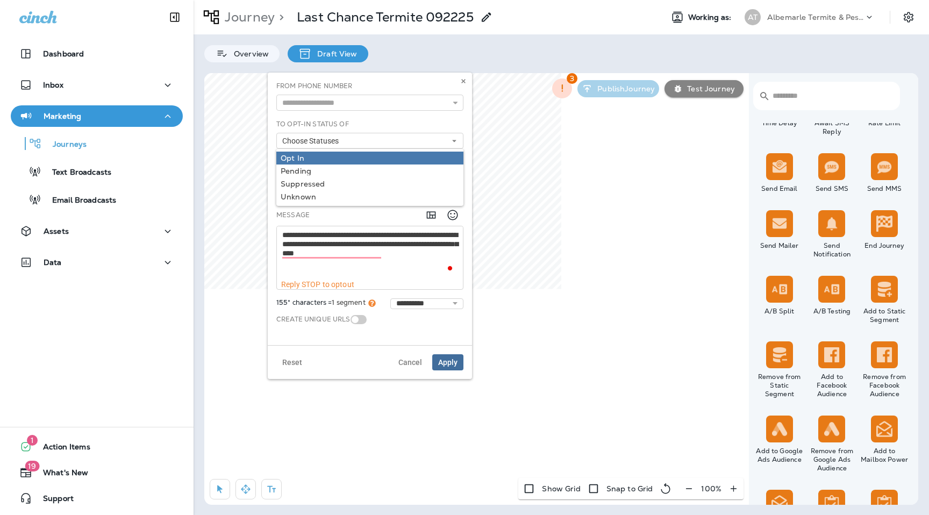
click at [333, 155] on div "Opt In" at bounding box center [370, 158] width 178 height 9
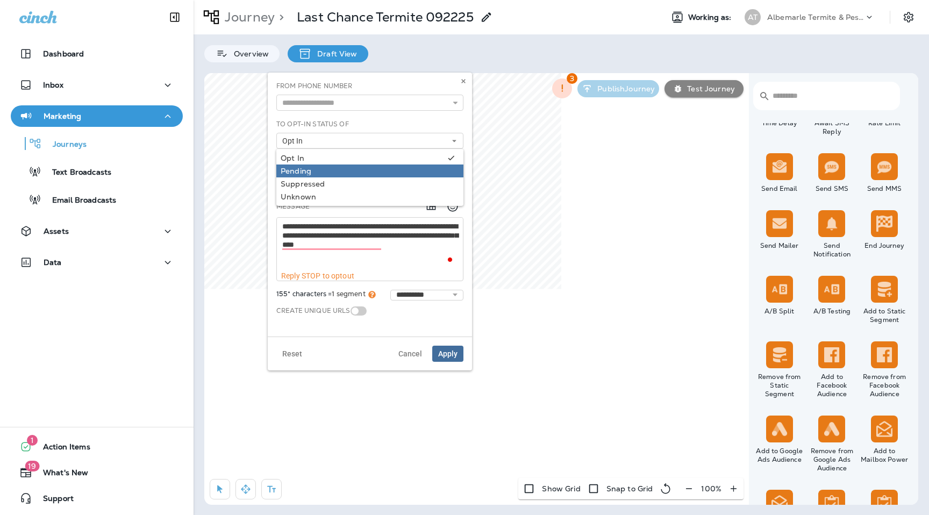
click at [339, 169] on div "Pending" at bounding box center [370, 171] width 178 height 9
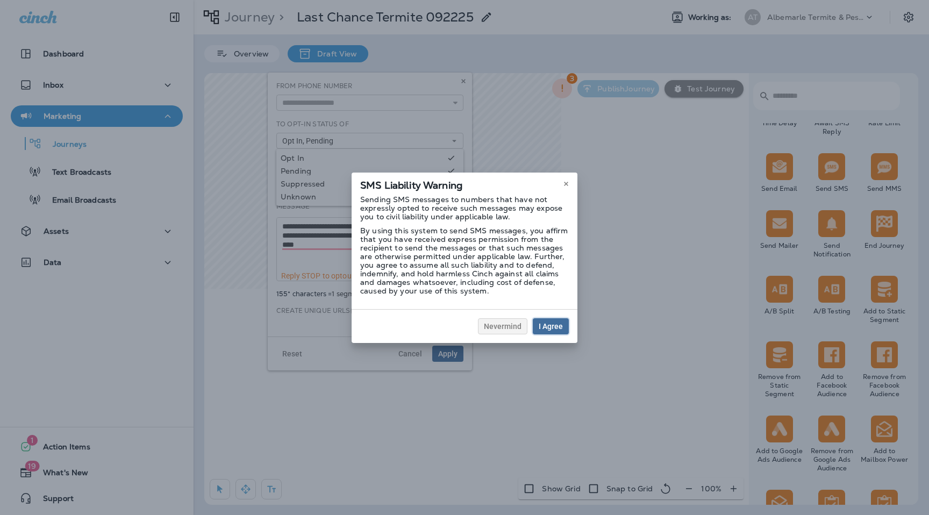
click at [559, 331] on button "I Agree" at bounding box center [551, 326] width 36 height 16
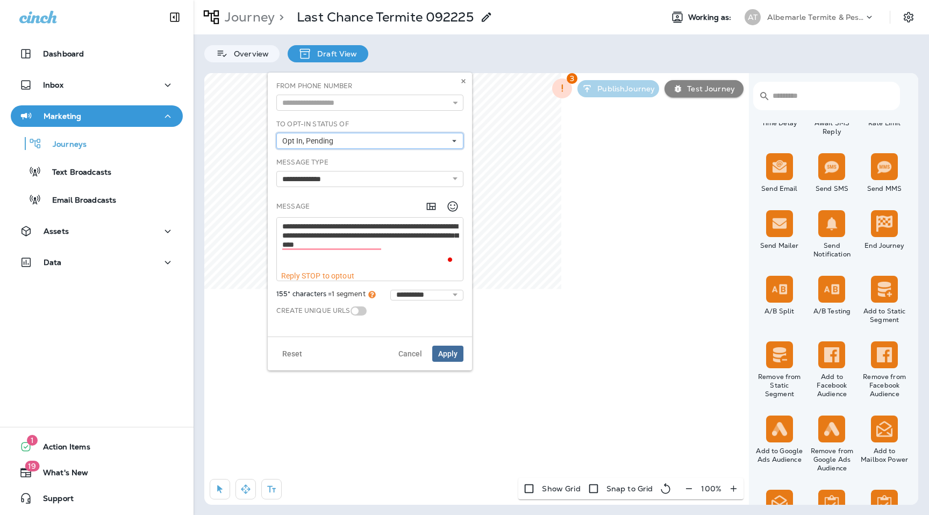
click at [383, 136] on button "Opt In, Pending" at bounding box center [369, 141] width 187 height 16
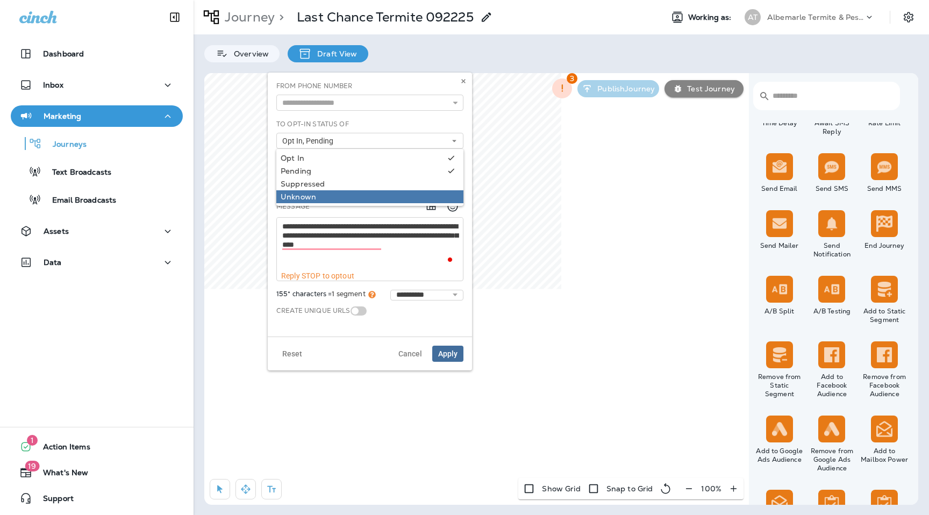
click at [329, 198] on div "Unknown" at bounding box center [370, 196] width 178 height 9
click at [449, 350] on span "Apply" at bounding box center [447, 354] width 19 height 8
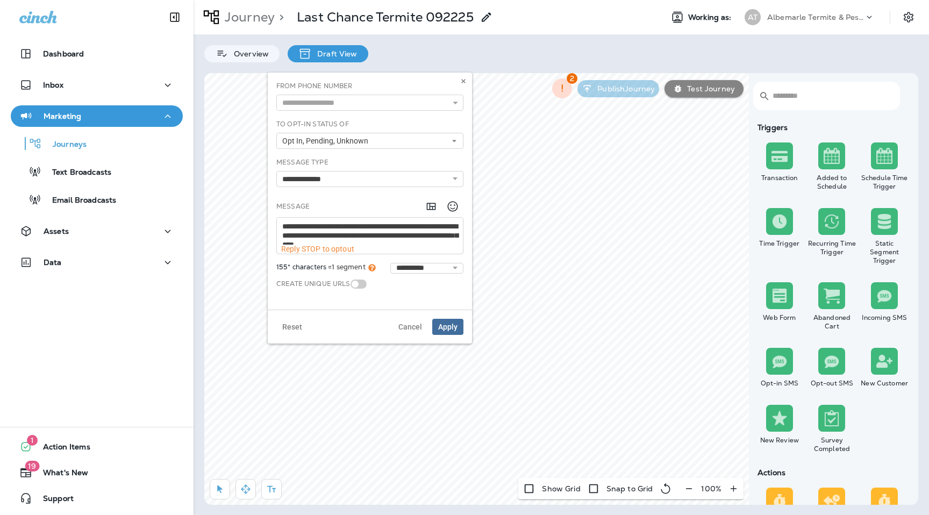
scroll to position [400, 0]
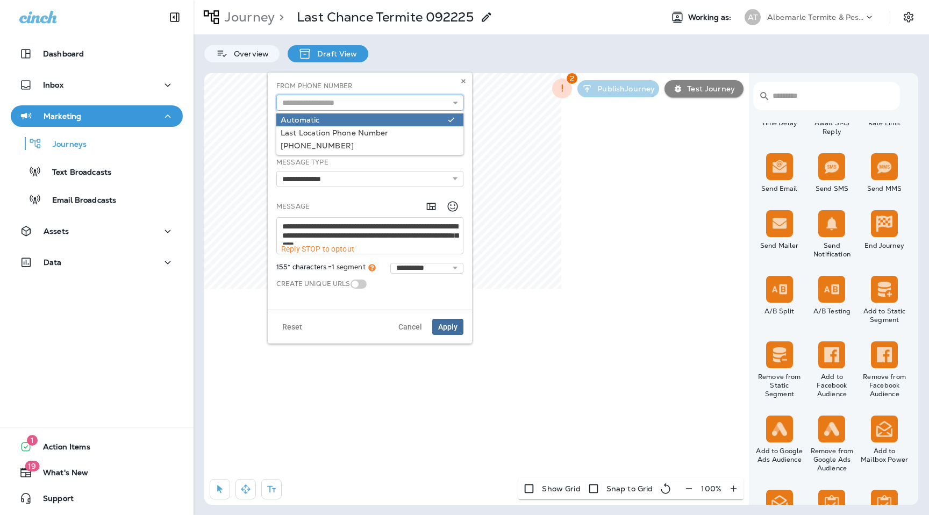
click at [373, 104] on input "text" at bounding box center [369, 103] width 187 height 16
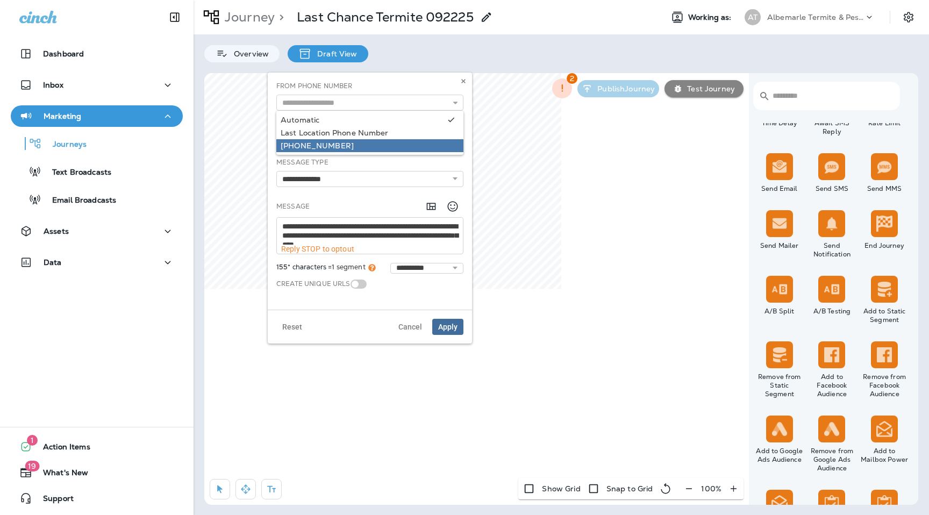
type input "**********"
click at [357, 144] on div "**********" at bounding box center [370, 191] width 196 height 220
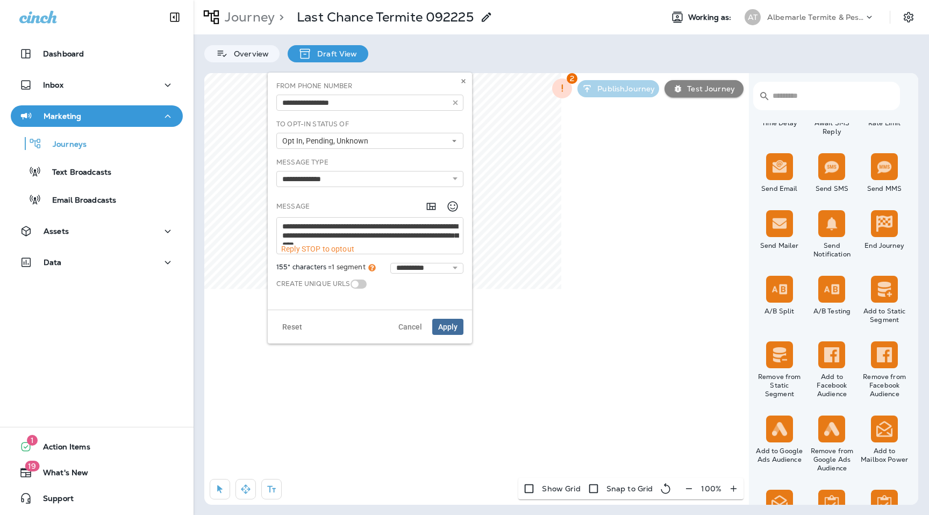
click at [445, 318] on div "Reset Cancel Apply" at bounding box center [370, 327] width 204 height 34
click at [455, 331] on button "Apply" at bounding box center [447, 327] width 31 height 16
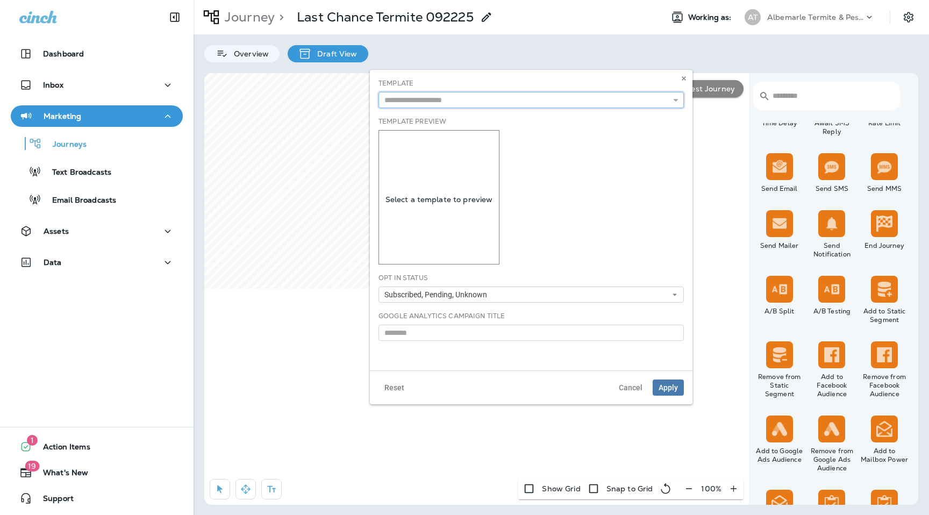
click at [443, 106] on input "text" at bounding box center [530, 100] width 305 height 16
type input "**********"
click at [505, 116] on div "**********" at bounding box center [531, 220] width 323 height 301
click at [673, 390] on span "Apply" at bounding box center [668, 388] width 19 height 8
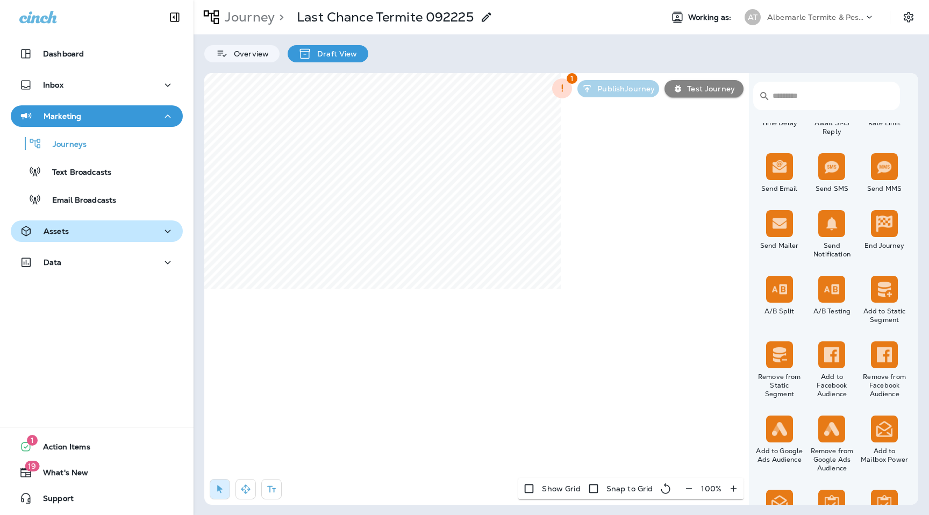
click at [116, 235] on div "Assets" at bounding box center [96, 231] width 155 height 13
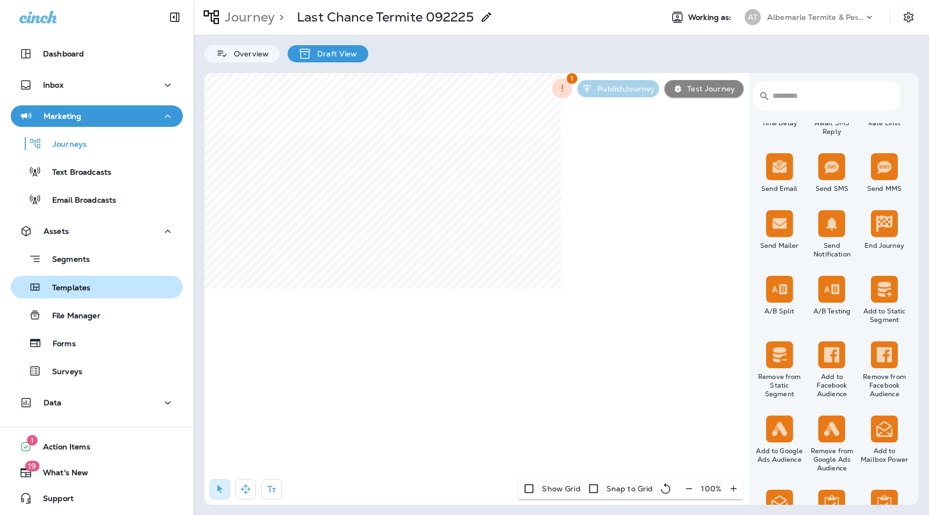
click at [89, 291] on p "Templates" at bounding box center [65, 288] width 49 height 10
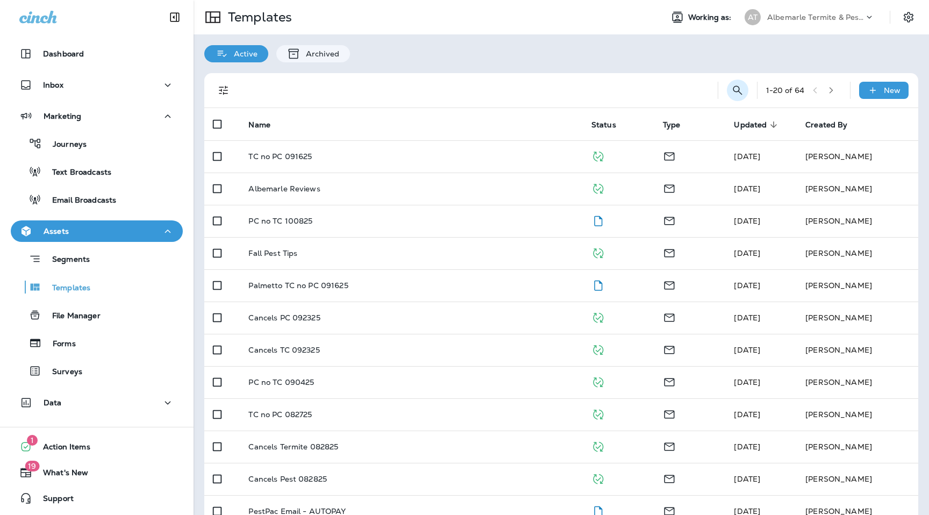
click at [746, 85] on button "Search Templates" at bounding box center [738, 91] width 22 height 22
type input "**********"
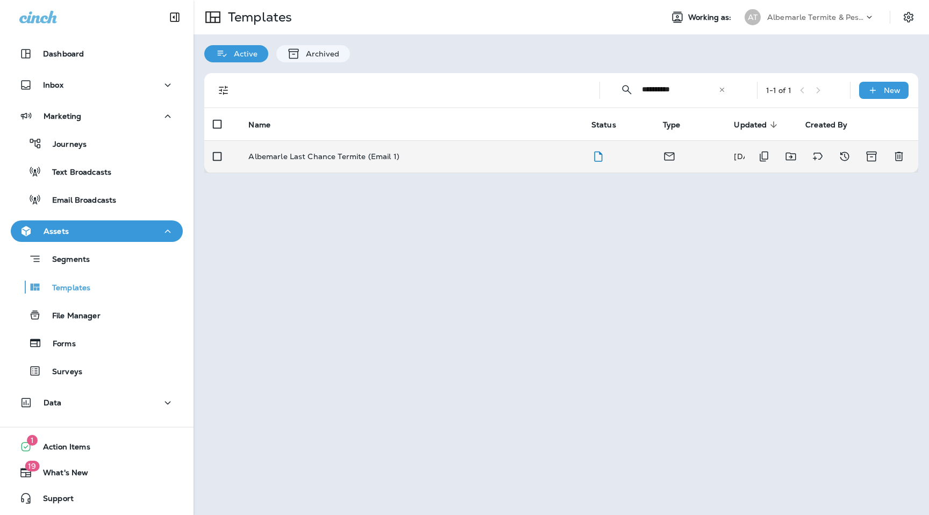
click at [372, 141] on td "Albemarle Last Chance Termite (Email 1)" at bounding box center [411, 156] width 342 height 32
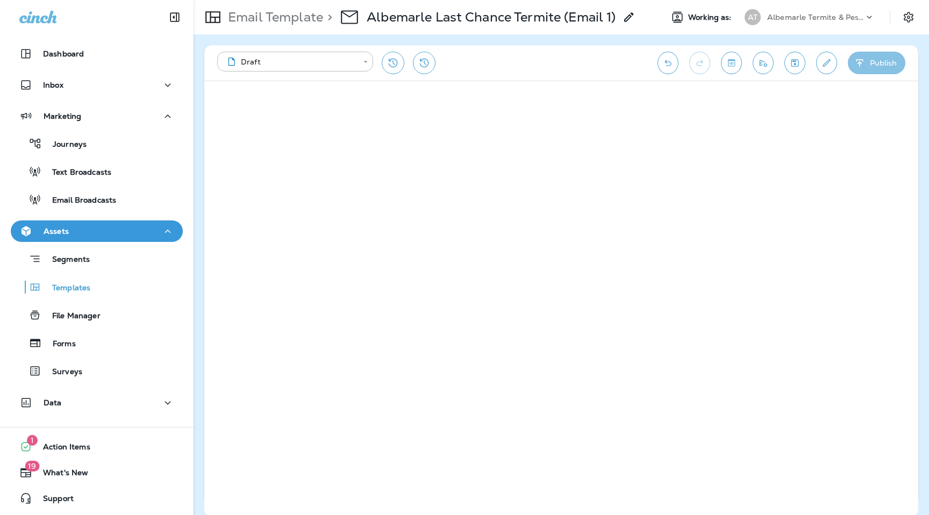
click at [880, 62] on button "Publish" at bounding box center [877, 63] width 58 height 23
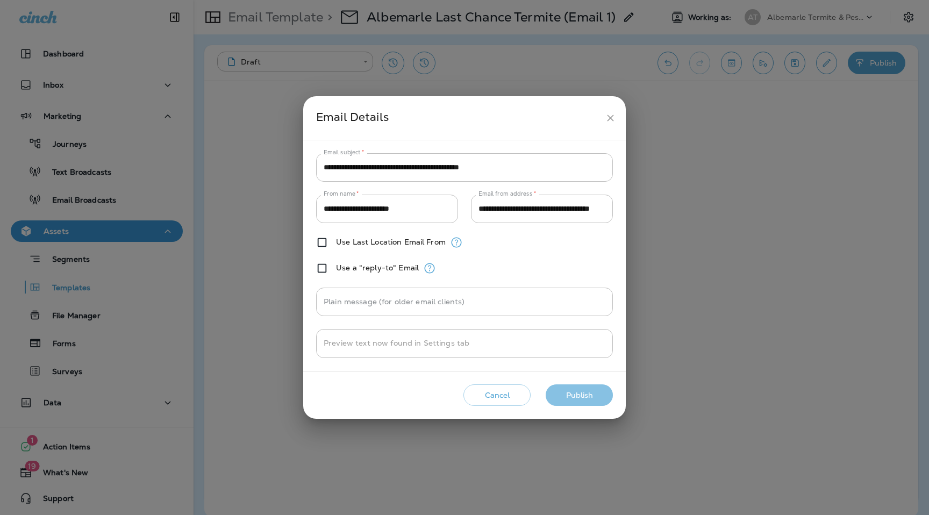
click at [605, 397] on button "Publish" at bounding box center [579, 395] width 67 height 22
